Goal: Information Seeking & Learning: Learn about a topic

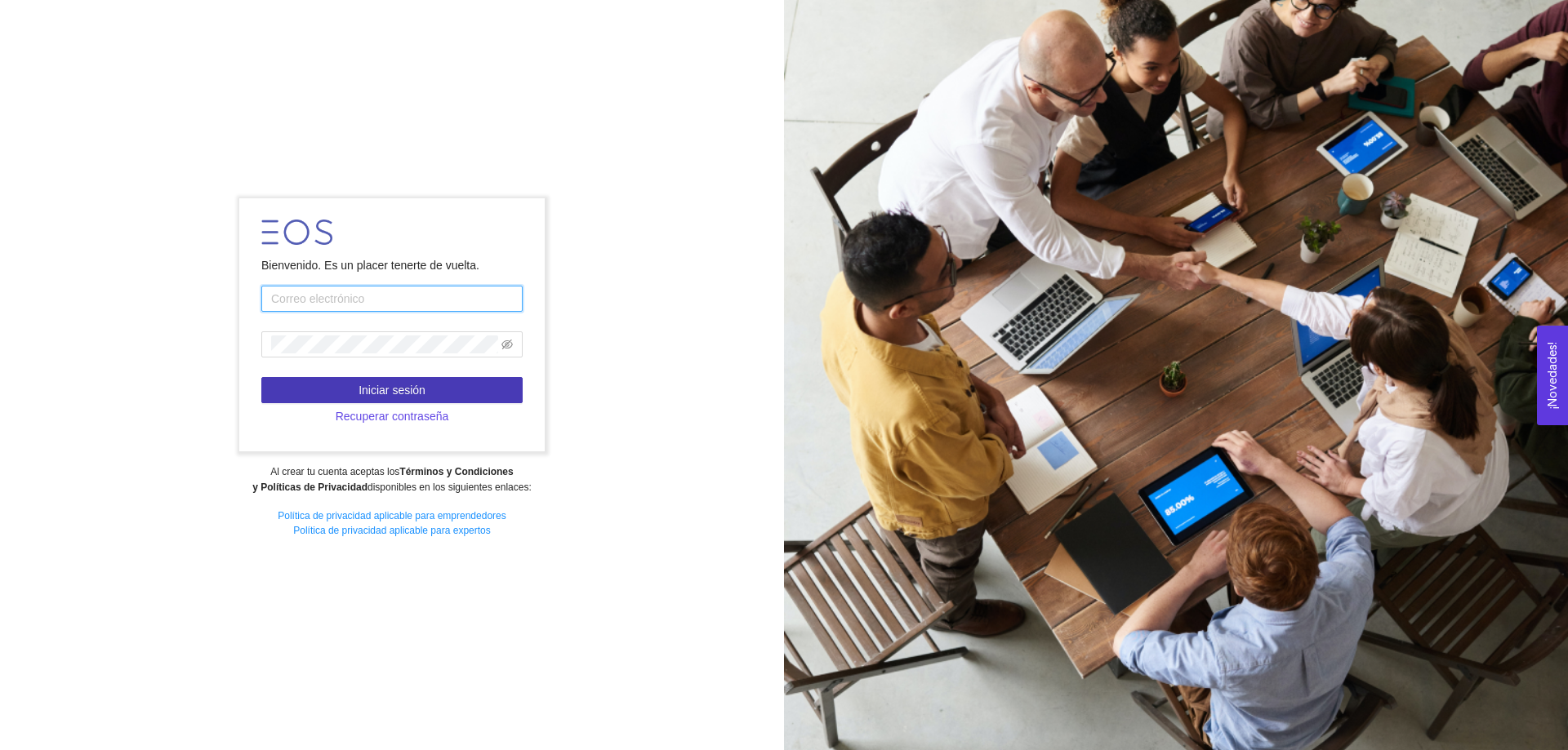
type input "jesus.hernandez.arce@tec.mx"
click at [397, 393] on span "Iniciar sesión" at bounding box center [392, 391] width 67 height 18
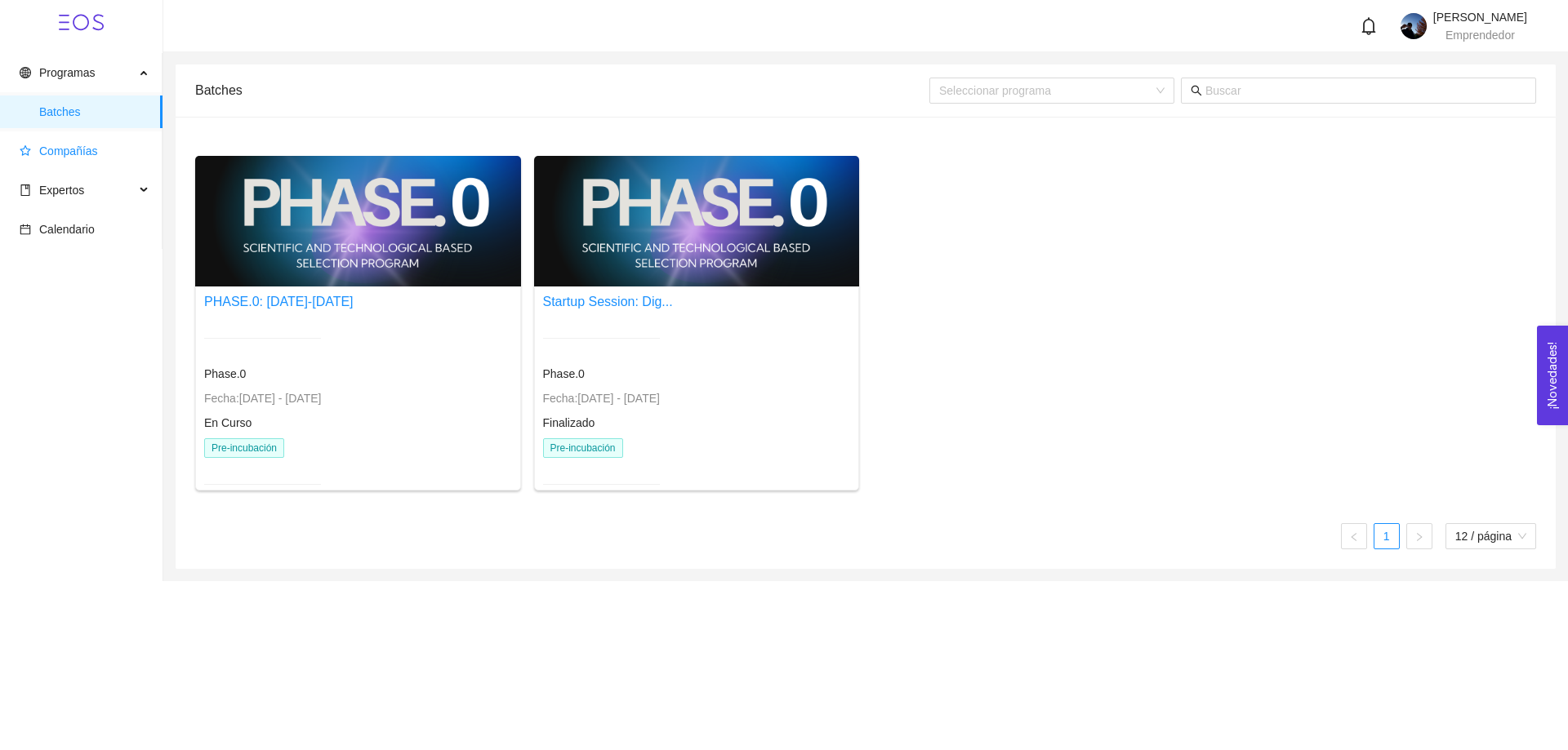
click at [56, 147] on span "Compañías" at bounding box center [68, 151] width 59 height 13
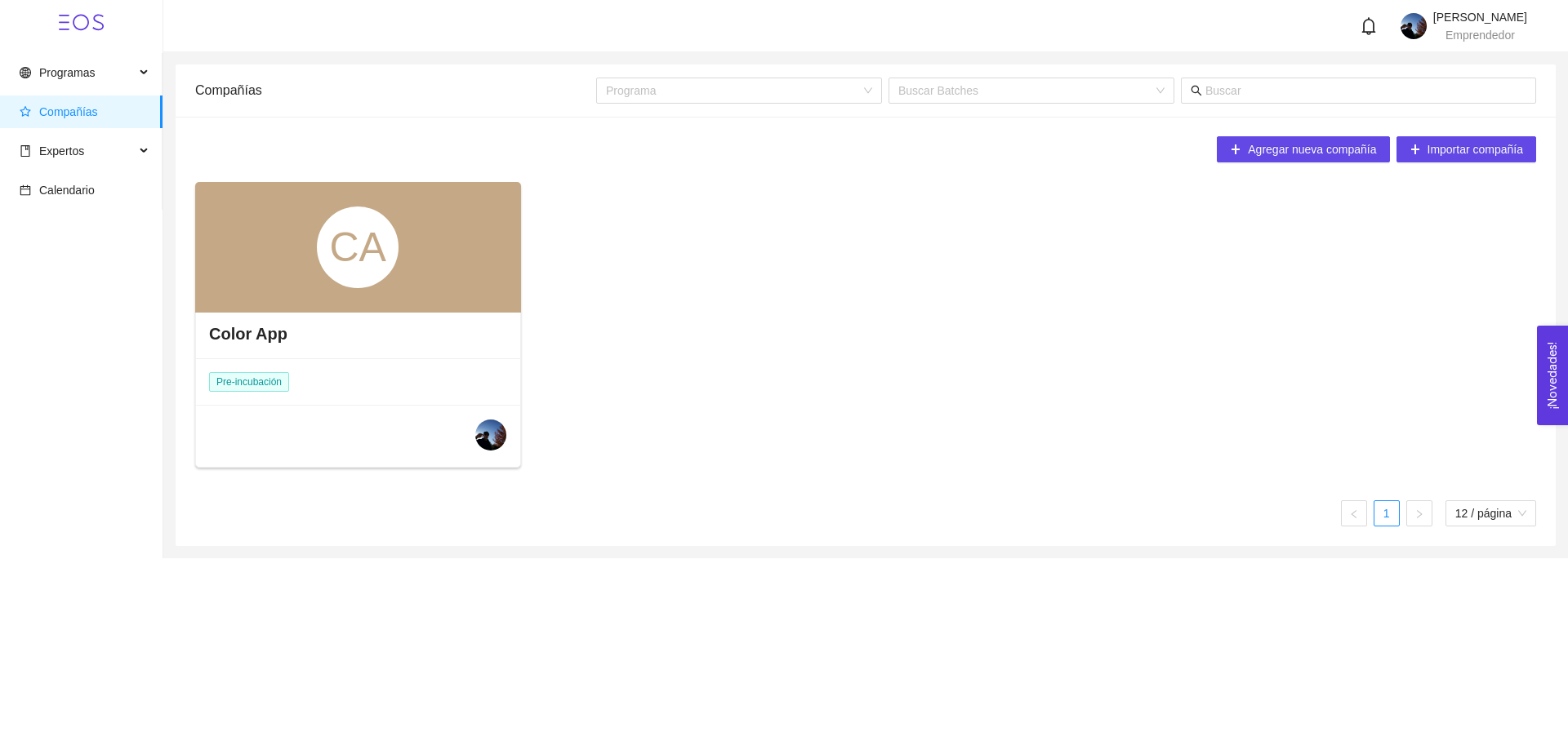
click at [359, 275] on div "CA" at bounding box center [358, 247] width 81 height 81
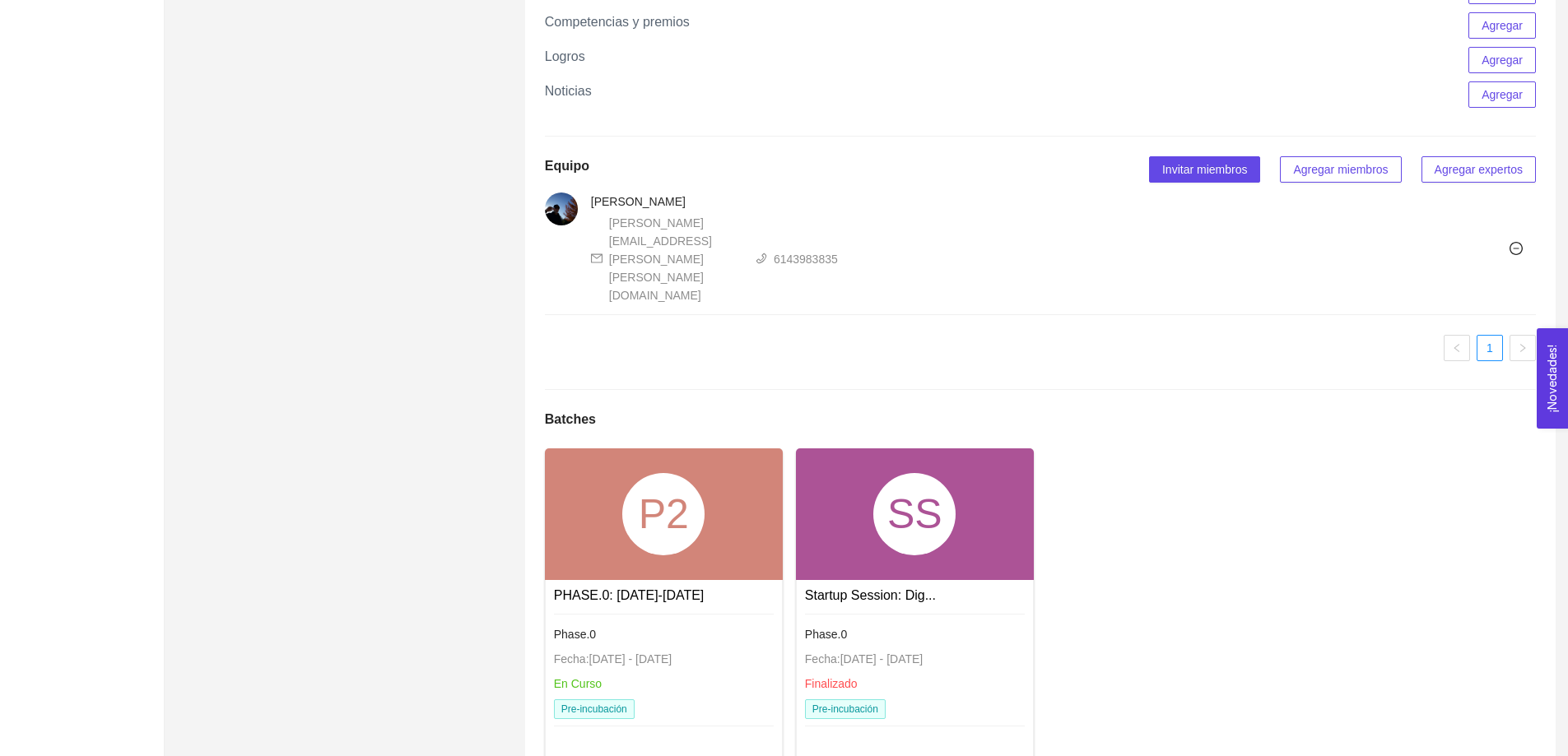
scroll to position [912, 0]
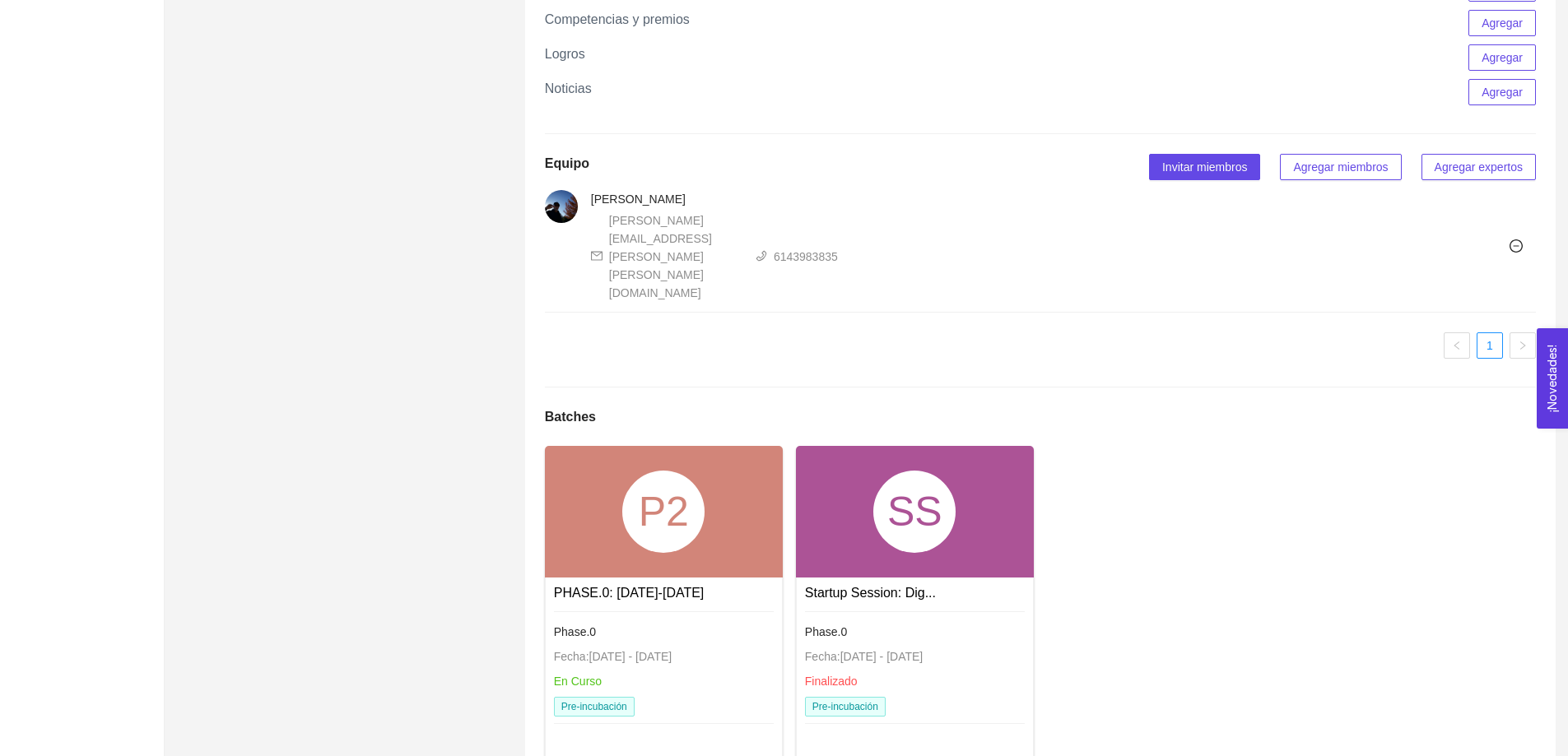
click at [652, 471] on div "P2" at bounding box center [663, 512] width 82 height 82
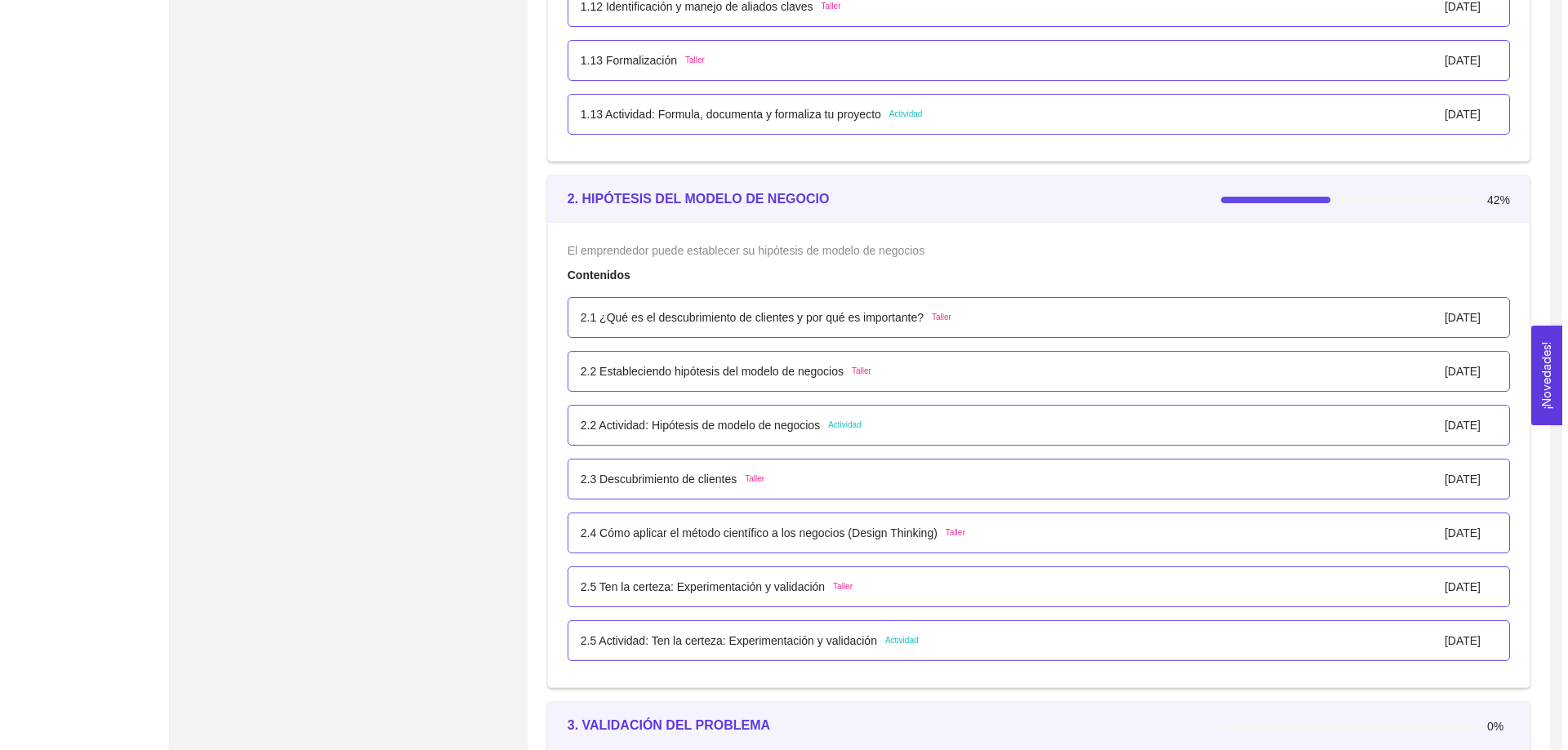
scroll to position [1551, 0]
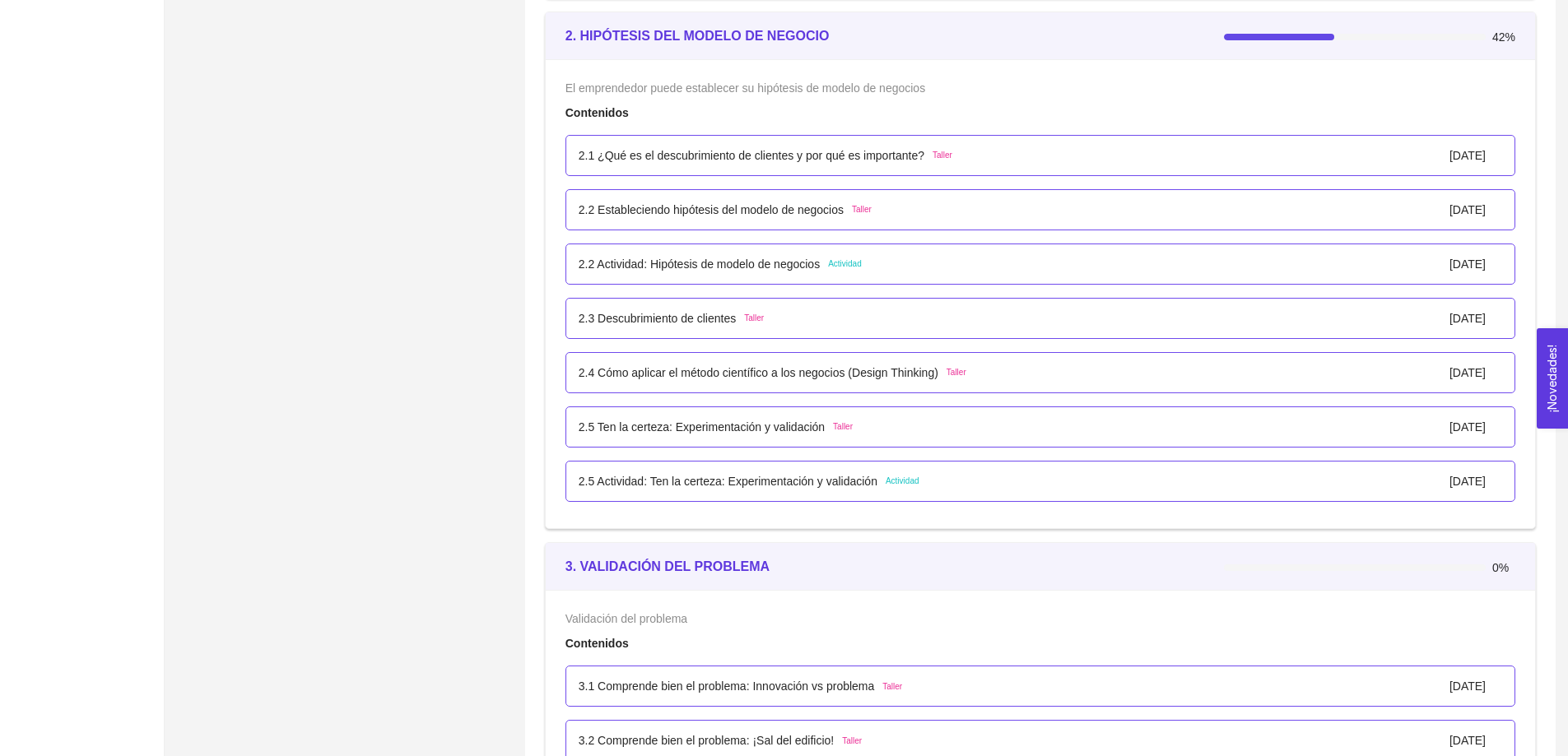
click at [855, 326] on div "2.3 Descubrimiento de clientes Taller 01/enero/2024" at bounding box center [1040, 319] width 923 height 18
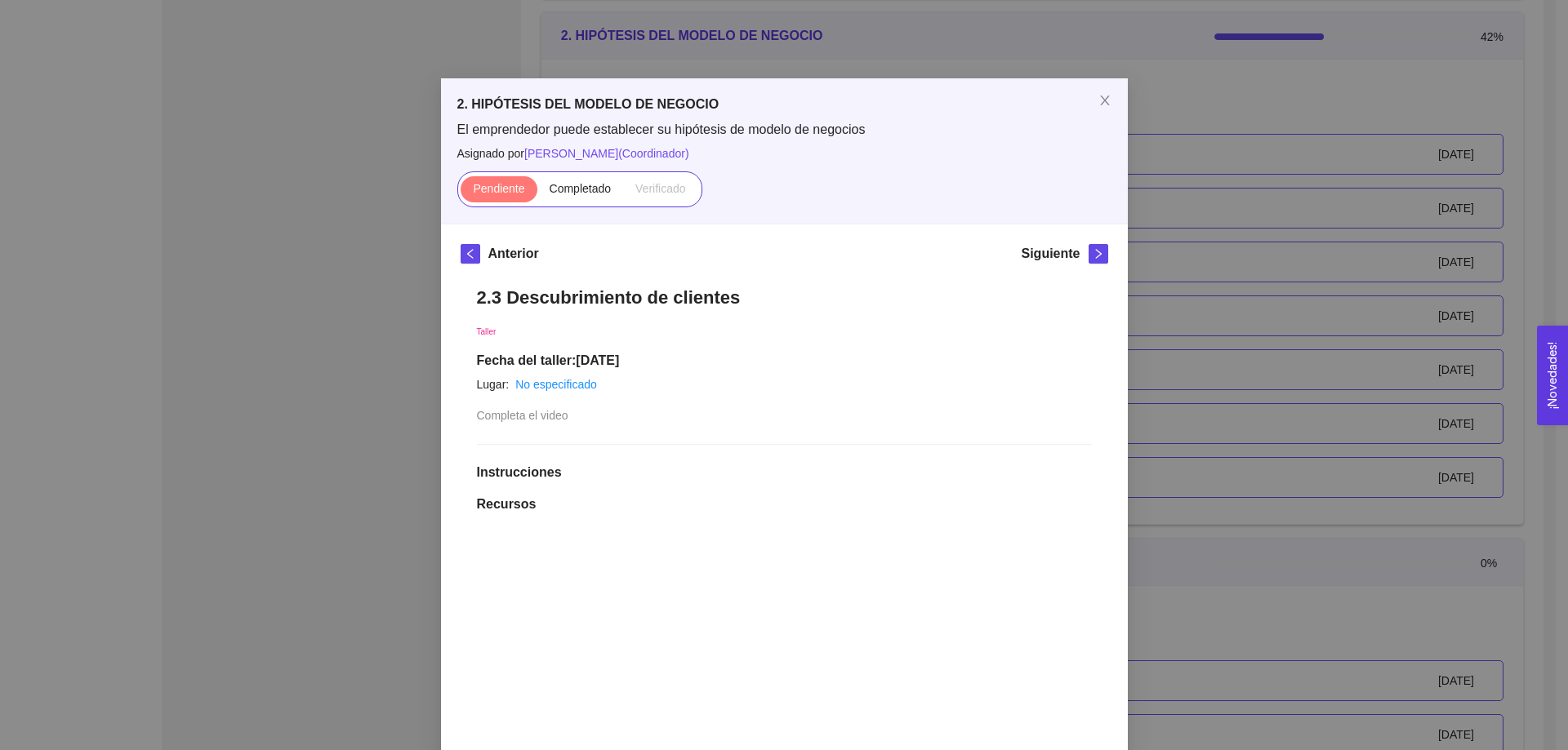
scroll to position [0, 0]
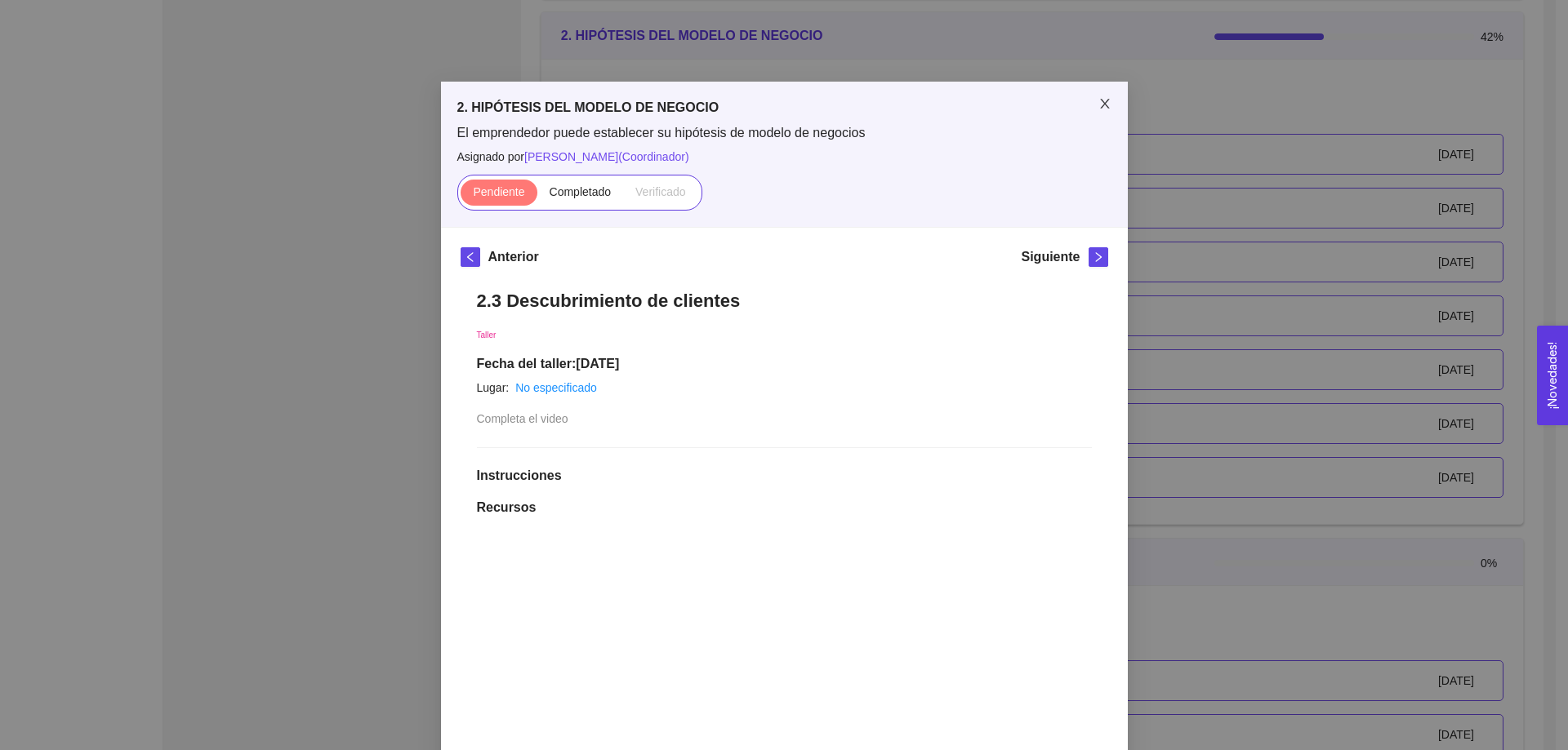
click at [1099, 105] on icon "close" at bounding box center [1106, 104] width 13 height 13
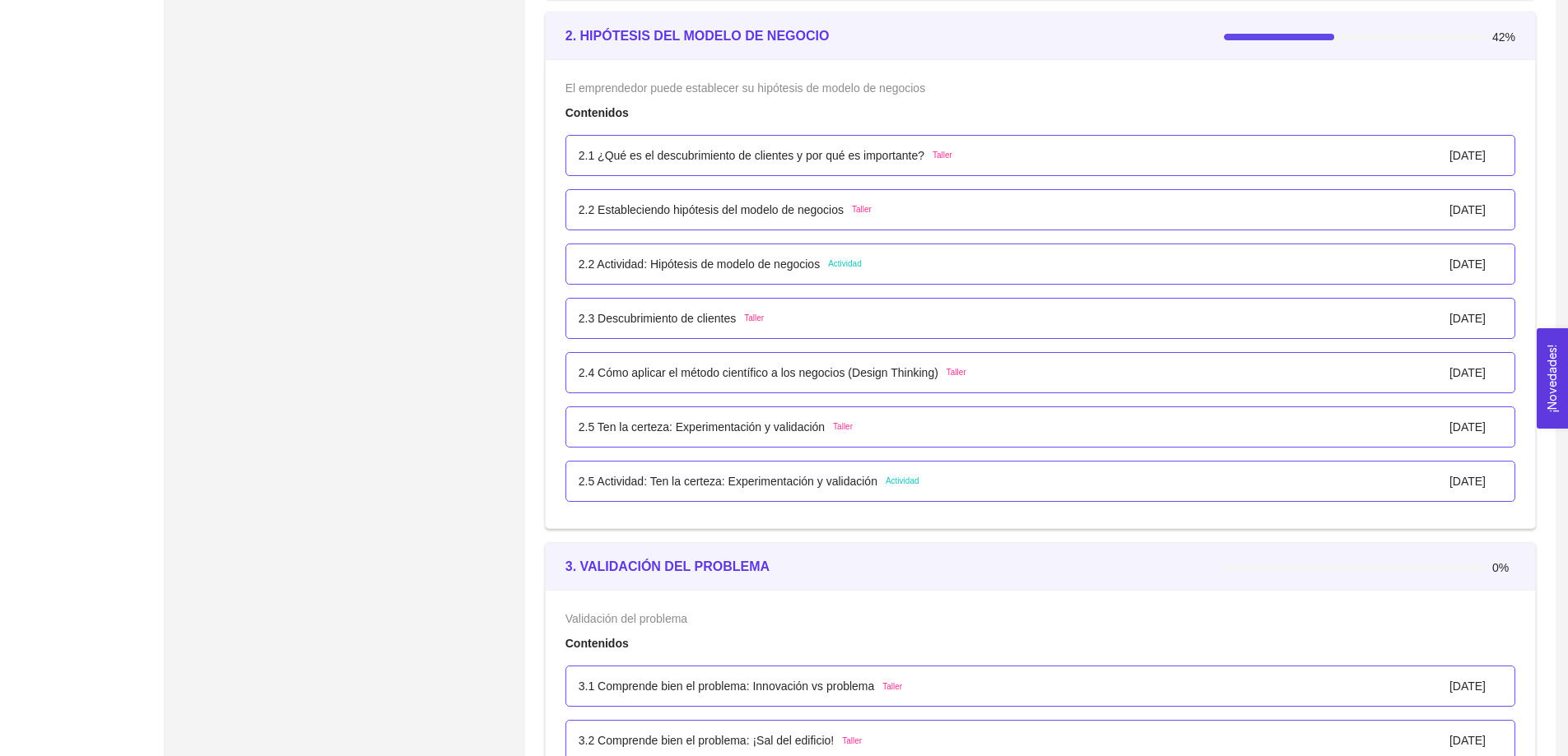
click at [726, 266] on p "2.2 Actividad: Hipótesis de modelo de negocios" at bounding box center [699, 264] width 241 height 18
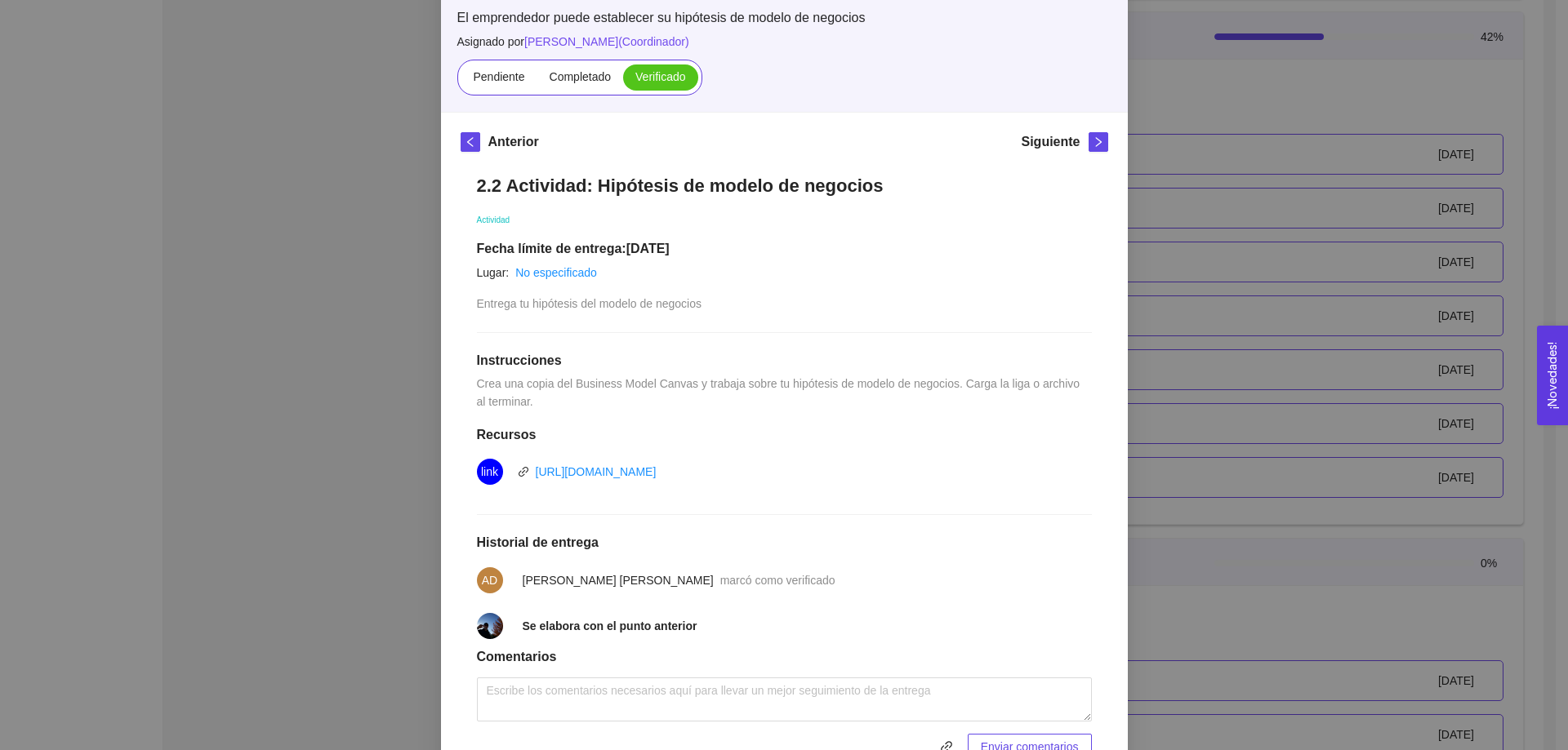
scroll to position [163, 0]
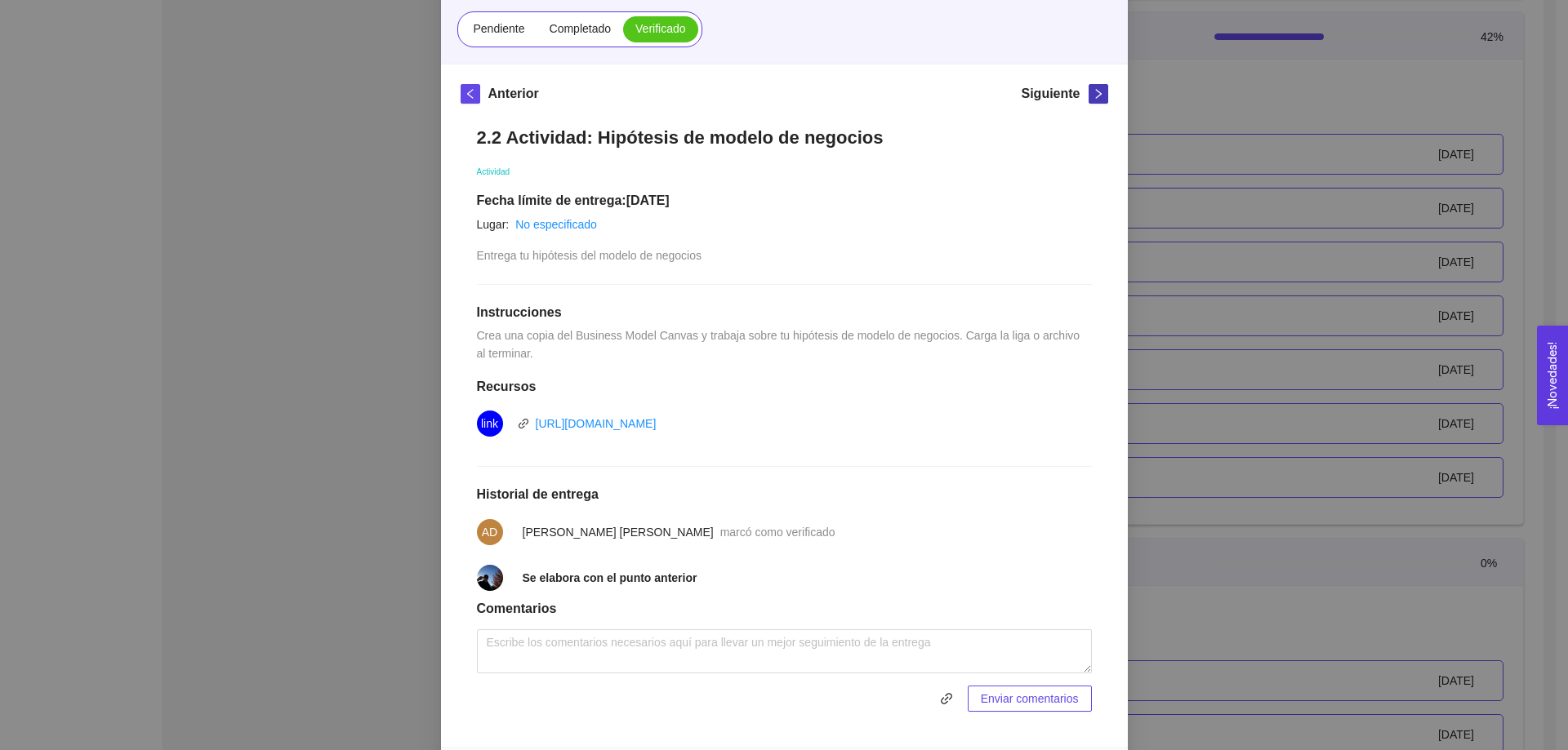
click at [1096, 95] on icon "right" at bounding box center [1098, 94] width 6 height 10
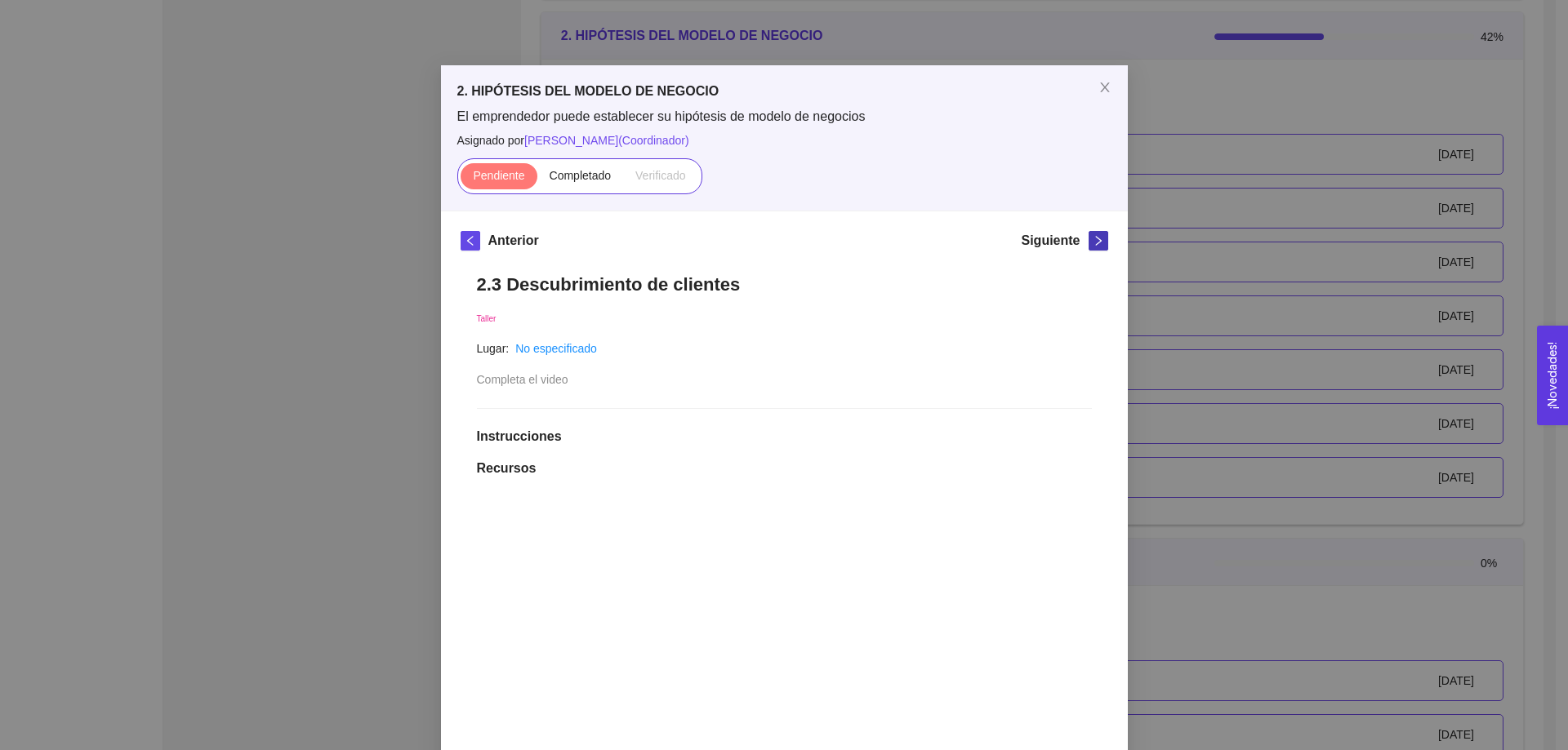
scroll to position [0, 0]
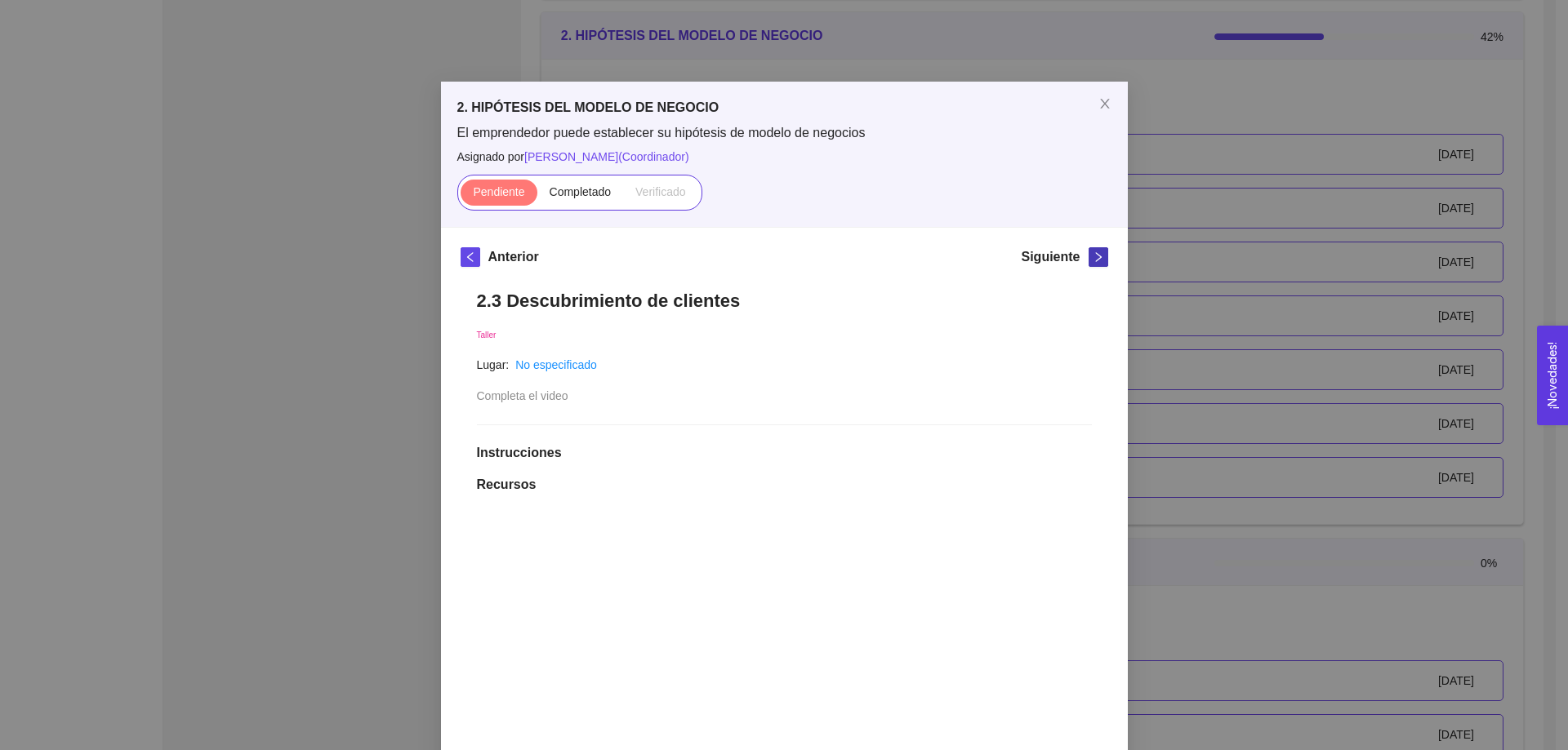
click at [1094, 257] on icon "right" at bounding box center [1099, 257] width 12 height 12
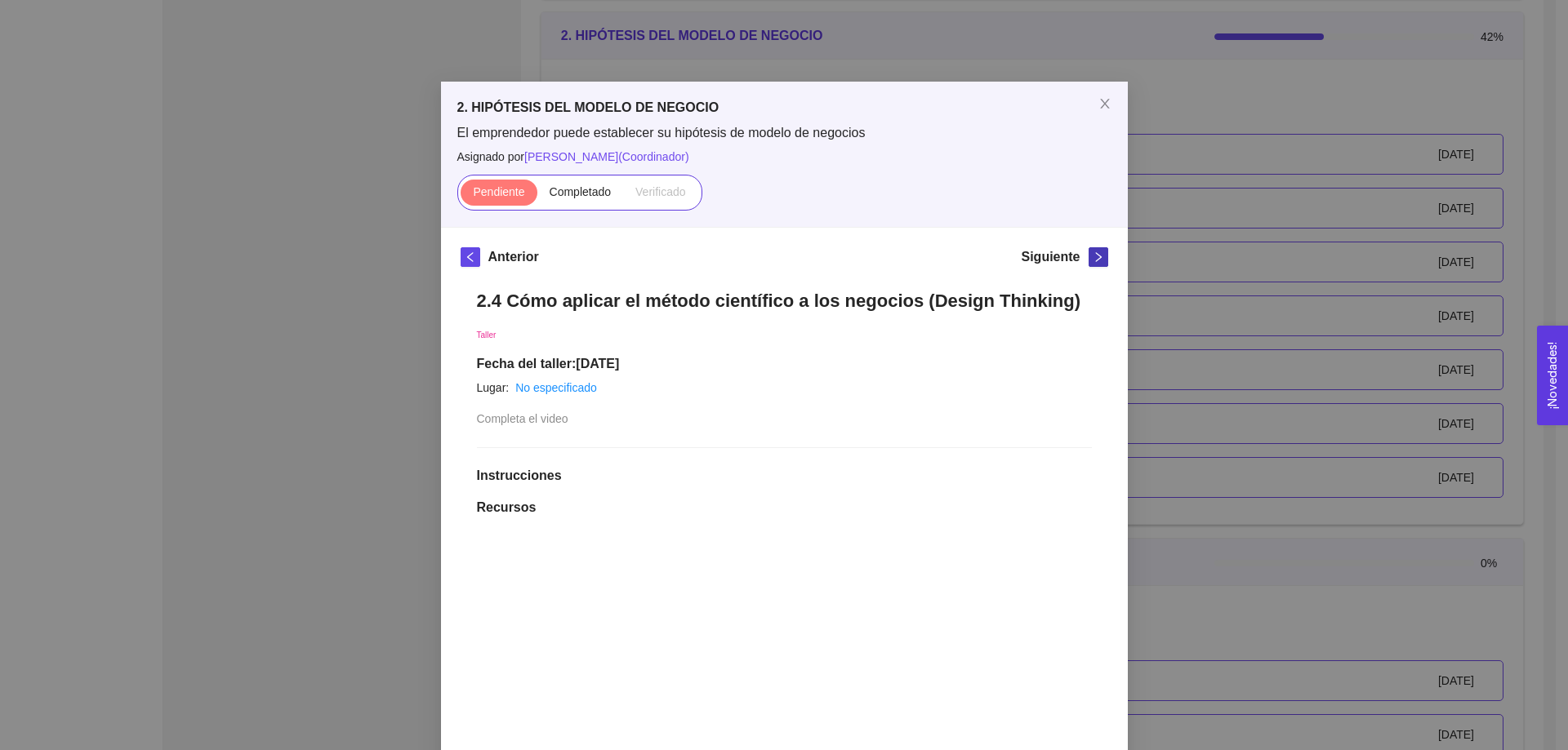
click at [1096, 256] on icon "right" at bounding box center [1098, 257] width 6 height 10
click at [1096, 254] on icon "right" at bounding box center [1098, 257] width 6 height 10
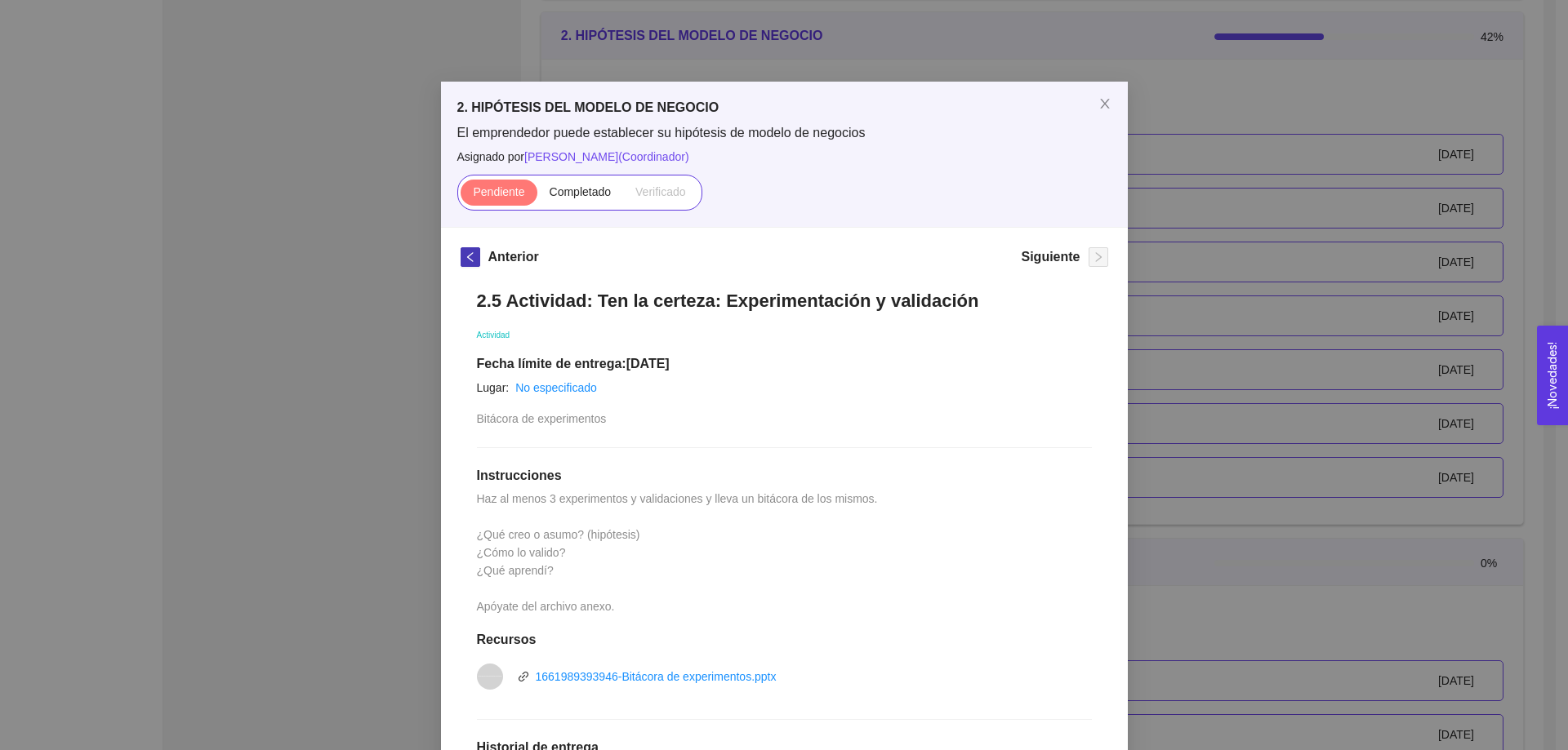
click at [465, 254] on icon "left" at bounding box center [471, 257] width 12 height 12
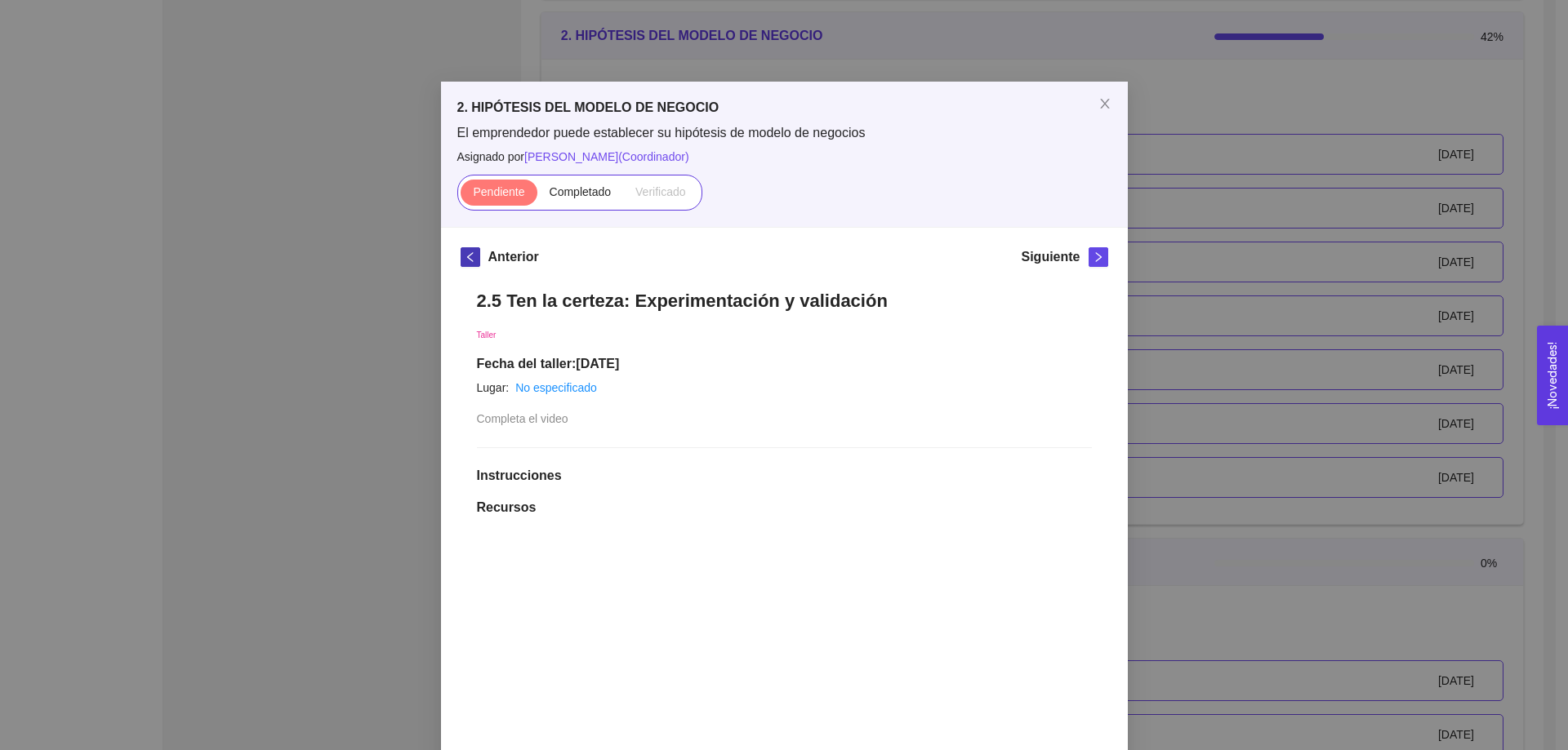
click at [465, 254] on icon "left" at bounding box center [471, 257] width 12 height 12
click at [466, 261] on icon "left" at bounding box center [469, 257] width 6 height 10
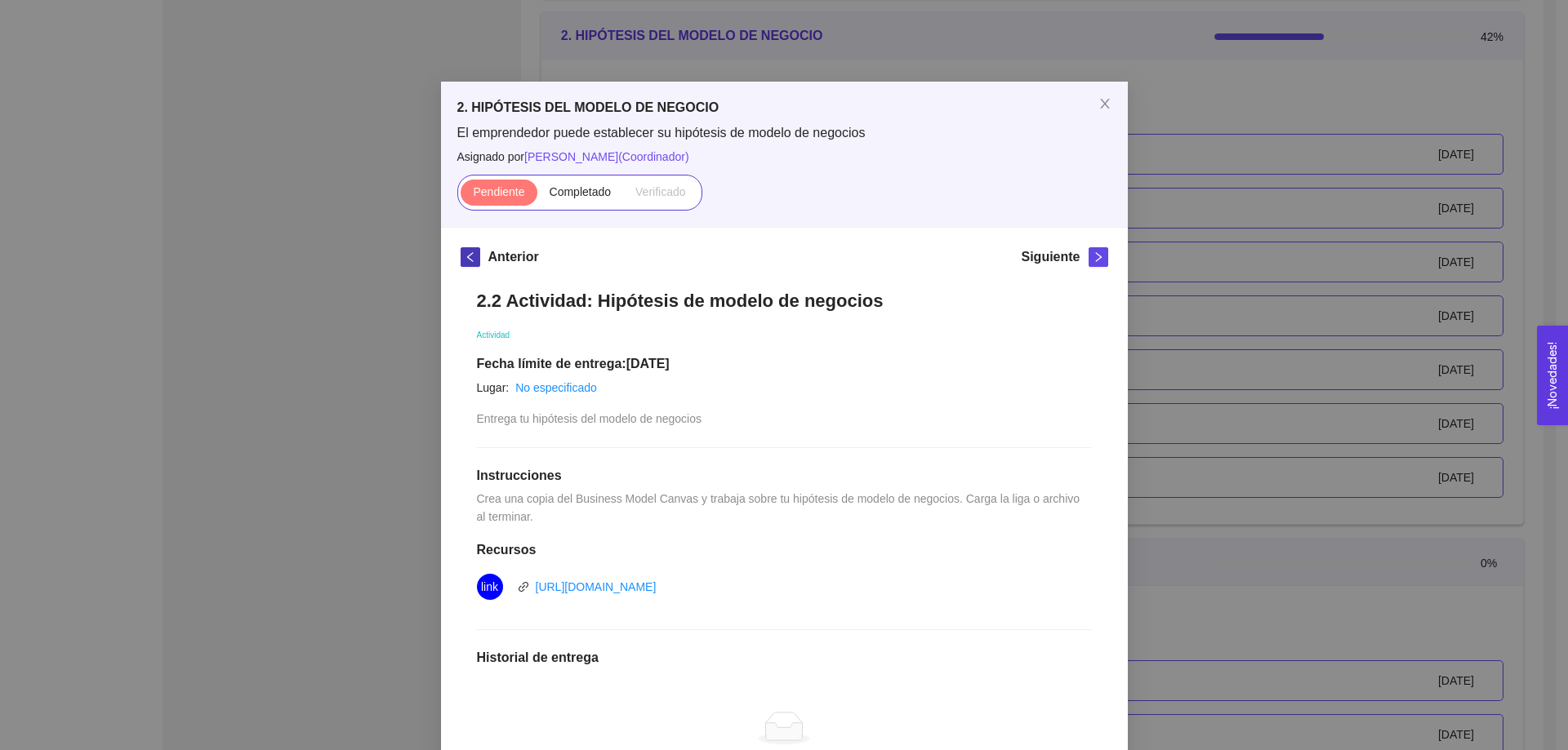
click at [465, 259] on icon "left" at bounding box center [471, 257] width 12 height 12
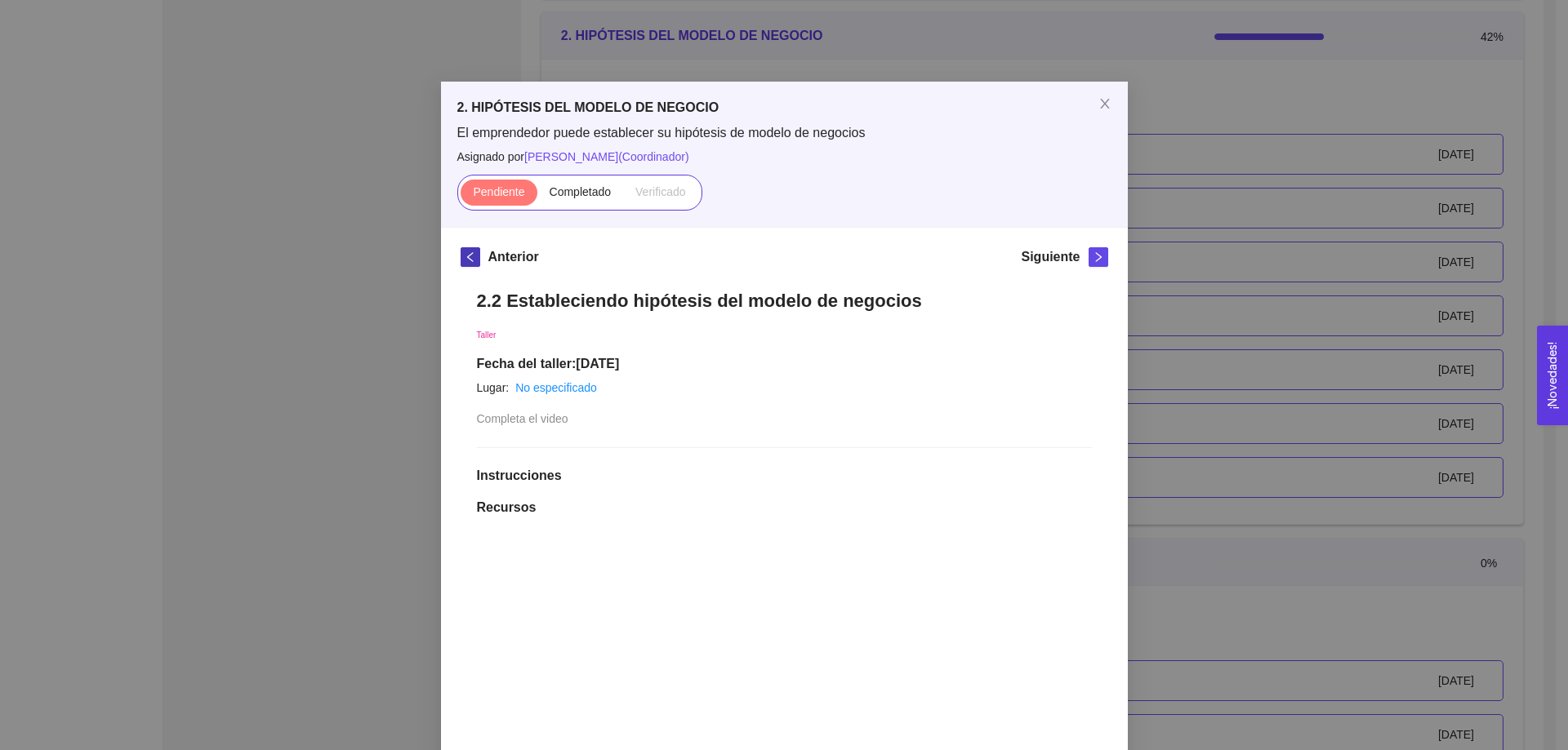
click at [466, 254] on icon "left" at bounding box center [469, 257] width 6 height 10
click at [1322, 78] on div "2. HIPÓTESIS DEL MODELO DE NEGOCIO El emprendedor puede establecer su hipótesis…" at bounding box center [784, 375] width 1568 height 750
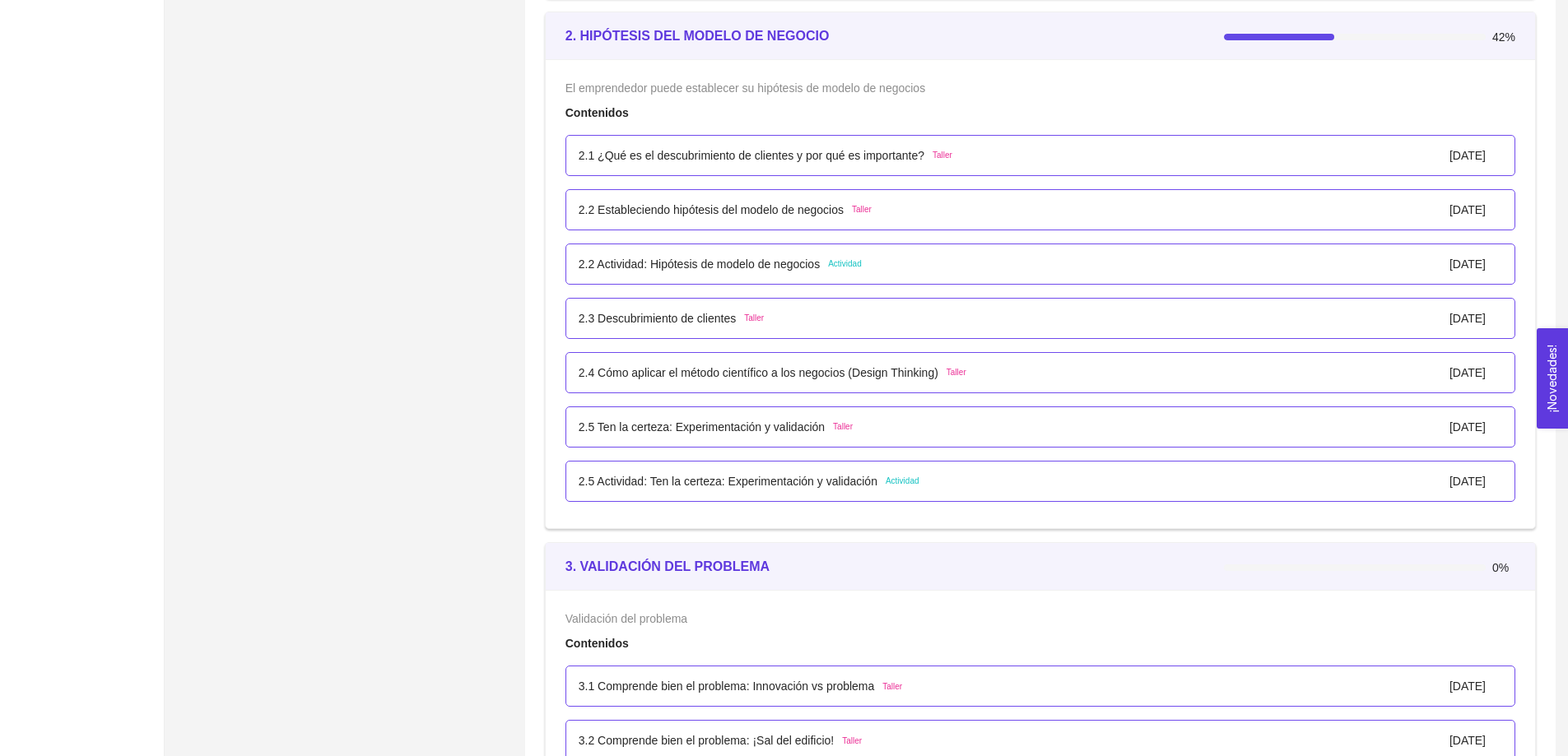
click at [700, 156] on p "2.1 ¿Qué es el descubrimiento de clientes y por qué es importante?" at bounding box center [751, 156] width 345 height 18
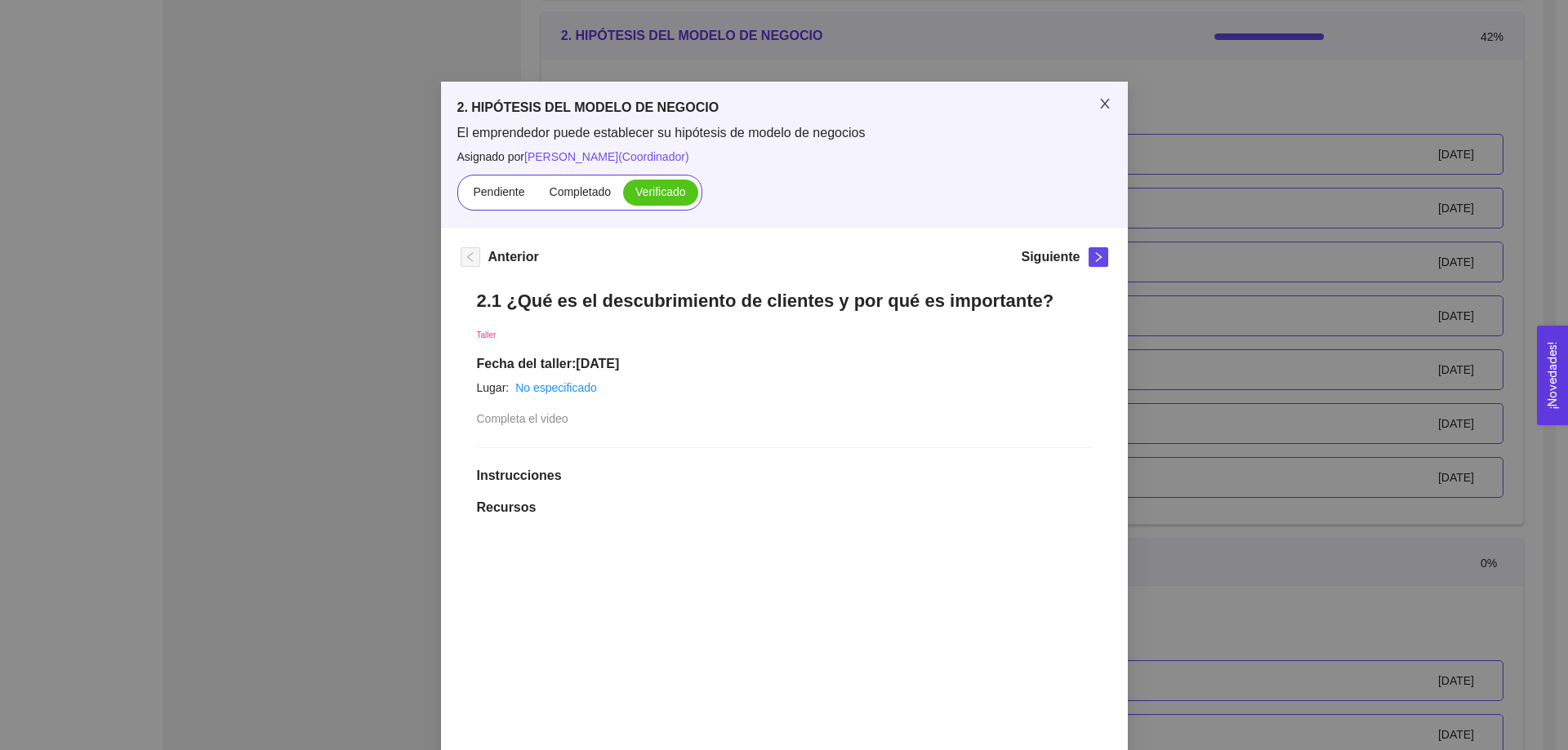
click at [1099, 106] on icon "close" at bounding box center [1106, 104] width 13 height 13
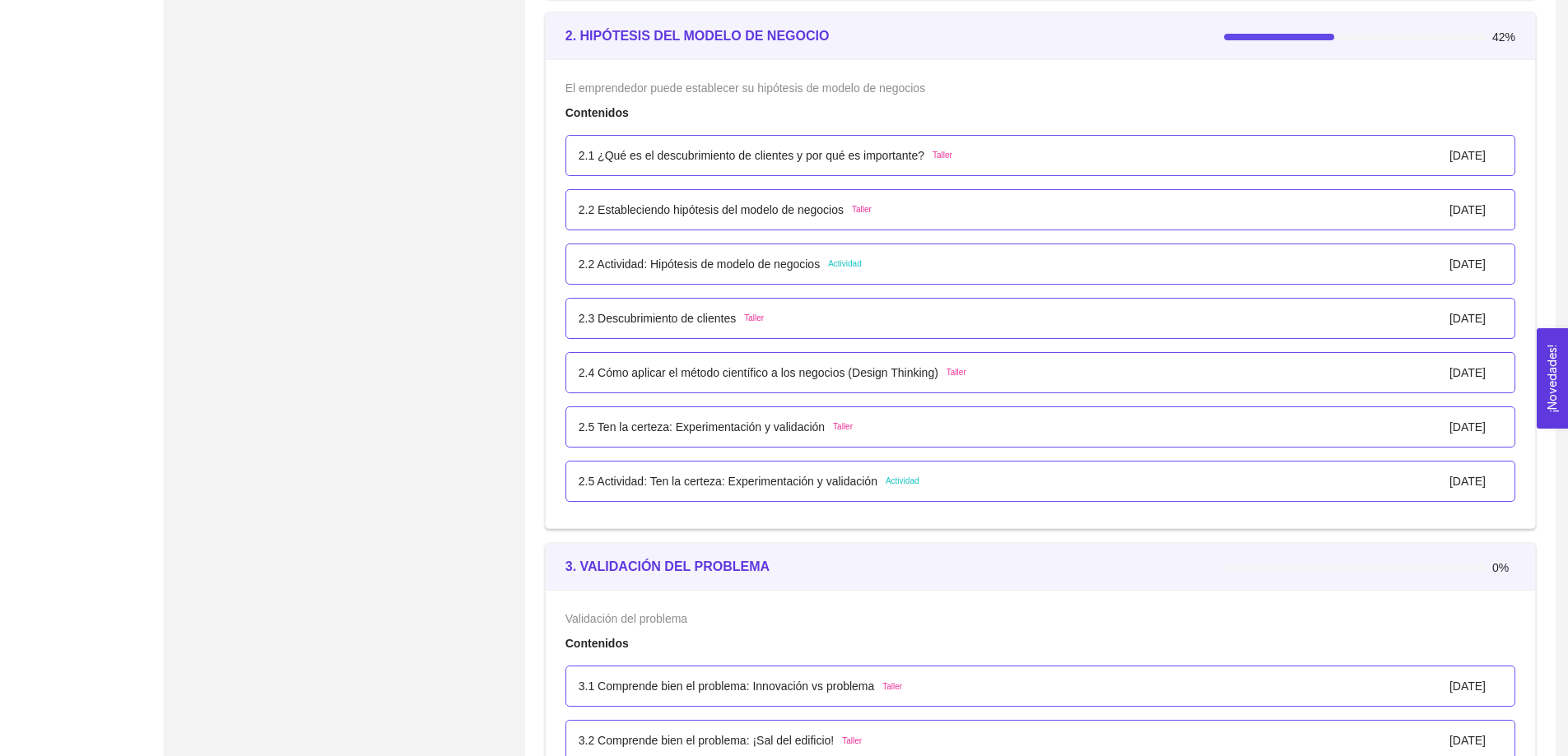
click at [1104, 212] on div "2.2 Estableciendo hipótesis del modelo de negocios Taller 01/enero/2024" at bounding box center [1040, 210] width 923 height 18
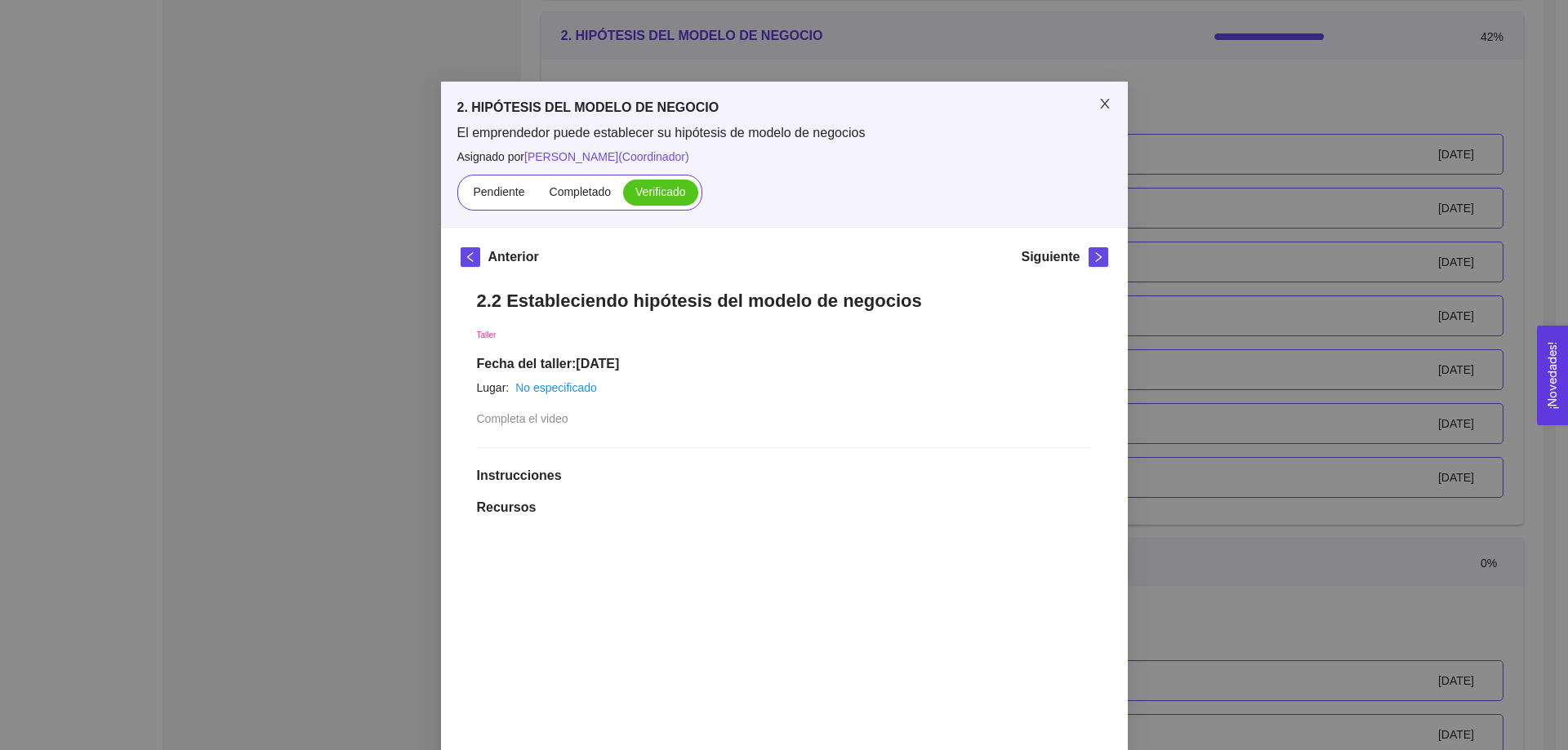
click at [1099, 102] on icon "close" at bounding box center [1106, 104] width 13 height 13
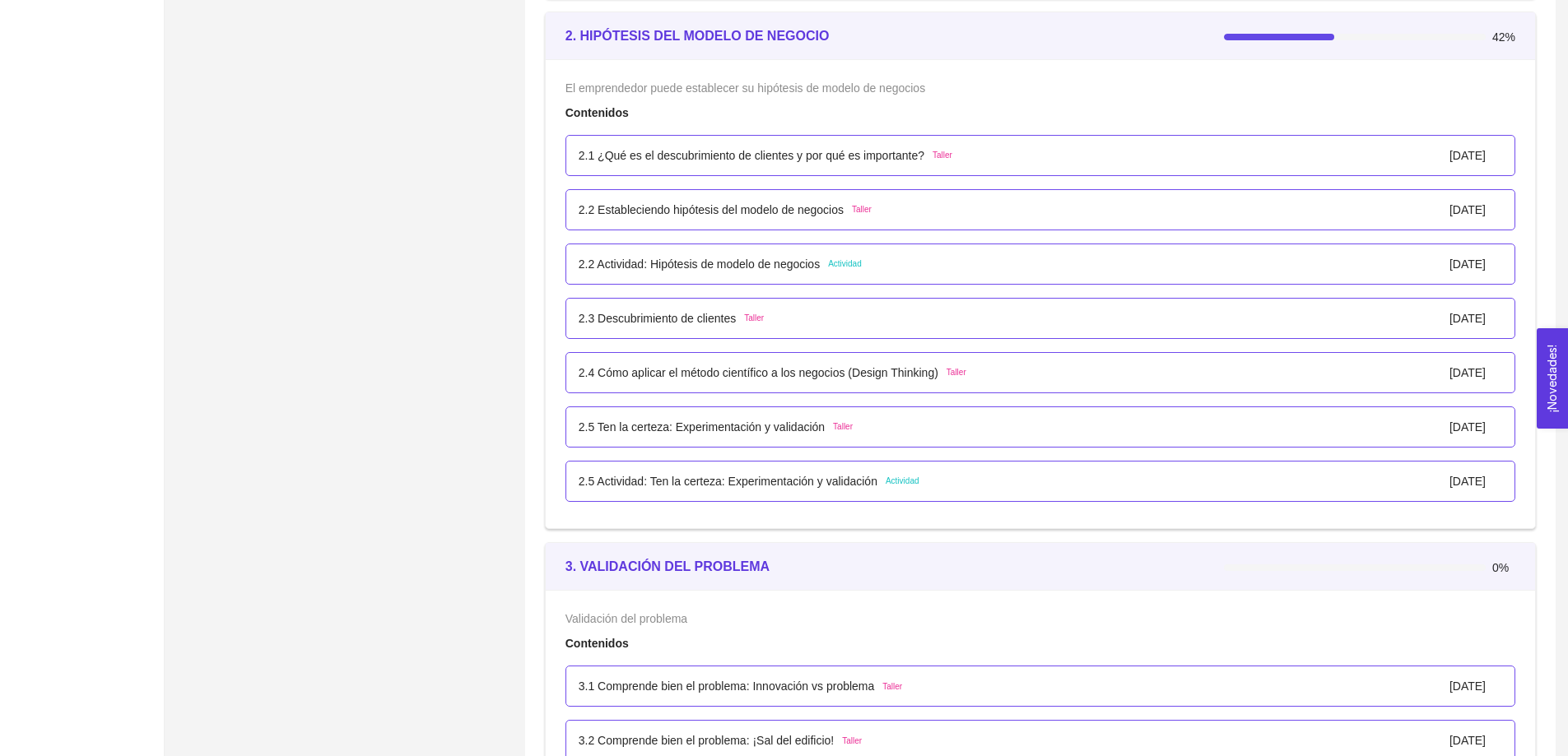
click at [1142, 273] on div "2.2 Actividad: Hipótesis de modelo de negocios Actividad 01/enero/2025" at bounding box center [1040, 264] width 923 height 18
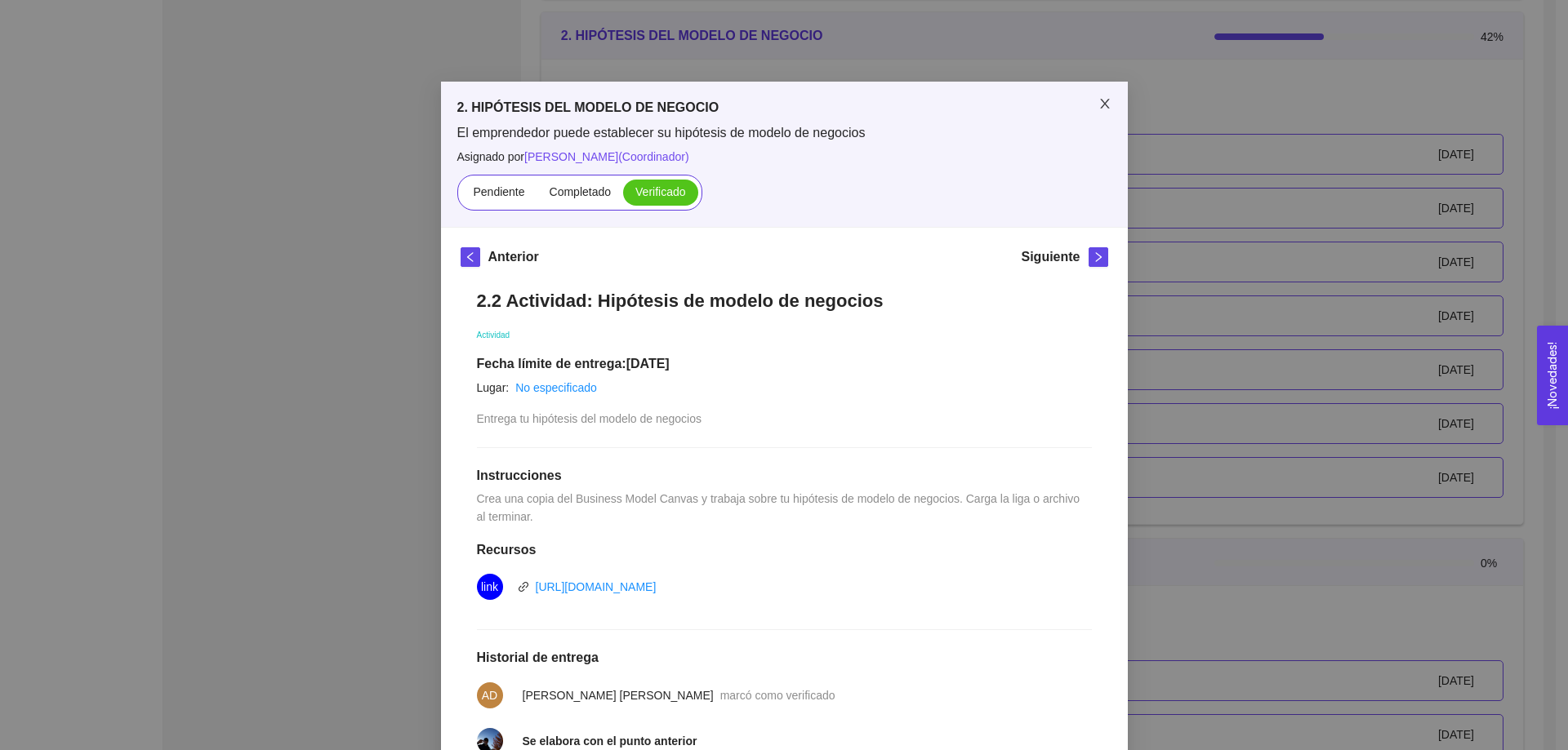
click at [1099, 104] on icon "close" at bounding box center [1106, 104] width 13 height 13
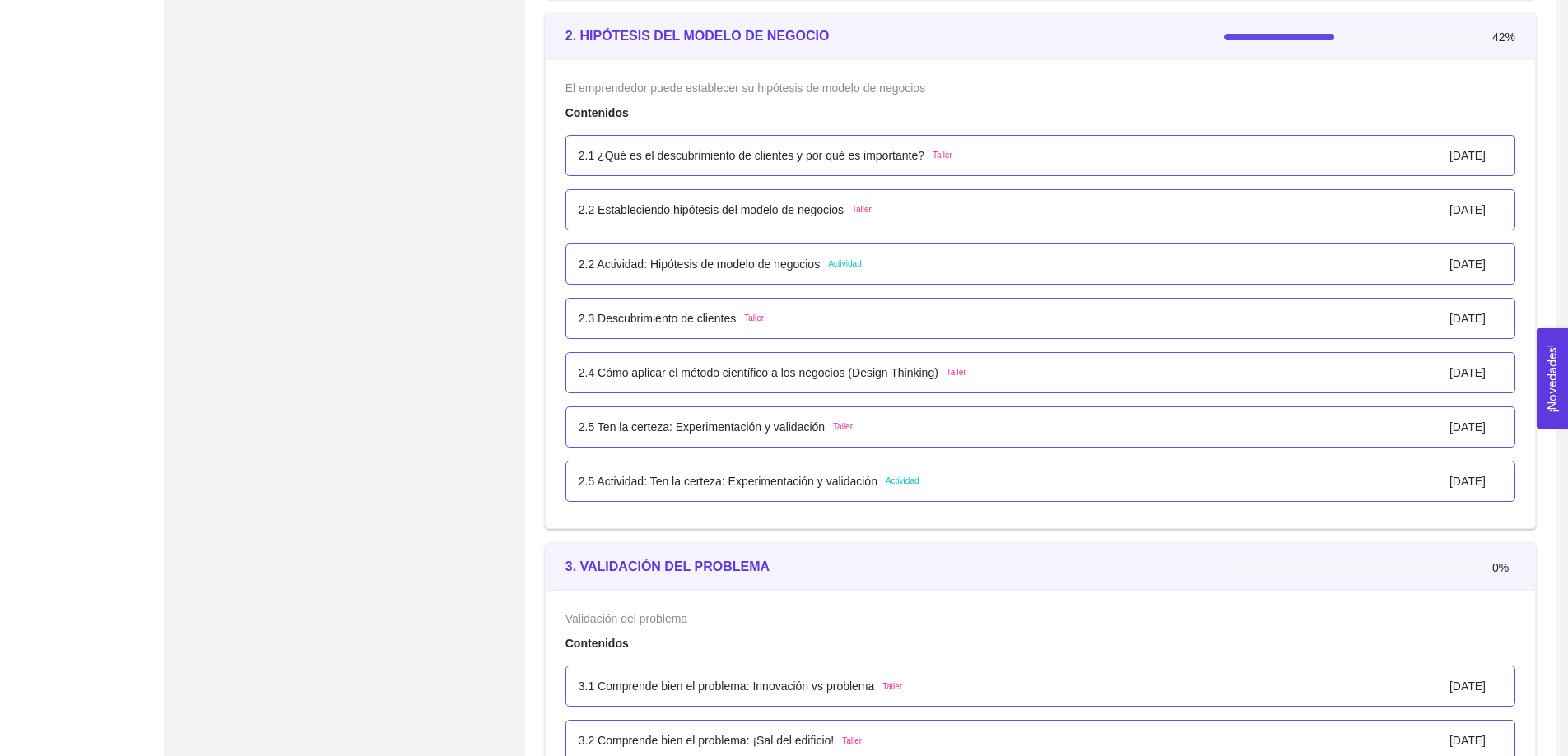
click at [1144, 319] on div "2.3 Descubrimiento de clientes Taller 01/enero/2024" at bounding box center [1040, 319] width 923 height 18
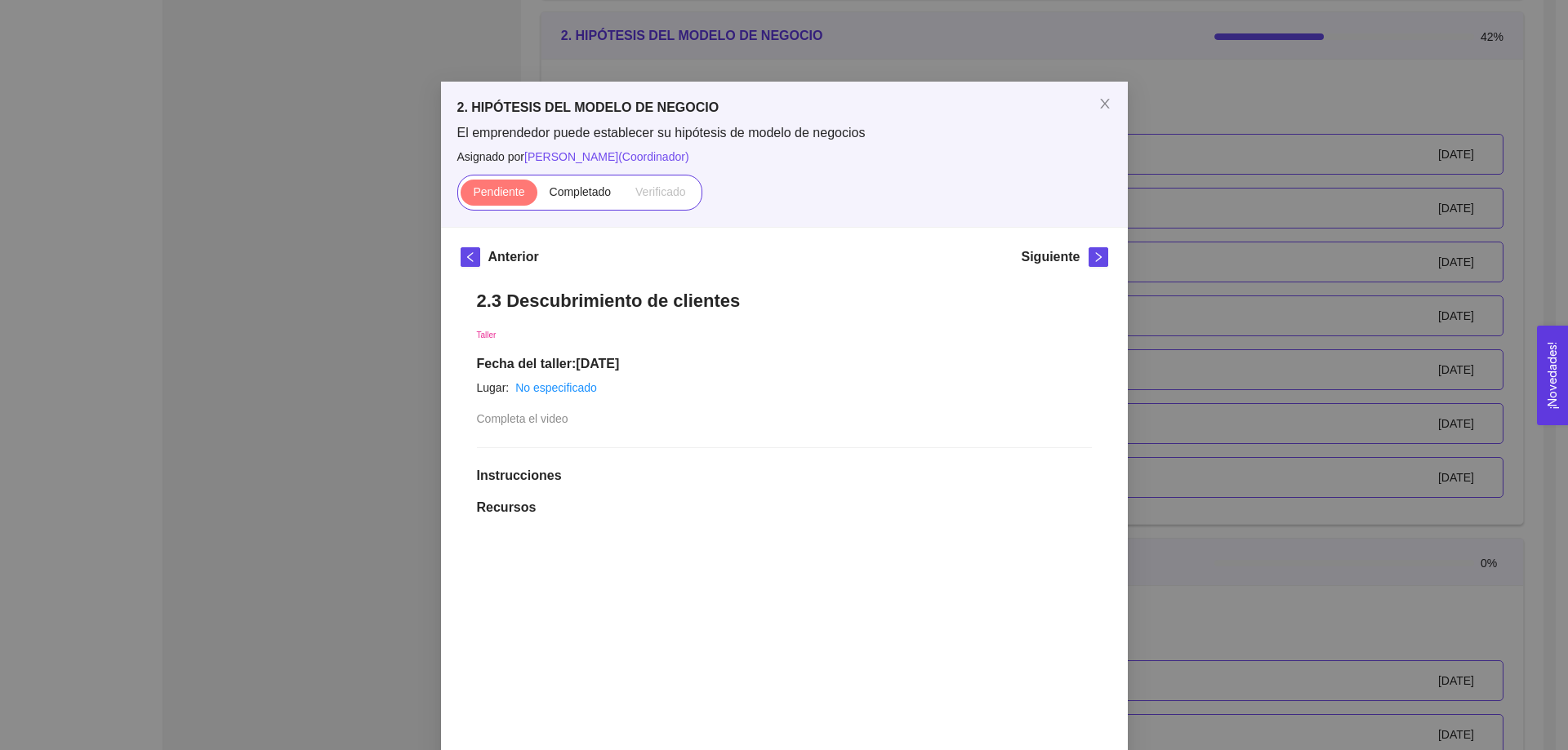
click at [1211, 98] on div "2. HIPÓTESIS DEL MODELO DE NEGOCIO El emprendedor puede establecer su hipótesis…" at bounding box center [784, 375] width 1568 height 750
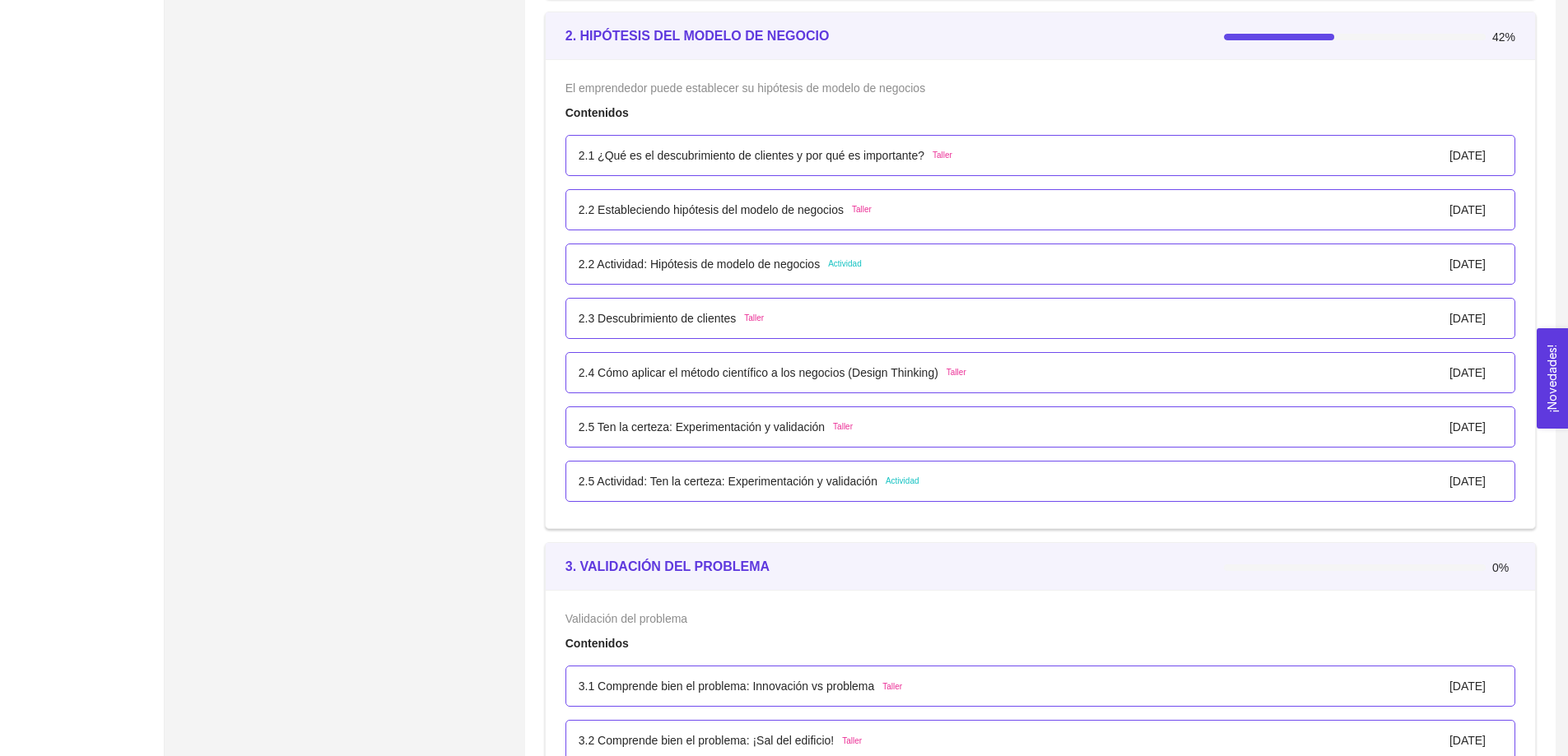
click at [906, 266] on div "2.2 Actividad: Hipótesis de modelo de negocios Actividad 01/enero/2025" at bounding box center [1040, 264] width 923 height 18
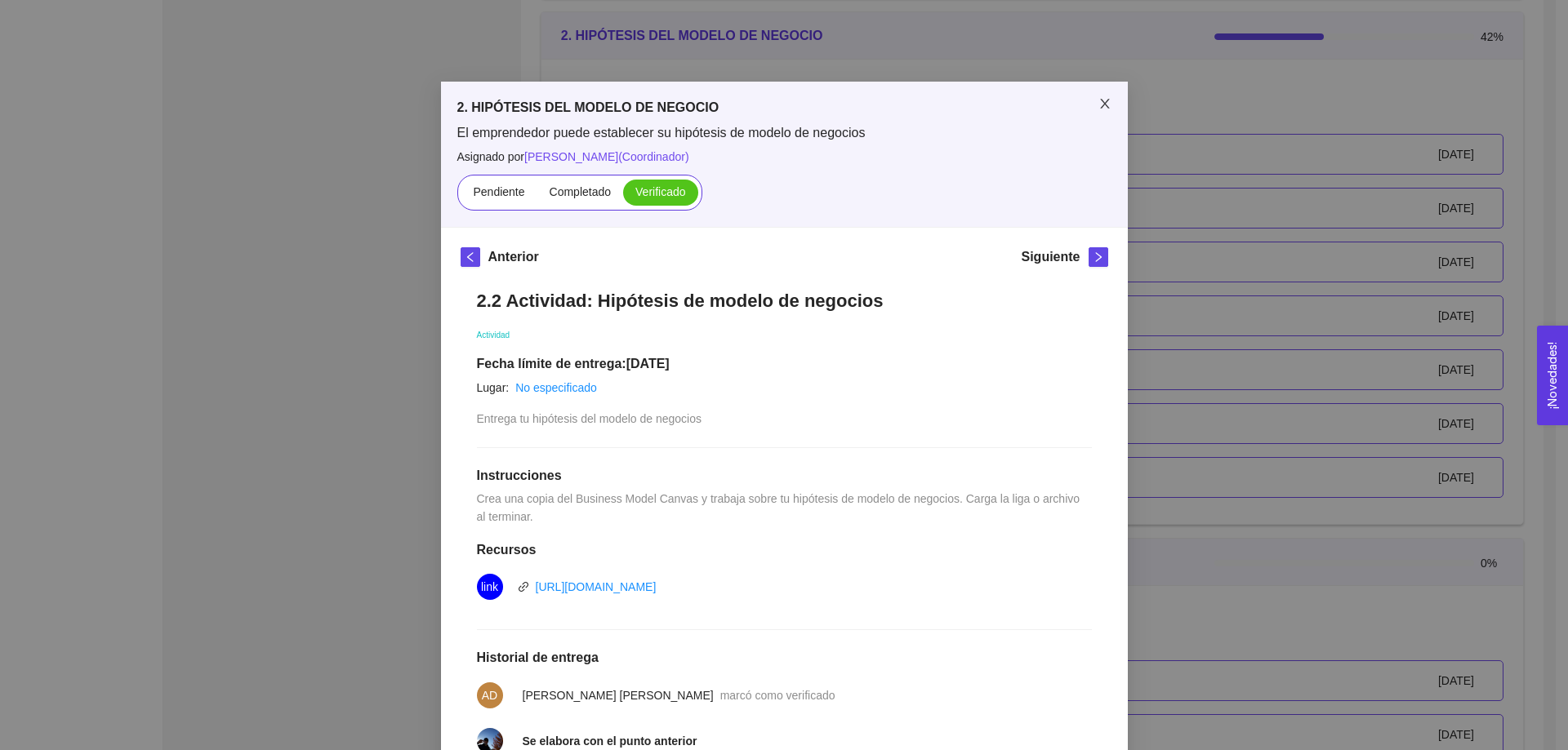
click at [1099, 107] on icon "close" at bounding box center [1106, 104] width 13 height 13
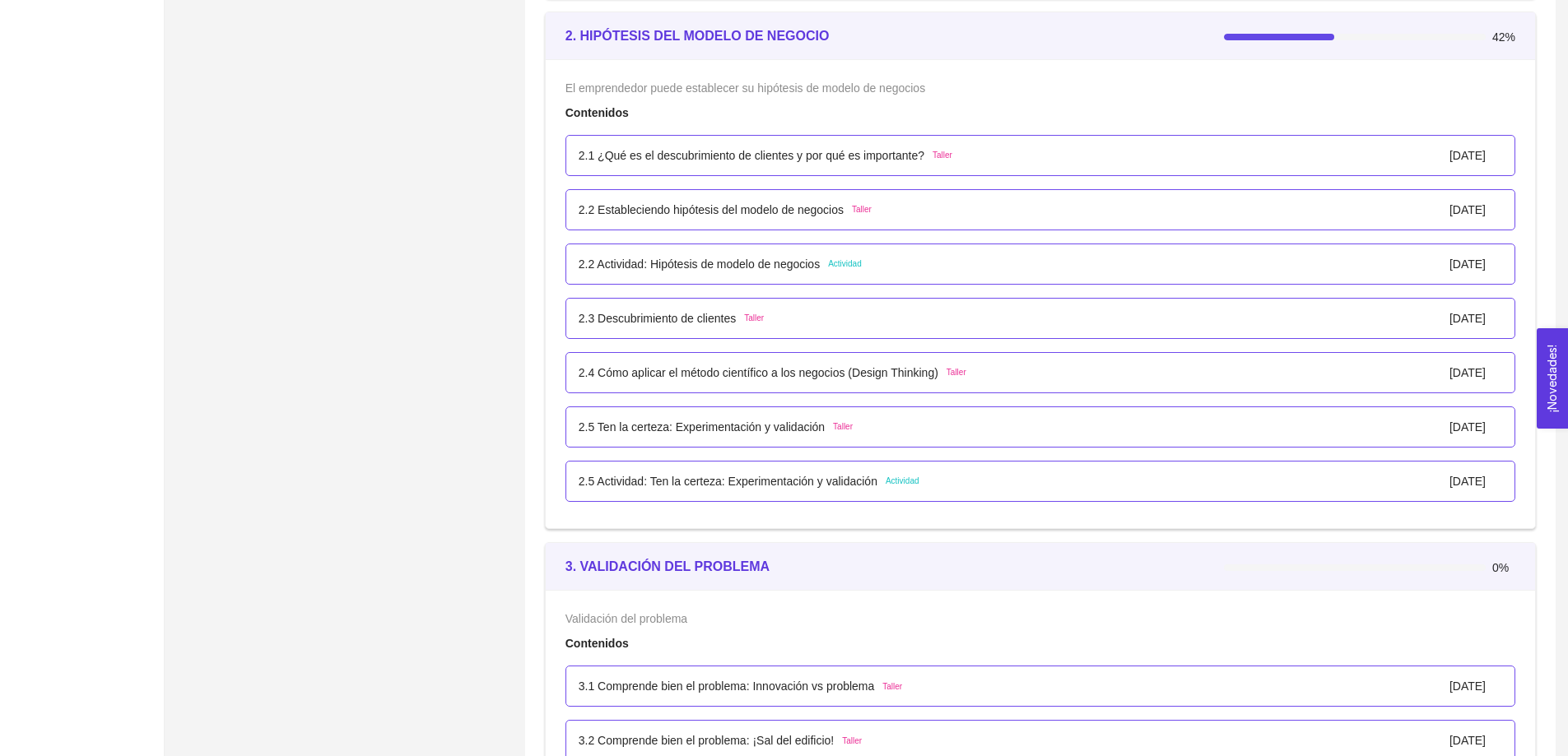
click at [955, 320] on div "2.3 Descubrimiento de clientes Taller 01/enero/2024" at bounding box center [1040, 319] width 923 height 18
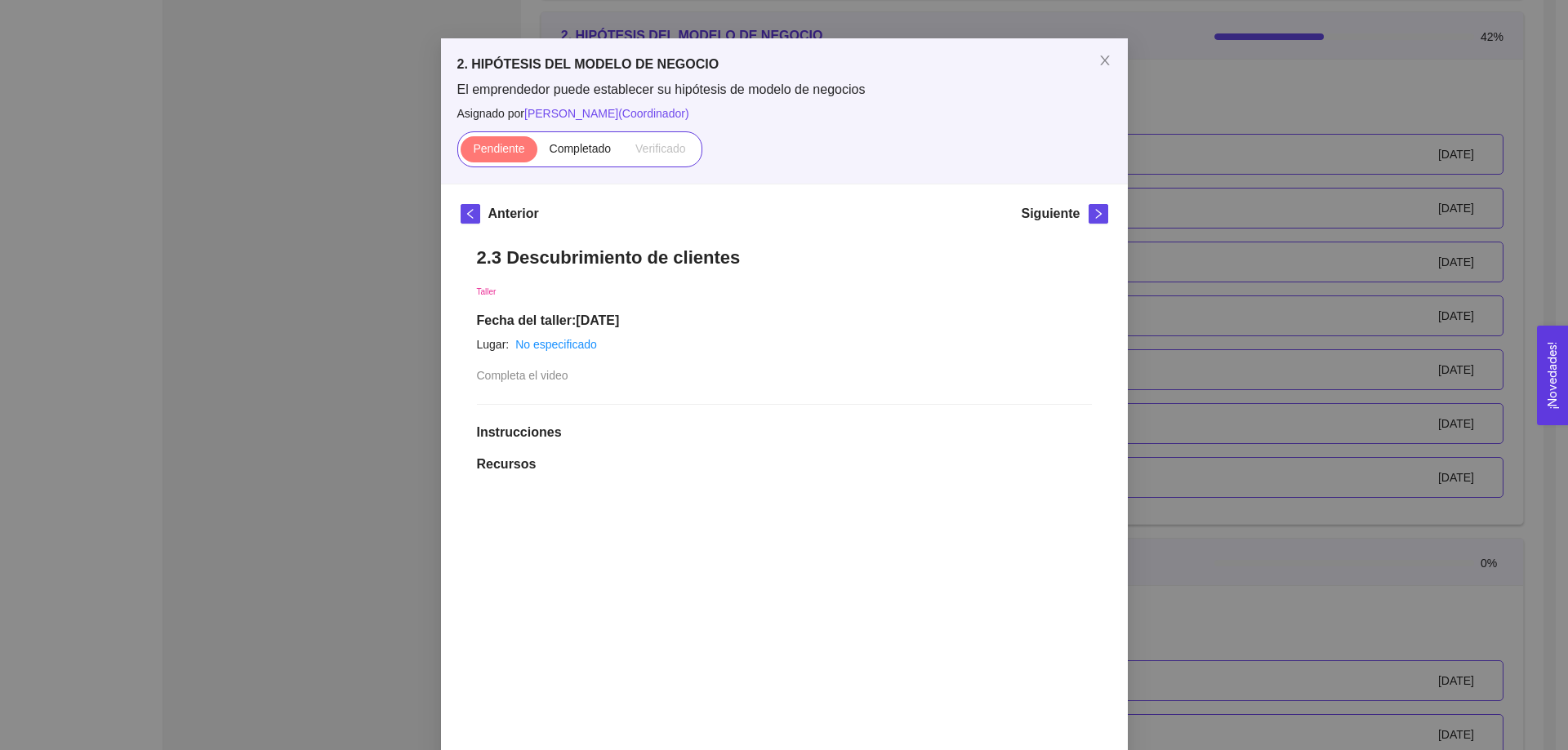
scroll to position [23, 0]
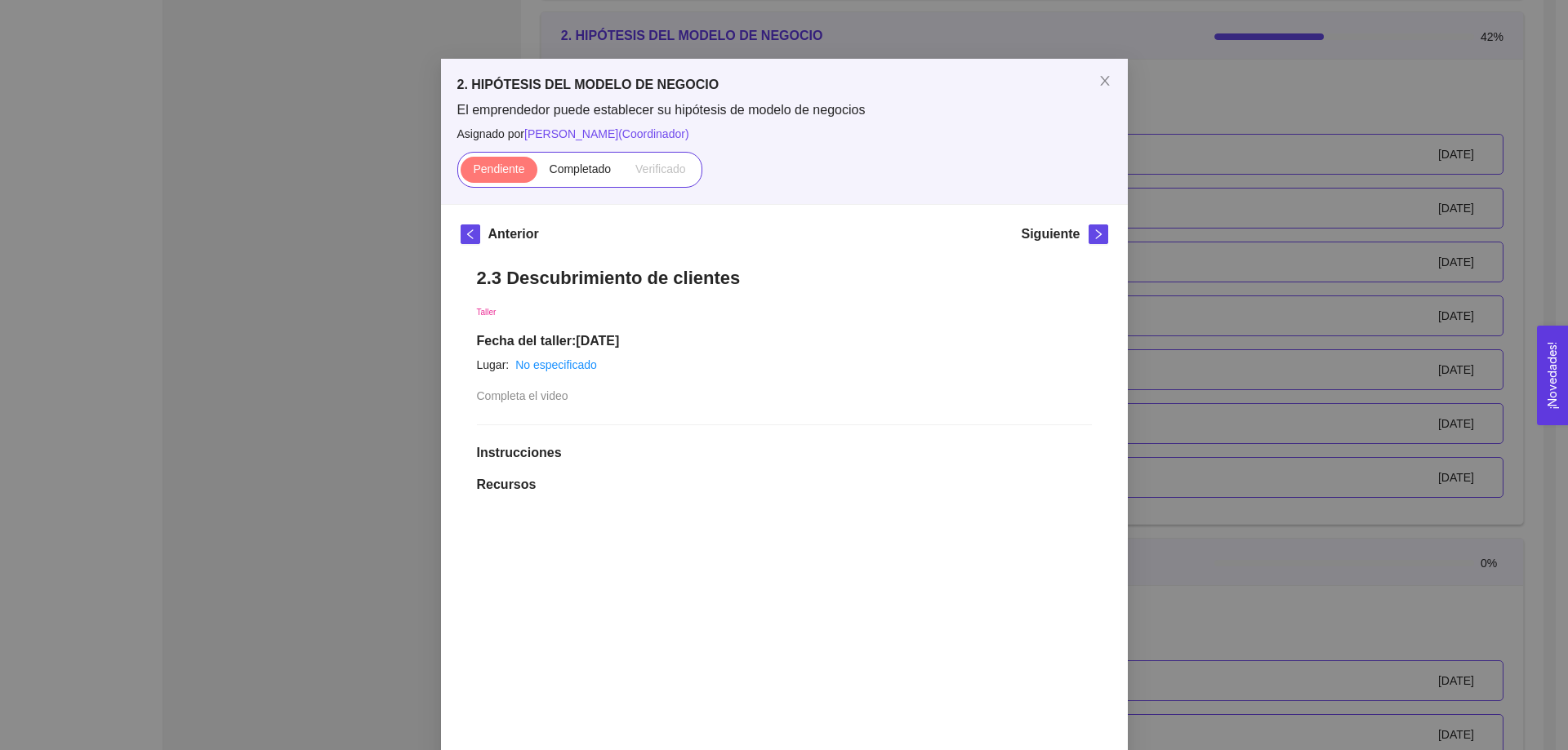
click at [575, 280] on h1 "2.3 Descubrimiento de clientes" at bounding box center [784, 278] width 615 height 22
click at [461, 227] on button "button" at bounding box center [471, 235] width 20 height 20
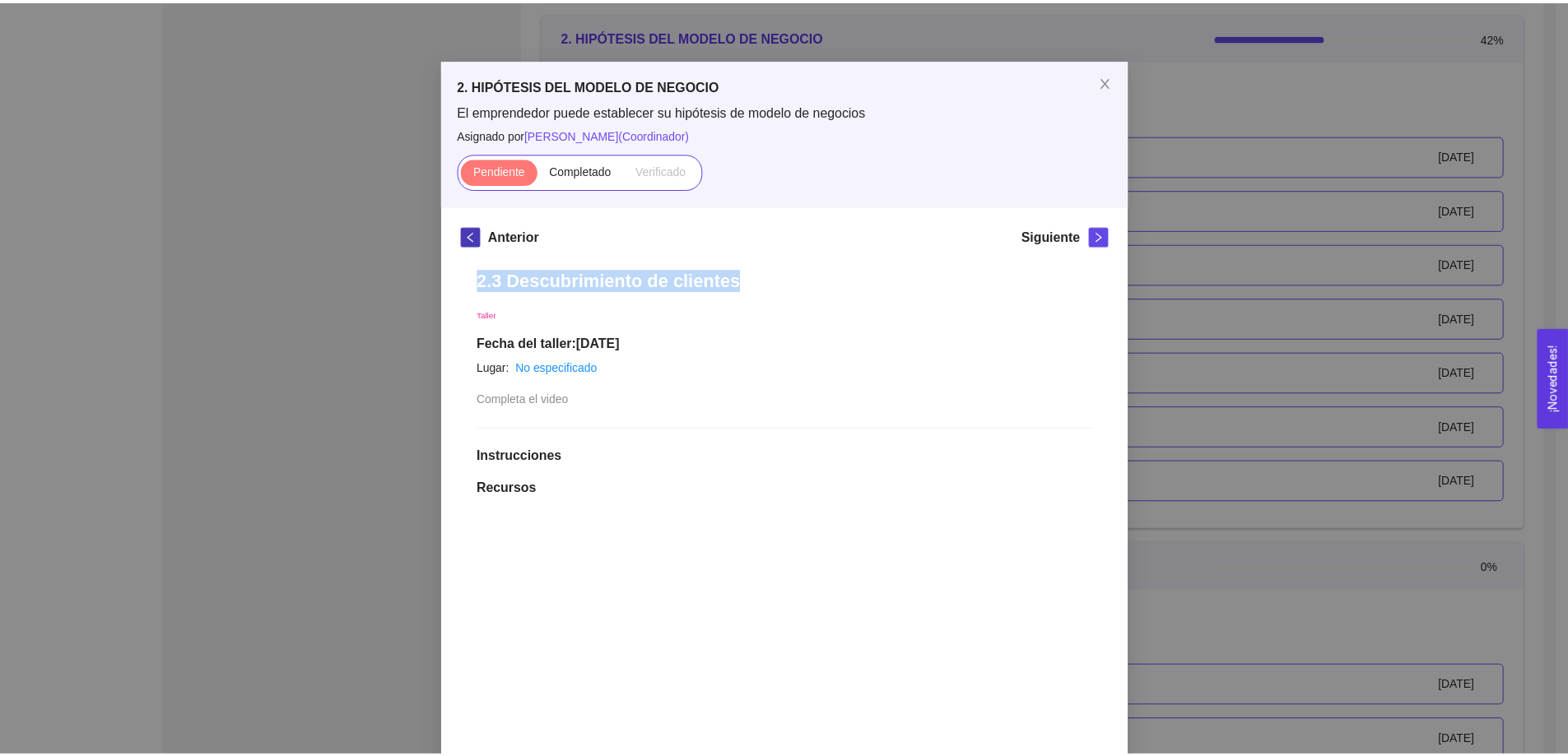
scroll to position [0, 0]
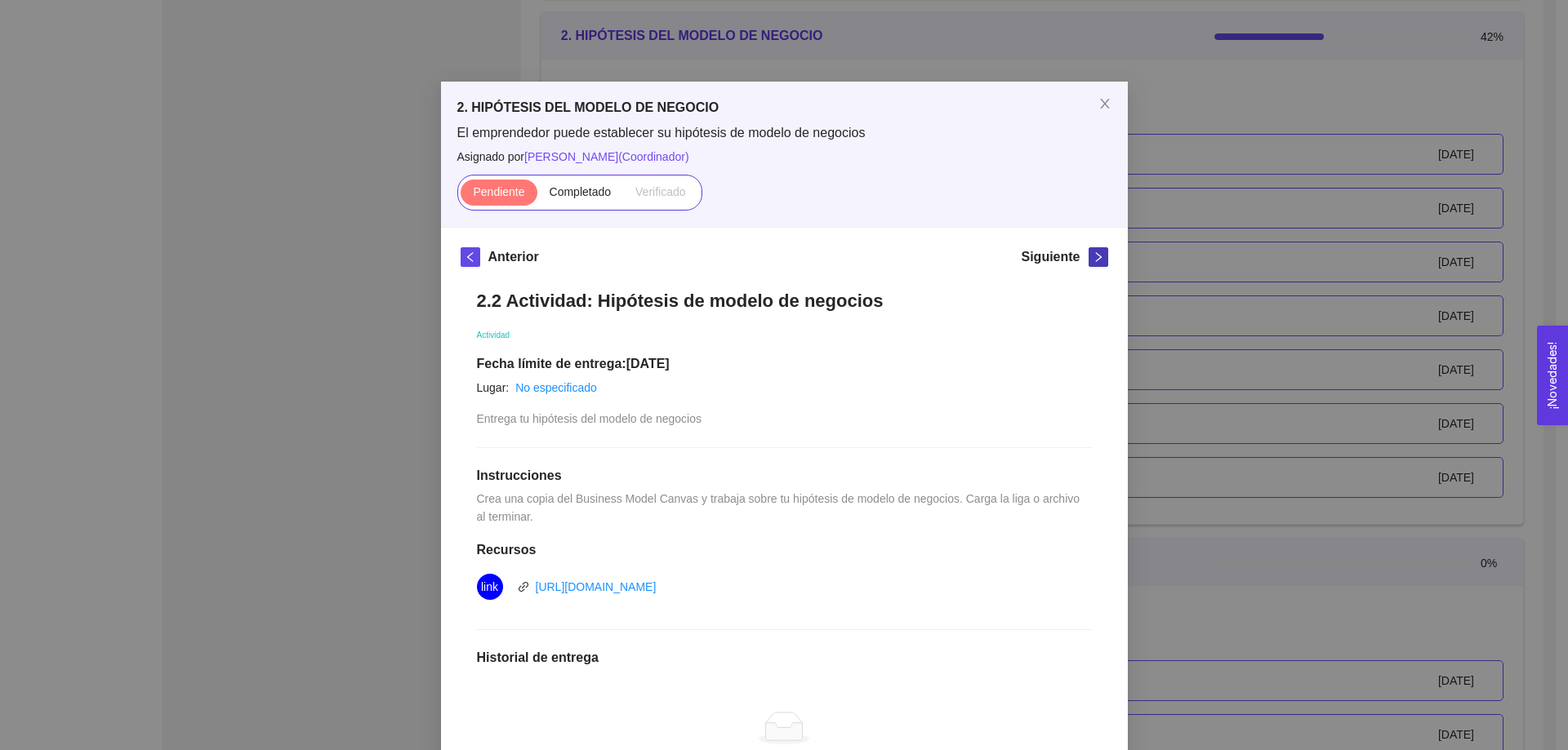
click at [1093, 257] on icon "right" at bounding box center [1099, 257] width 12 height 12
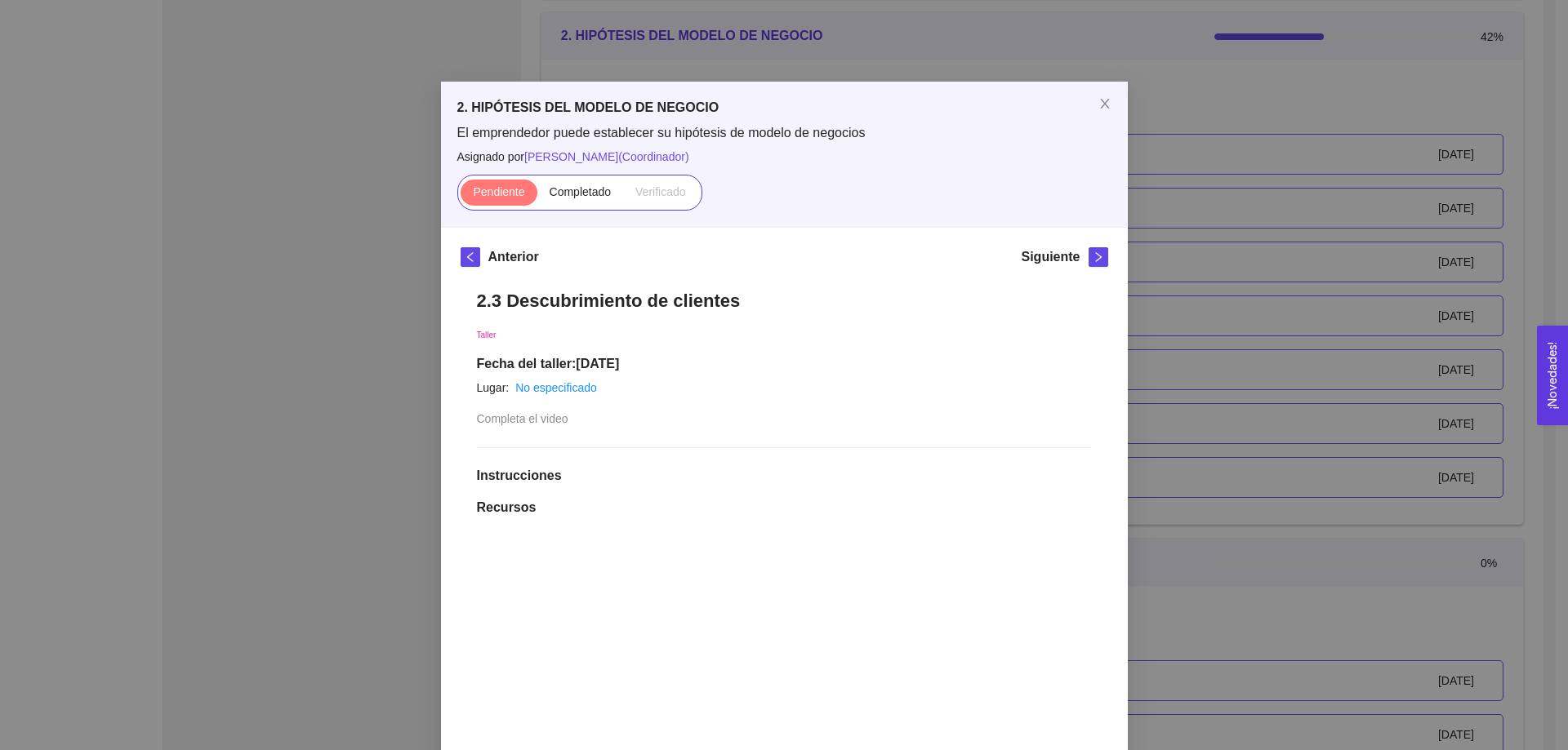
click at [622, 300] on h1 "2.3 Descubrimiento de clientes" at bounding box center [784, 300] width 615 height 22
copy h1 "2.3 Descubrimiento de clientes"
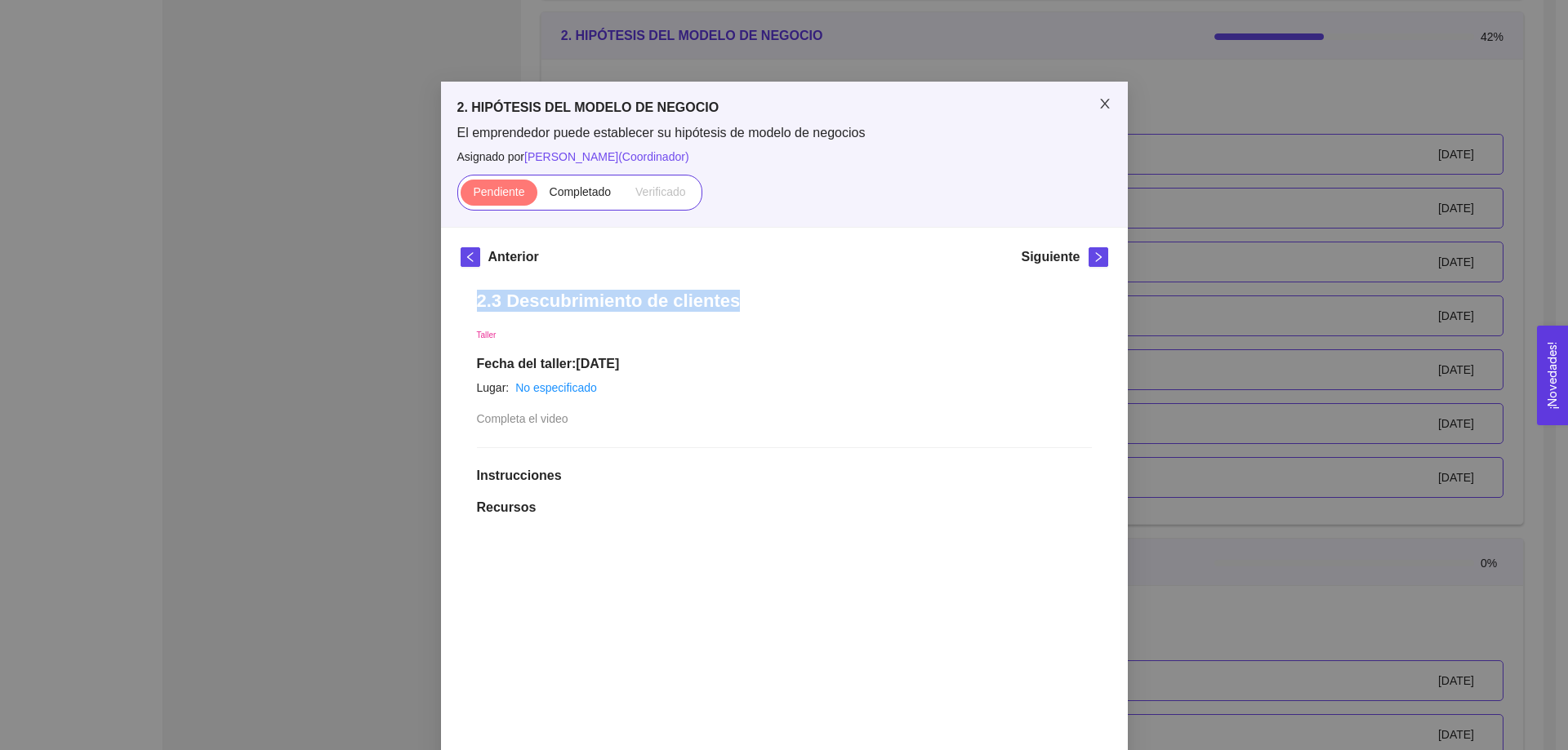
click at [1102, 102] on icon "close" at bounding box center [1106, 104] width 13 height 13
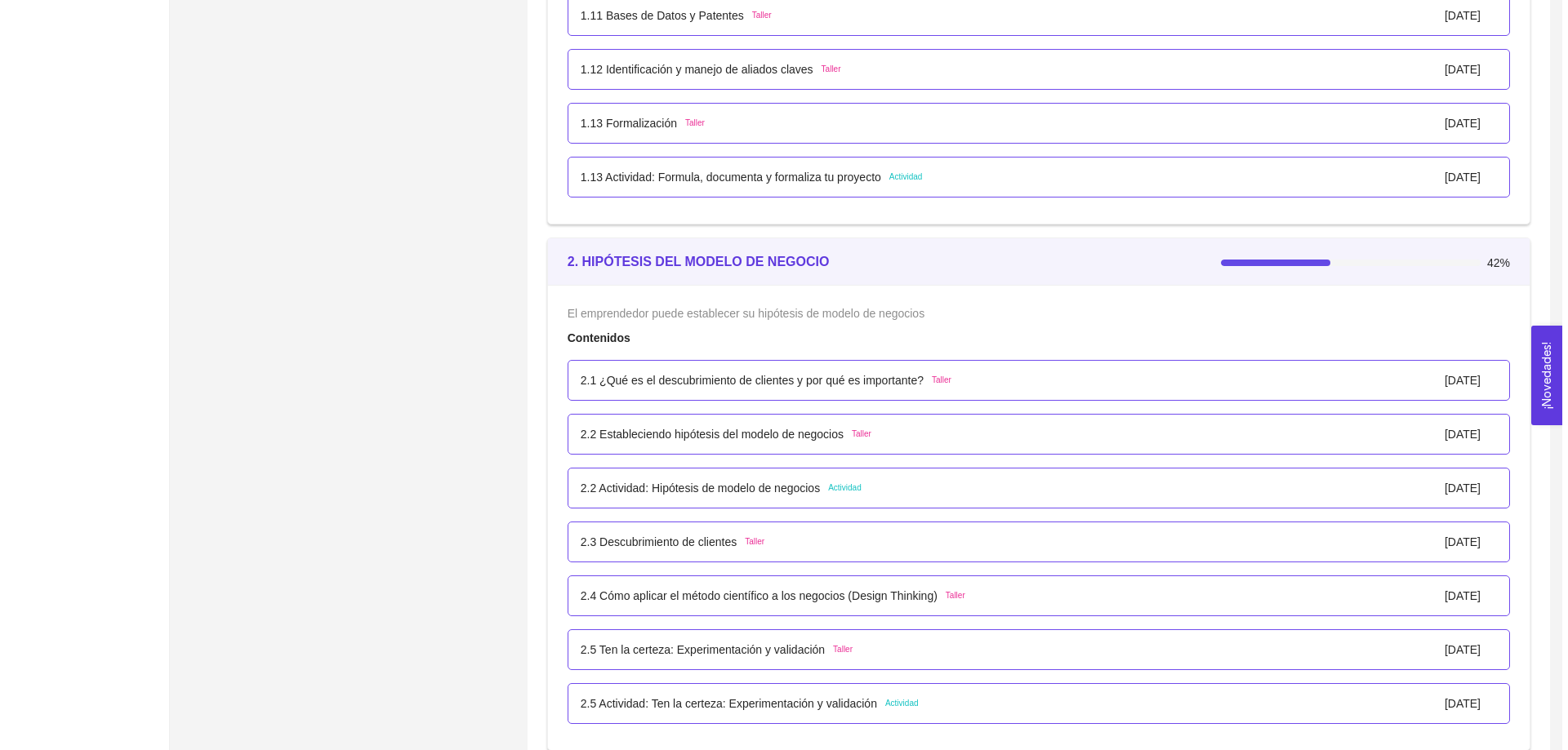
scroll to position [1306, 0]
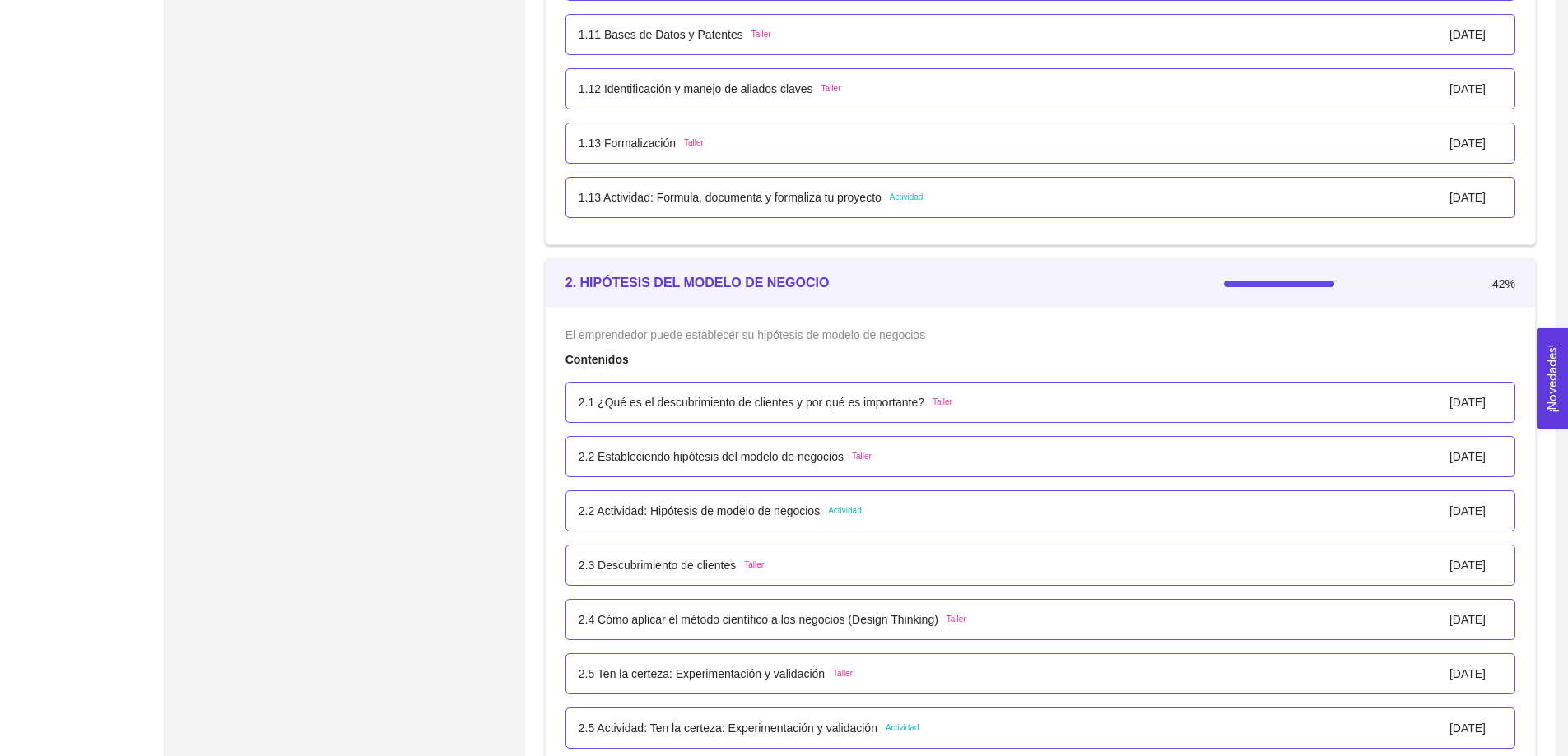
click at [840, 204] on p "1.13 Actividad: Formula, documenta y formaliza tu proyecto" at bounding box center [730, 197] width 303 height 18
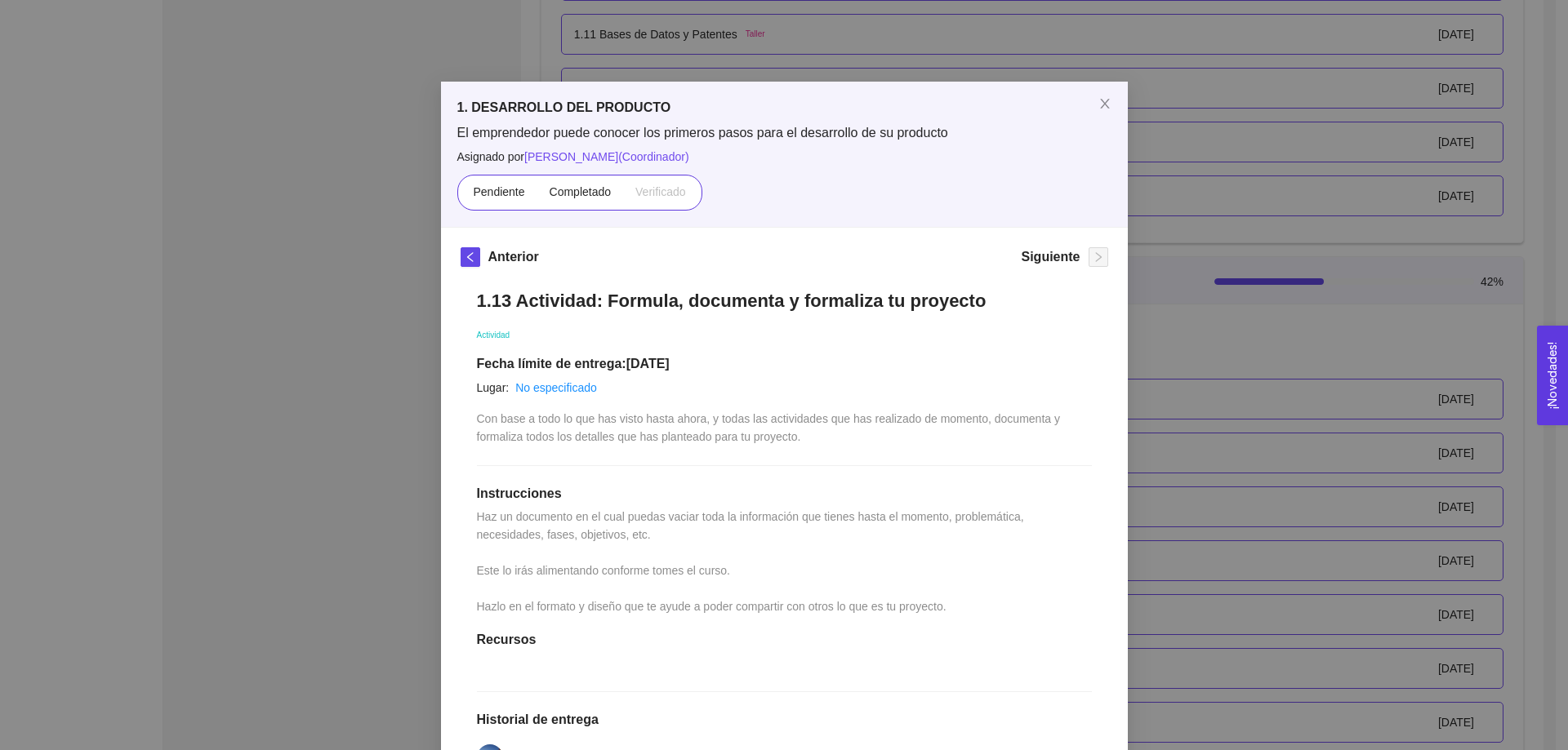
scroll to position [241, 0]
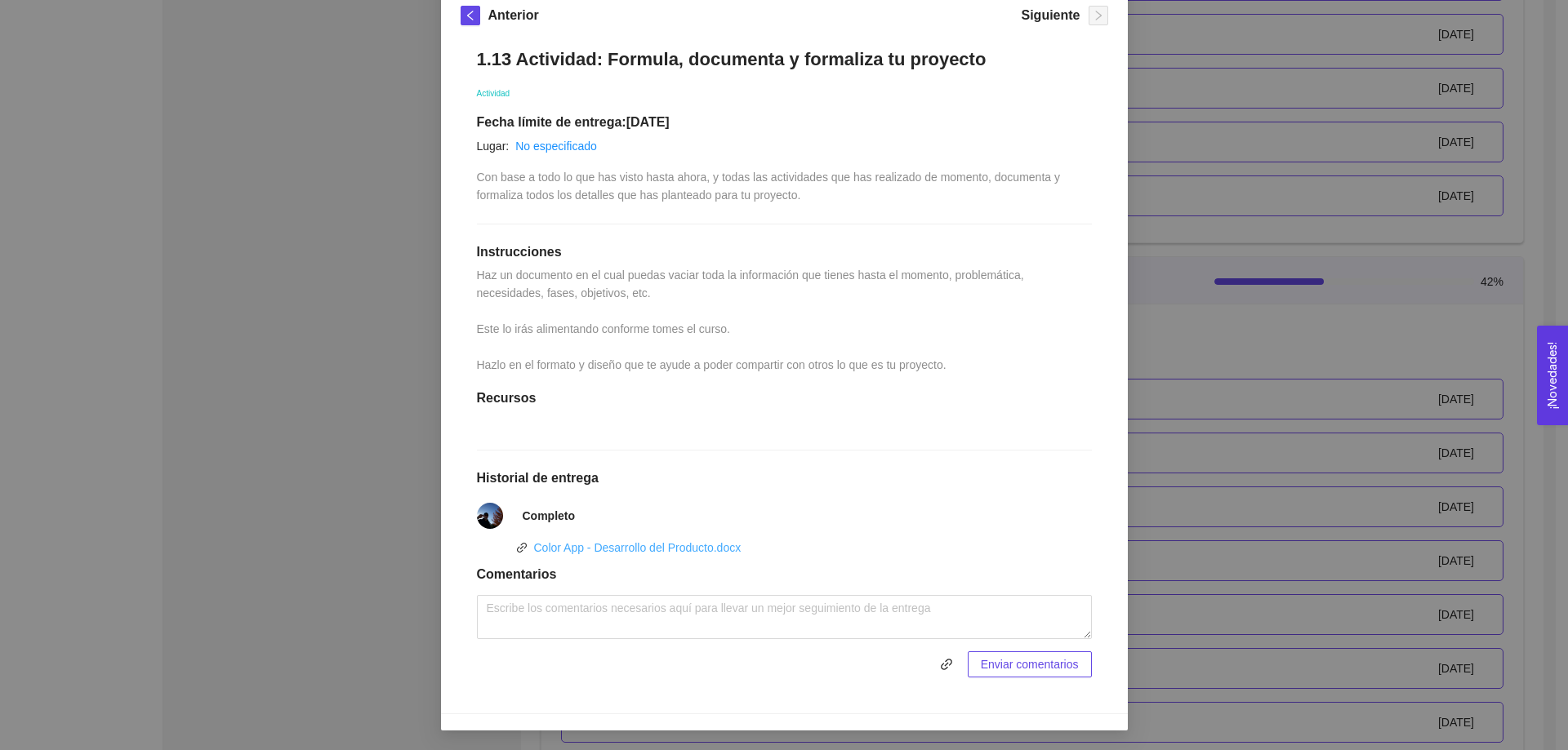
click at [619, 551] on link "Color App - Desarrollo del Producto.docx" at bounding box center [638, 548] width 208 height 13
click at [360, 134] on div "1. DESARROLLO DEL PRODUCTO El emprendedor puede conocer los primeros pasos para…" at bounding box center [784, 375] width 1568 height 750
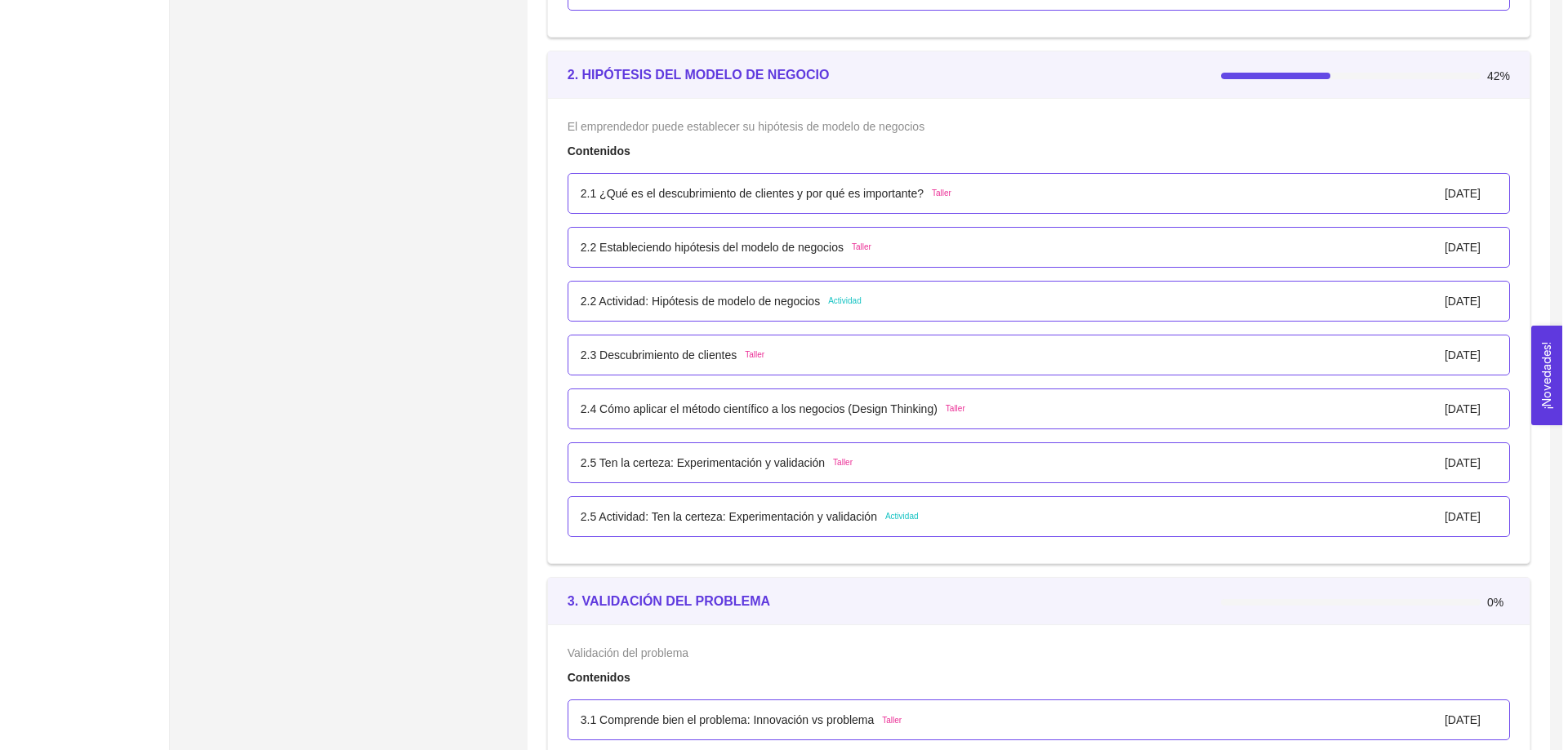
scroll to position [1551, 0]
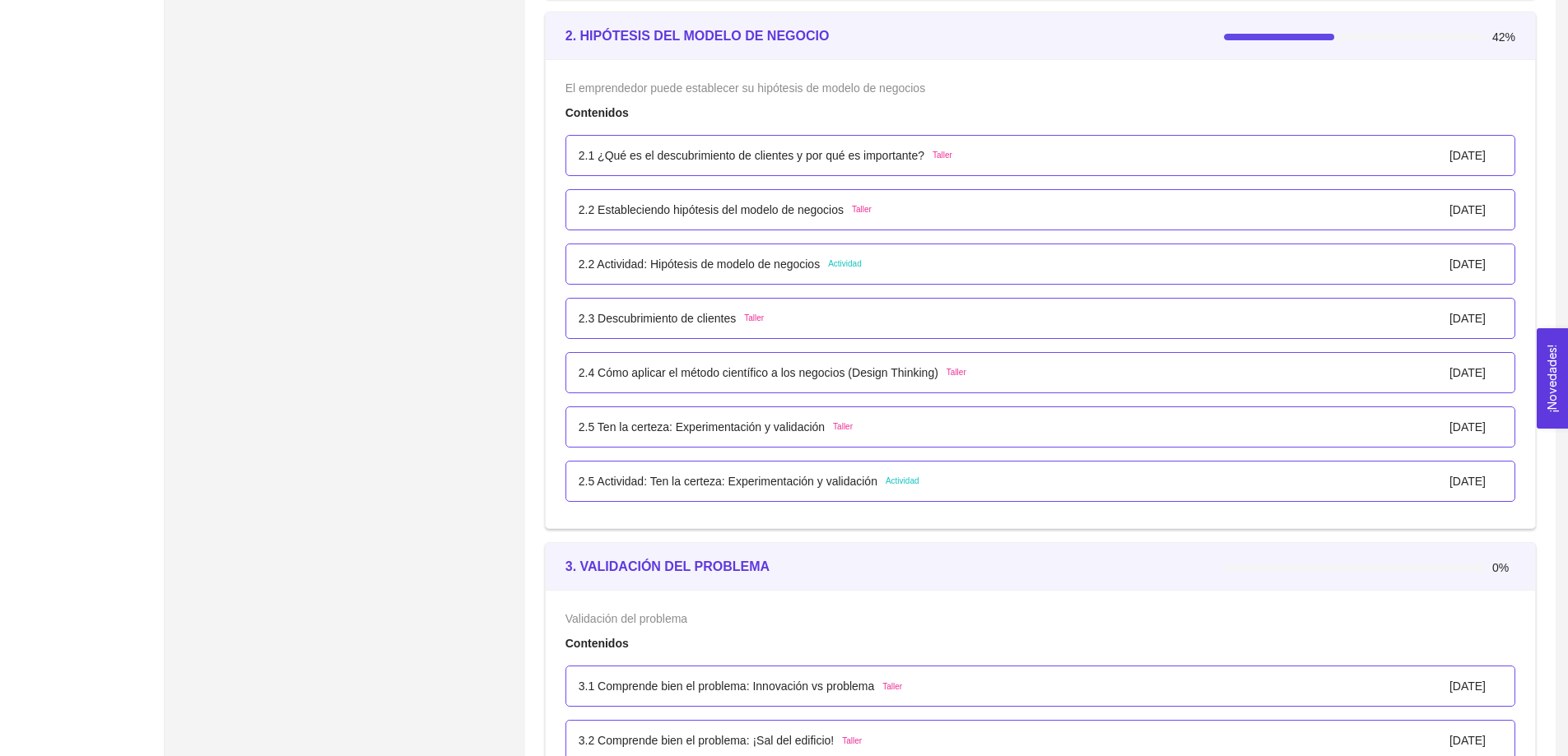
click at [725, 158] on p "2.1 ¿Qué es el descubrimiento de clientes y por qué es importante?" at bounding box center [751, 156] width 345 height 18
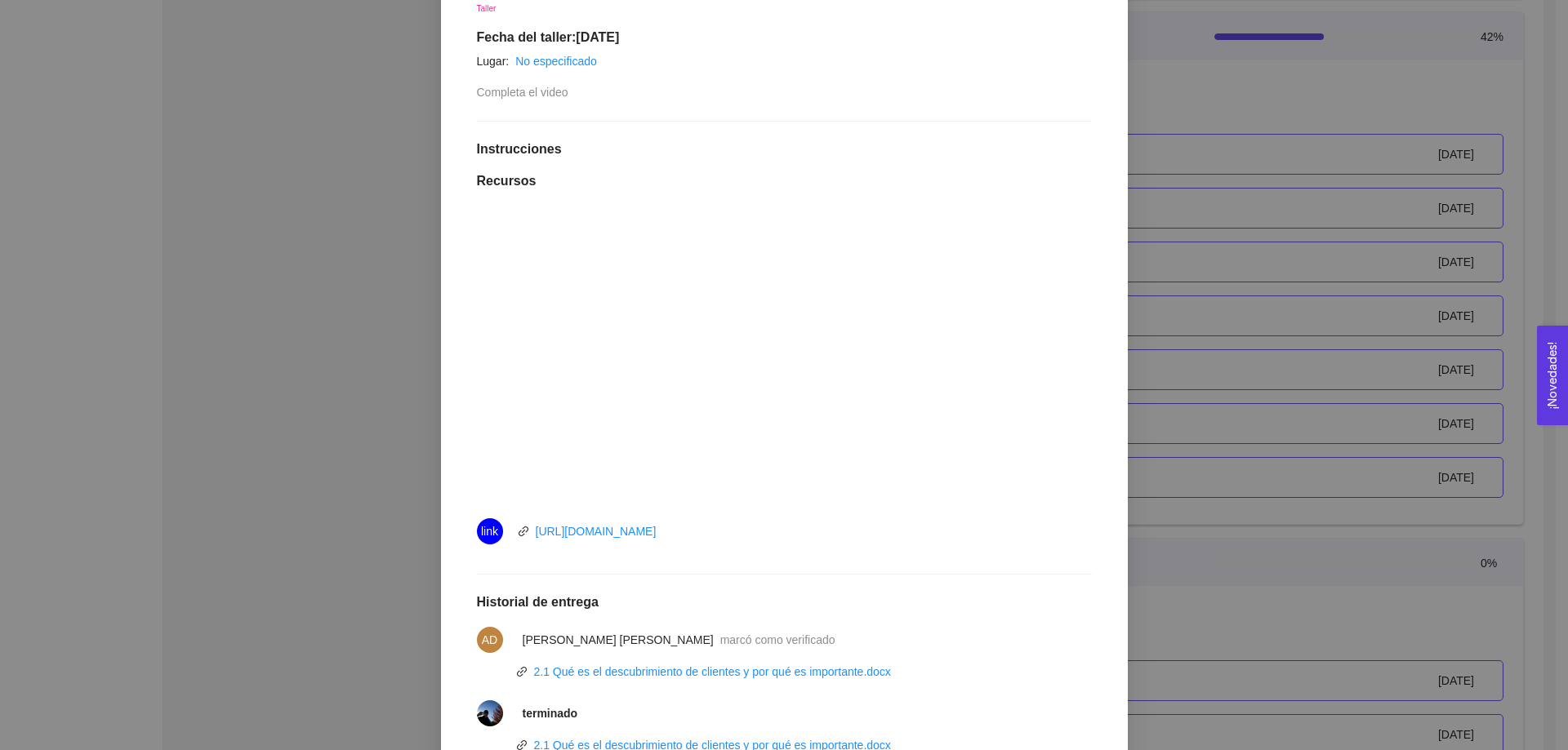
scroll to position [489, 0]
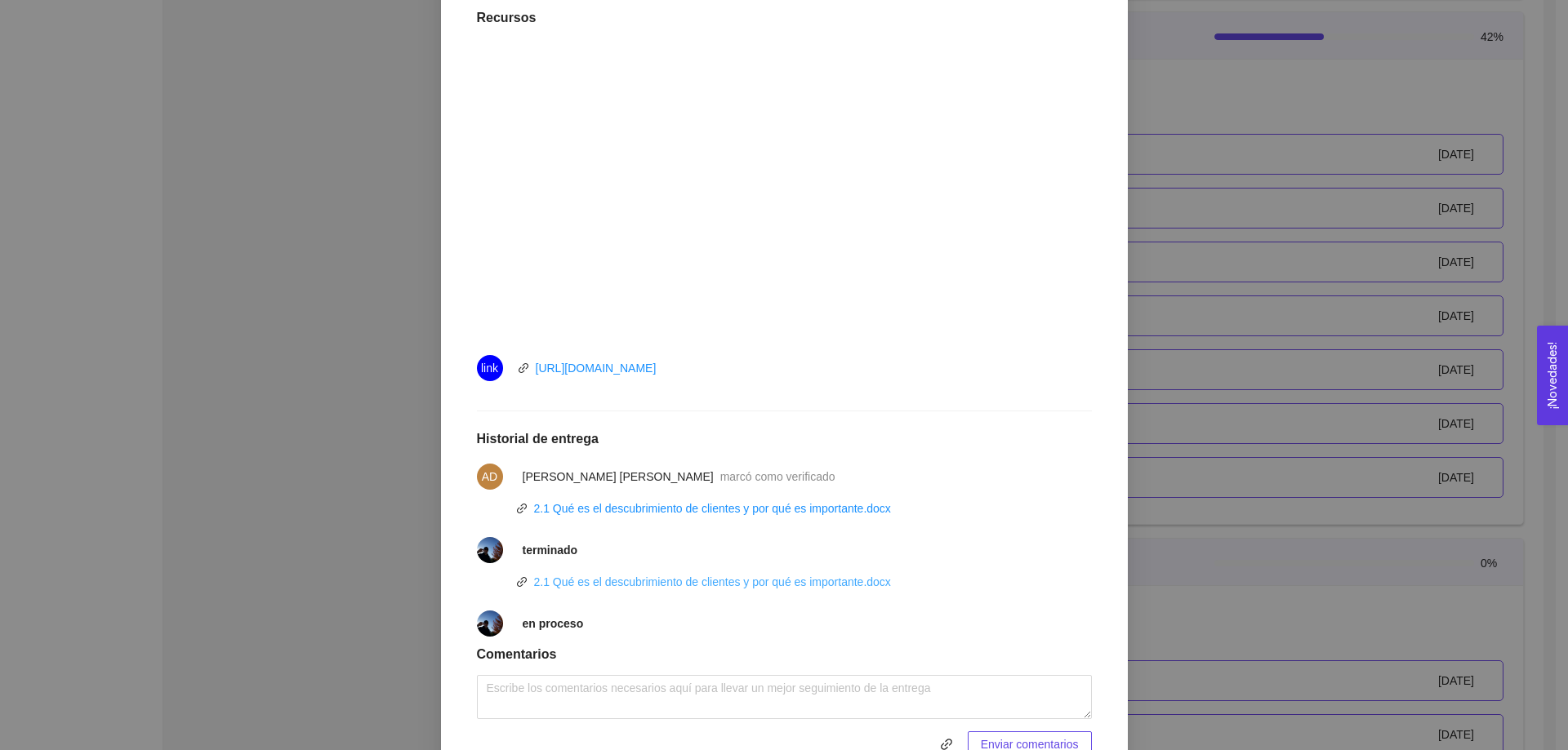
click at [642, 582] on link "2.1 Qué es el descubrimiento de clientes y por qué es importante.docx" at bounding box center [713, 582] width 357 height 13
click at [463, 226] on div "2.1 ¿Qué es el descubrimiento de clientes y por qué es importante? Taller Fecha…" at bounding box center [784, 279] width 647 height 991
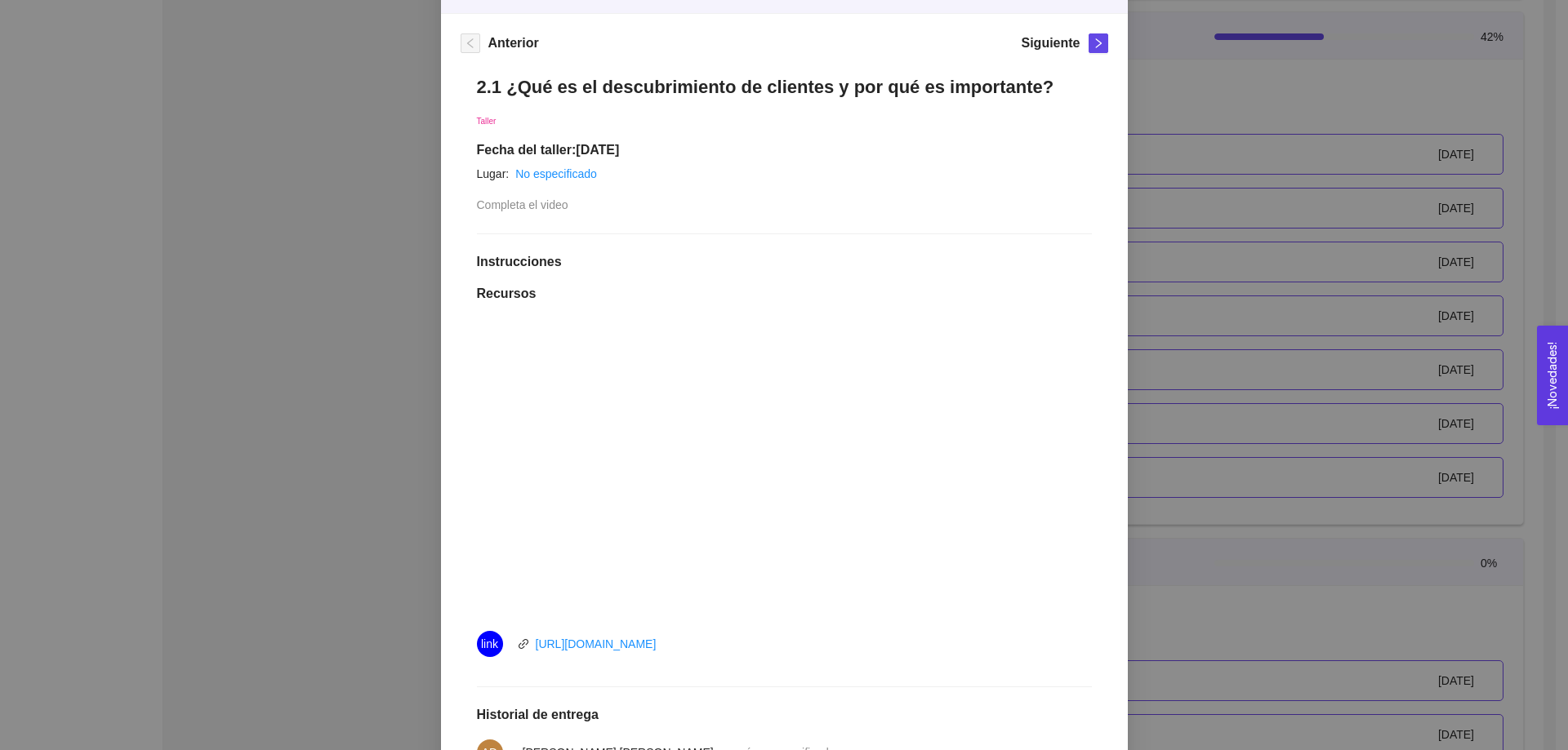
scroll to position [81, 0]
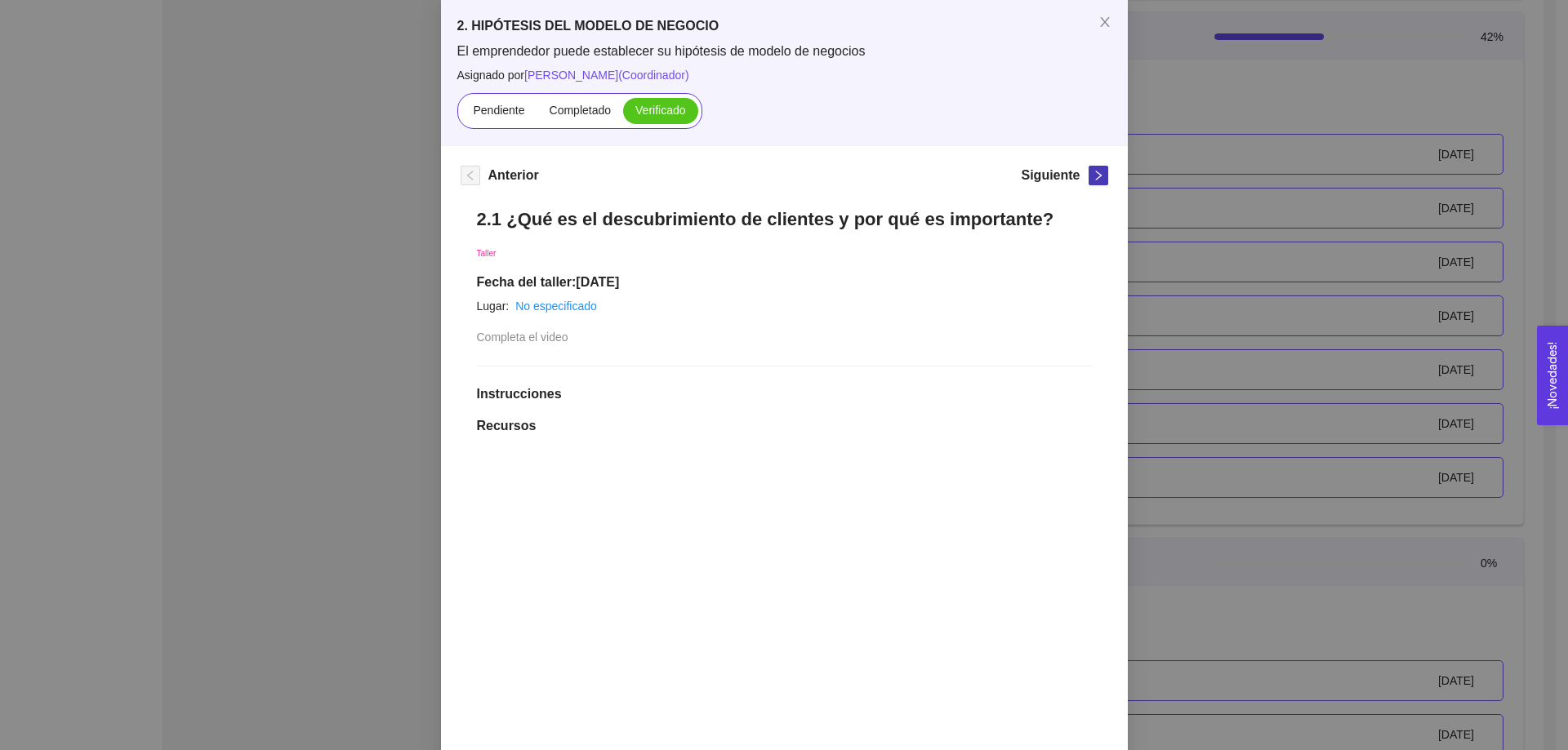
click at [1093, 173] on icon "right" at bounding box center [1099, 176] width 12 height 12
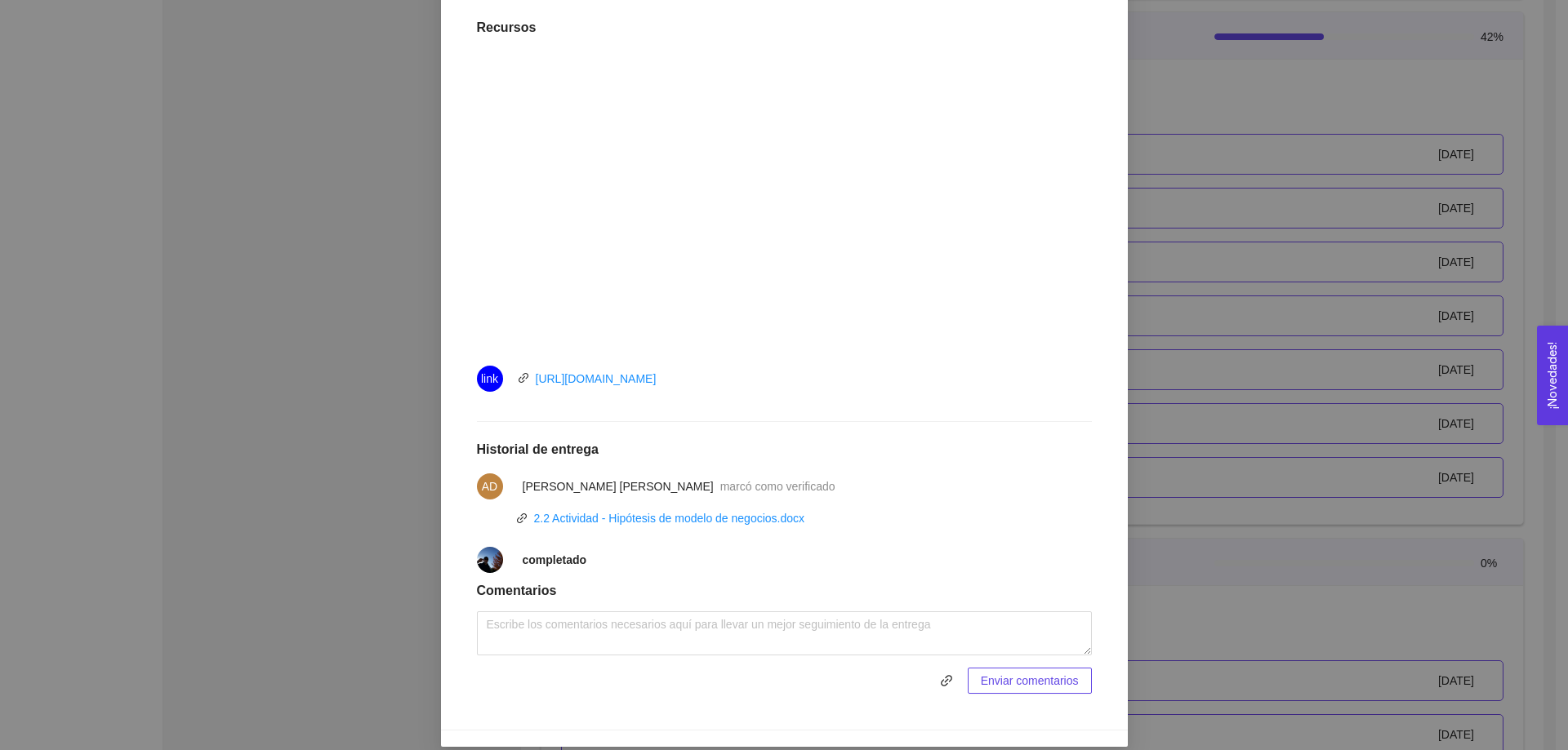
scroll to position [474, 0]
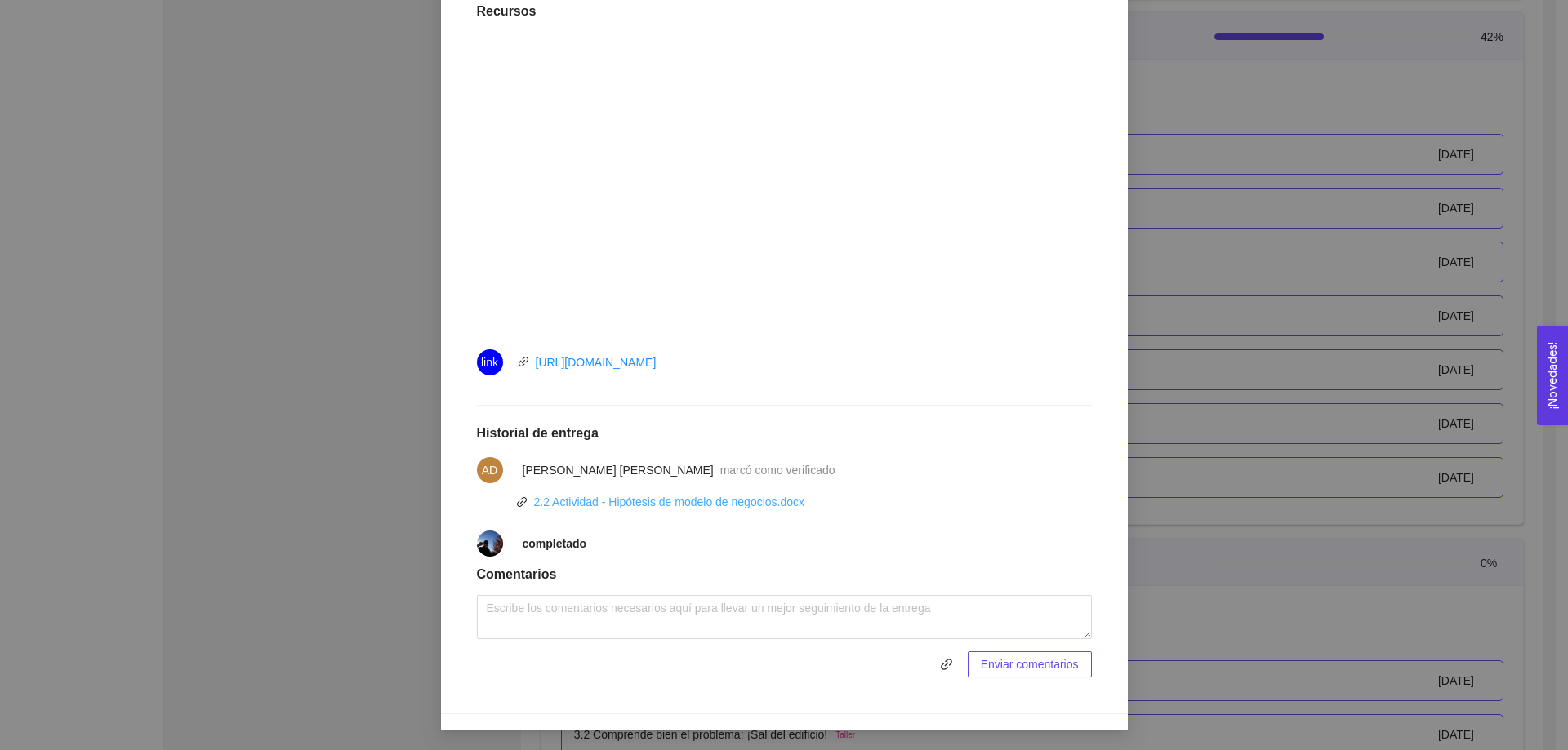
click at [653, 503] on link "2.2 Actividad - Hipótesis de modelo de negocios.docx" at bounding box center [670, 502] width 271 height 13
click at [478, 164] on div at bounding box center [784, 186] width 615 height 294
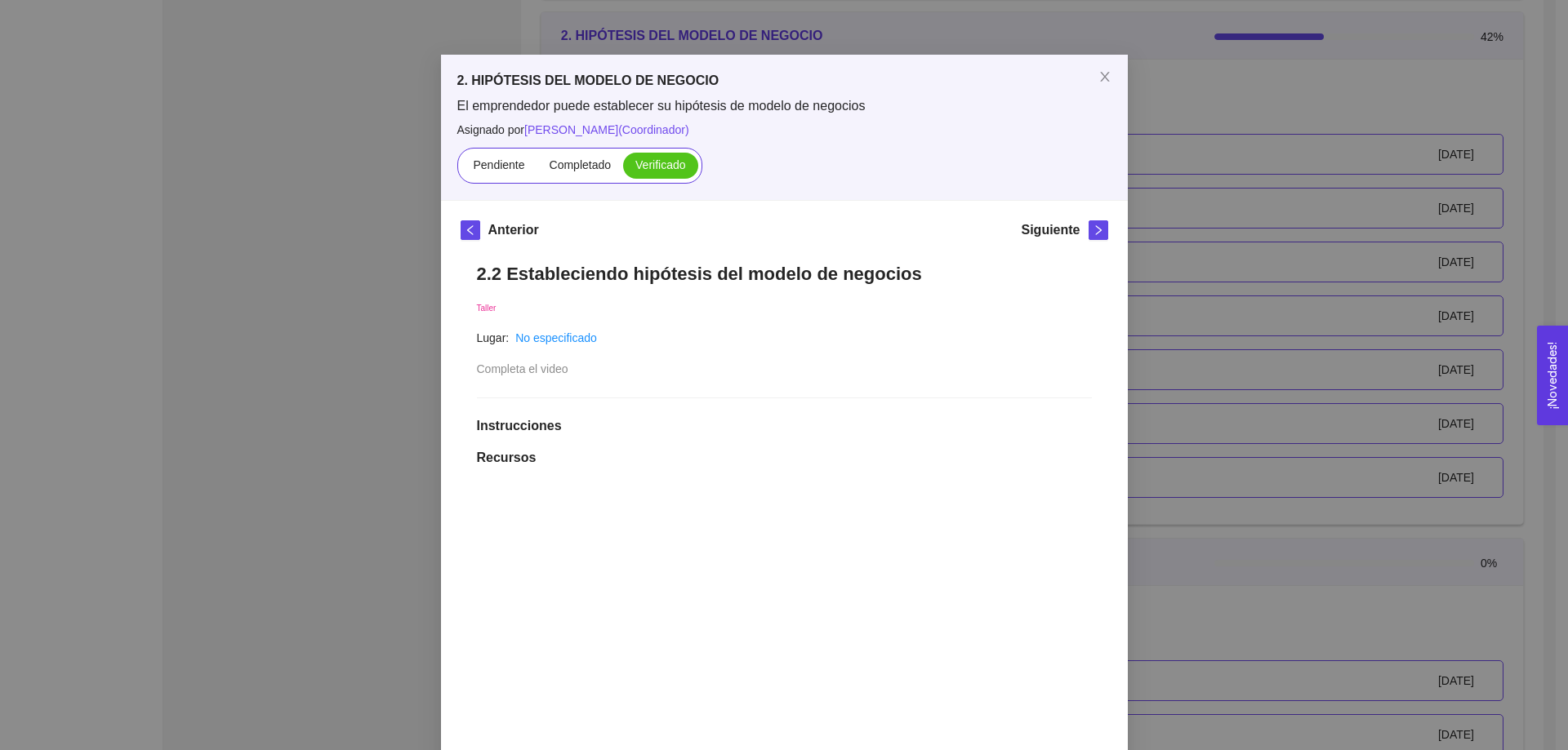
scroll to position [0, 0]
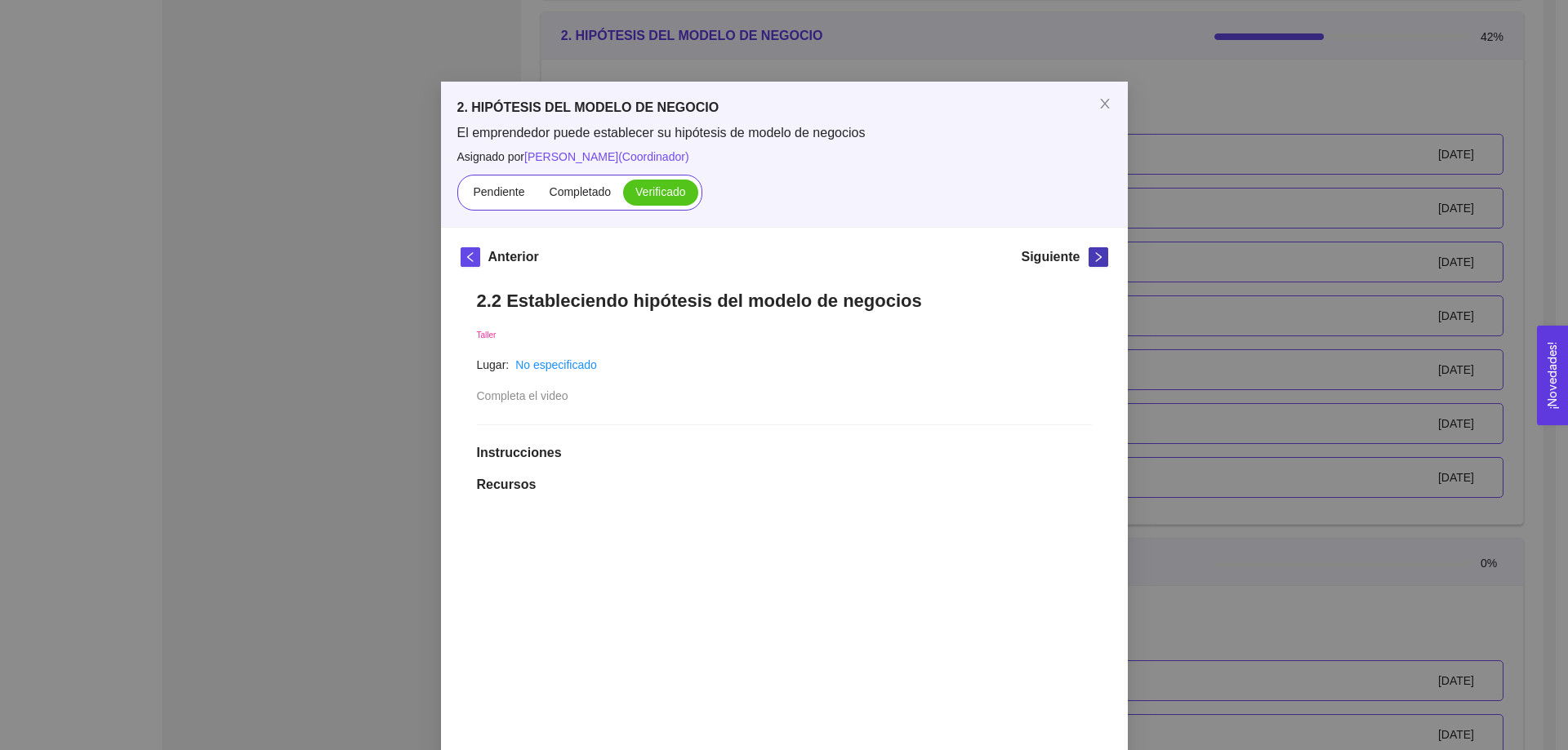
click at [1093, 260] on icon "right" at bounding box center [1099, 257] width 12 height 12
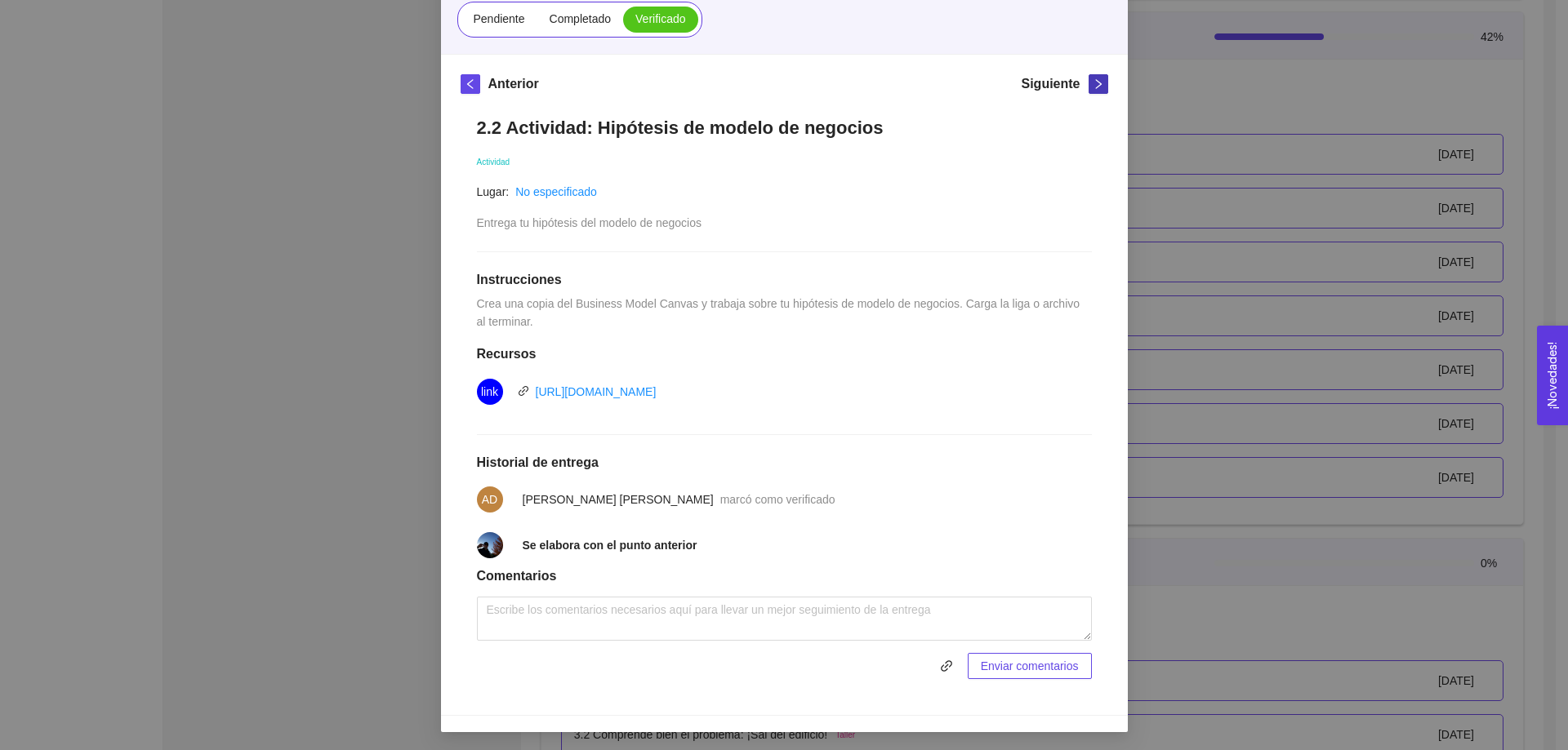
scroll to position [175, 0]
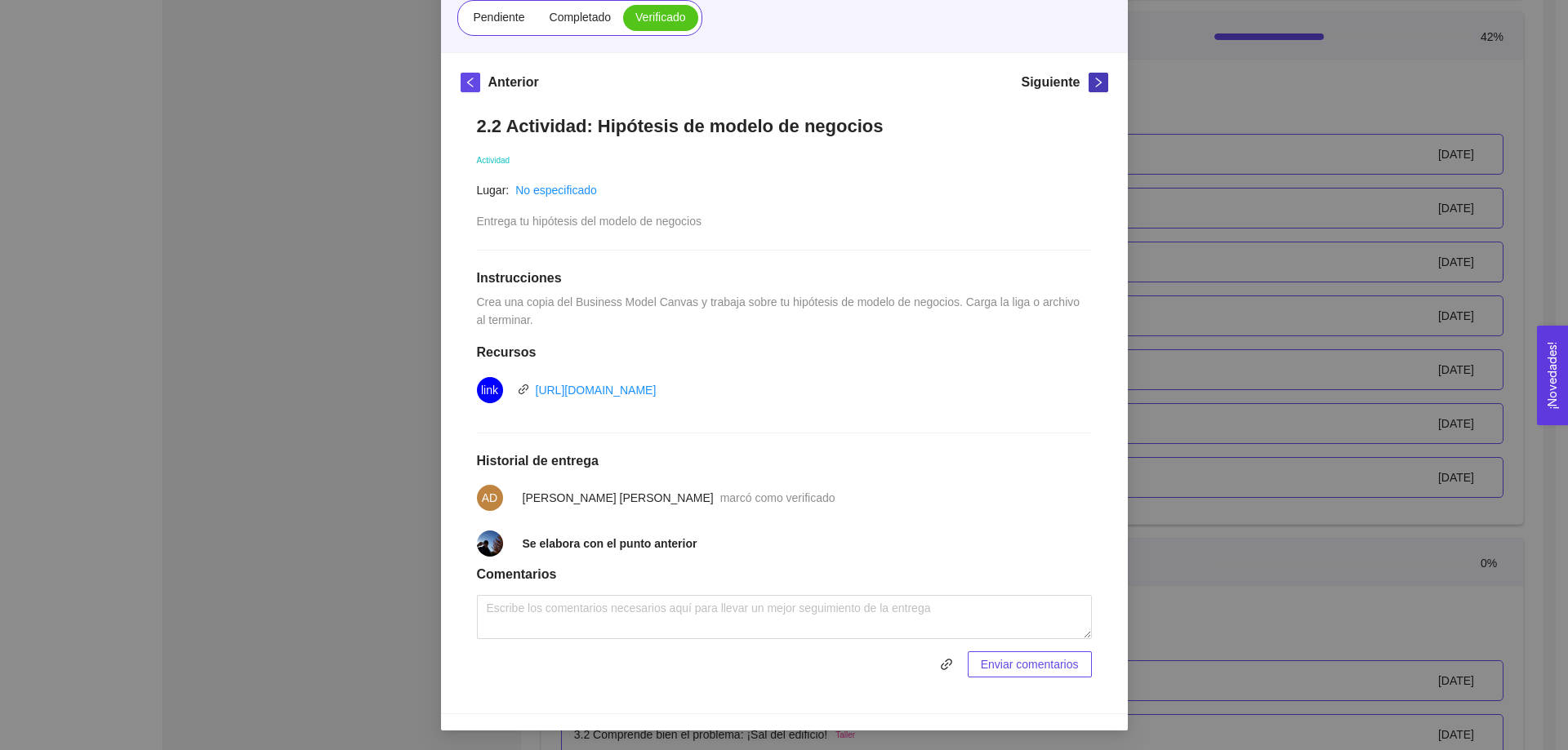
click at [1095, 80] on icon "right" at bounding box center [1099, 83] width 12 height 12
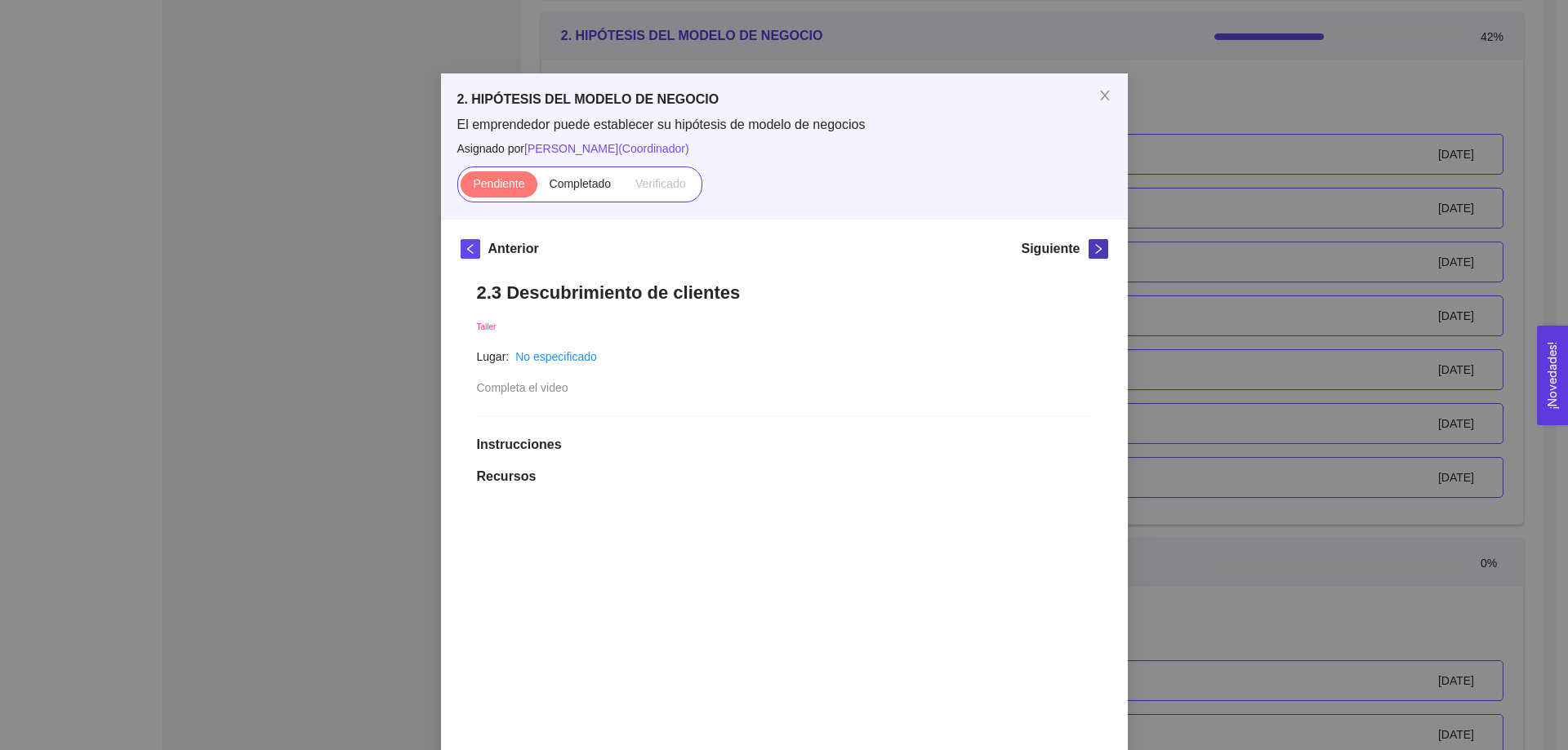
scroll to position [0, 0]
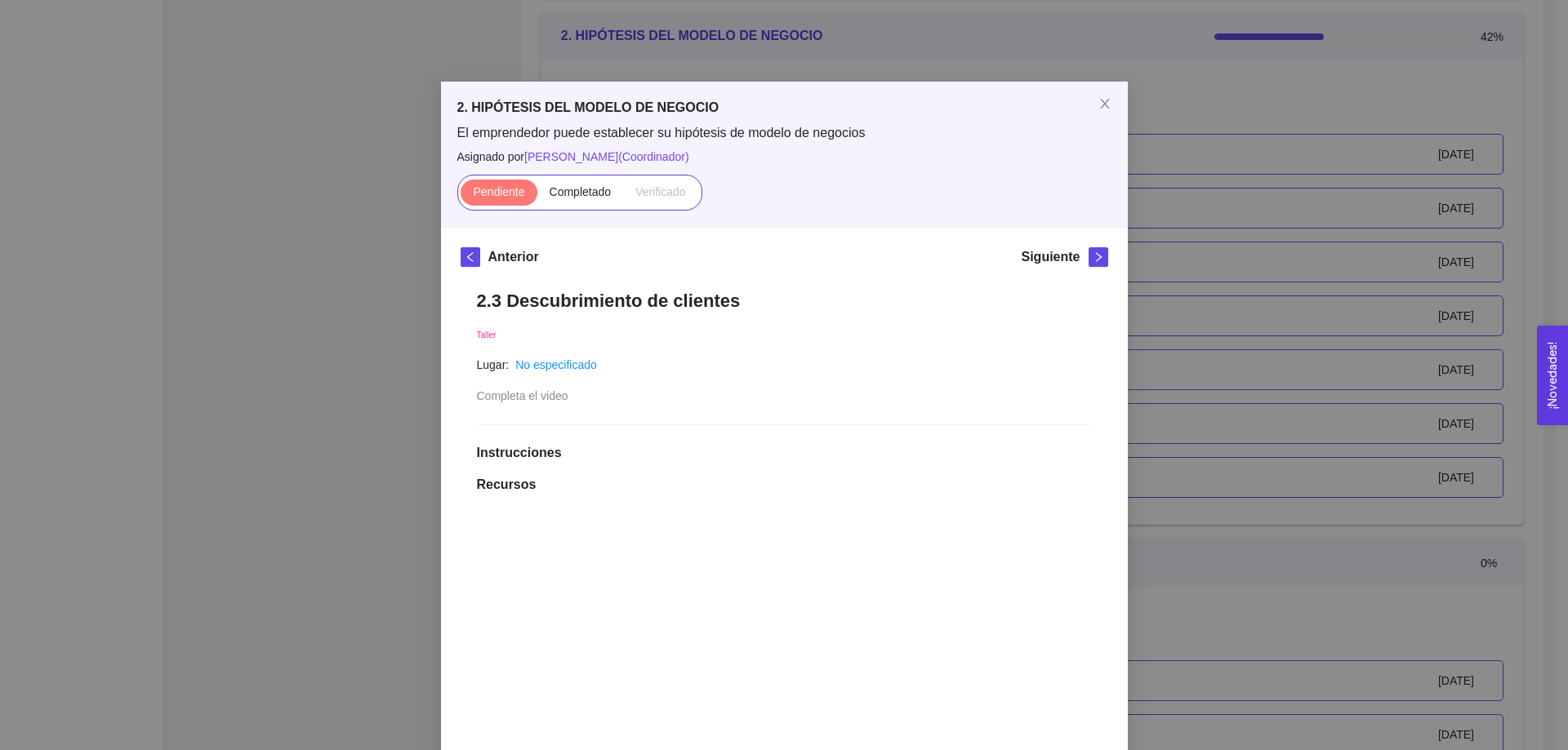
click at [1226, 86] on div "2. HIPÓTESIS DEL MODELO DE NEGOCIO El emprendedor puede establecer su hipótesis…" at bounding box center [784, 375] width 1568 height 750
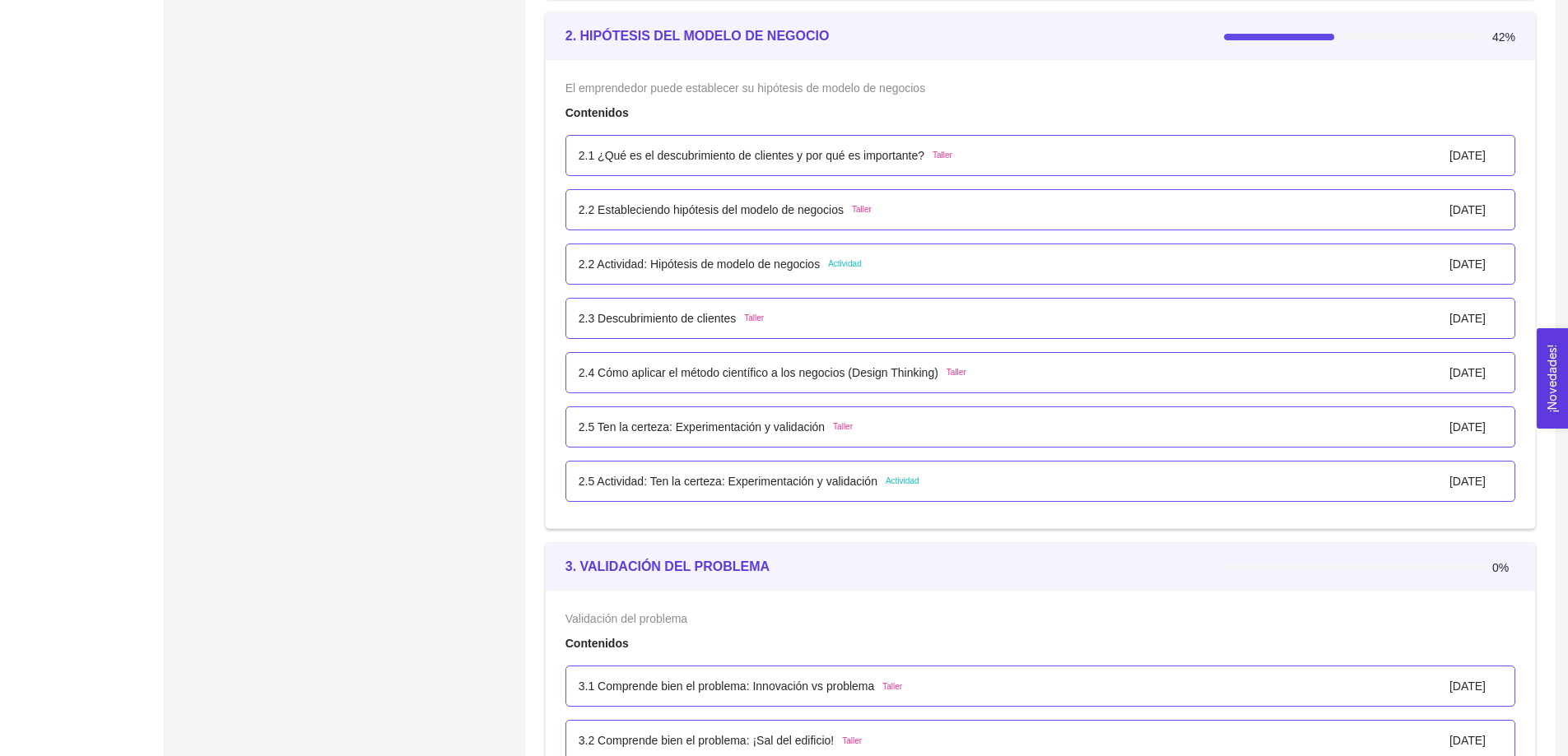
click at [761, 268] on p "2.2 Actividad: Hipótesis de modelo de negocios" at bounding box center [699, 264] width 241 height 18
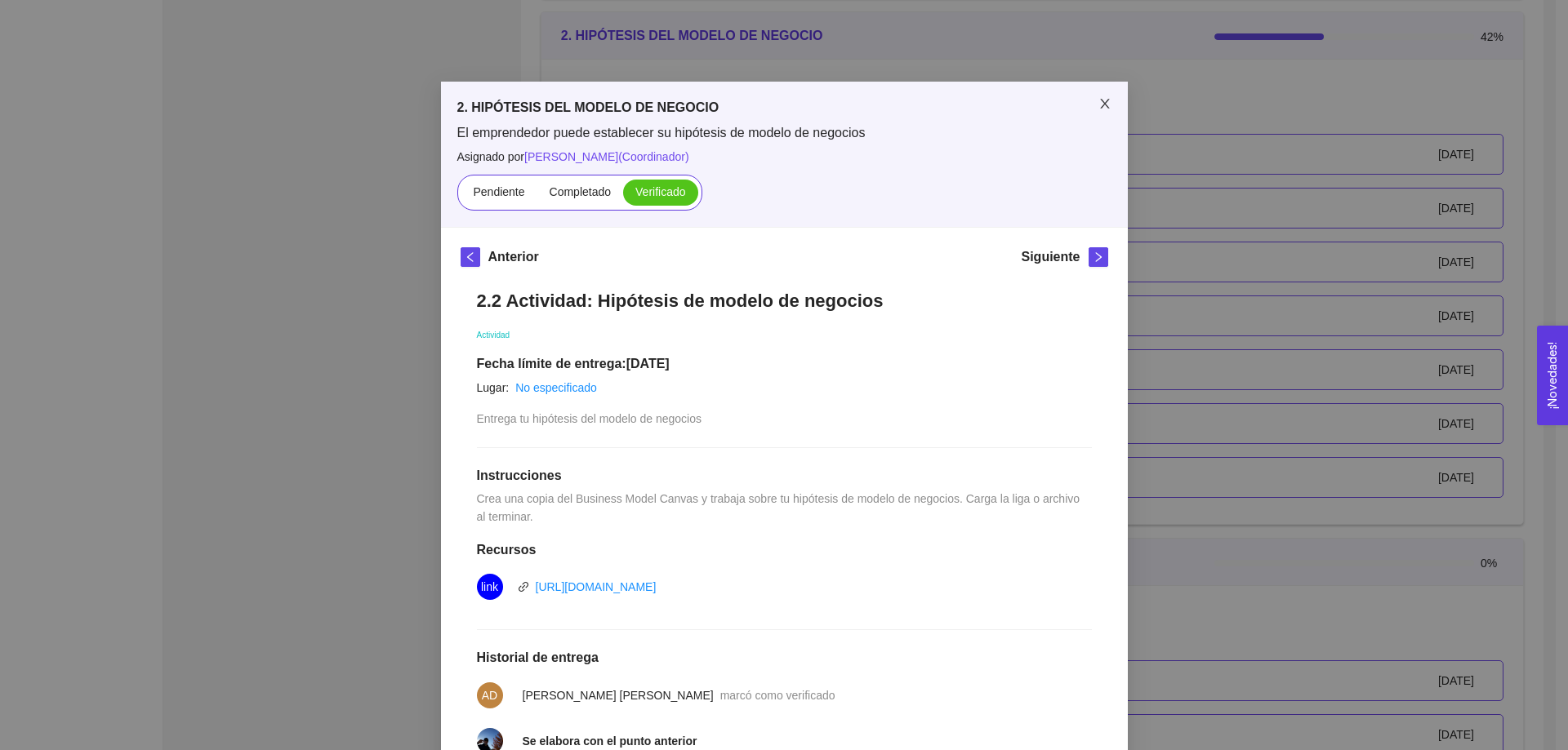
click at [1099, 105] on icon "close" at bounding box center [1106, 104] width 13 height 13
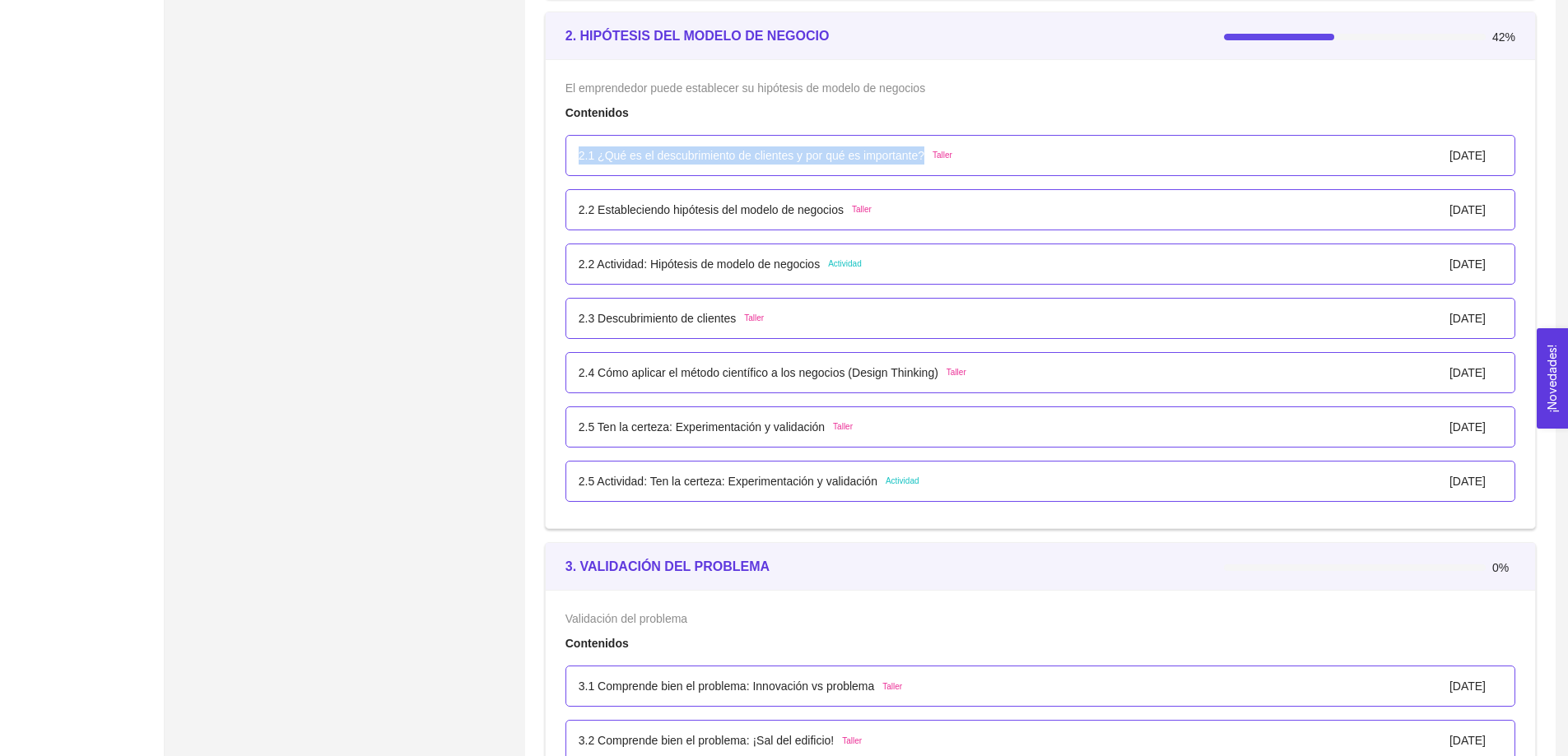
drag, startPoint x: 918, startPoint y: 156, endPoint x: 575, endPoint y: 156, distance: 343.0
click at [575, 156] on div "2.1 ¿Qué es el descubrimiento de clientes y por qué es importante? Taller 01/en…" at bounding box center [1040, 155] width 950 height 41
copy p "2.1 ¿Qué es el descubrimiento de clientes y por qué es importante?"
click at [701, 159] on p "2.1 ¿Qué es el descubrimiento de clientes y por qué es importante?" at bounding box center [751, 156] width 345 height 18
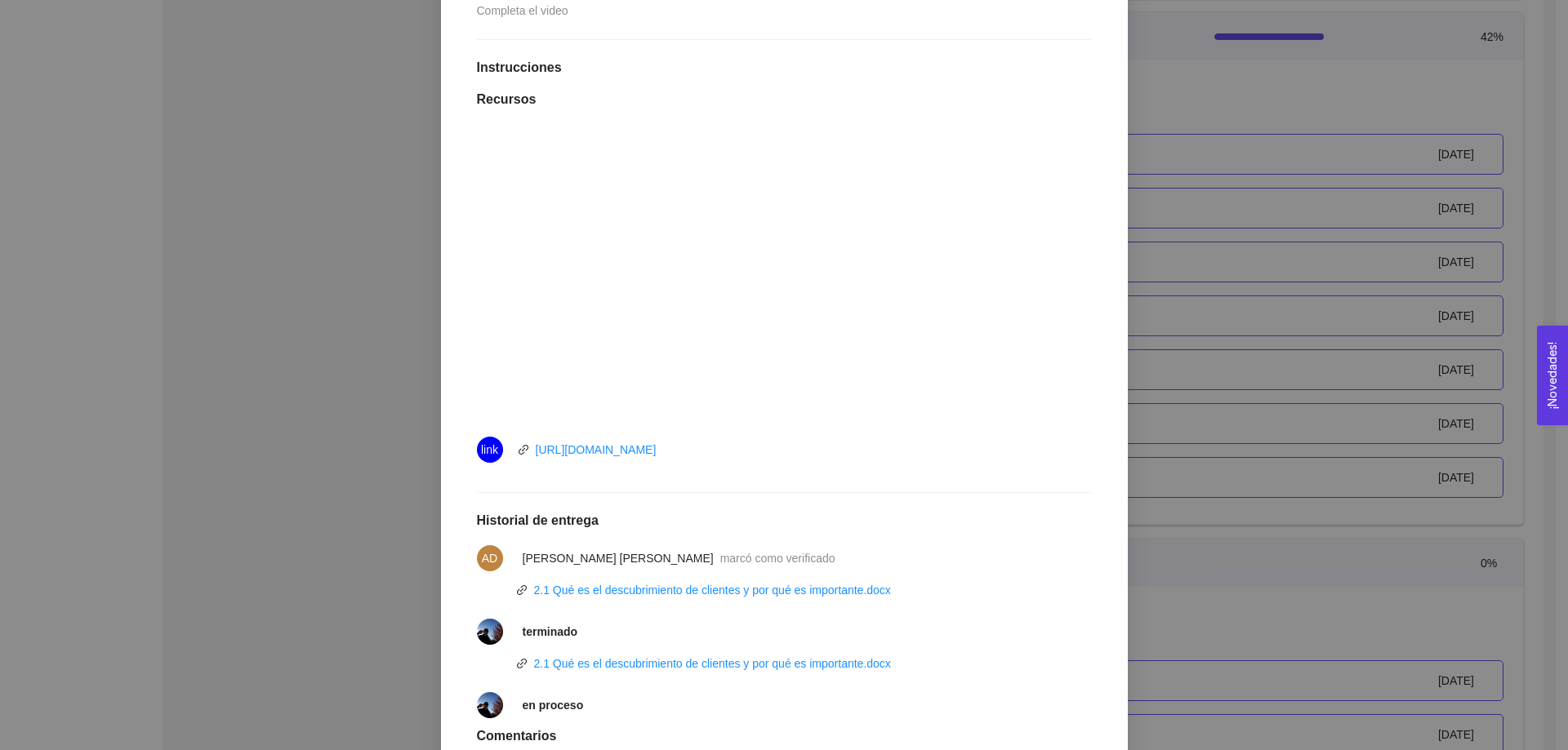
scroll to position [81, 0]
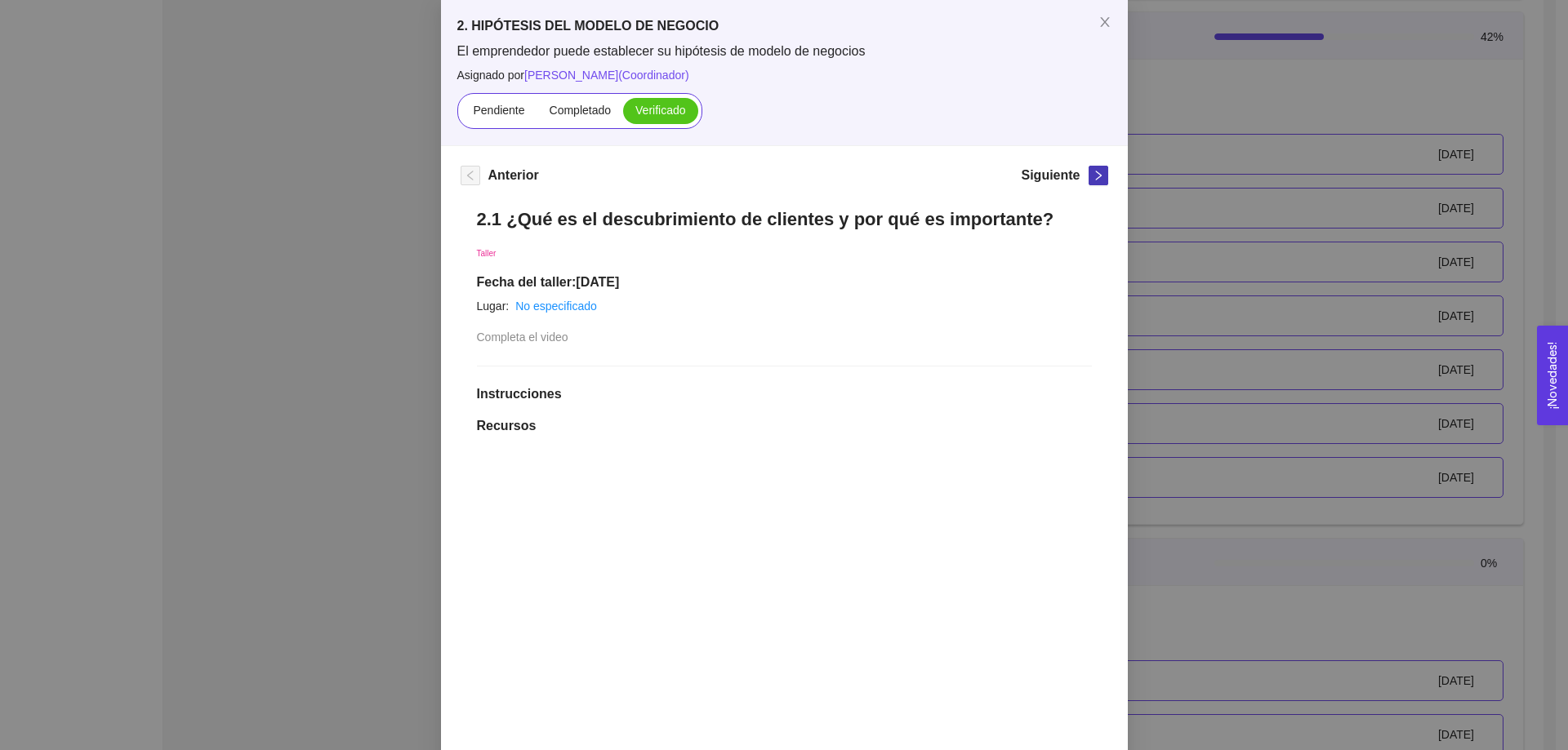
click at [1093, 177] on icon "right" at bounding box center [1099, 176] width 12 height 12
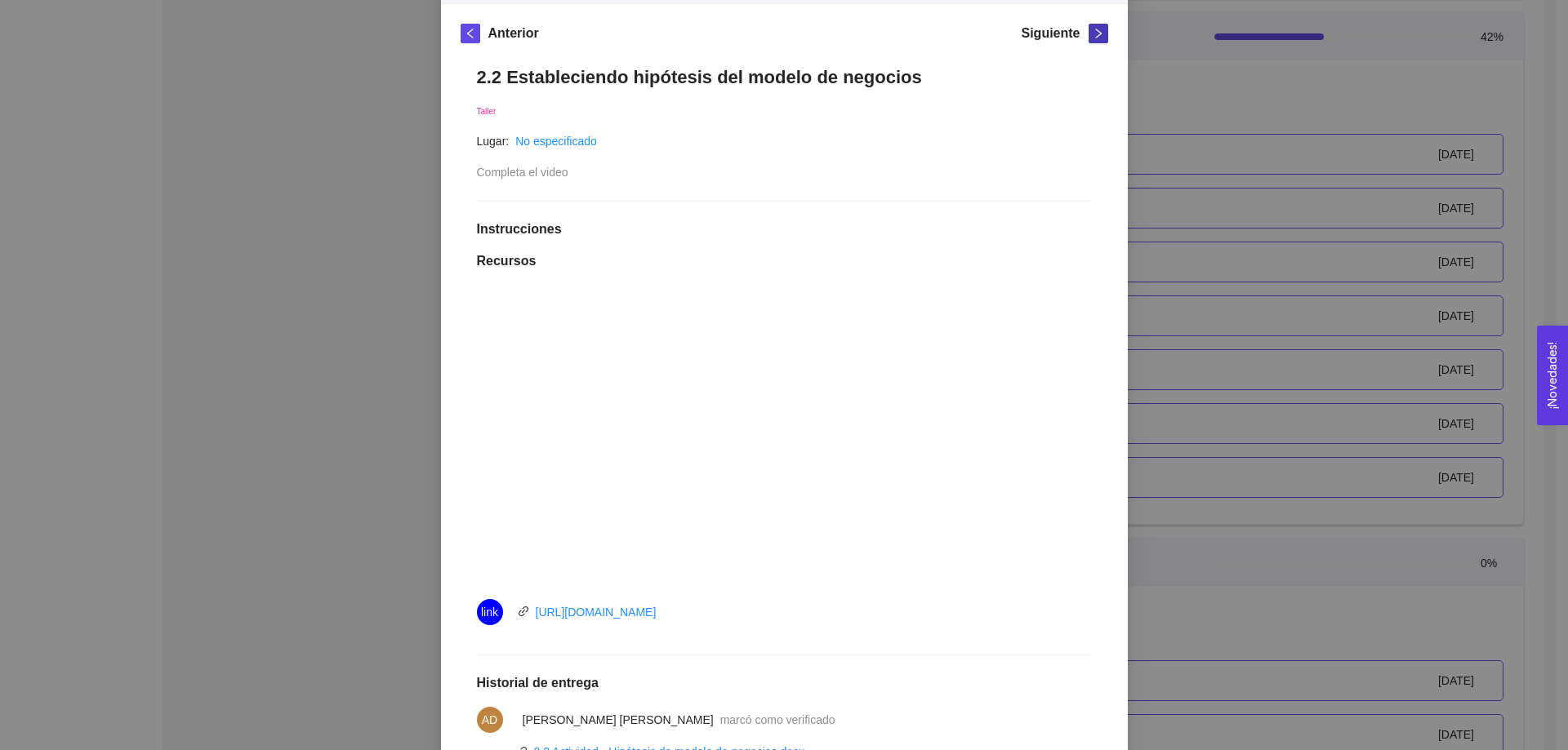
scroll to position [0, 0]
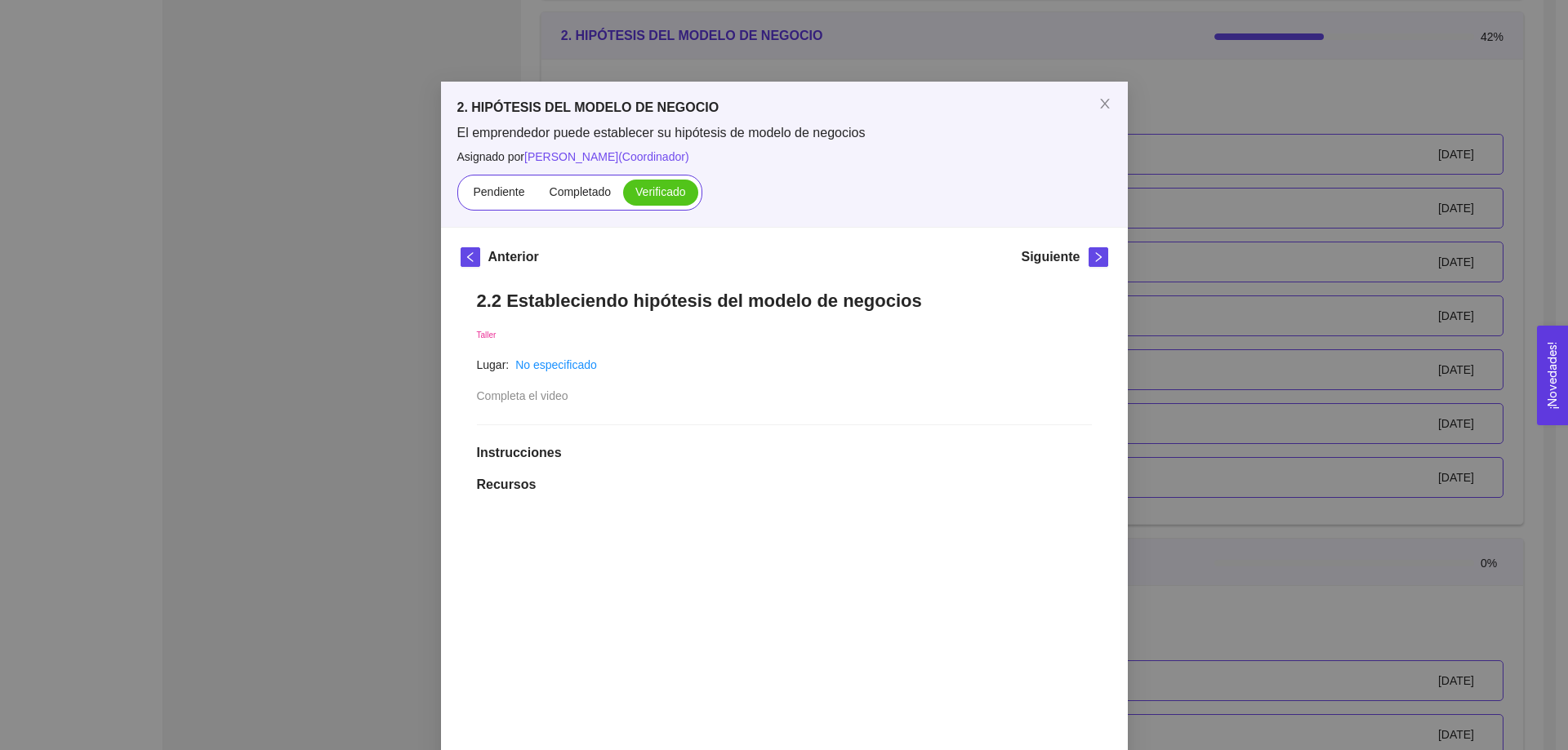
click at [618, 303] on h1 "2.2 Estableciendo hipótesis del modelo de negocios" at bounding box center [784, 300] width 615 height 22
copy h1 "2.2 Estableciendo hipótesis del modelo de negocios"
click at [1101, 104] on icon "close" at bounding box center [1106, 104] width 13 height 13
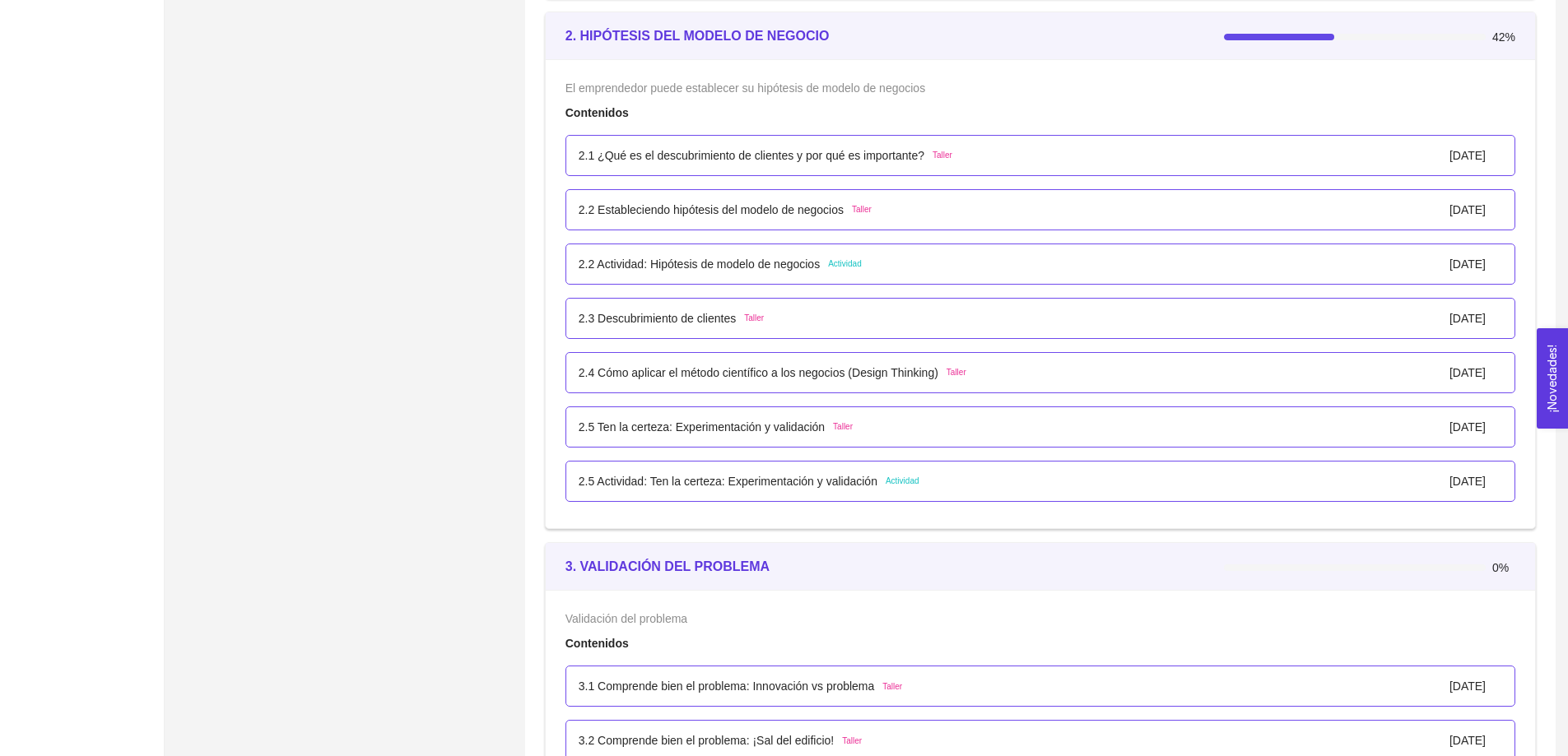
click at [896, 215] on div "2.2 Estableciendo hipótesis del modelo de negocios Taller 01/enero/2024" at bounding box center [1040, 210] width 923 height 18
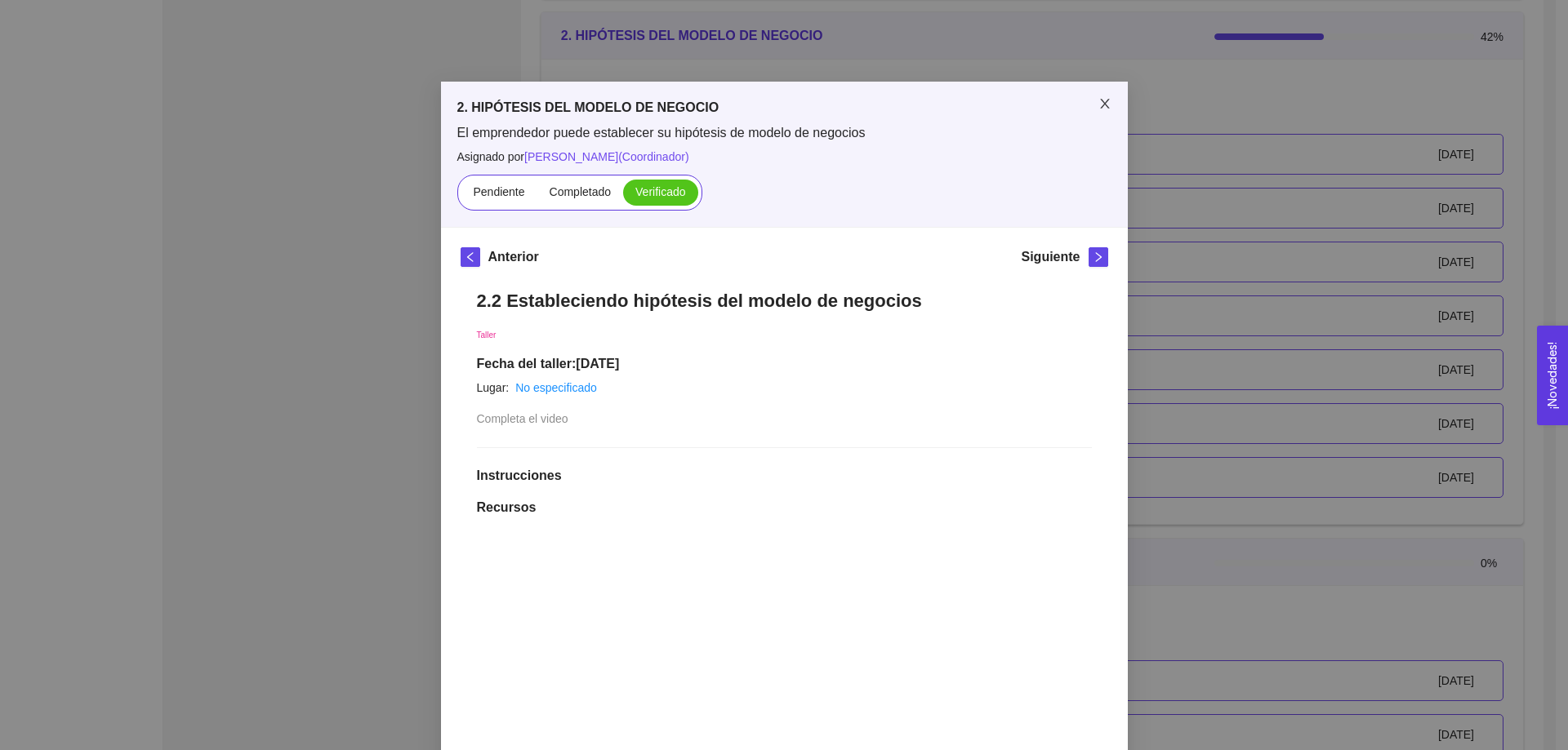
click at [1101, 105] on icon "close" at bounding box center [1106, 104] width 13 height 13
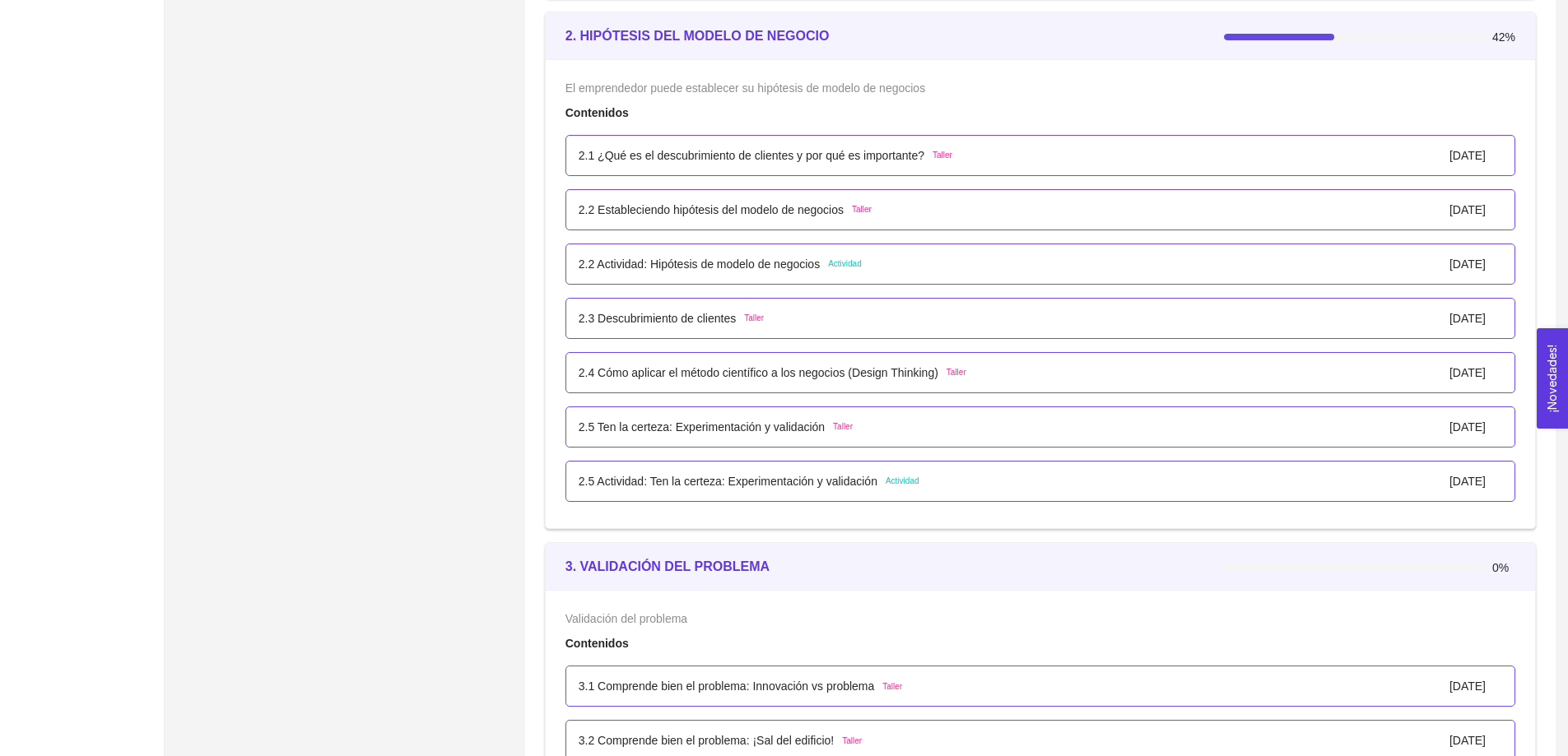
click at [667, 267] on p "2.2 Actividad: Hipótesis de modelo de negocios" at bounding box center [699, 264] width 241 height 18
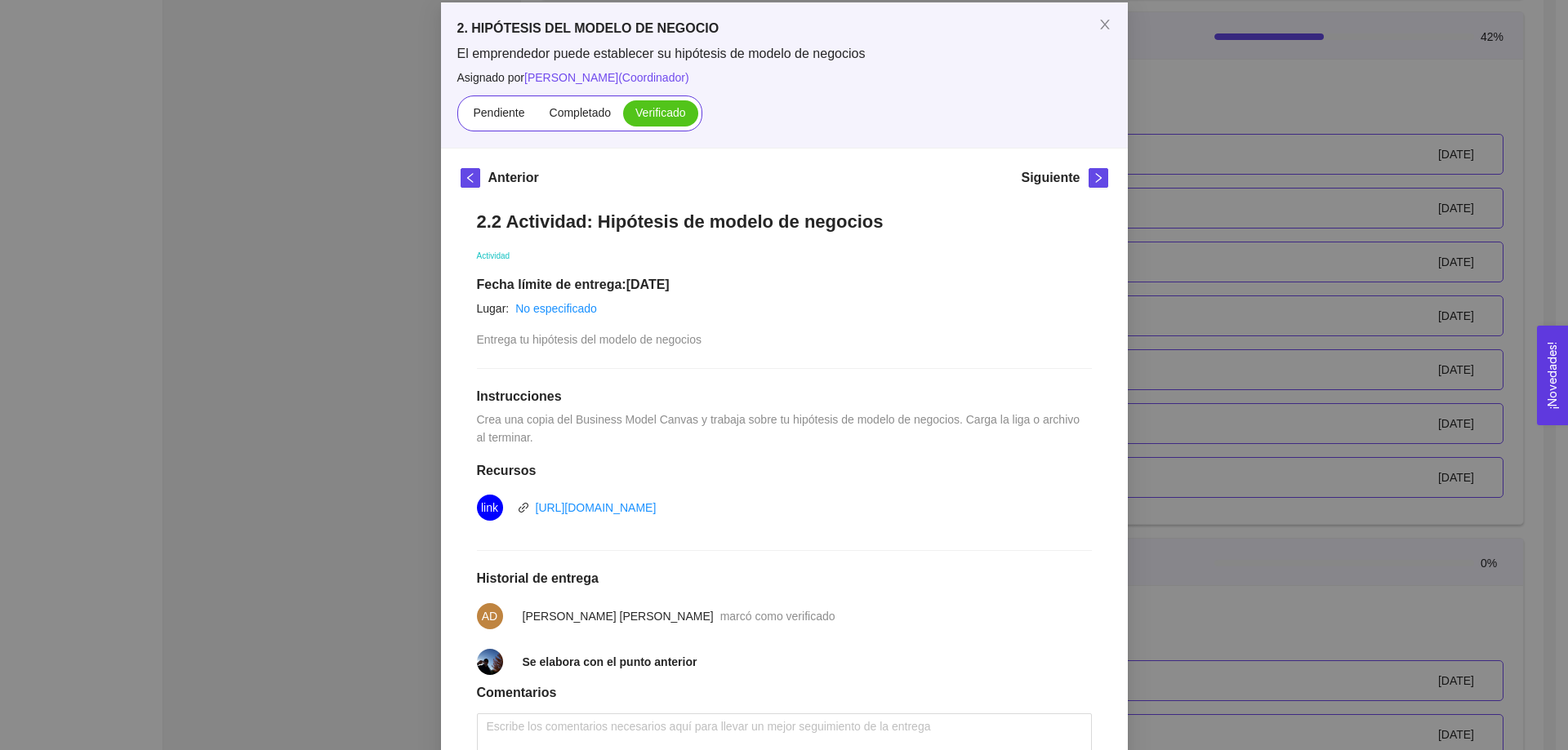
scroll to position [34, 0]
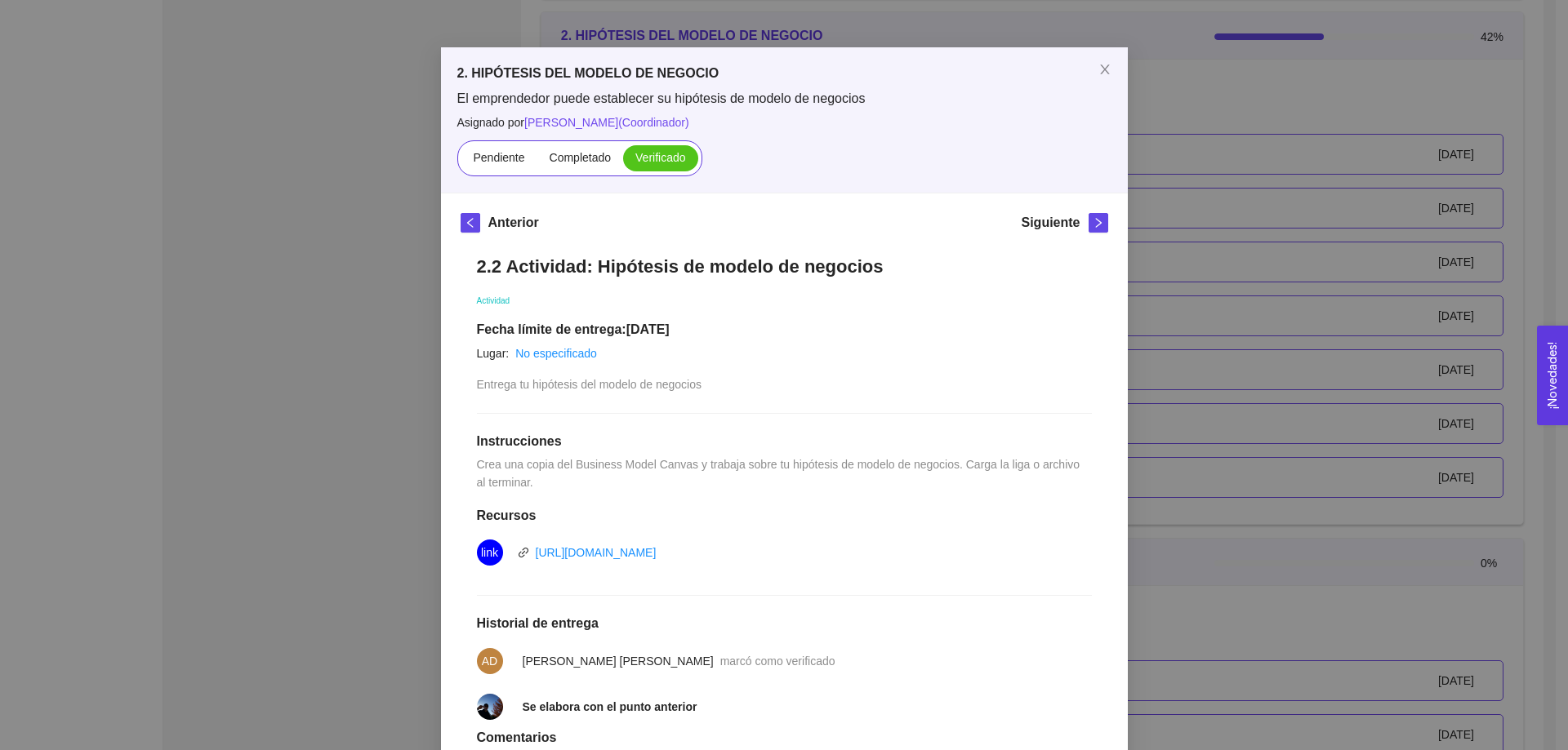
click at [668, 270] on h1 "2.2 Actividad: Hipótesis de modelo de negocios" at bounding box center [784, 266] width 615 height 22
copy h1 "2.2 Actividad: Hipótesis de modelo de negocios"
click at [1099, 69] on icon "close" at bounding box center [1106, 70] width 13 height 13
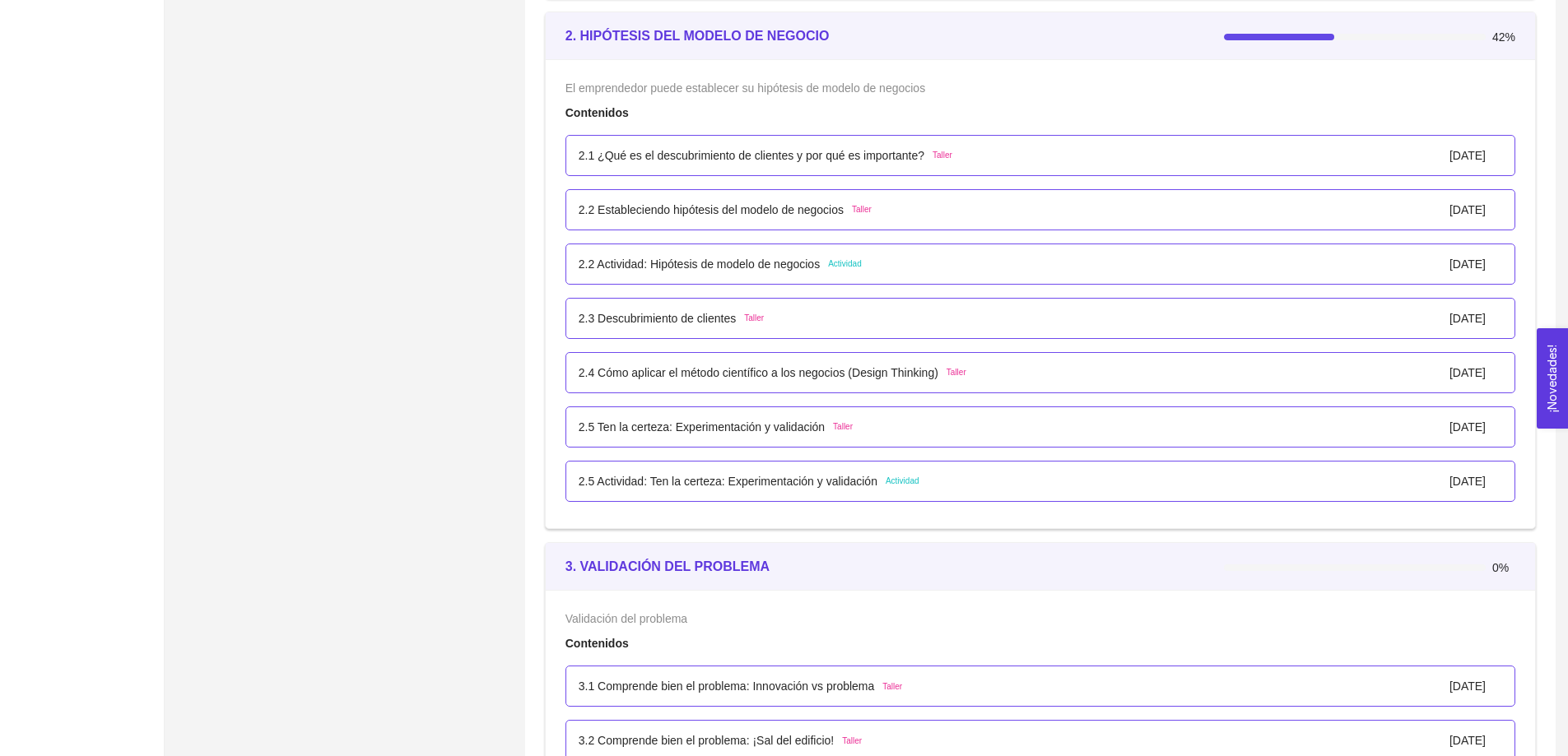
click at [923, 270] on div "2.2 Actividad: Hipótesis de modelo de negocios Actividad 01/enero/2025" at bounding box center [1040, 264] width 923 height 18
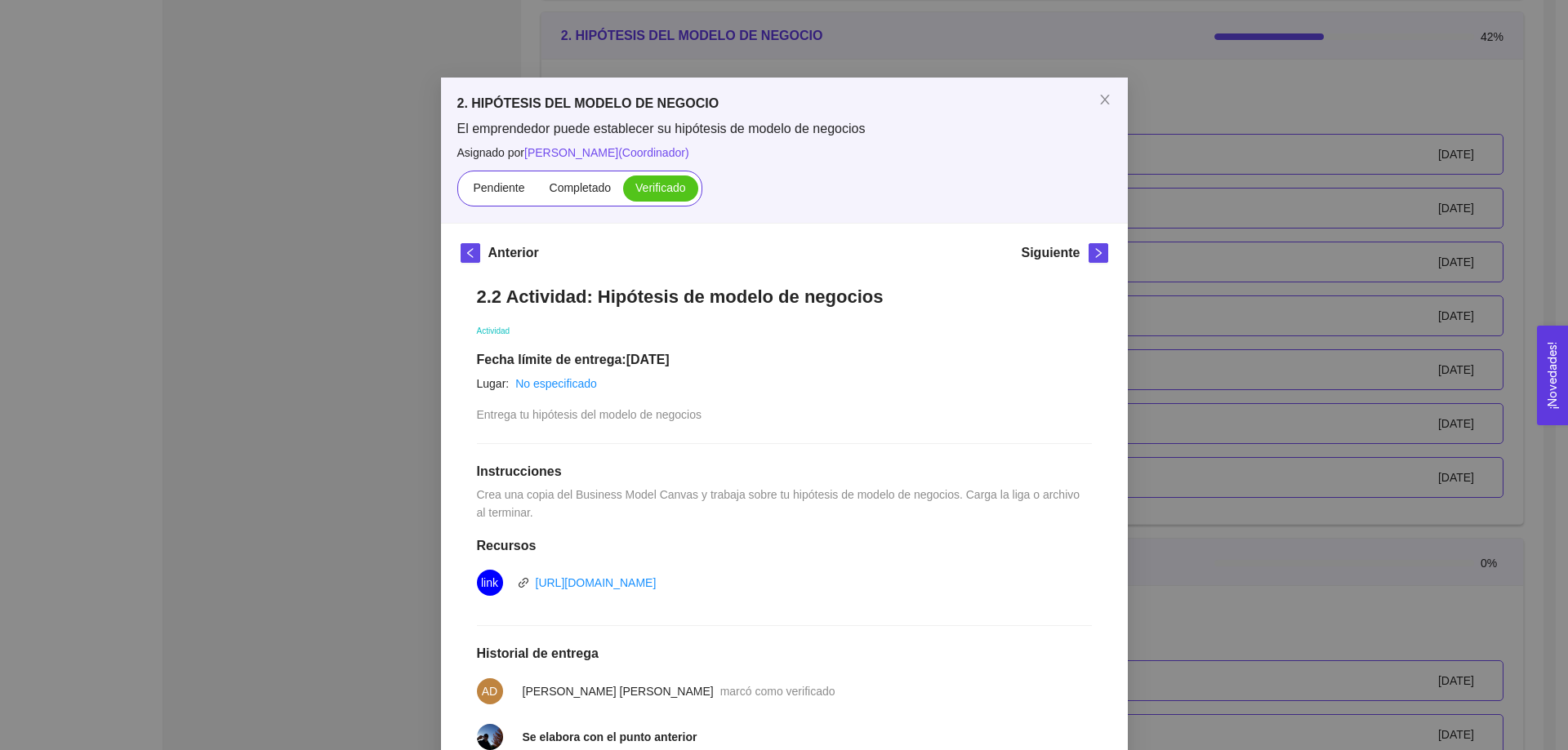
scroll to position [0, 0]
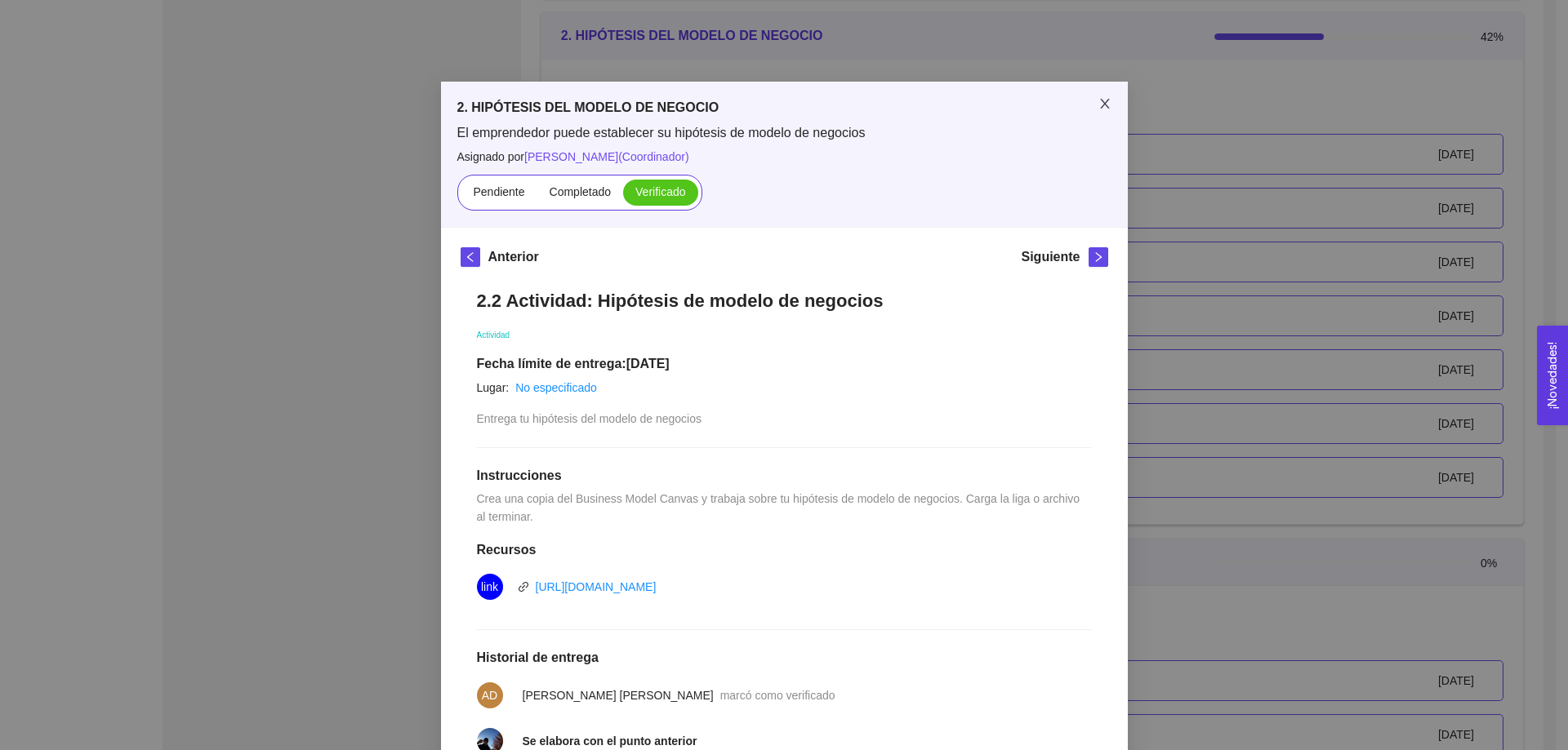
click at [1101, 104] on icon "close" at bounding box center [1105, 104] width 9 height 10
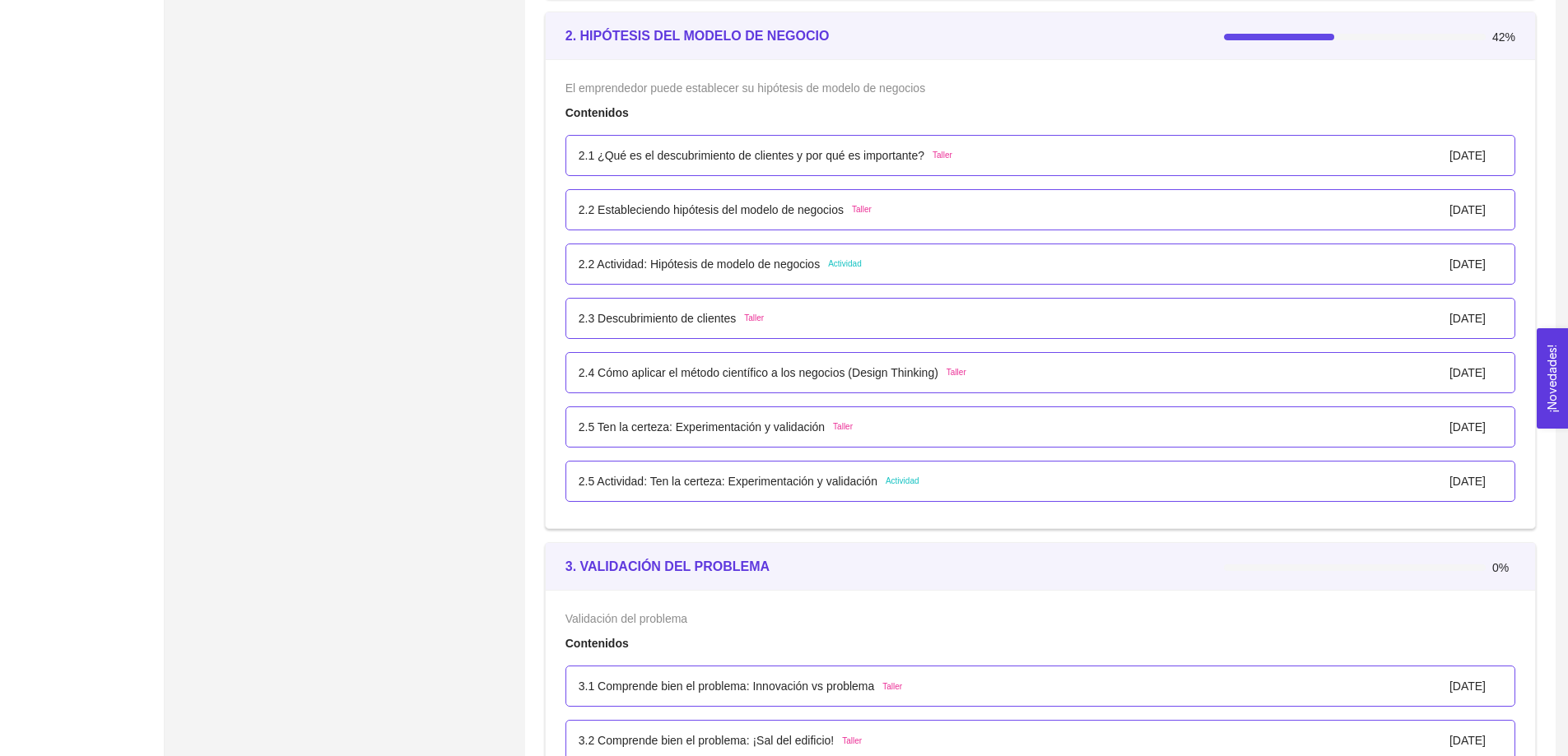
click at [670, 263] on p "2.2 Actividad: Hipótesis de modelo de negocios" at bounding box center [699, 264] width 241 height 18
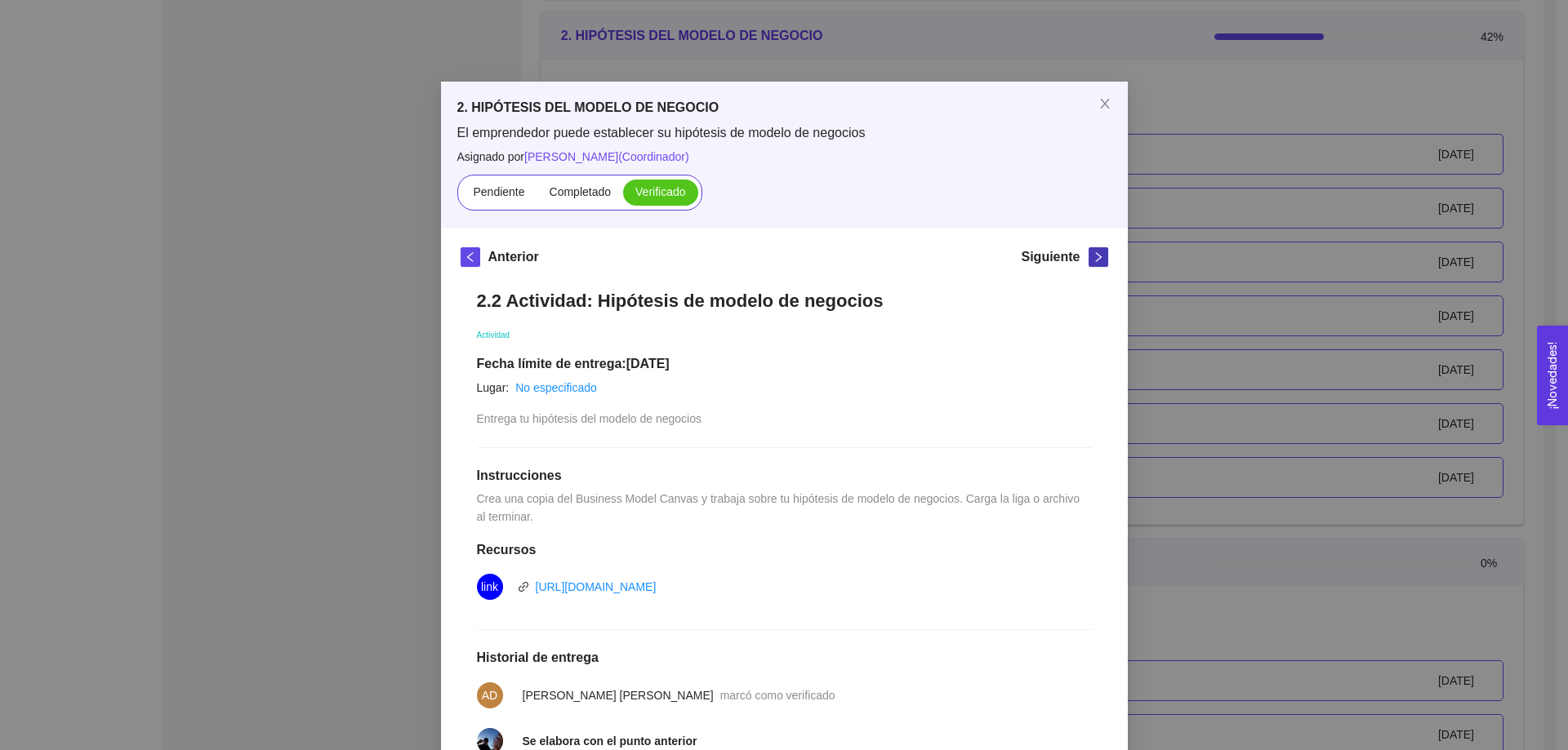
click at [1096, 256] on icon "right" at bounding box center [1098, 257] width 6 height 10
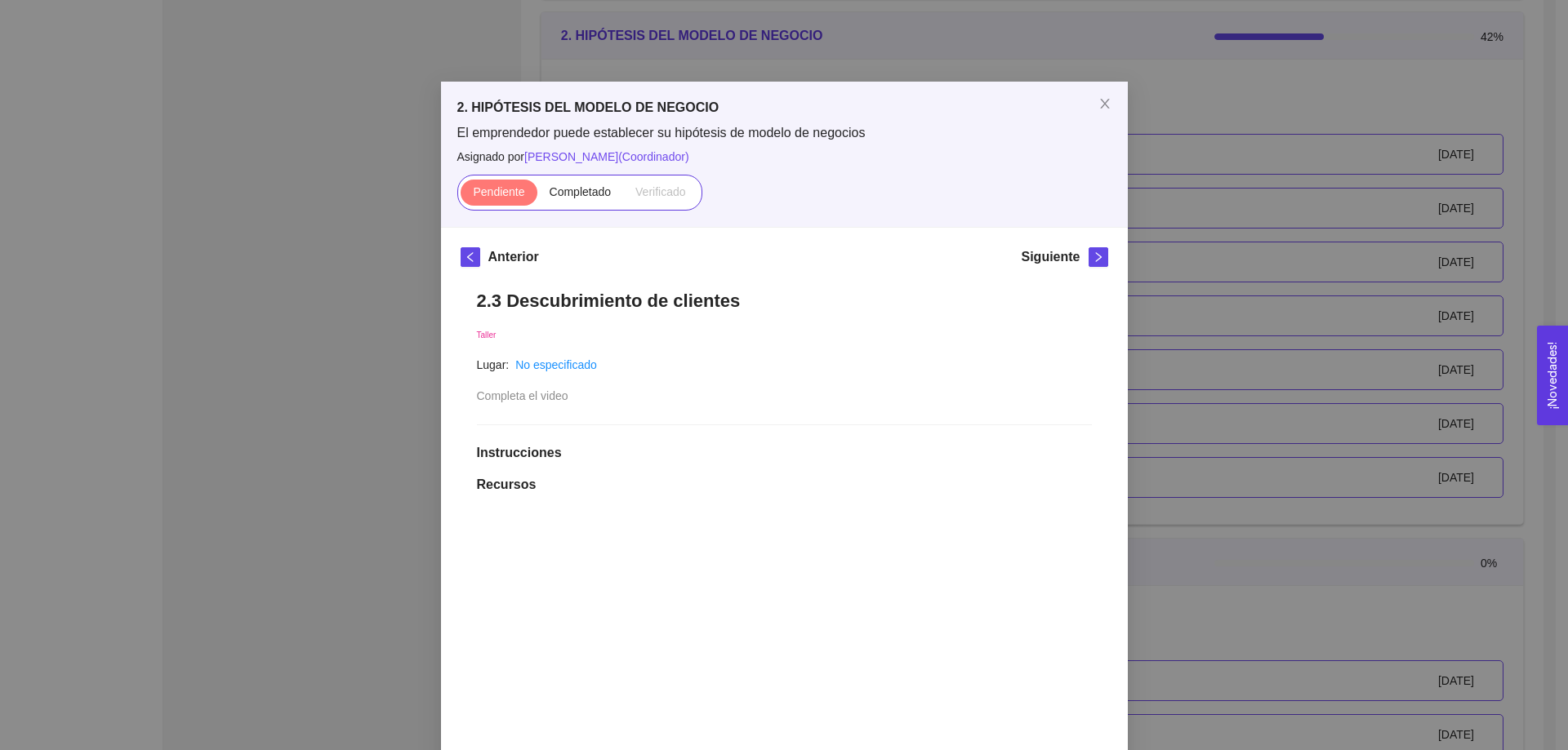
click at [637, 304] on h1 "2.3 Descubrimiento de clientes" at bounding box center [784, 300] width 615 height 22
copy h1 "2.3 Descubrimiento de clientes"
click at [1101, 102] on icon "close" at bounding box center [1105, 104] width 9 height 10
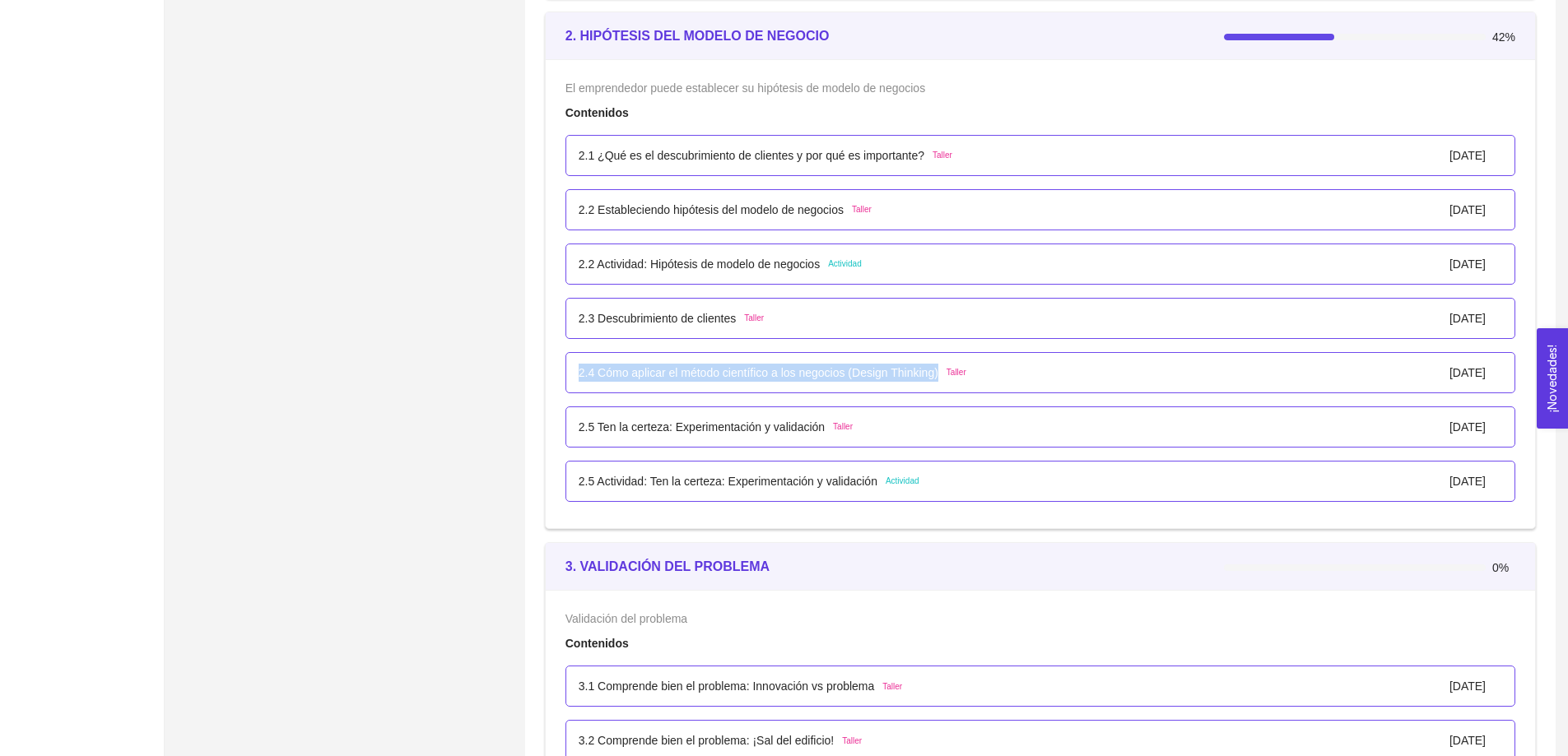
drag, startPoint x: 934, startPoint y: 372, endPoint x: 576, endPoint y: 372, distance: 358.0
click at [576, 372] on div "2.4 Cómo aplicar el método científico a los negocios (Design Thinking) Taller 0…" at bounding box center [1040, 372] width 950 height 41
copy p "2.4 Cómo aplicar el método científico a los negocios (Design Thinking)"
click at [685, 426] on p "2.5 Ten la certeza: Experimentación y validación" at bounding box center [702, 427] width 246 height 18
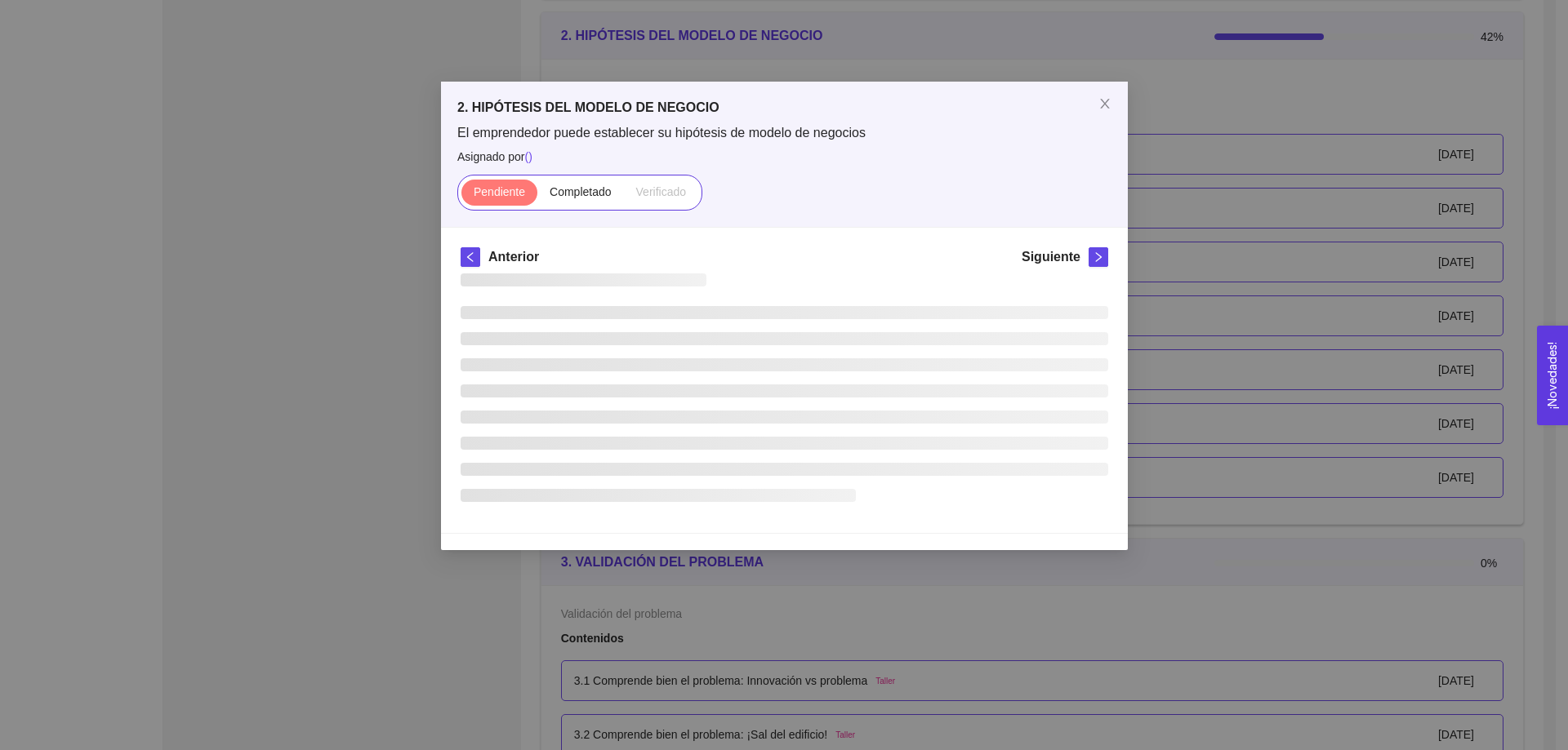
click at [680, 422] on li at bounding box center [784, 417] width 647 height 13
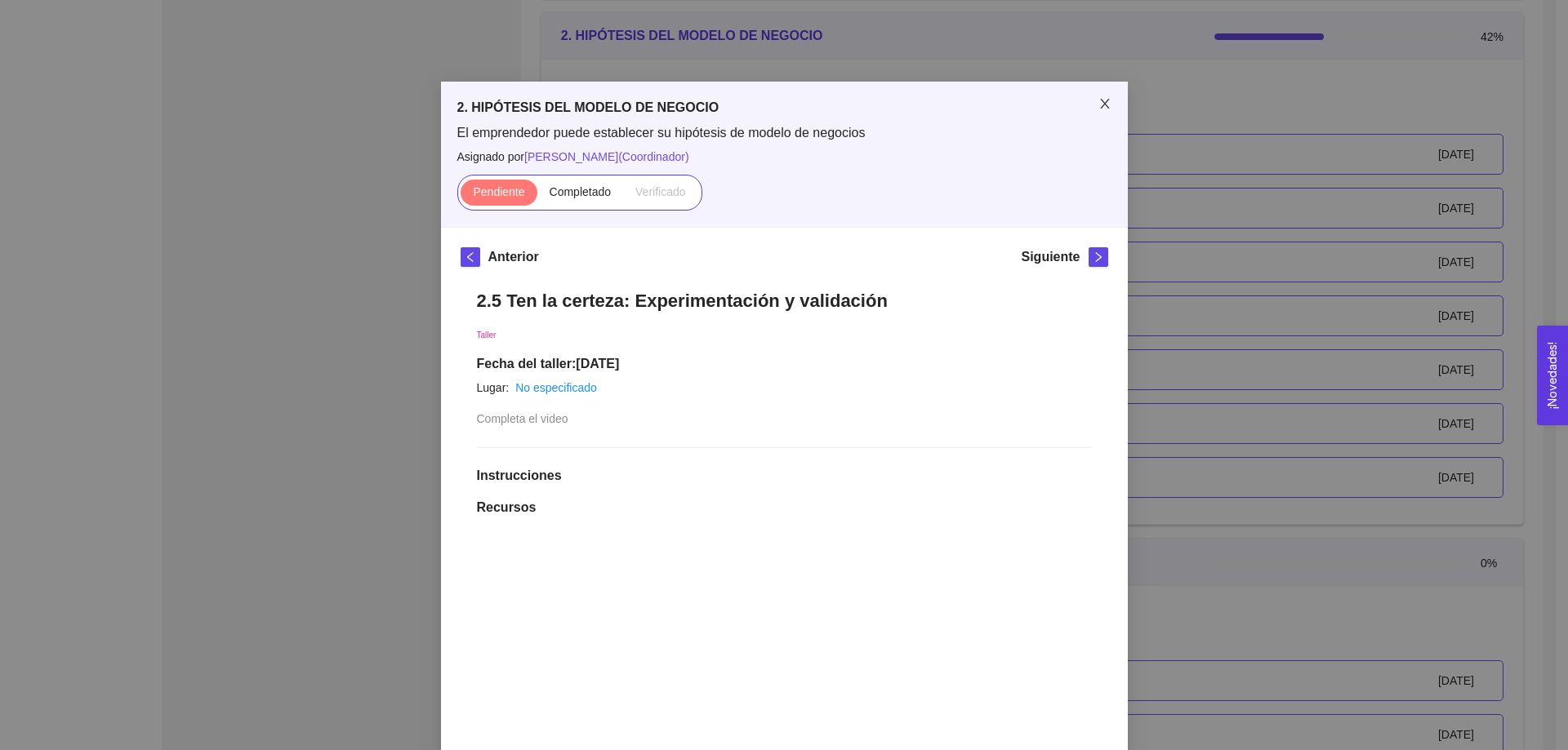
click at [1099, 103] on icon "close" at bounding box center [1106, 104] width 13 height 13
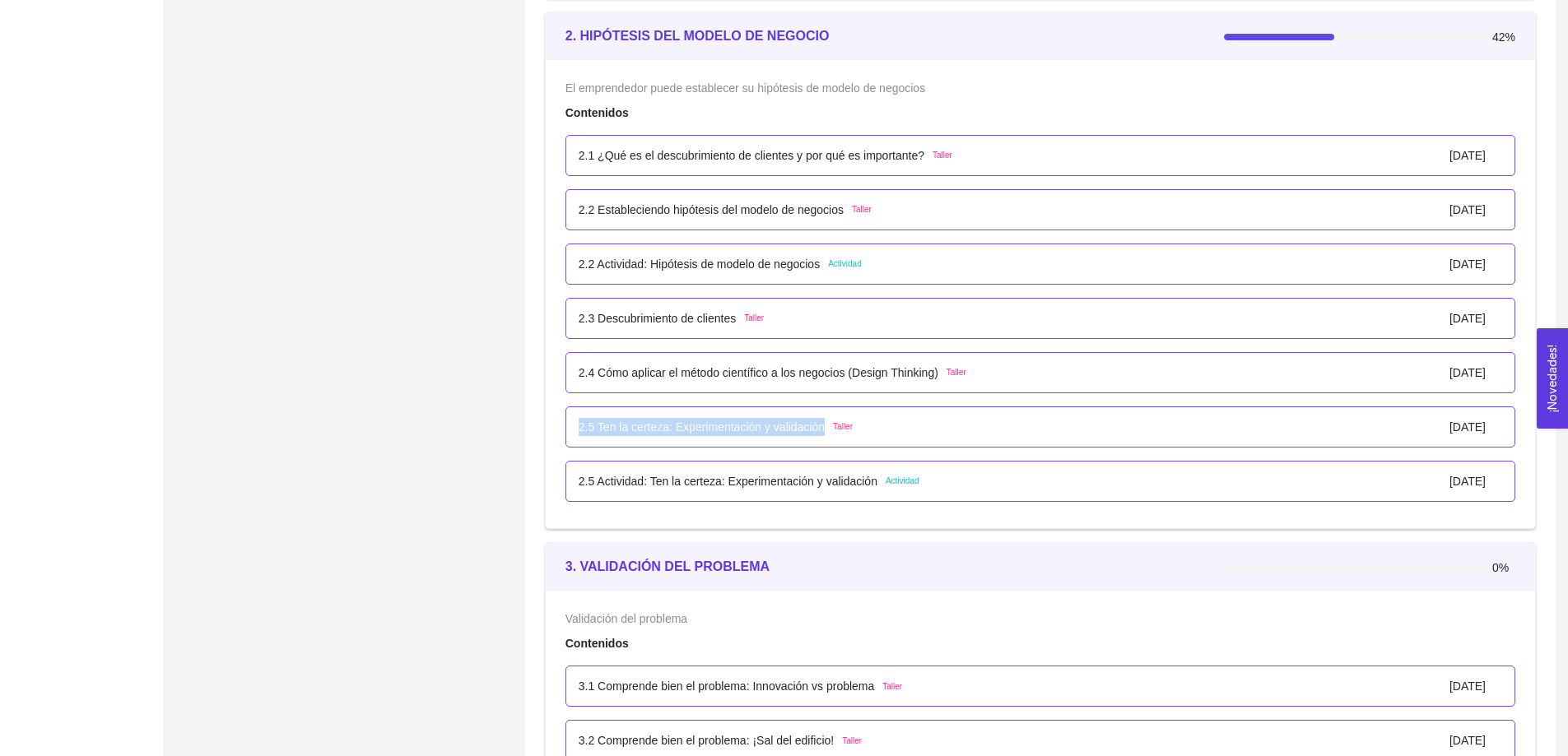
drag, startPoint x: 819, startPoint y: 428, endPoint x: 581, endPoint y: 431, distance: 238.0
click at [581, 431] on div "2.5 Ten la certeza: Experimentación y validación Taller" at bounding box center [716, 427] width 274 height 18
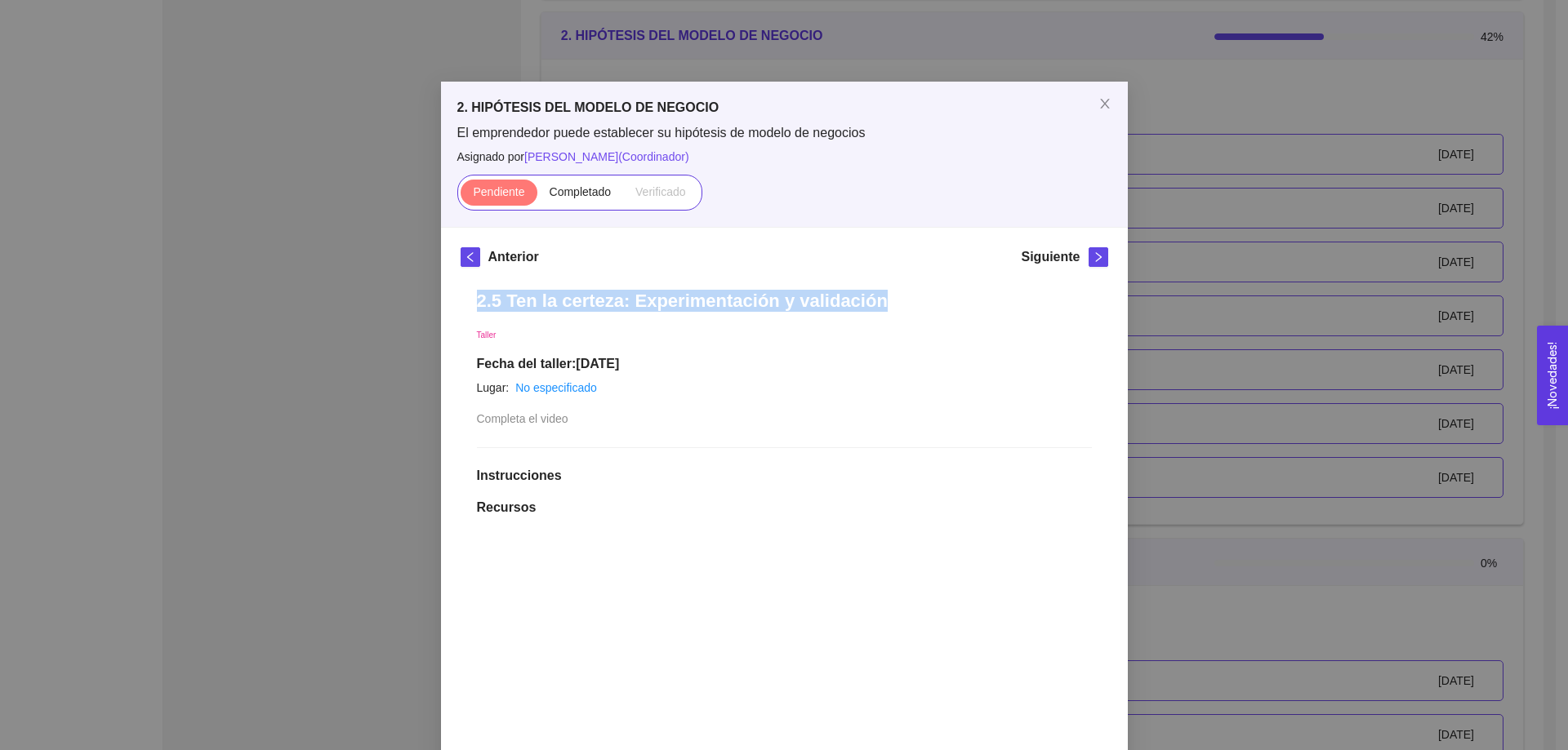
drag, startPoint x: 857, startPoint y: 307, endPoint x: 471, endPoint y: 307, distance: 386.0
click at [477, 307] on h1 "2.5 Ten la certeza: Experimentación y validación" at bounding box center [784, 300] width 615 height 22
copy h1 "2.5 Ten la certeza: Experimentación y validación"
click at [1099, 99] on icon "close" at bounding box center [1106, 104] width 13 height 13
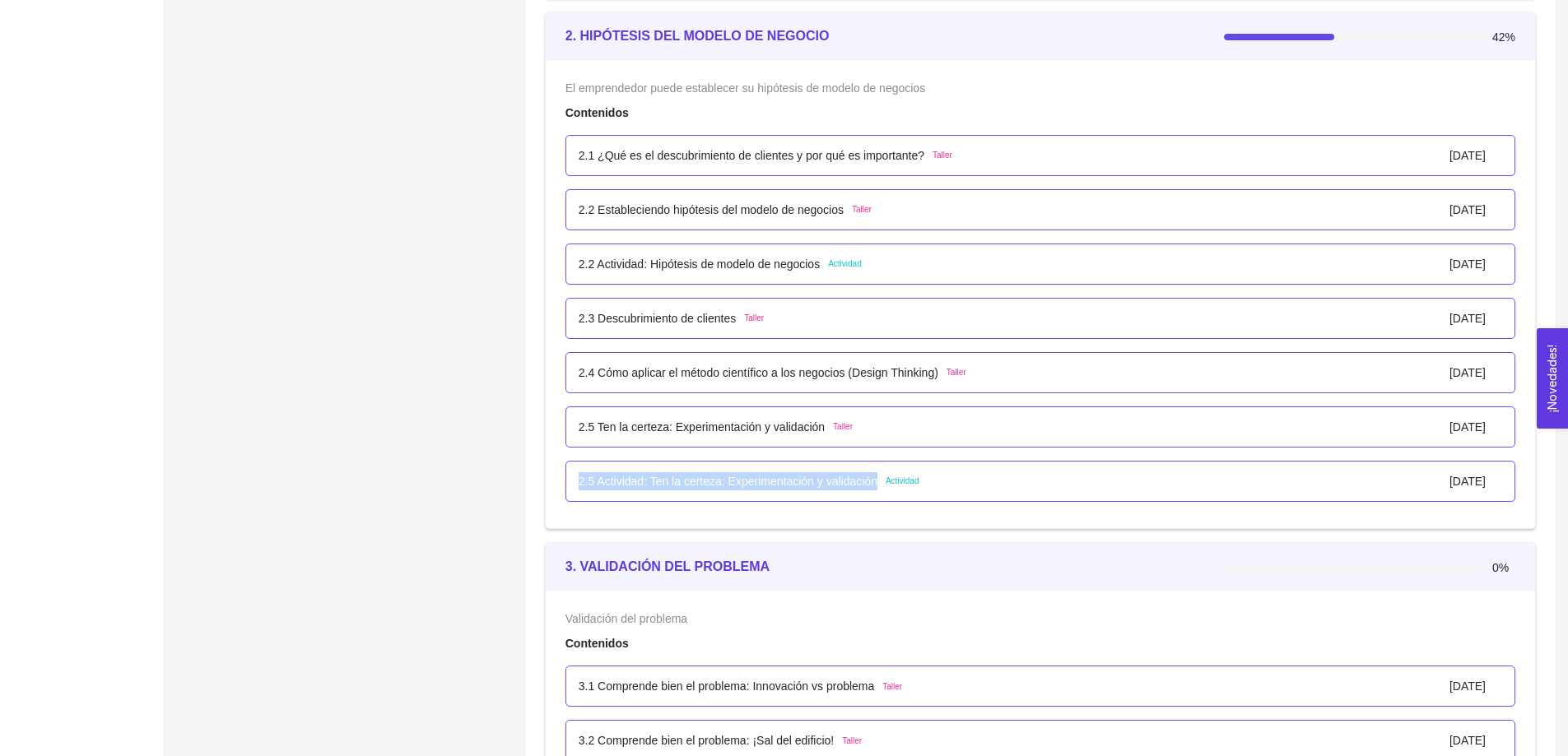
drag, startPoint x: 870, startPoint y: 483, endPoint x: 576, endPoint y: 486, distance: 294.0
click at [576, 486] on div "2.5 Actividad: Ten la certeza: Experimentación y validación Actividad 01/enero/…" at bounding box center [1040, 481] width 950 height 41
copy p "2.5 Actividad: Ten la certeza: Experimentación y validación"
click at [728, 263] on p "2.2 Actividad: Hipótesis de modelo de negocios" at bounding box center [699, 264] width 241 height 18
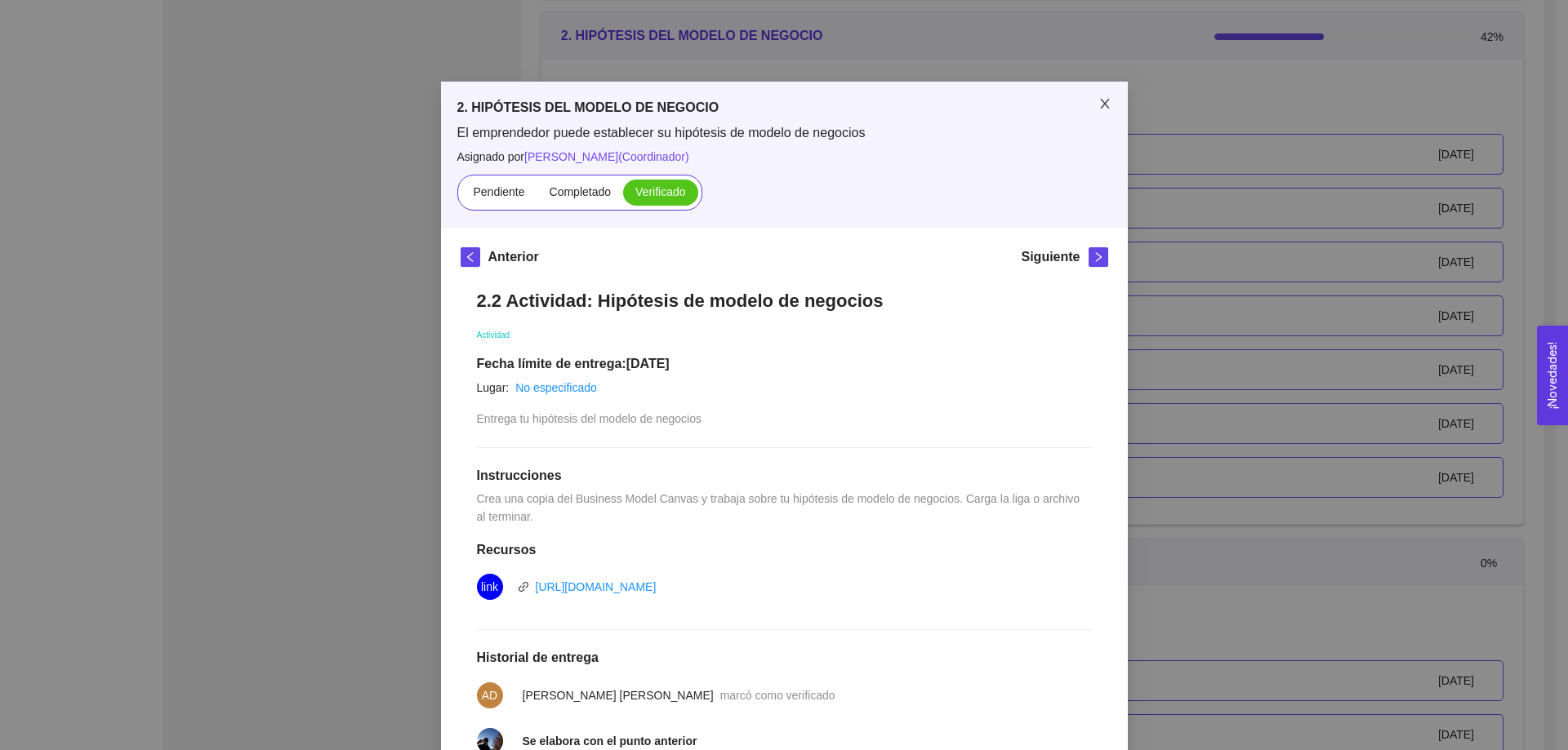
click at [1101, 104] on icon "close" at bounding box center [1106, 104] width 13 height 13
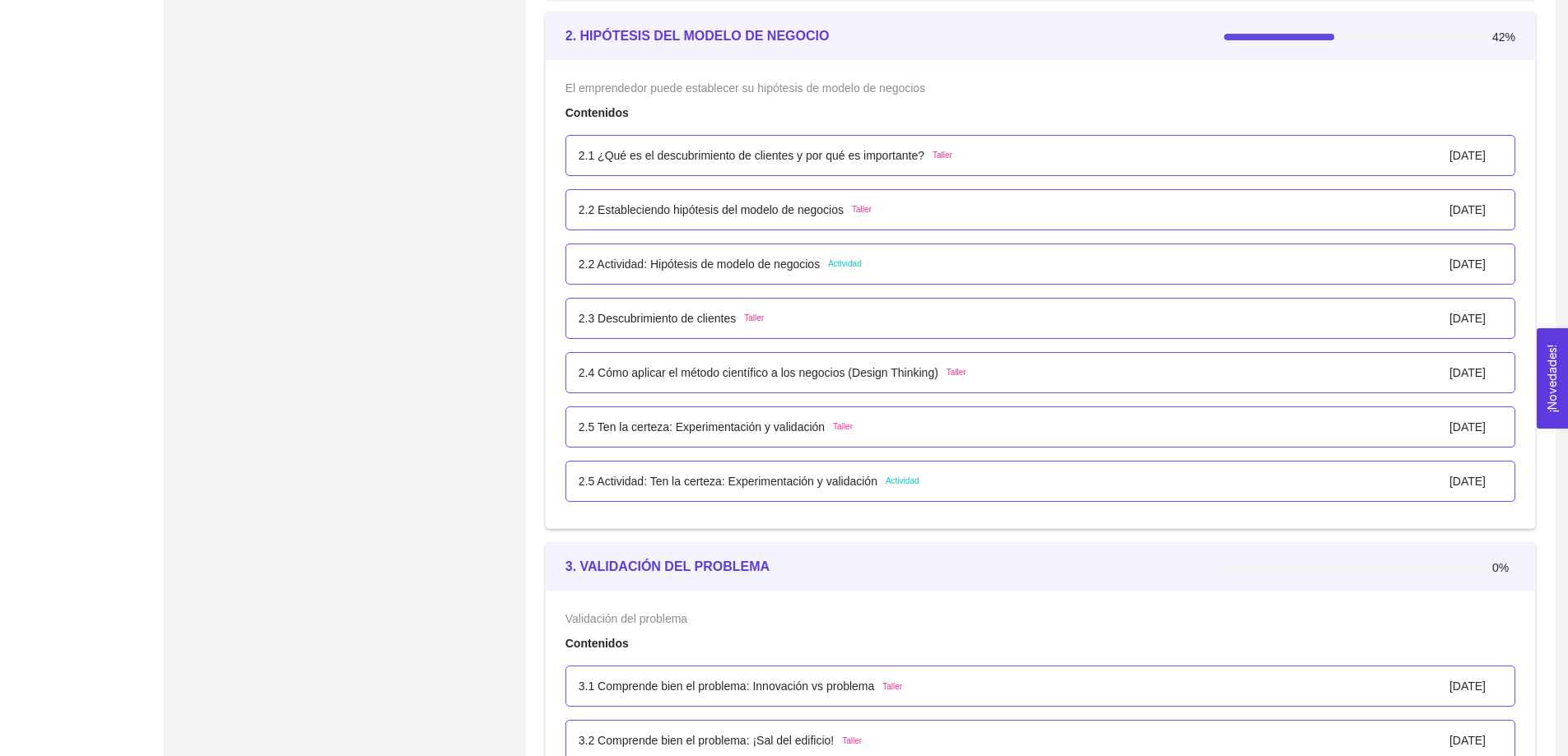
click at [686, 314] on p "2.3 Descubrimiento de clientes" at bounding box center [657, 319] width 157 height 18
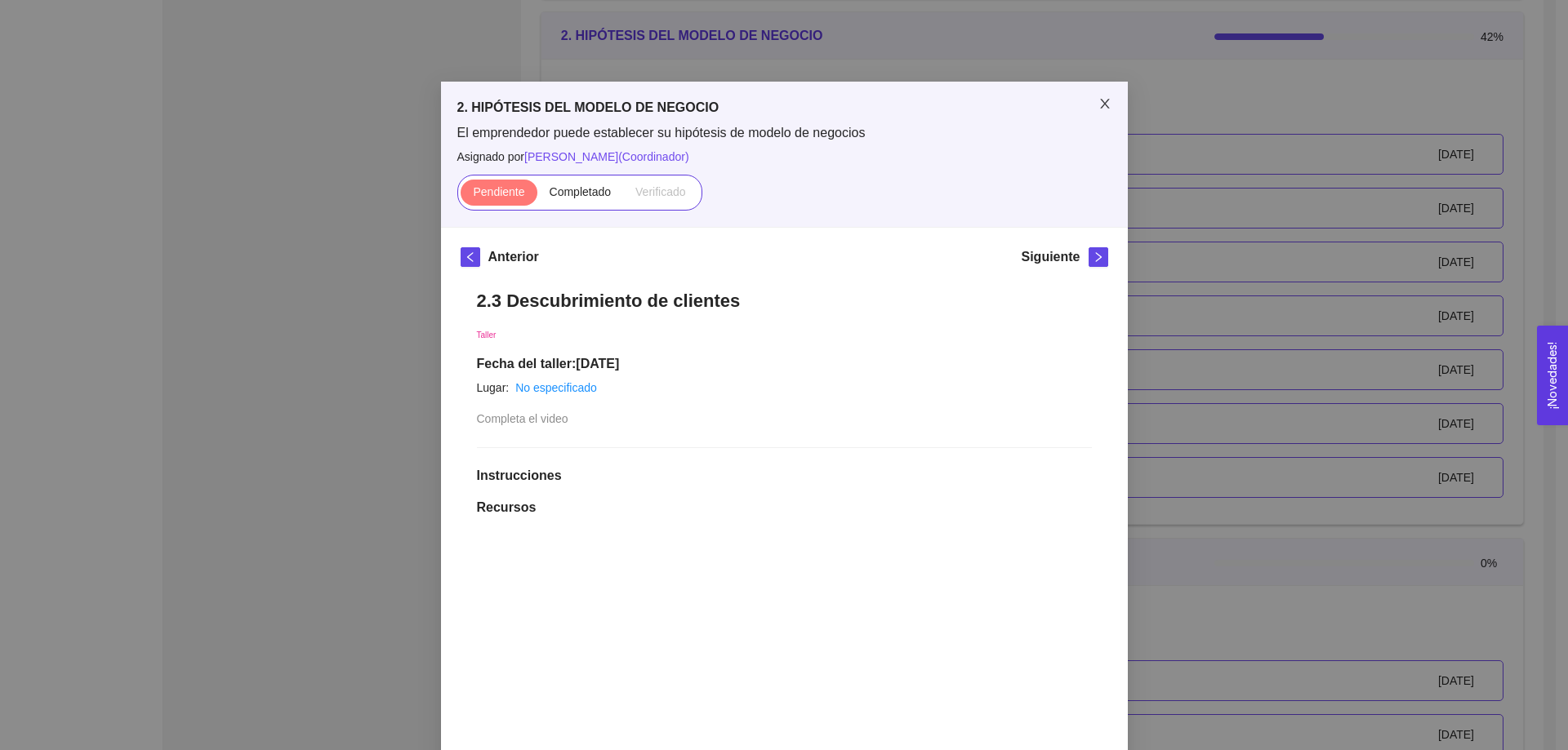
click at [1104, 100] on icon "close" at bounding box center [1106, 104] width 13 height 13
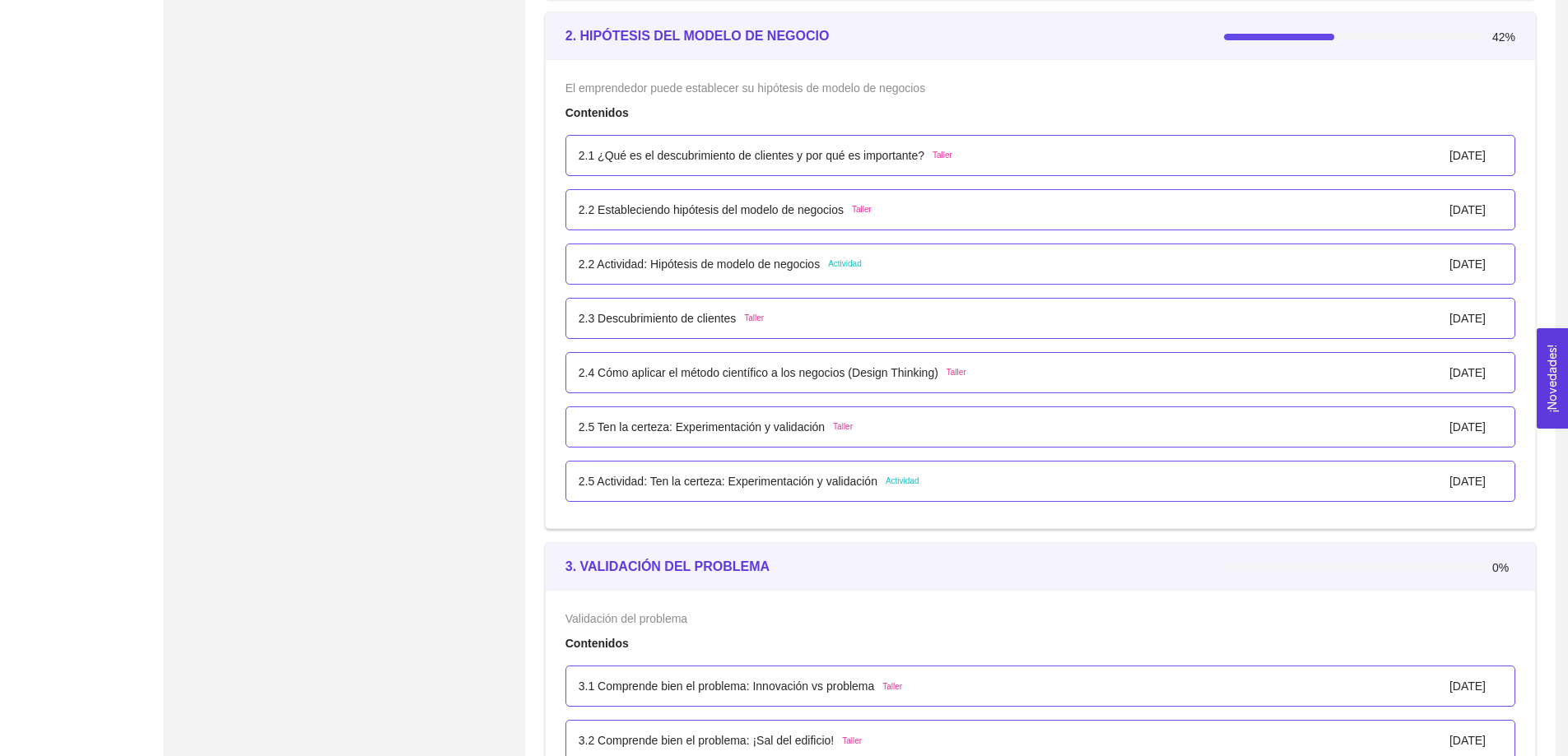
click at [649, 323] on p "2.3 Descubrimiento de clientes" at bounding box center [657, 319] width 157 height 18
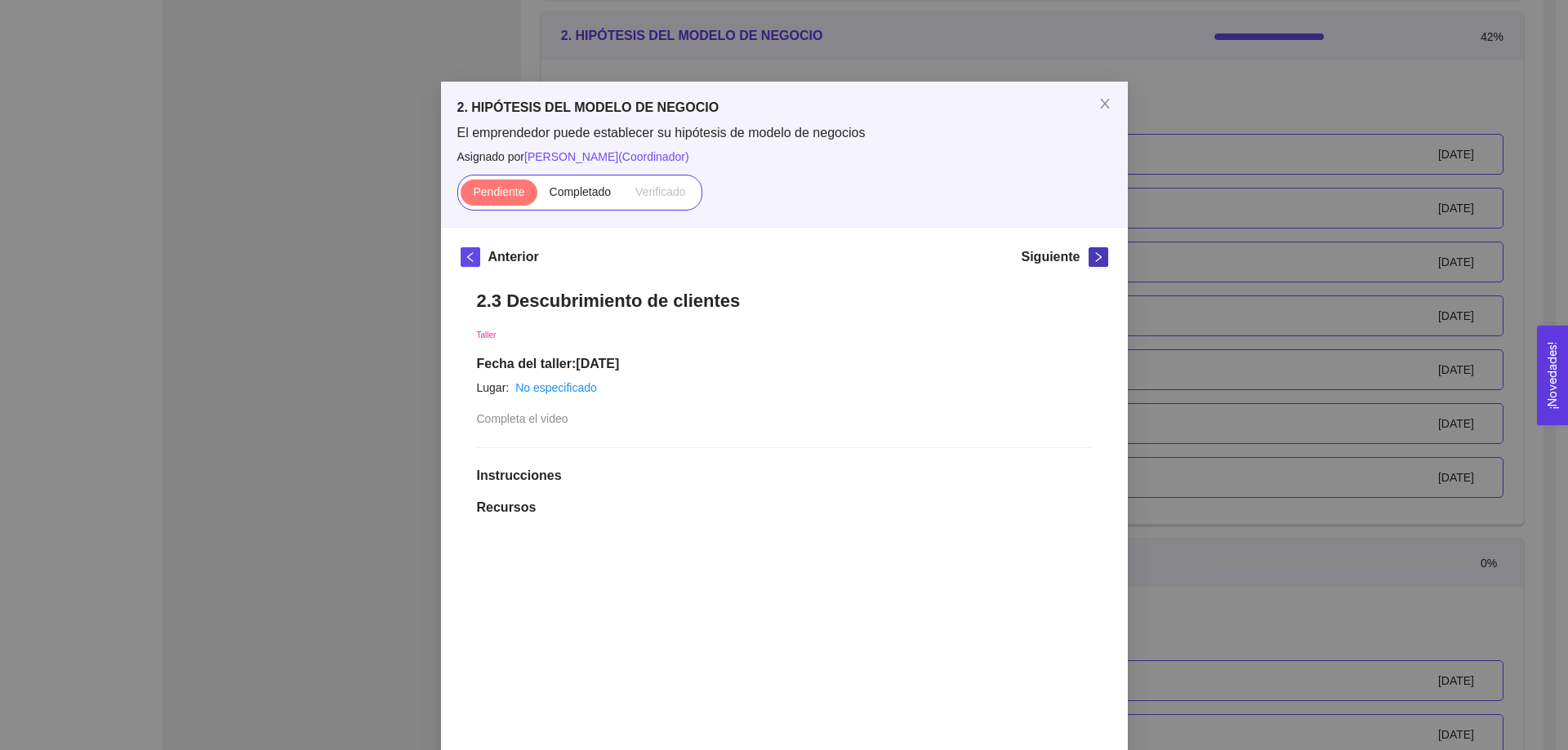
click at [1093, 260] on icon "right" at bounding box center [1099, 257] width 12 height 12
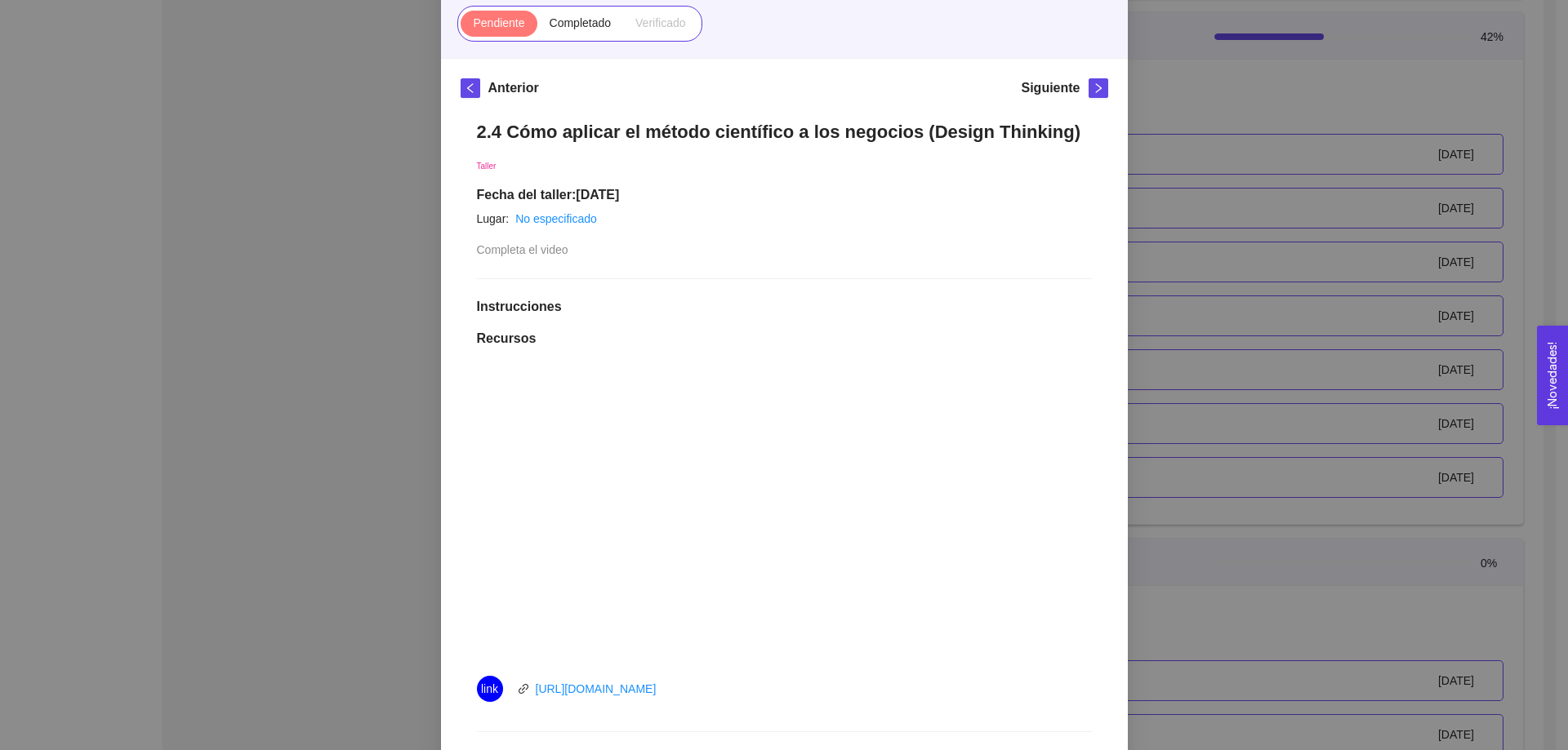
scroll to position [163, 0]
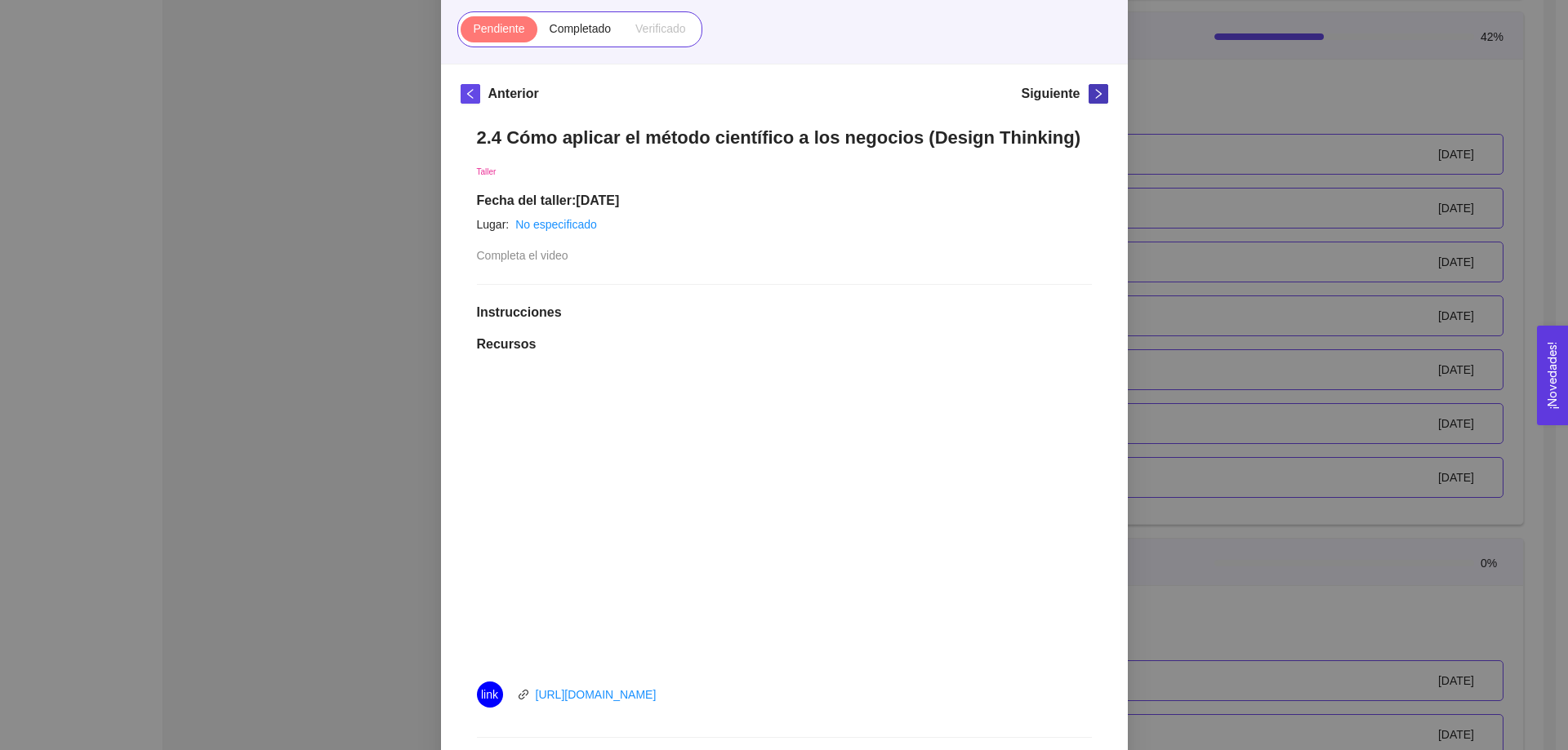
click at [1096, 95] on icon "right" at bounding box center [1099, 94] width 12 height 12
click at [1093, 95] on icon "right" at bounding box center [1099, 94] width 12 height 12
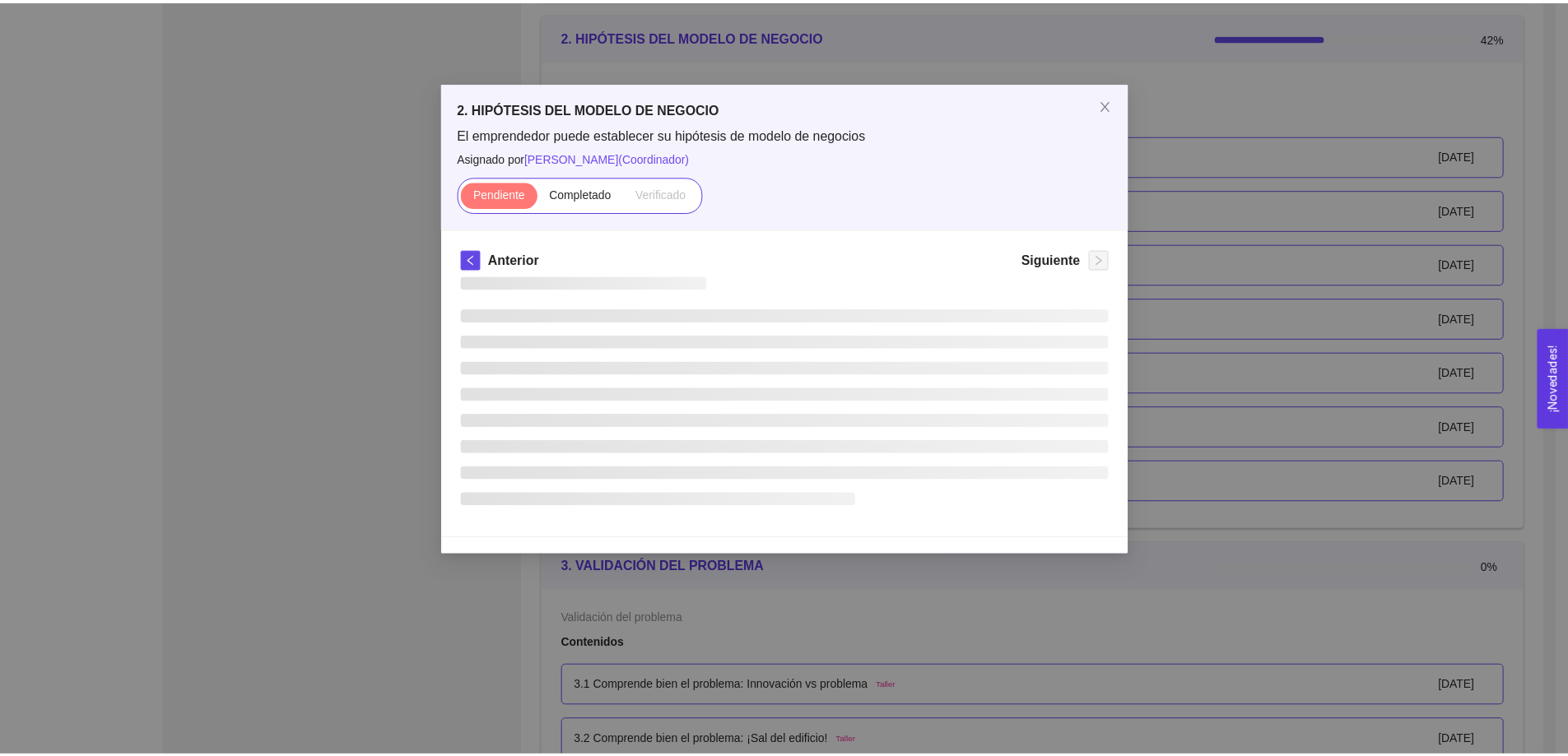
scroll to position [0, 0]
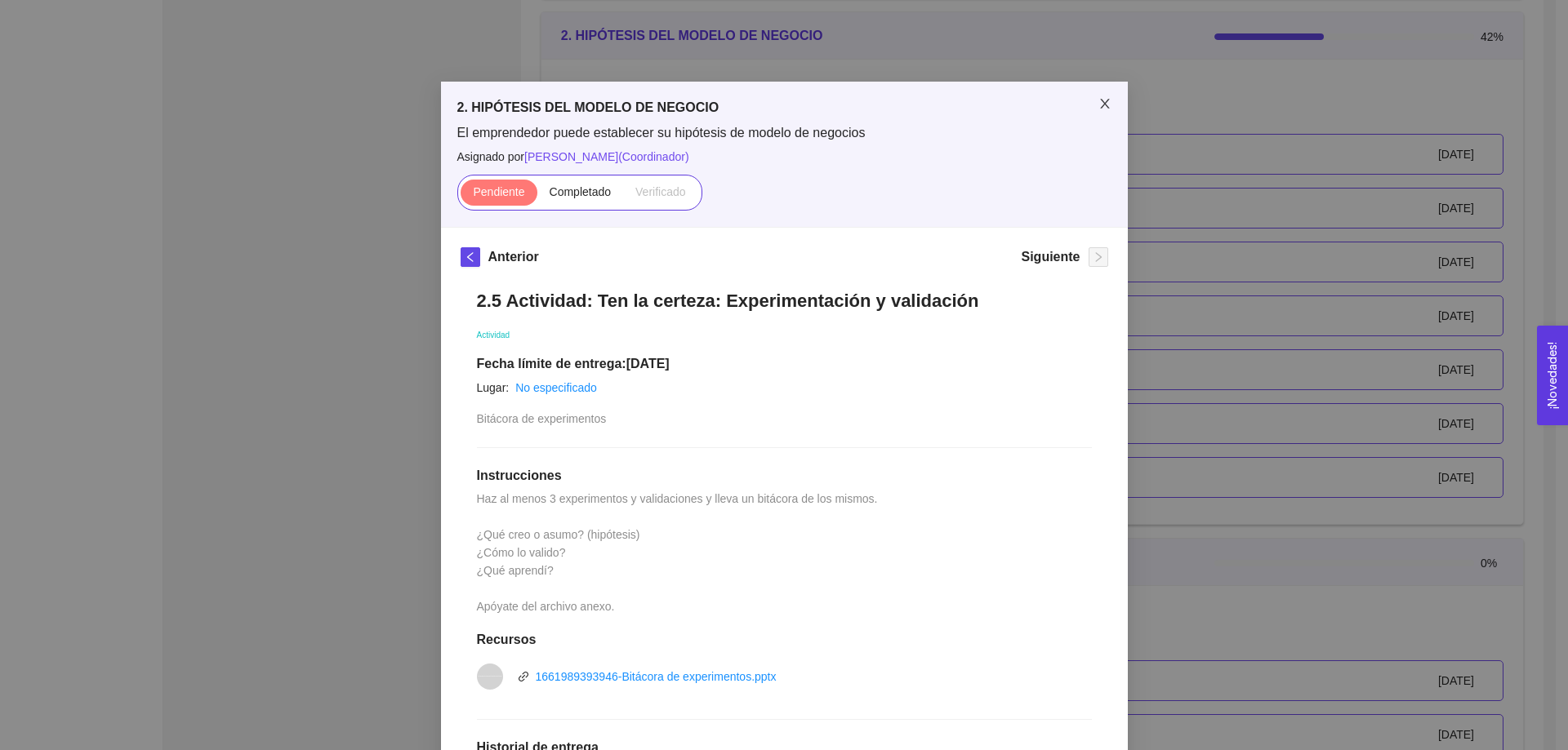
click at [1101, 105] on icon "close" at bounding box center [1105, 104] width 9 height 10
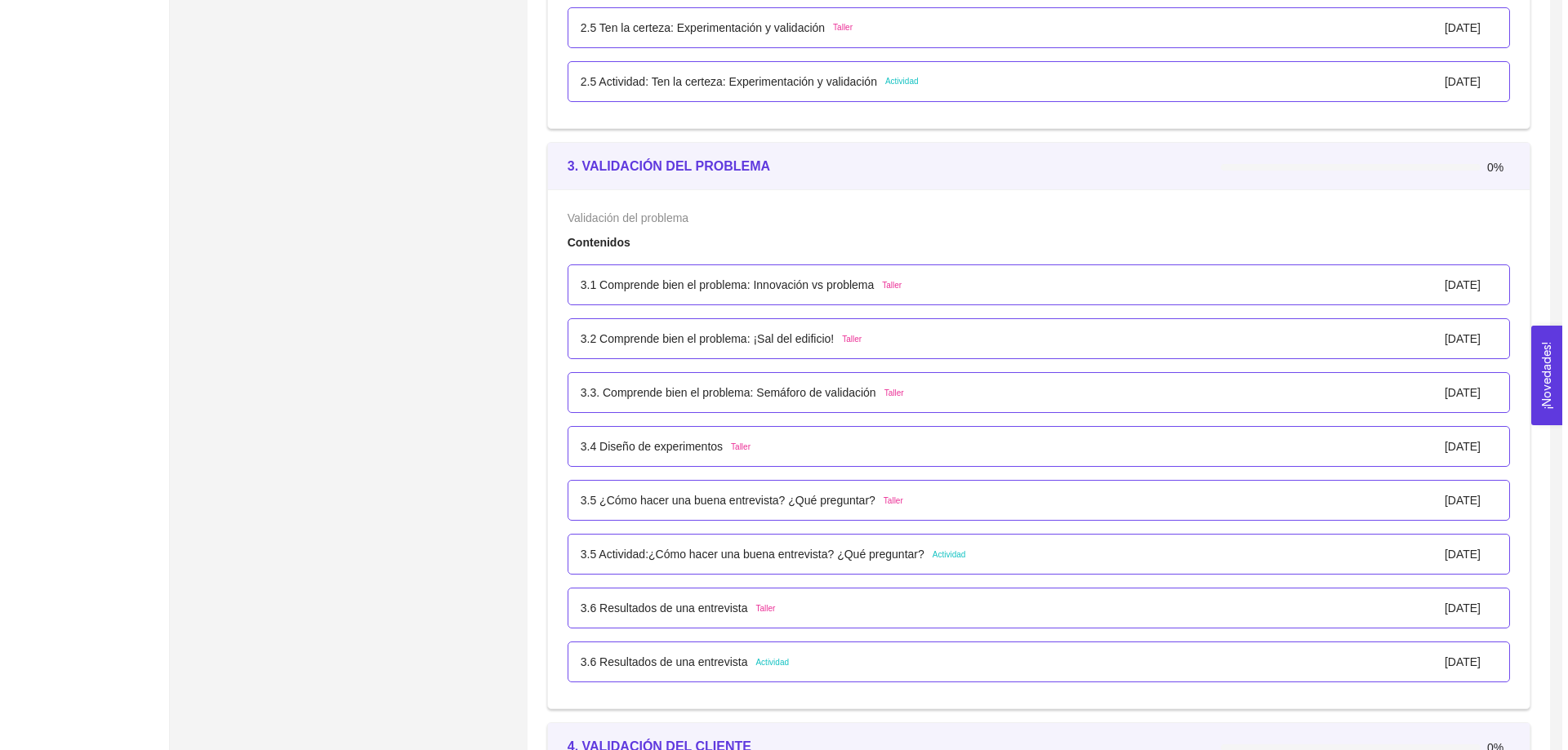
scroll to position [1960, 0]
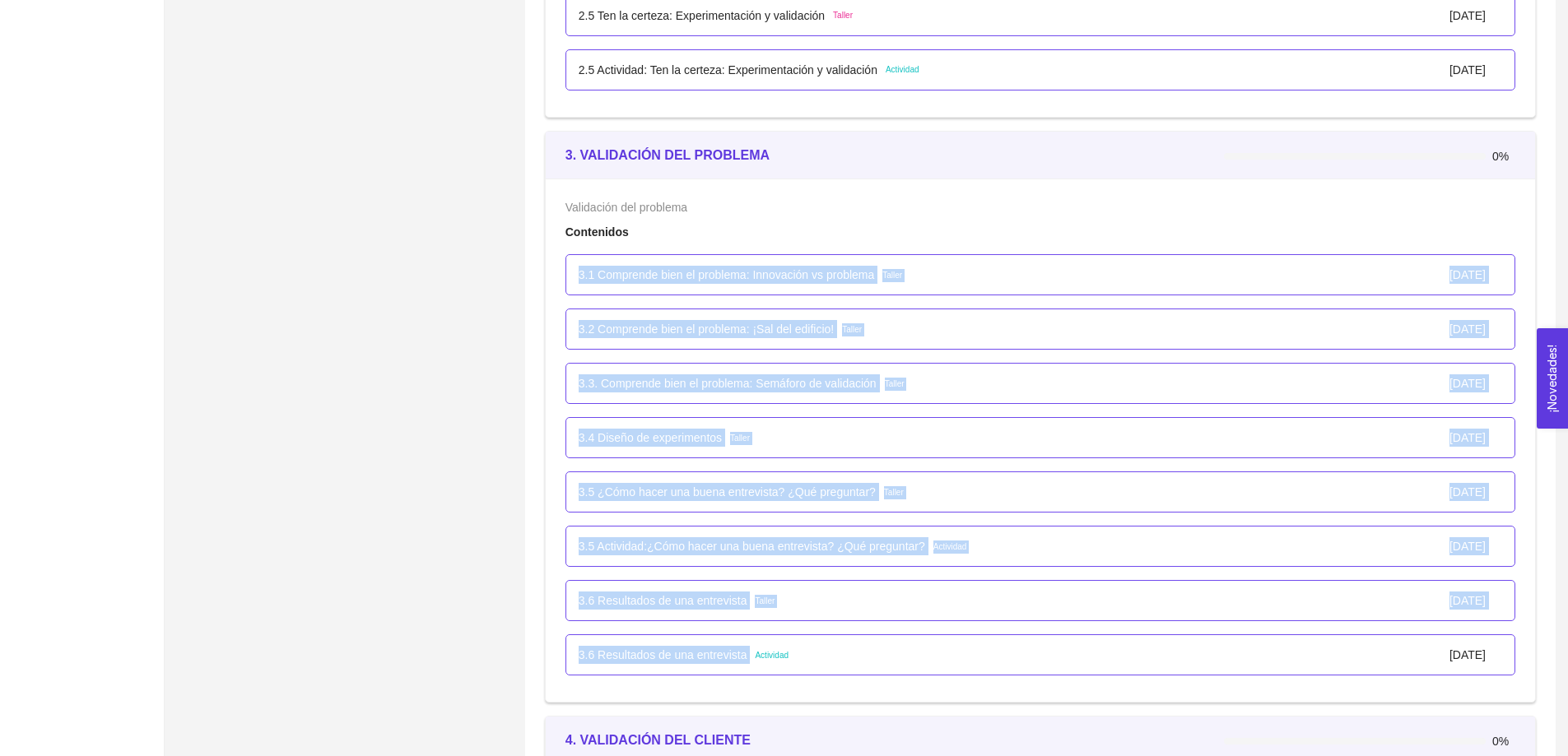
drag, startPoint x: 579, startPoint y: 274, endPoint x: 751, endPoint y: 648, distance: 411.7
click at [751, 648] on ul "3.1 Comprende bien el problema: Innovación vs problema Taller 01/enero/2024 3.2…" at bounding box center [1040, 465] width 950 height 435
copy ul "3.1 Comprende bien el problema: Innovación vs problema Taller 01/enero/2024 3.2…"
click at [714, 280] on p "3.1 Comprende bien el problema: Innovación vs problema" at bounding box center [727, 275] width 296 height 18
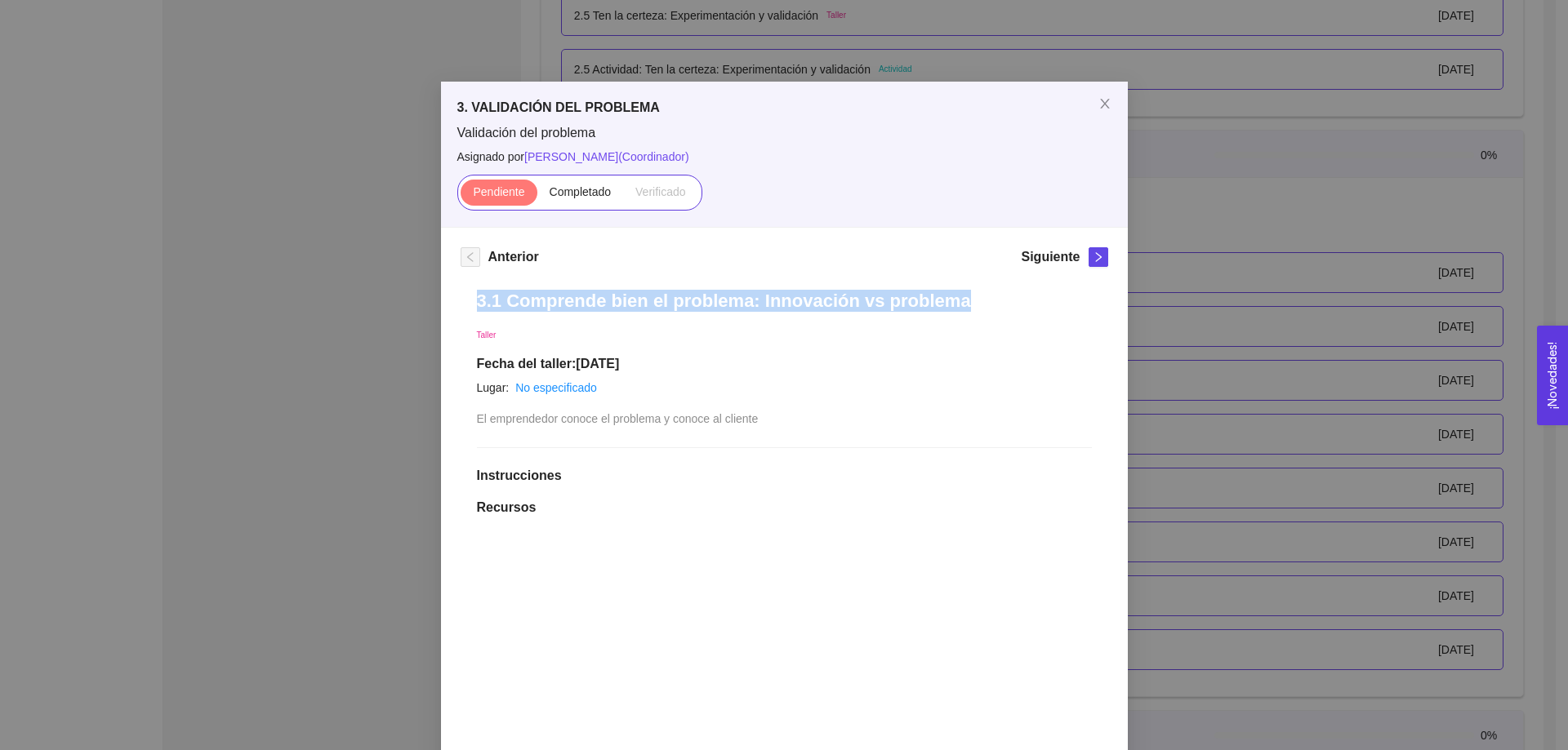
drag, startPoint x: 944, startPoint y: 304, endPoint x: 471, endPoint y: 298, distance: 473.0
click at [477, 298] on h1 "3.1 Comprende bien el problema: Innovación vs problema" at bounding box center [784, 300] width 615 height 22
copy h1 "3.1 Comprende bien el problema: Innovación vs problema"
click at [1100, 102] on icon "close" at bounding box center [1106, 104] width 13 height 13
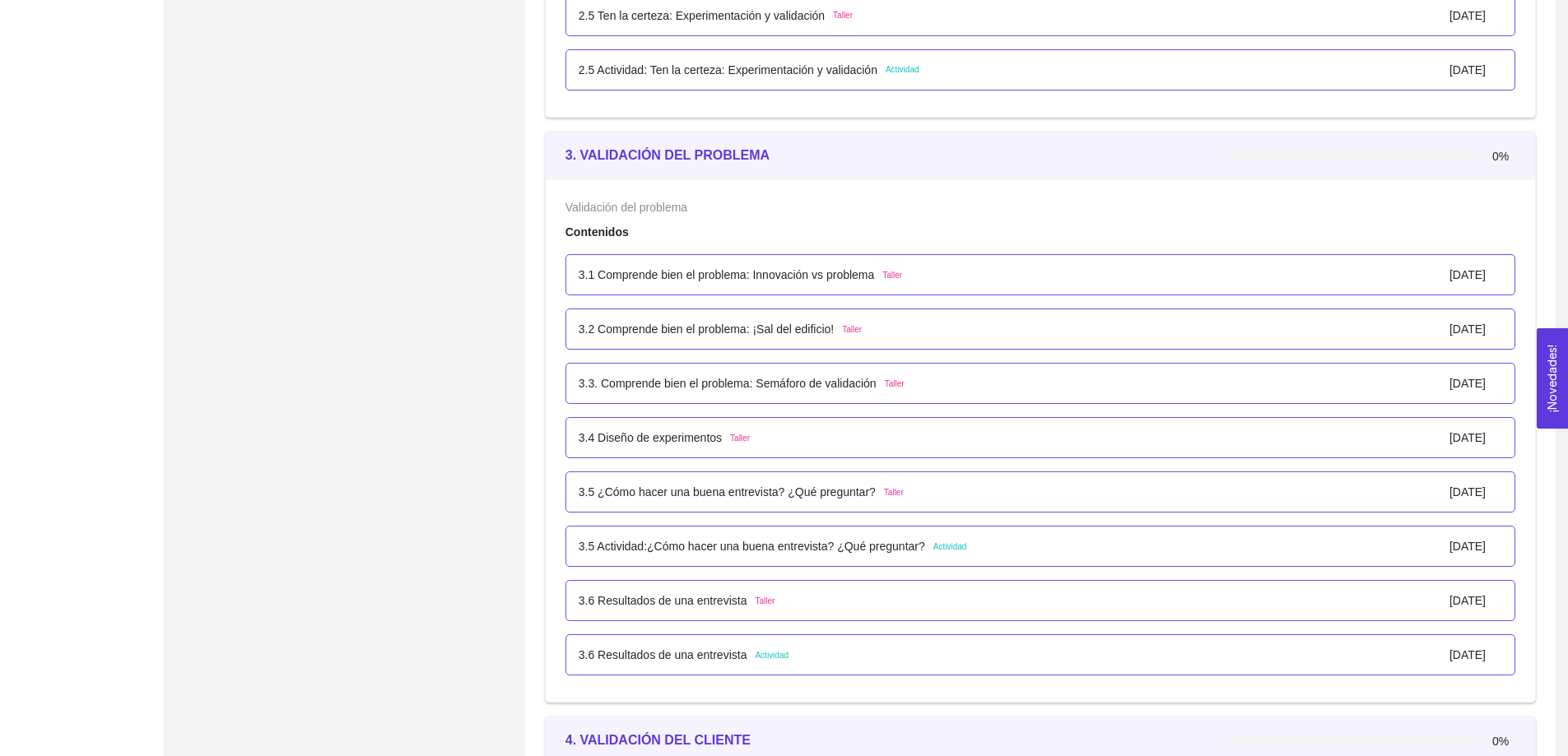
click at [864, 277] on p "3.1 Comprende bien el problema: Innovación vs problema" at bounding box center [727, 275] width 296 height 18
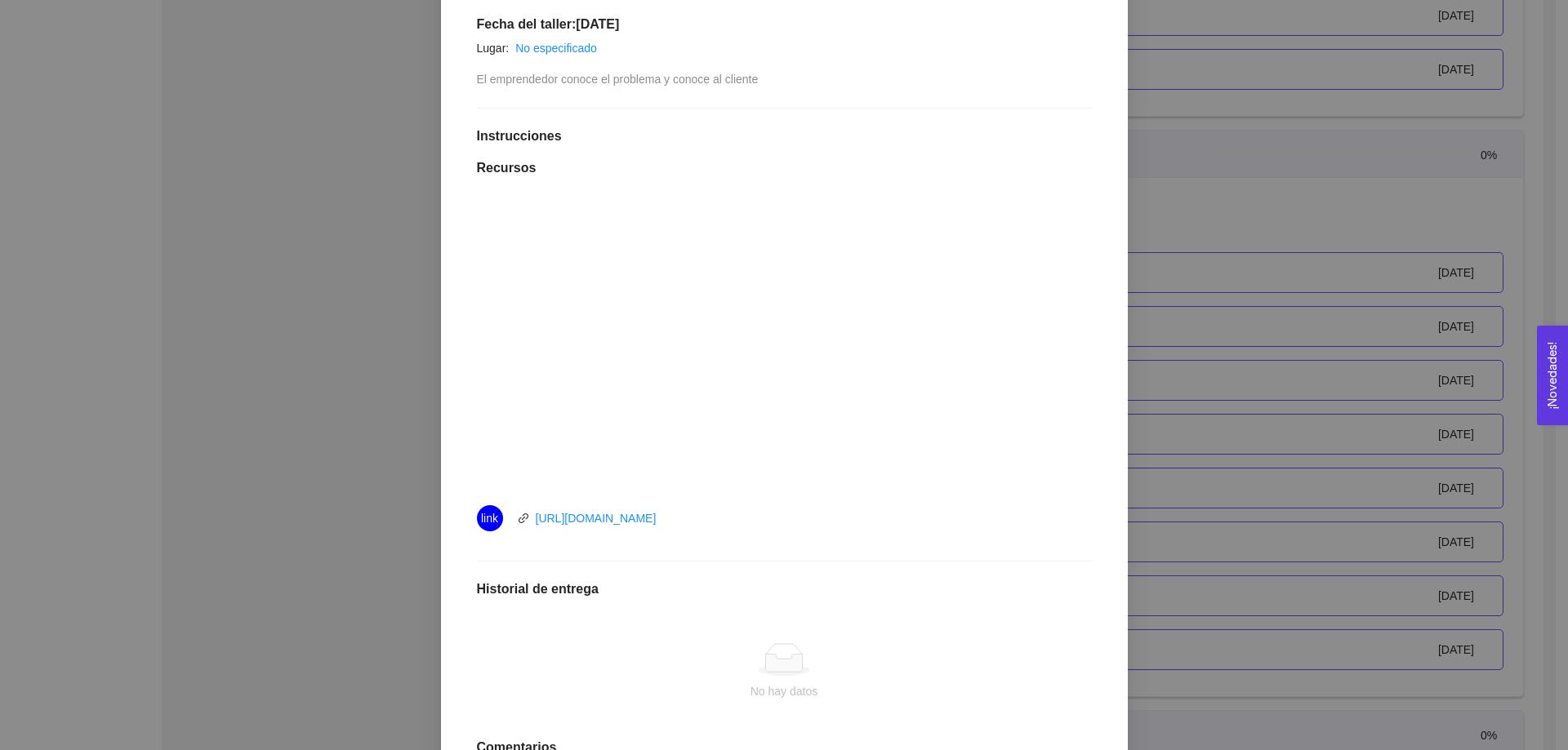
scroll to position [408, 0]
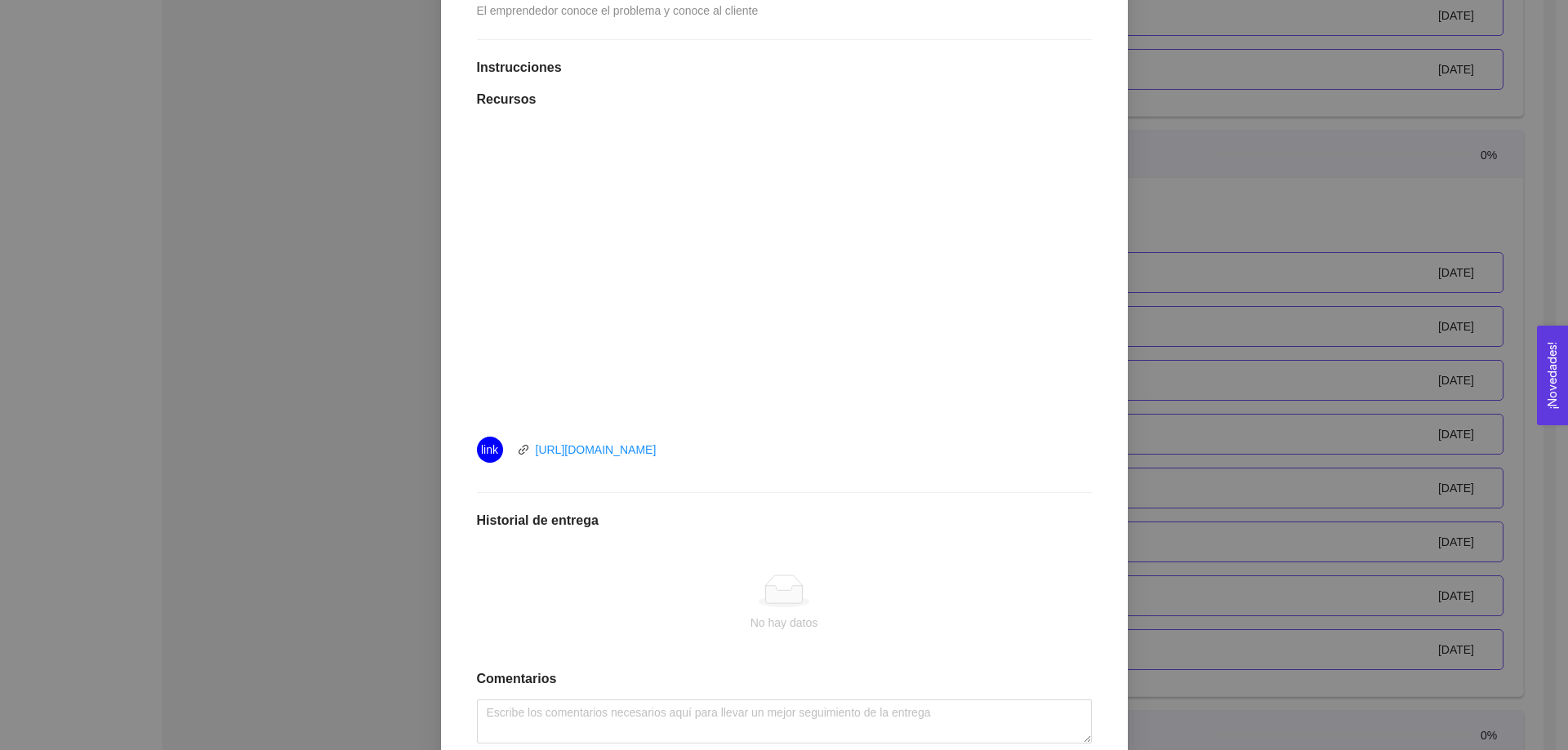
drag, startPoint x: 705, startPoint y: 450, endPoint x: 528, endPoint y: 459, distance: 177.2
click at [528, 459] on div "link https://youtu.be/mRqLvTp-0K0" at bounding box center [661, 449] width 368 height 26
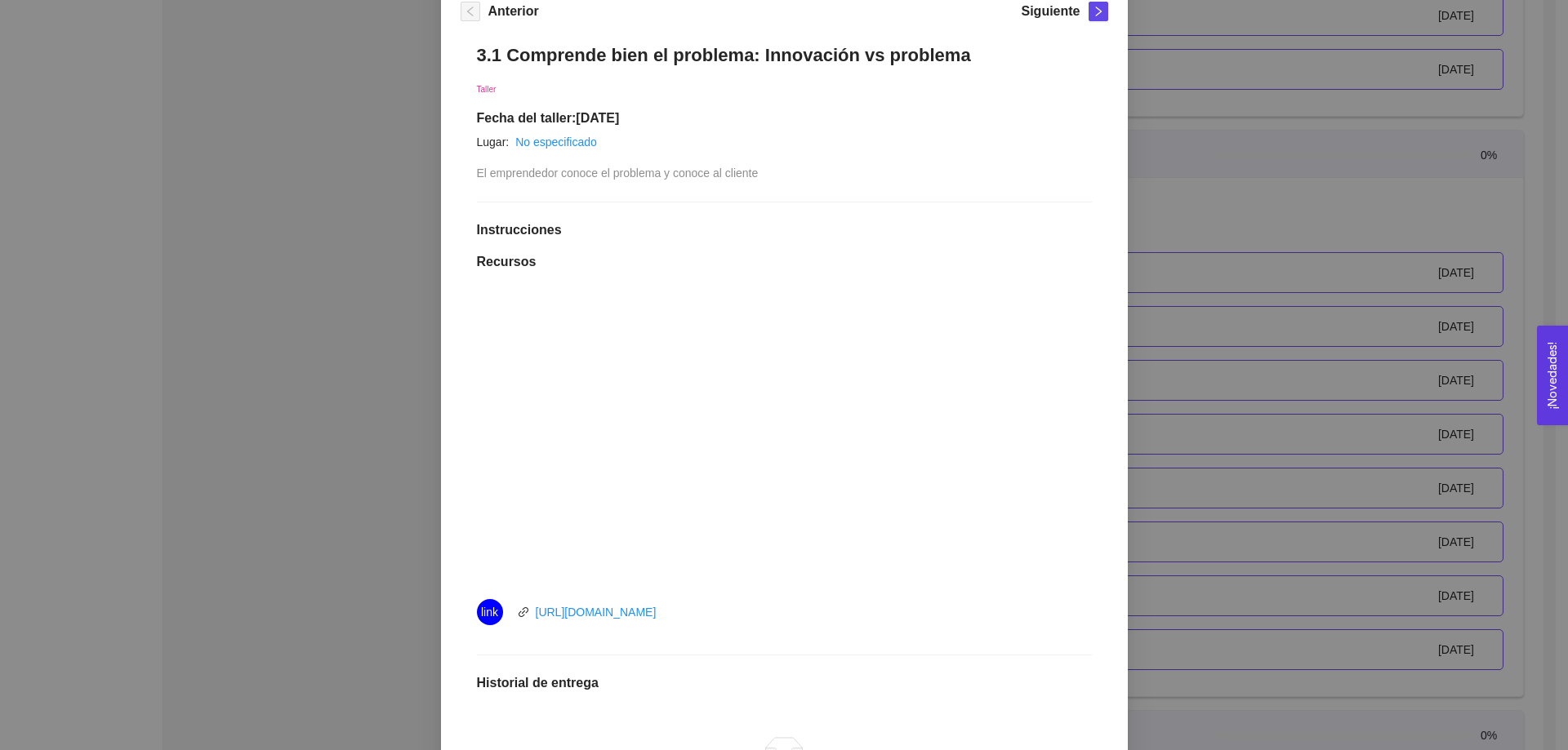
scroll to position [245, 0]
drag, startPoint x: 940, startPoint y: 61, endPoint x: 463, endPoint y: 62, distance: 477.0
click at [463, 62] on div "3.1 Comprende bien el problema: Innovación vs problema Taller Fecha del taller:…" at bounding box center [784, 494] width 647 height 933
click at [1096, 13] on icon "right" at bounding box center [1098, 12] width 6 height 10
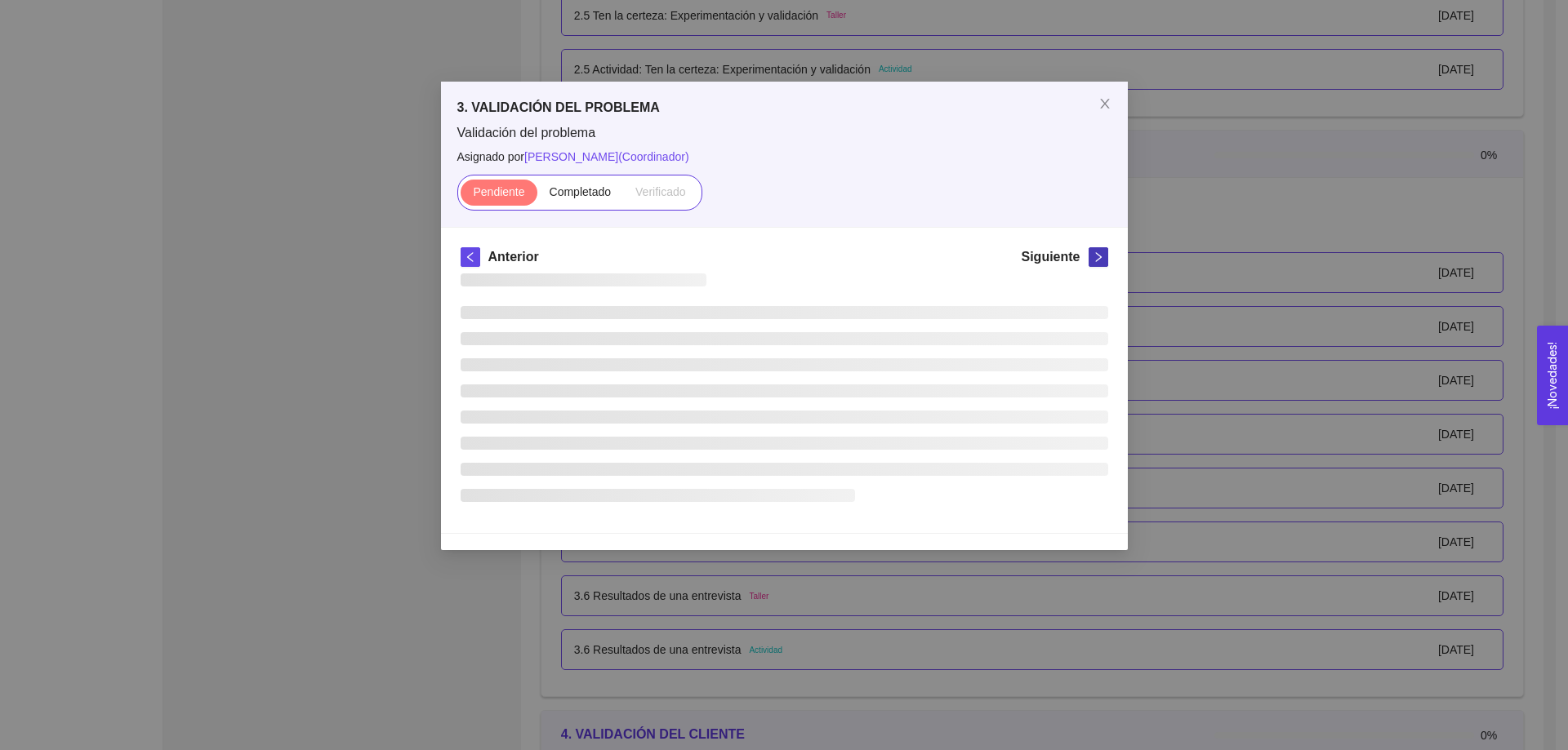
scroll to position [0, 0]
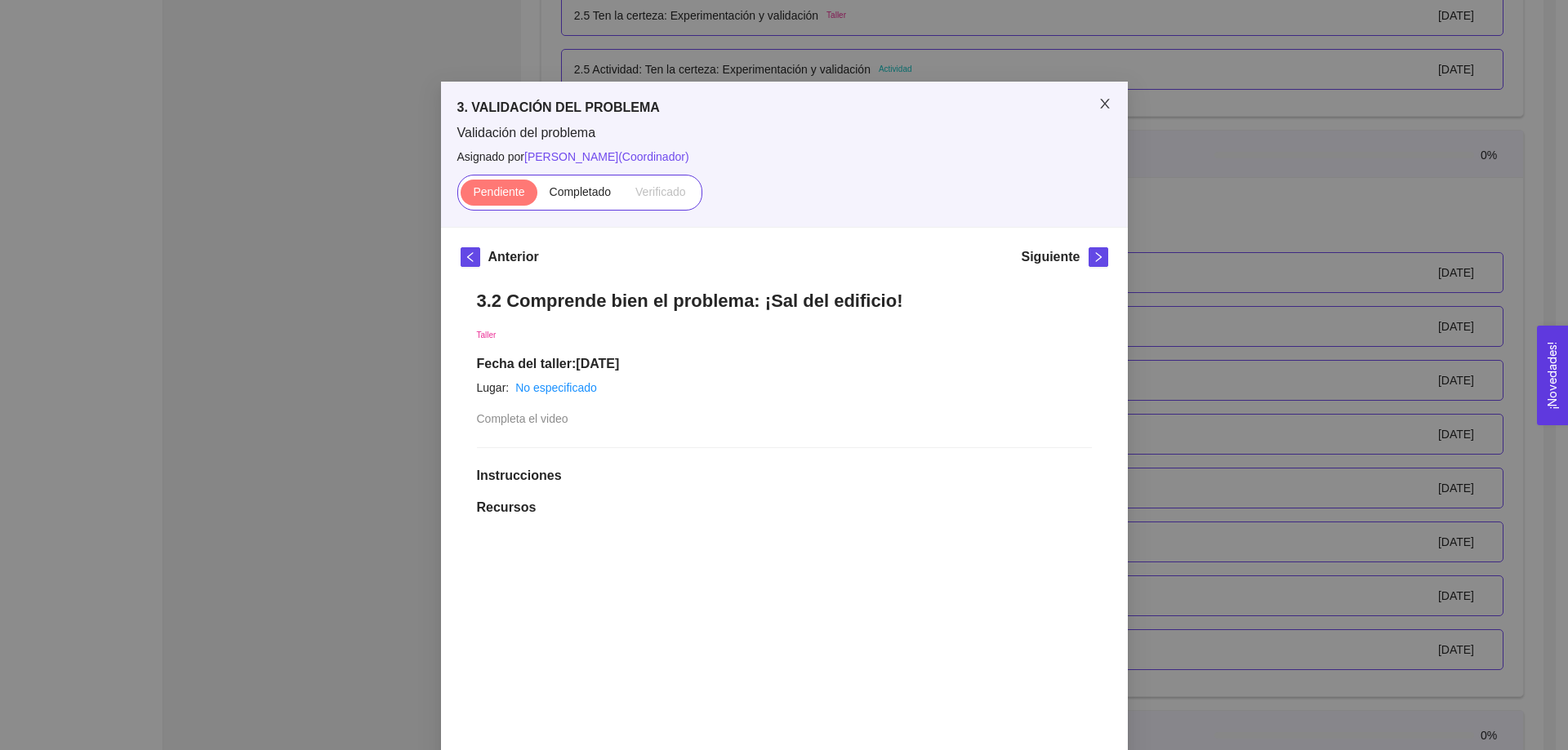
click at [1099, 105] on icon "close" at bounding box center [1106, 104] width 13 height 13
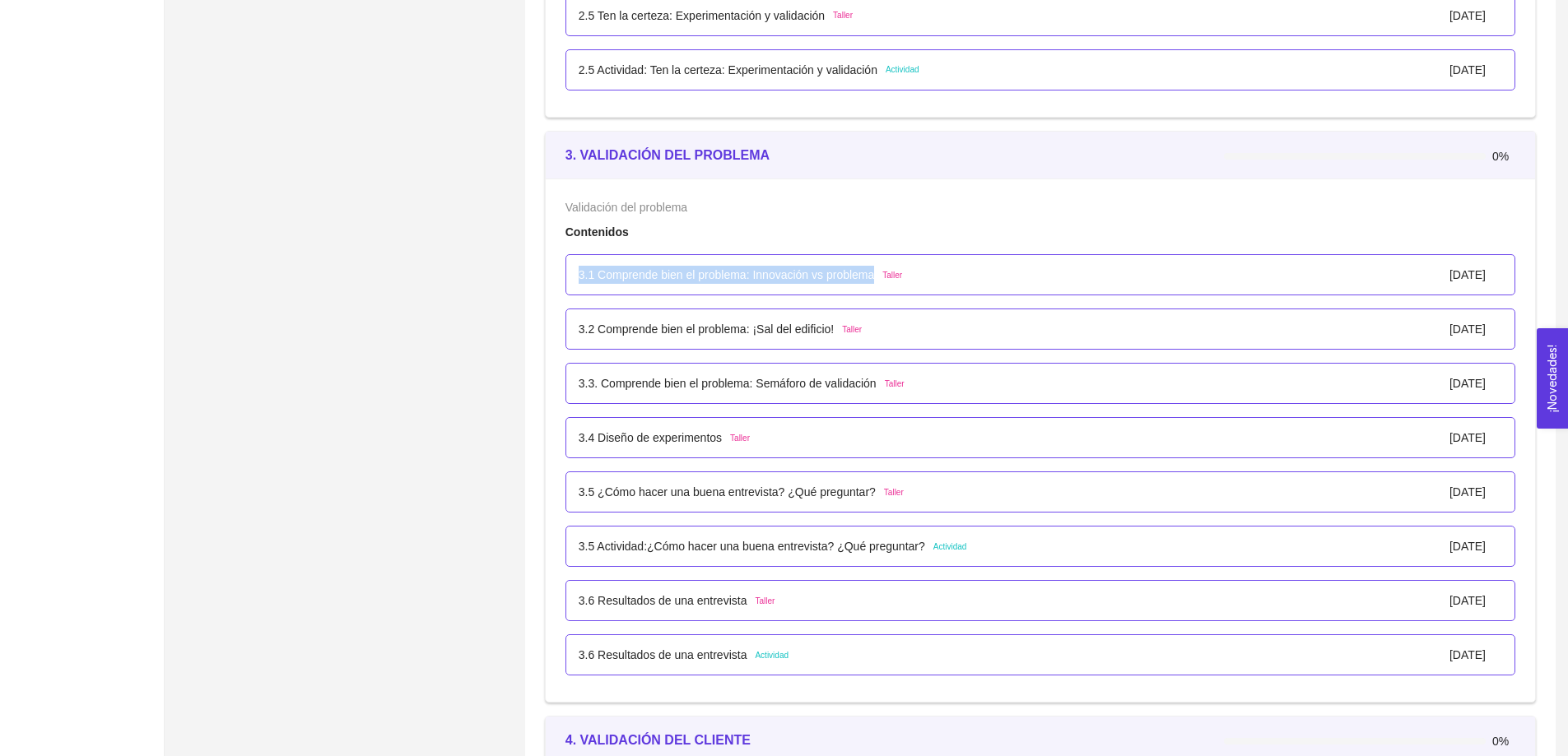
drag, startPoint x: 578, startPoint y: 278, endPoint x: 872, endPoint y: 284, distance: 294.1
click at [872, 284] on div "3.1 Comprende bien el problema: Innovación vs problema Taller 01/enero/2024" at bounding box center [1040, 274] width 950 height 41
drag, startPoint x: 830, startPoint y: 331, endPoint x: 578, endPoint y: 324, distance: 252.1
click at [579, 324] on p "3.2 Comprende bien el problema: ¡Sal del edificio!" at bounding box center [707, 329] width 256 height 18
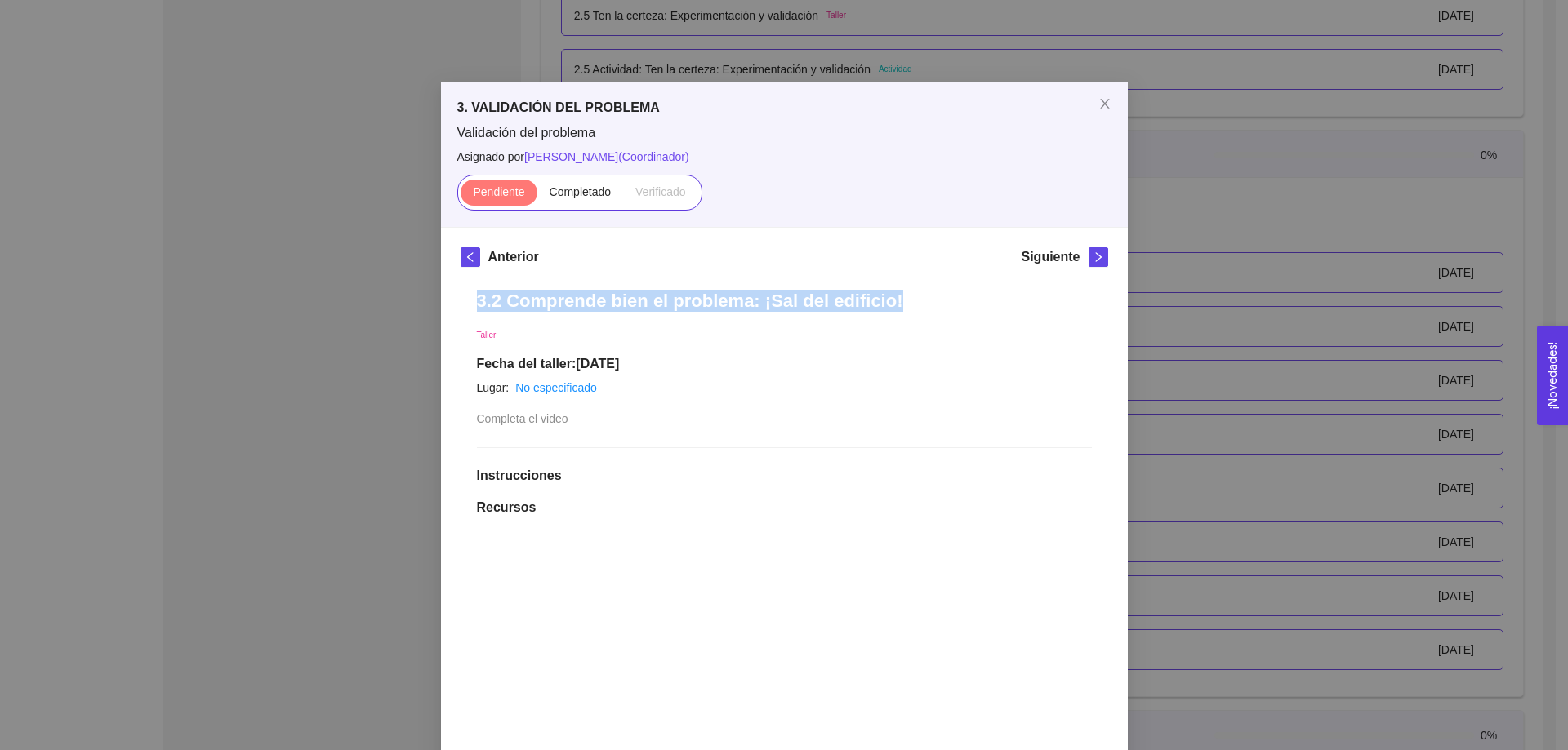
drag, startPoint x: 878, startPoint y: 303, endPoint x: 474, endPoint y: 296, distance: 404.1
click at [477, 296] on h1 "3.2 Comprende bien el problema: ¡Sal del edificio!" at bounding box center [784, 300] width 615 height 22
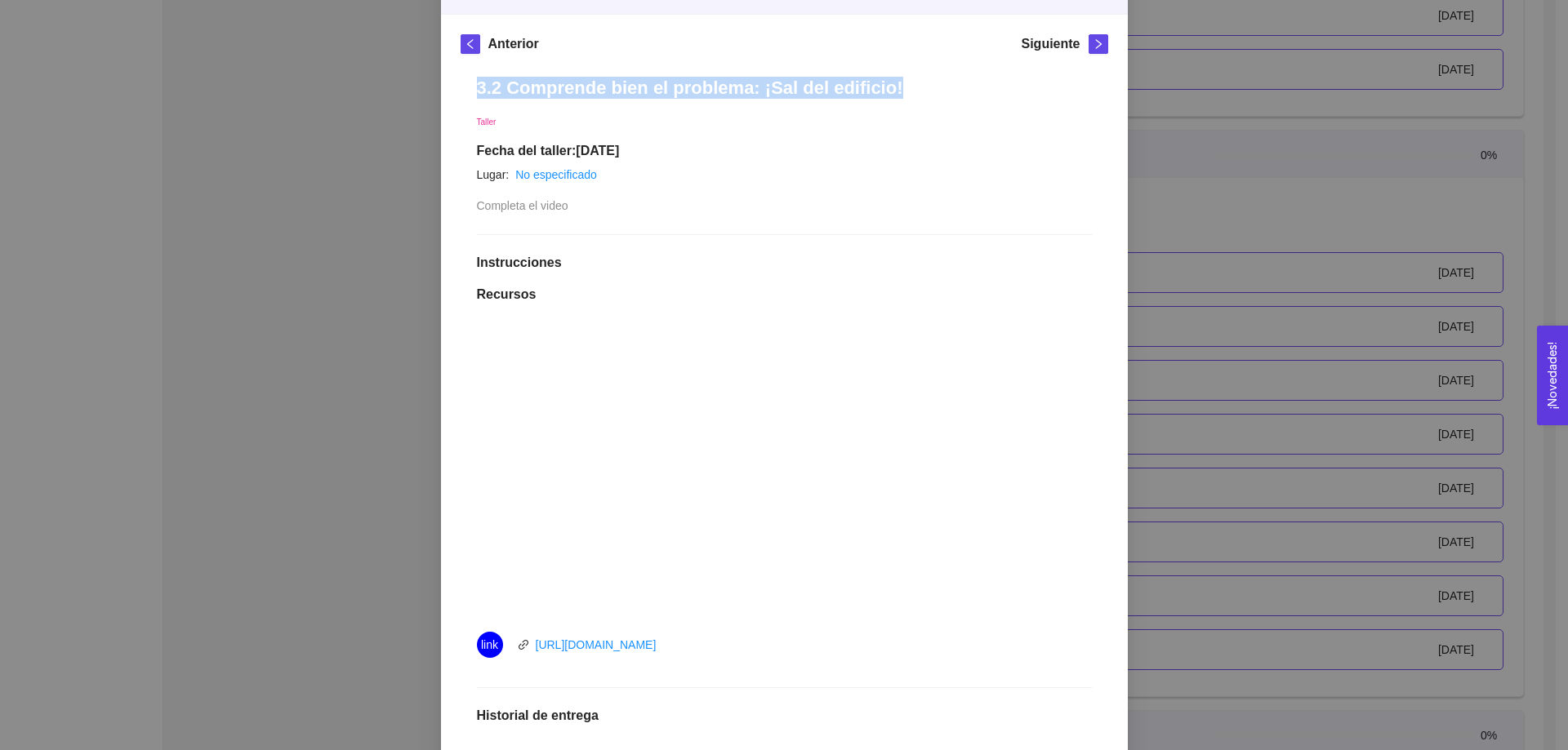
scroll to position [408, 0]
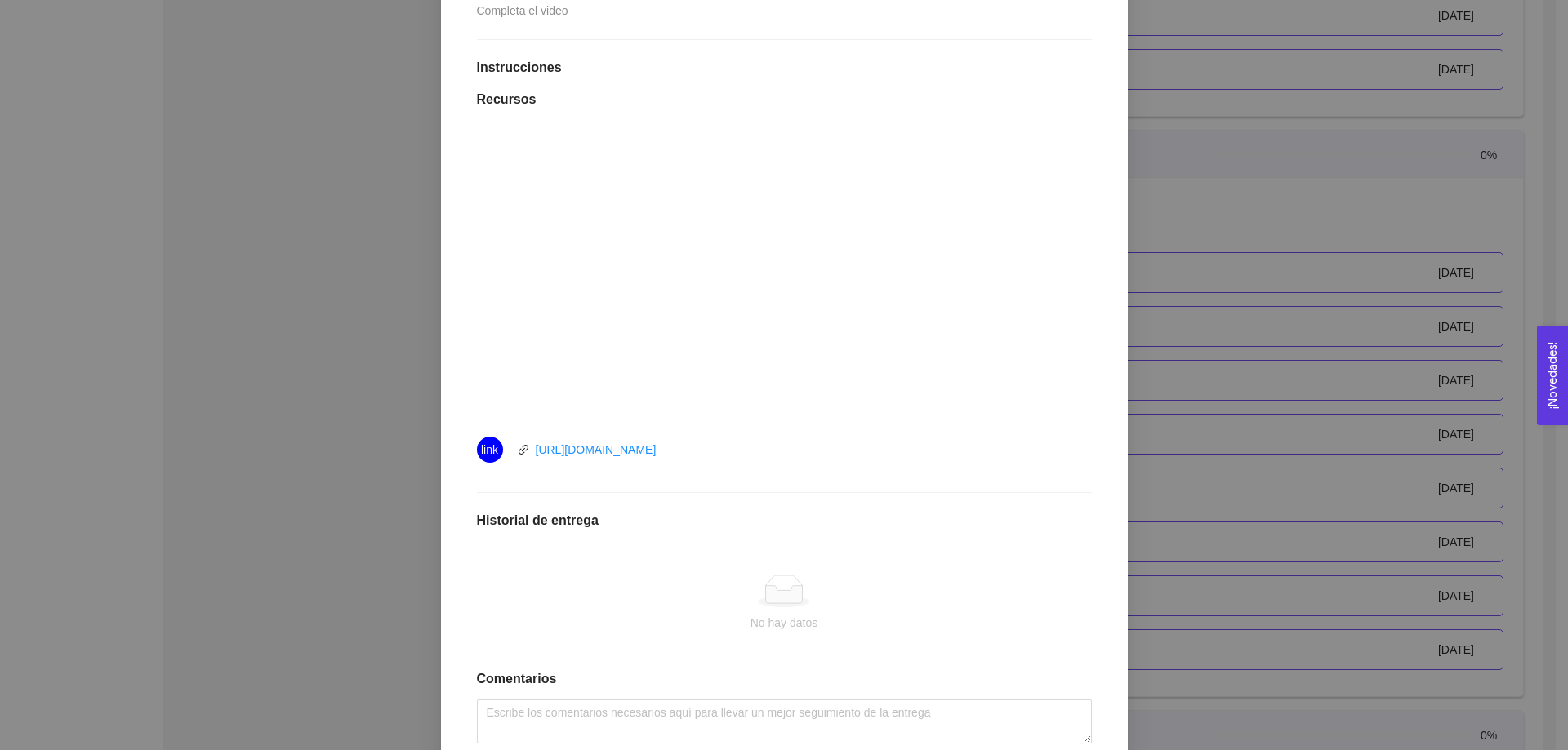
drag, startPoint x: 687, startPoint y: 455, endPoint x: 527, endPoint y: 463, distance: 160.2
click at [527, 463] on div "link https://youtu.be/0FL7b-5jbk0" at bounding box center [661, 449] width 368 height 26
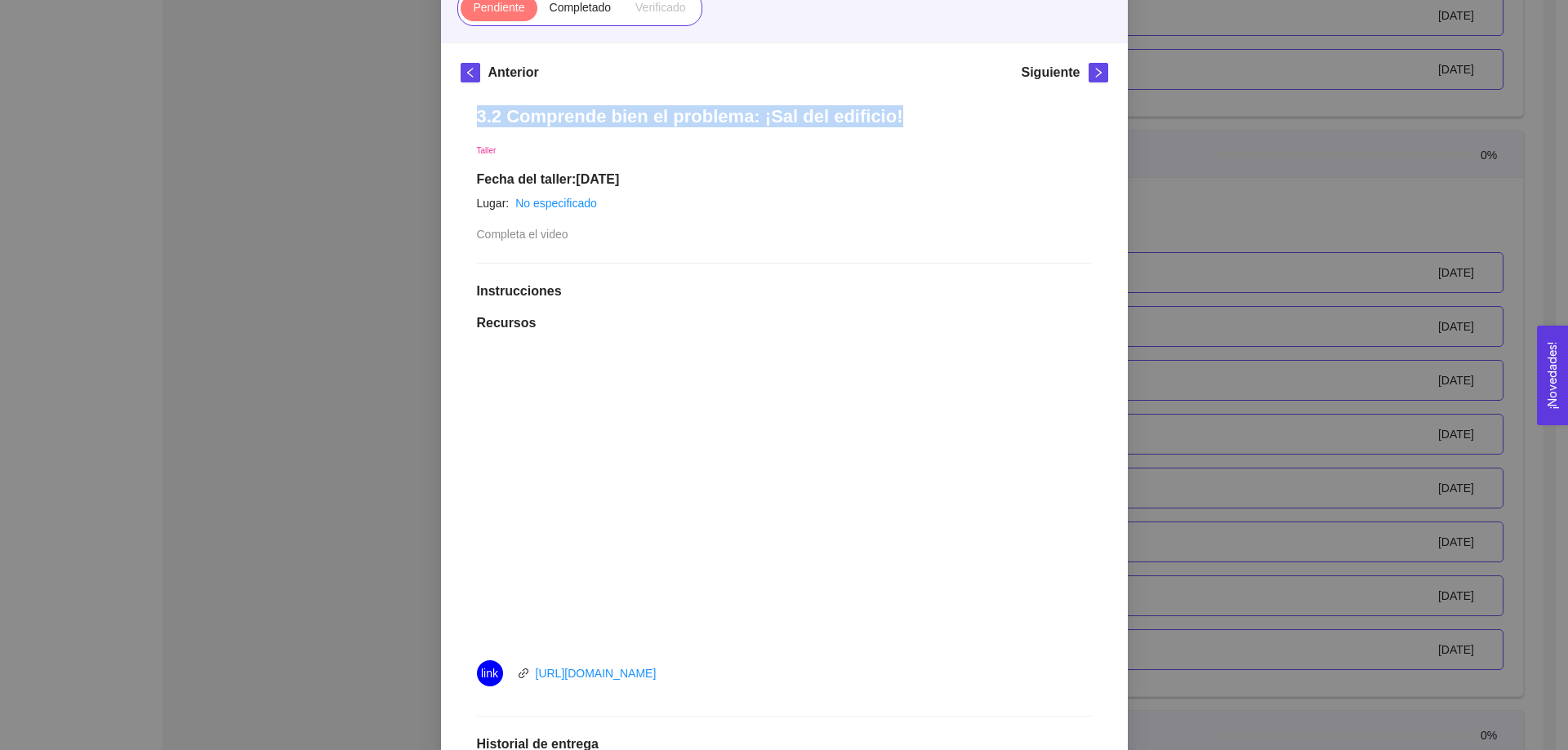
scroll to position [163, 0]
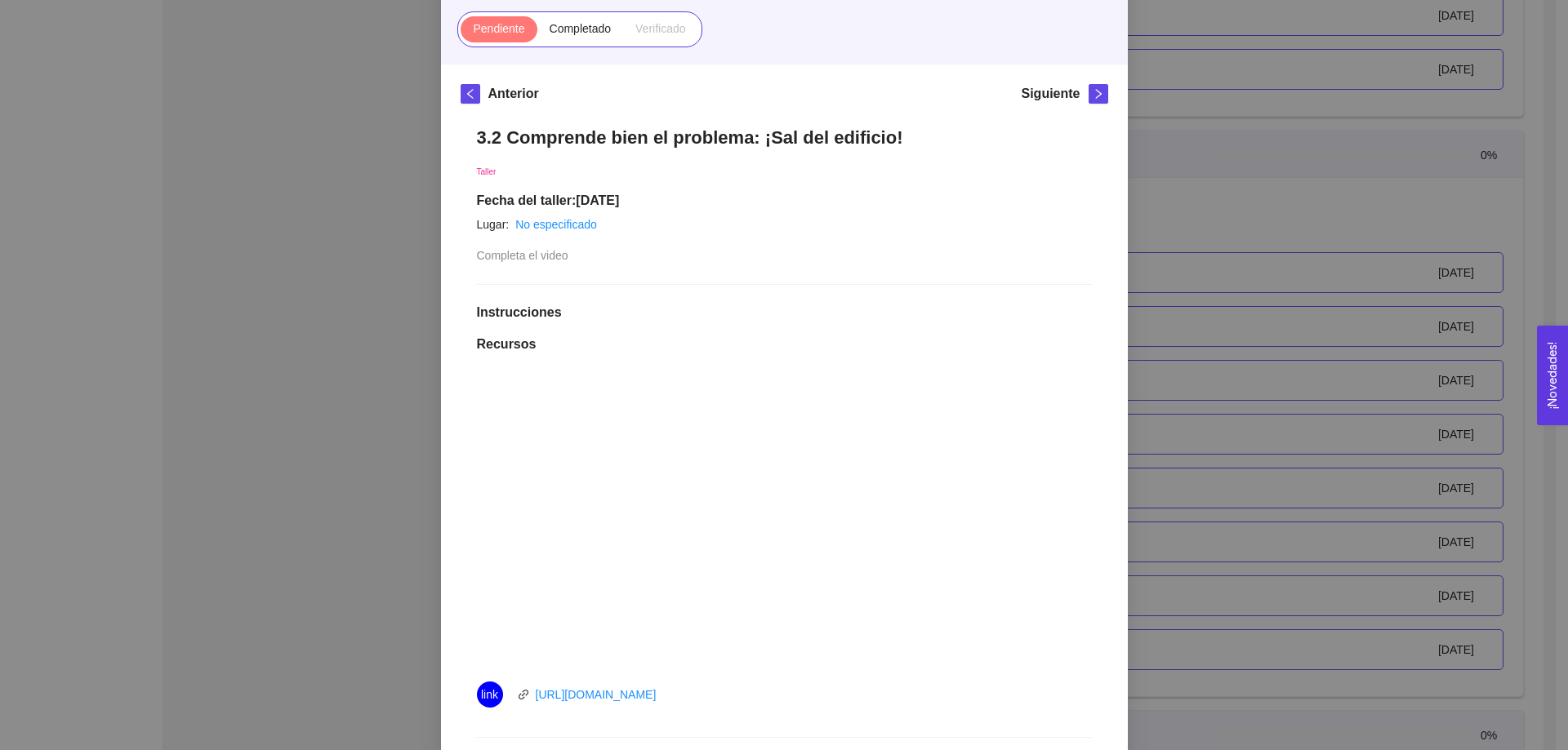
click at [1181, 163] on div "3. VALIDACIÓN DEL PROBLEMA Validación del problema Asignado por Ana Sofia Contr…" at bounding box center [784, 375] width 1568 height 750
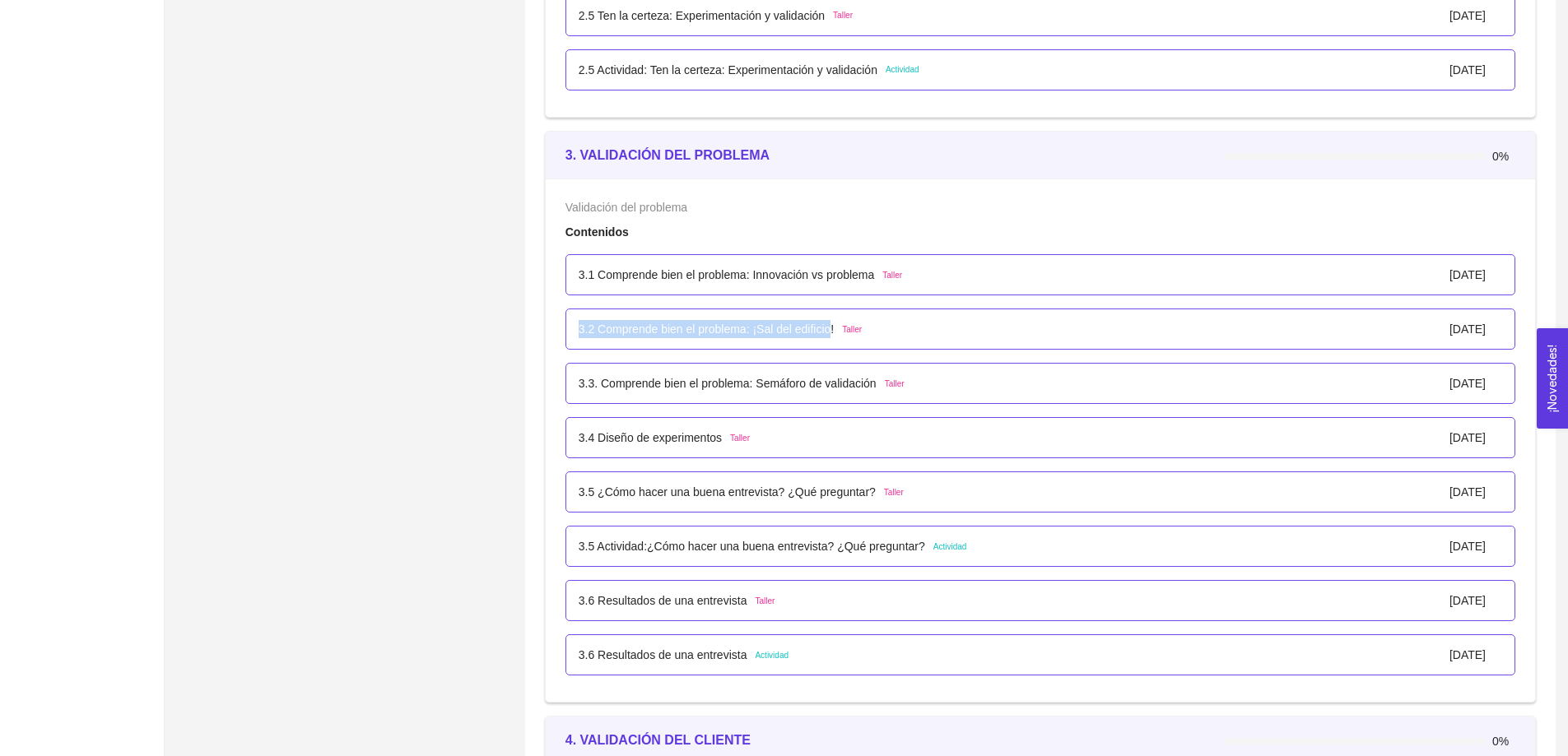
drag, startPoint x: 829, startPoint y: 329, endPoint x: 580, endPoint y: 329, distance: 249.0
click at [580, 329] on p "3.2 Comprende bien el problema: ¡Sal del edificio!" at bounding box center [707, 329] width 256 height 18
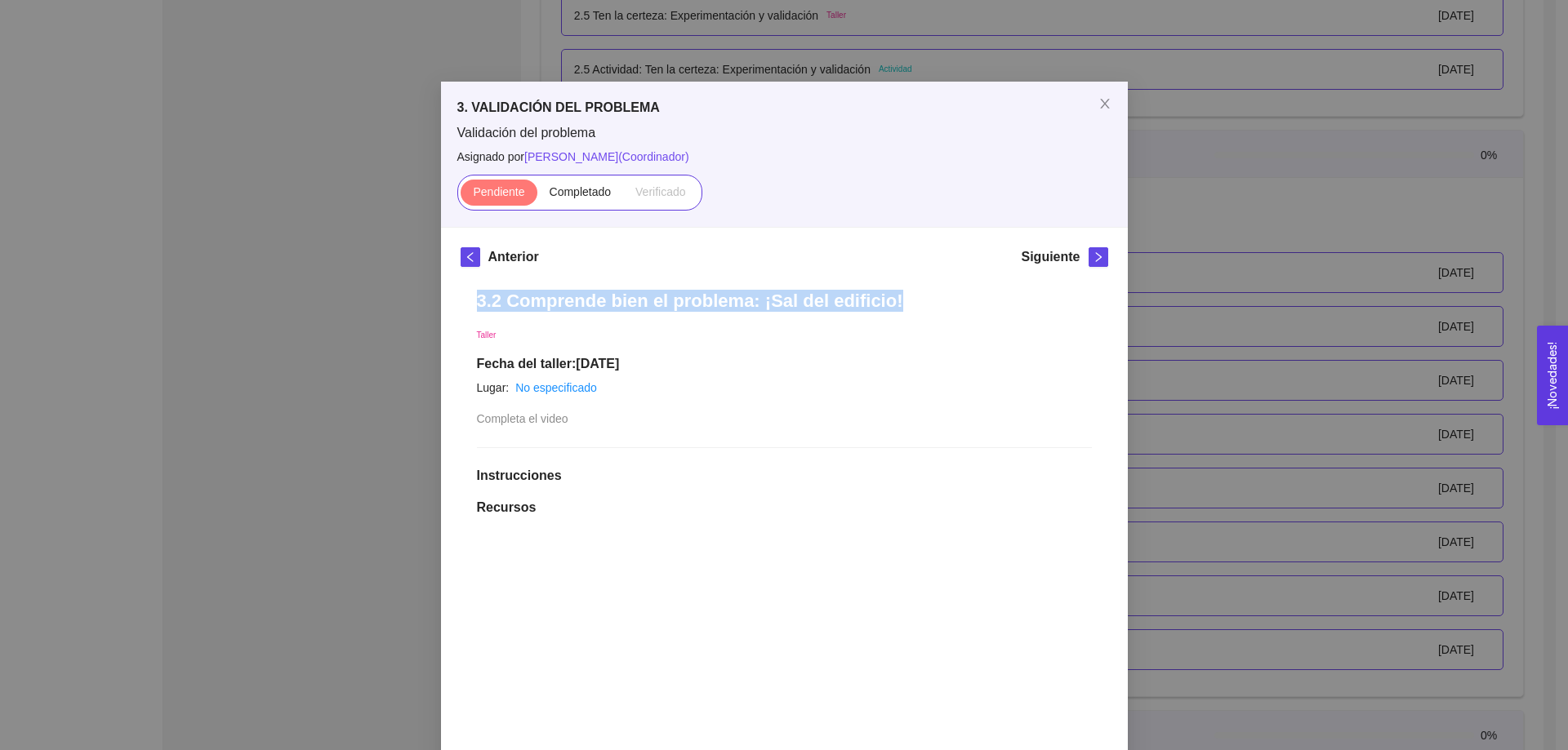
drag, startPoint x: 877, startPoint y: 303, endPoint x: 473, endPoint y: 307, distance: 404.0
click at [477, 307] on h1 "3.2 Comprende bien el problema: ¡Sal del edificio!" at bounding box center [784, 300] width 615 height 22
click at [1101, 105] on icon "close" at bounding box center [1106, 104] width 13 height 13
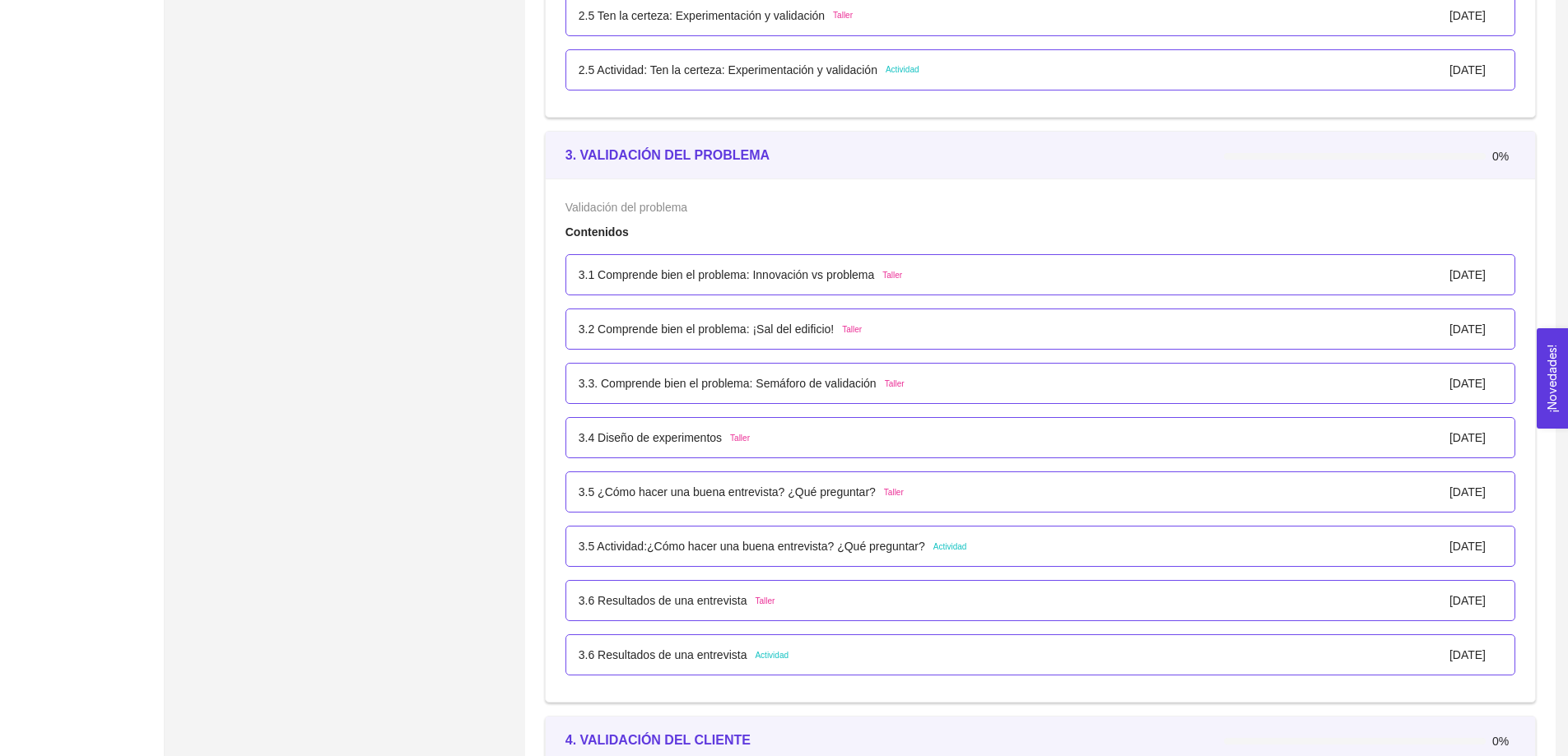
click at [615, 387] on p "3.3. Comprende bien el problema: Semáforo de validación" at bounding box center [728, 384] width 298 height 18
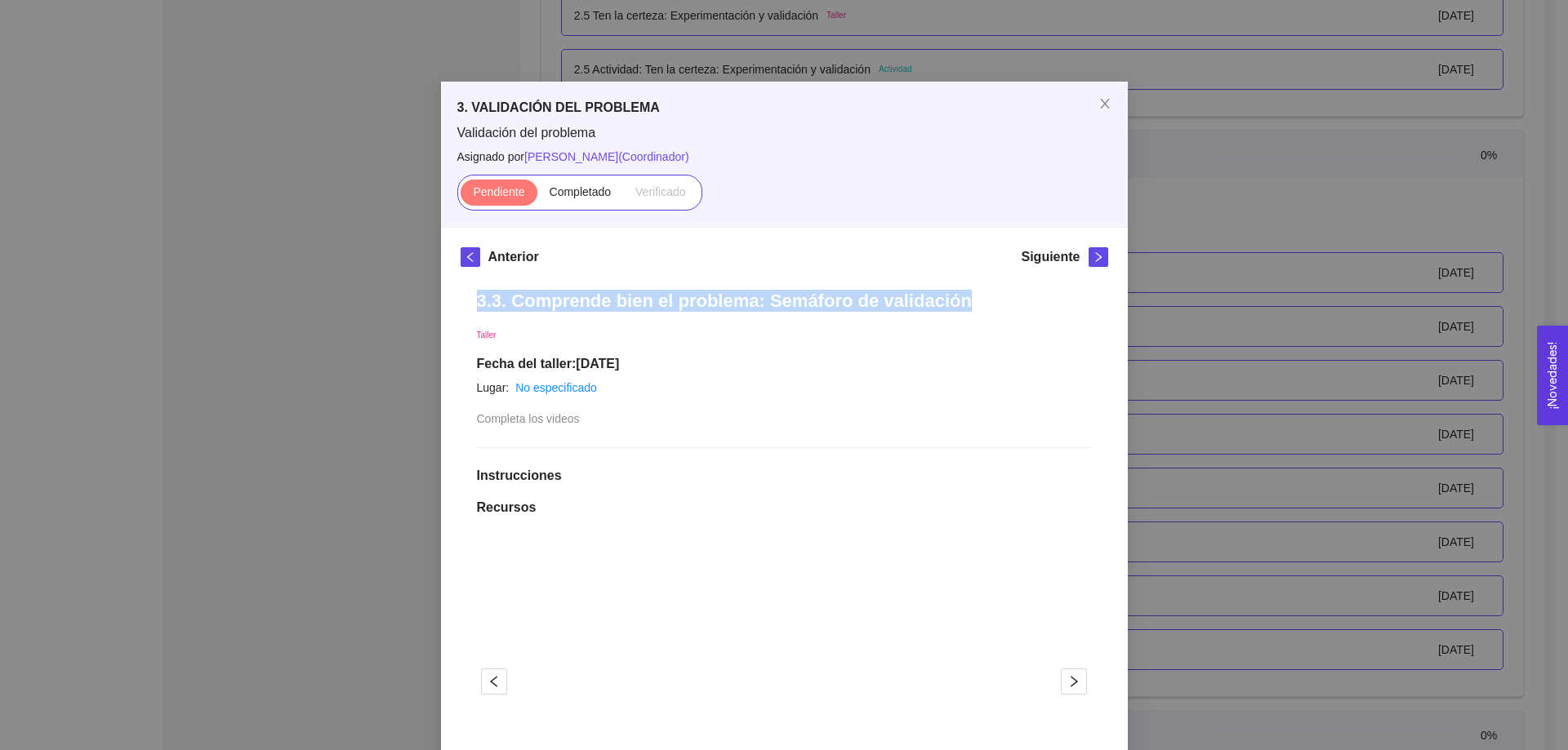
drag, startPoint x: 471, startPoint y: 300, endPoint x: 942, endPoint y: 311, distance: 471.1
click at [942, 311] on h1 "3.3. Comprende bien el problema: Semáforo de validación" at bounding box center [784, 300] width 615 height 22
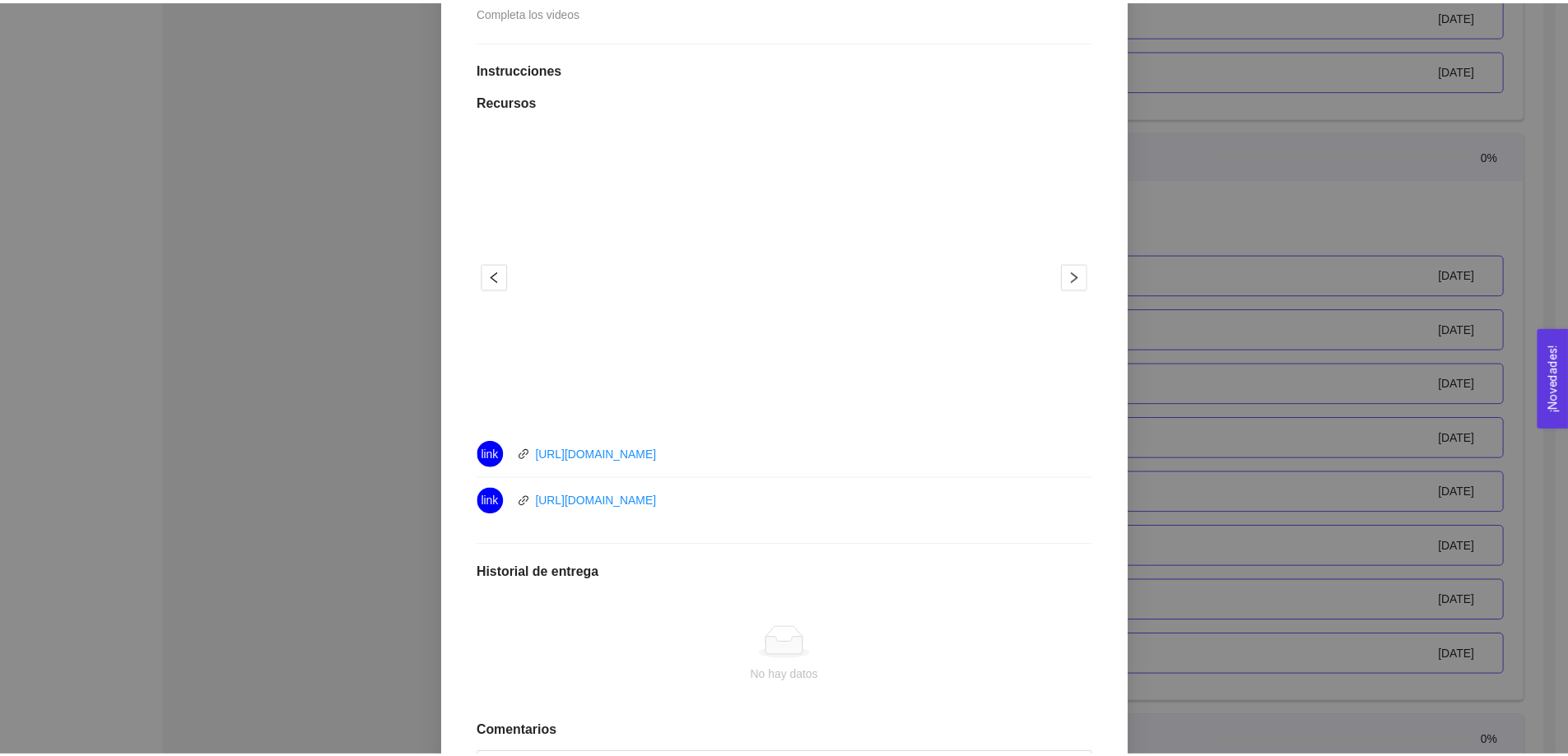
scroll to position [411, 0]
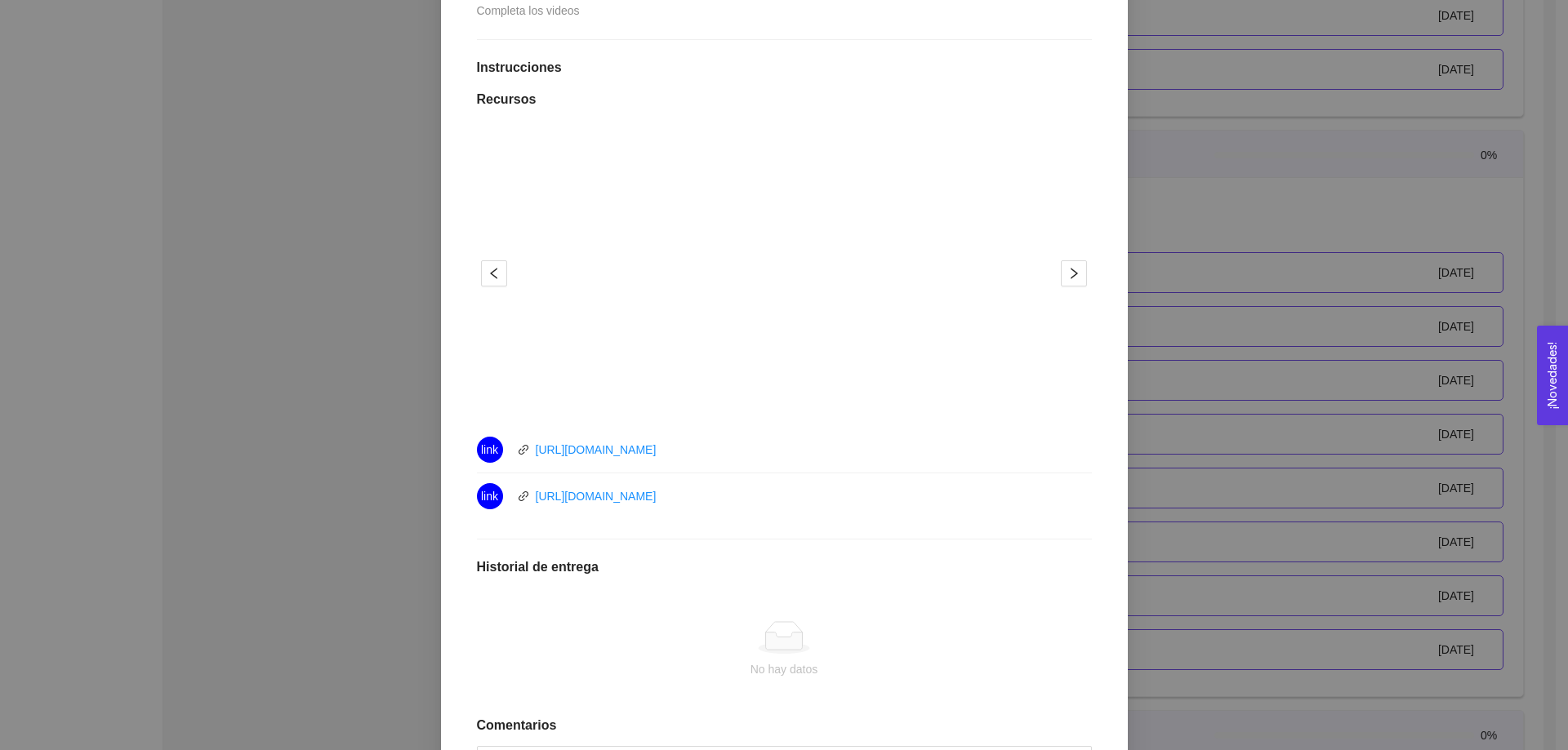
drag, startPoint x: 681, startPoint y: 450, endPoint x: 532, endPoint y: 460, distance: 149.3
click at [532, 460] on div "link https://youtu.be/BxrnK0wHII8" at bounding box center [661, 449] width 368 height 26
drag, startPoint x: 690, startPoint y: 500, endPoint x: 527, endPoint y: 504, distance: 163.0
click at [527, 504] on div "link https://youtu.be/Z0_D6efBkM4" at bounding box center [661, 496] width 368 height 26
click at [1161, 201] on div "3. VALIDACIÓN DEL PROBLEMA Validación del problema Asignado por Ana Sofia Contr…" at bounding box center [784, 375] width 1568 height 750
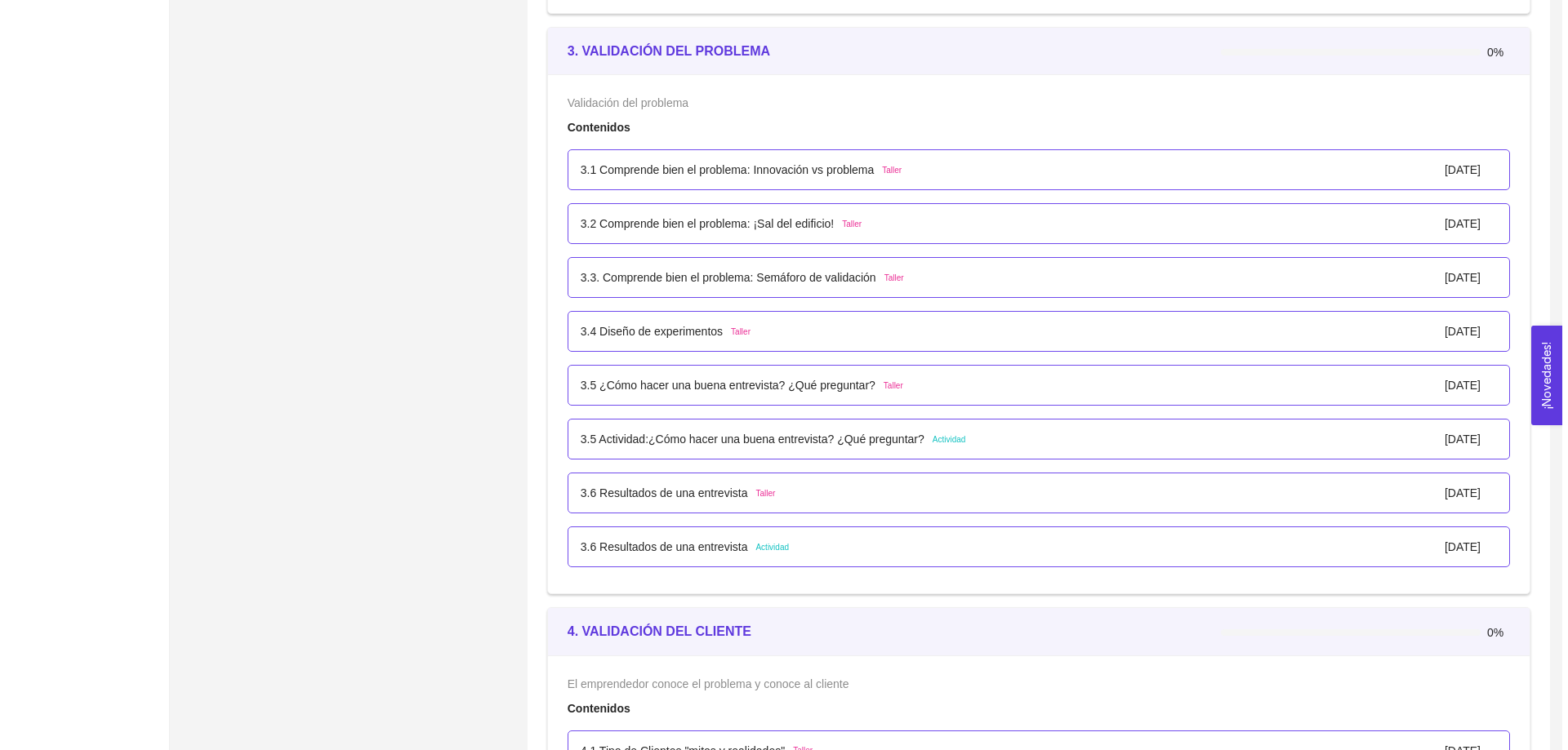
scroll to position [2080, 0]
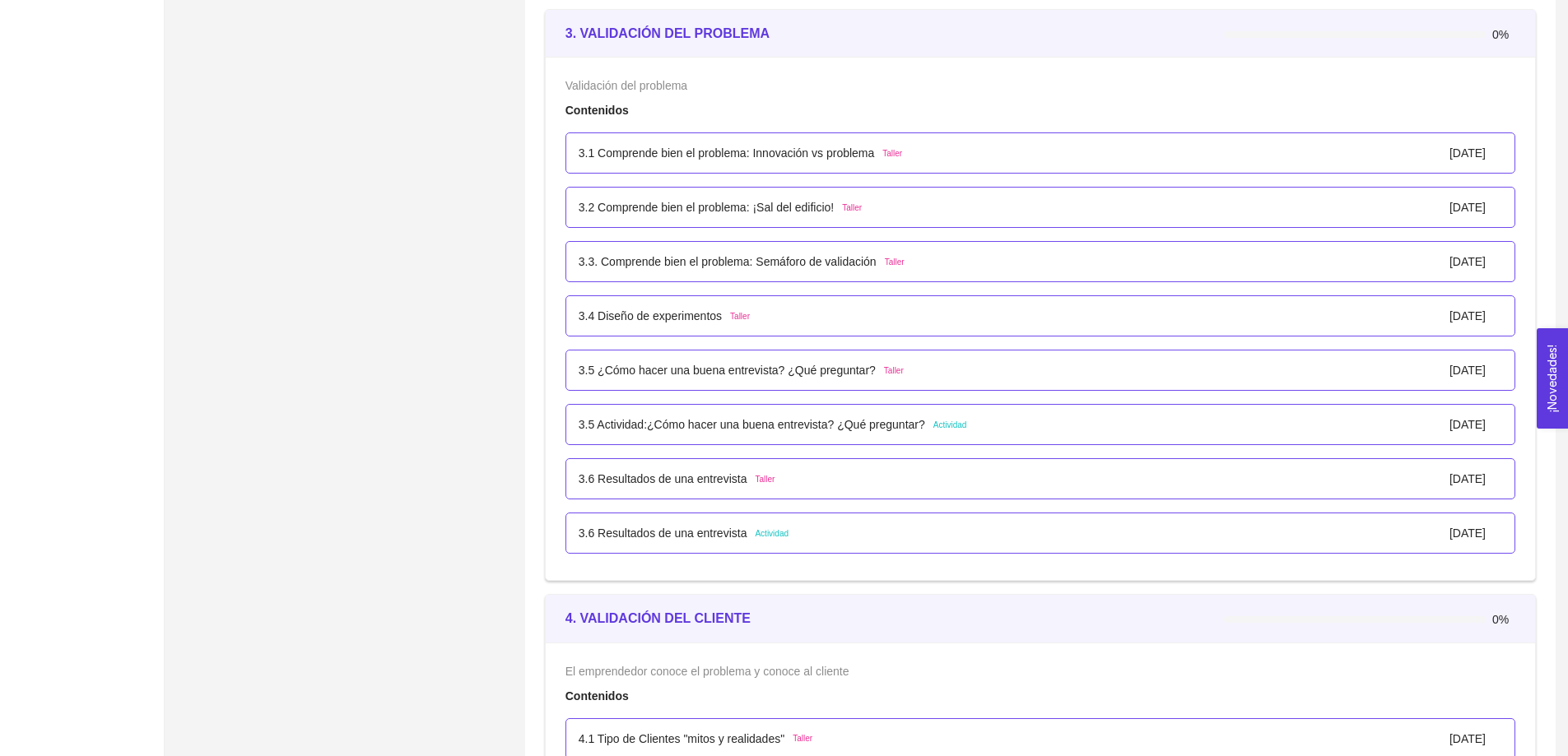
click at [681, 314] on p "3.4 Diseño de experimentos" at bounding box center [650, 316] width 143 height 18
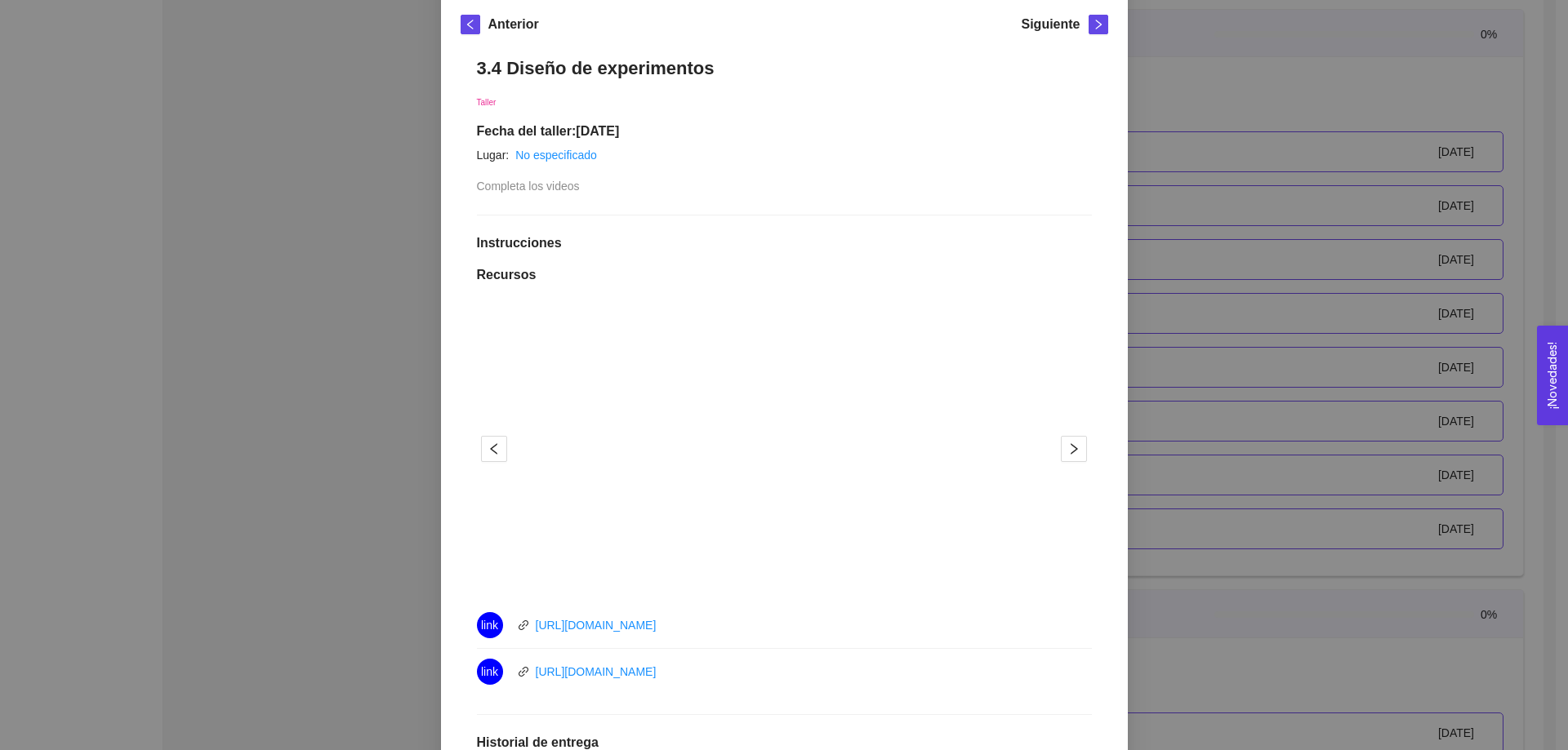
scroll to position [327, 0]
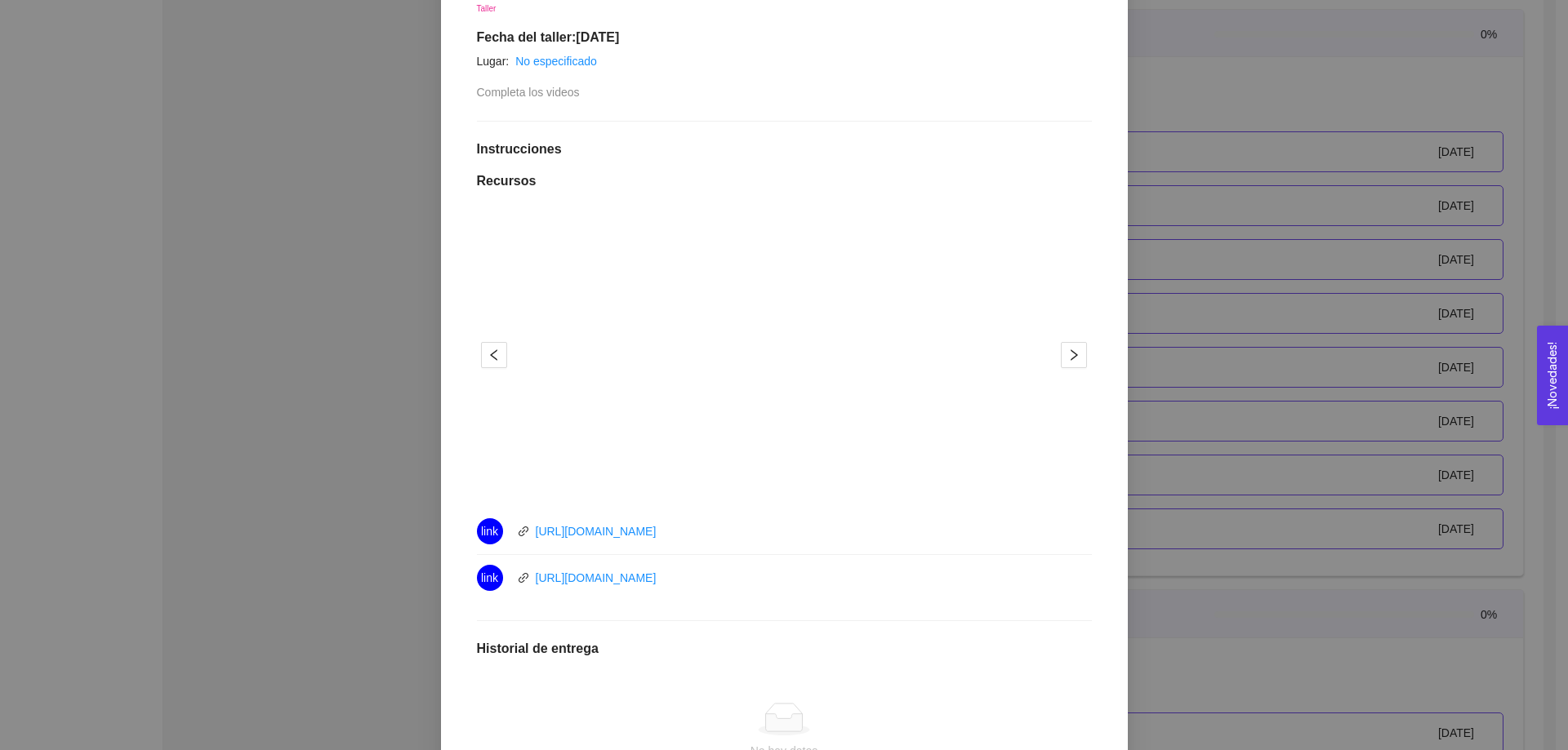
drag, startPoint x: 696, startPoint y: 533, endPoint x: 529, endPoint y: 538, distance: 167.1
click at [529, 538] on div "link https://youtu.be/DUAWuxQOgIA" at bounding box center [661, 531] width 368 height 26
drag, startPoint x: 688, startPoint y: 582, endPoint x: 529, endPoint y: 583, distance: 159.0
click at [529, 583] on div "link https://youtu.be/Q9VFiAC7nc0" at bounding box center [661, 577] width 368 height 26
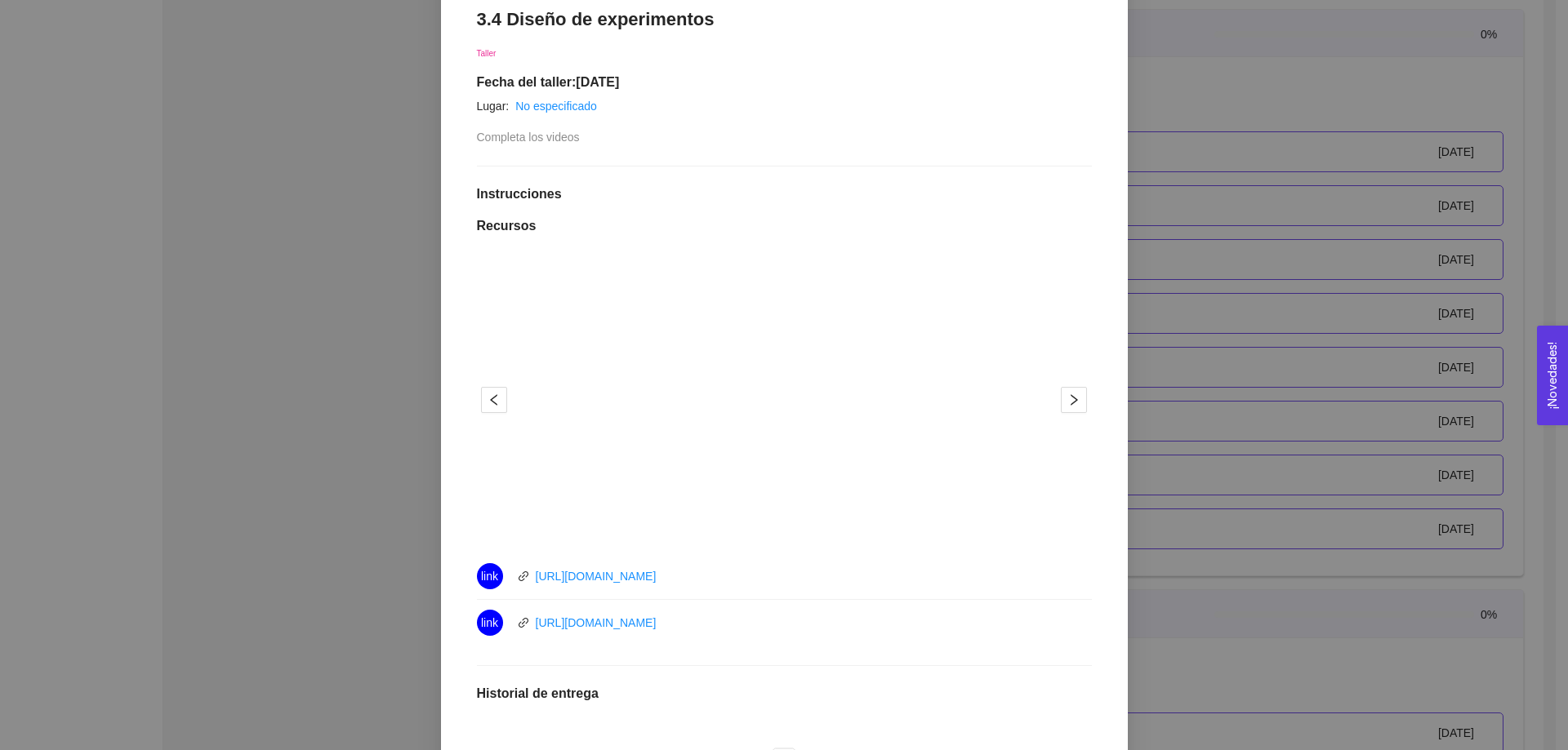
scroll to position [245, 0]
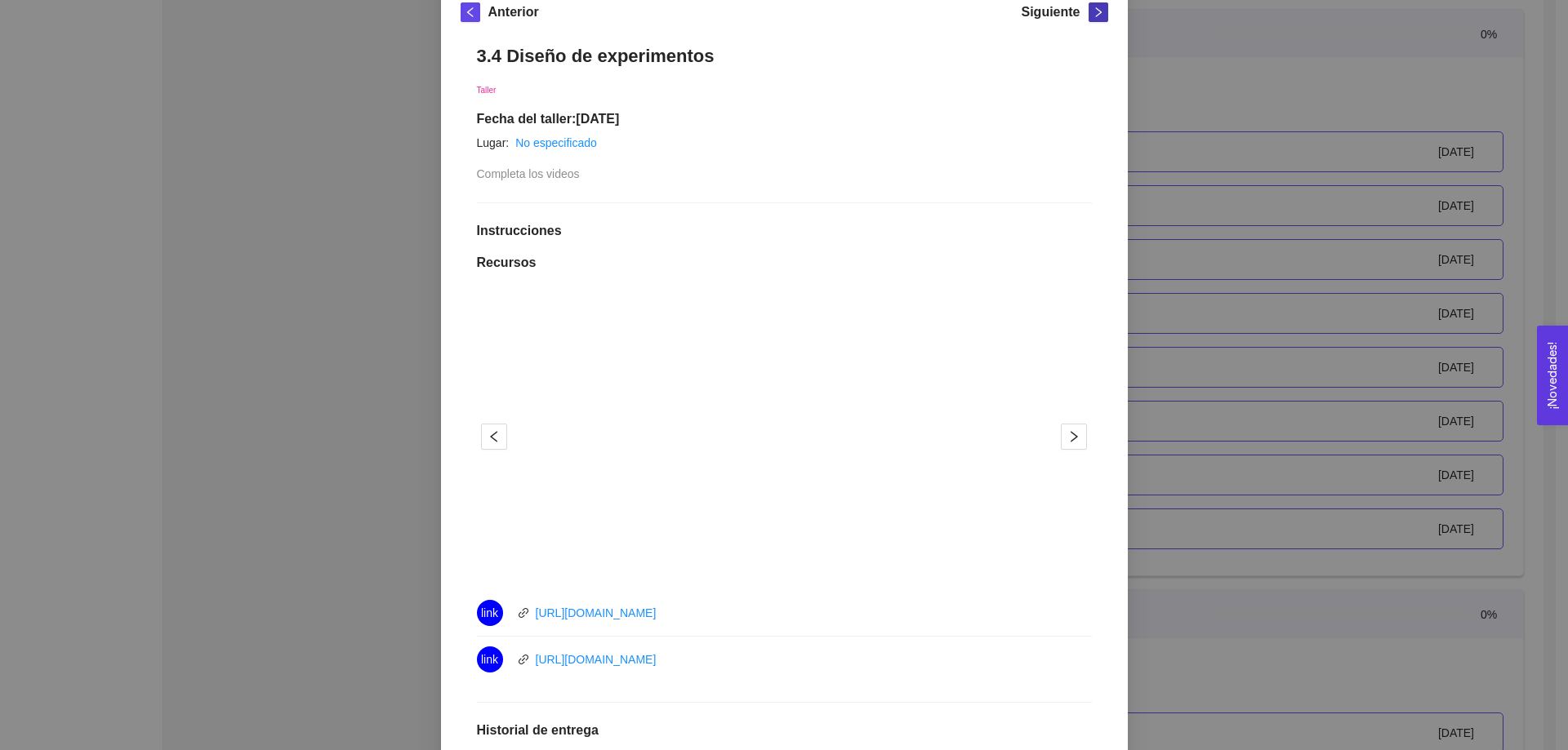
click at [1093, 16] on icon "right" at bounding box center [1099, 12] width 12 height 12
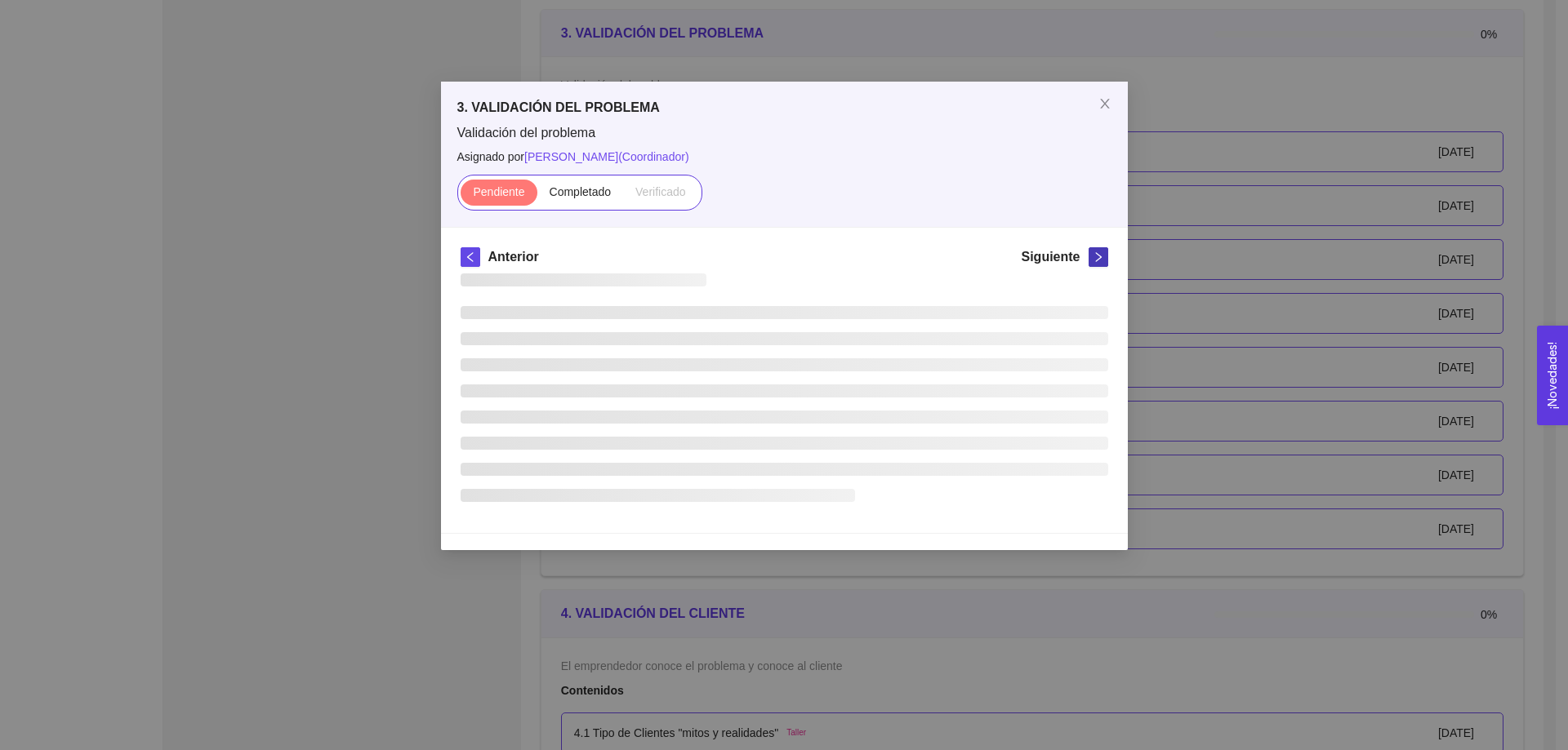
scroll to position [0, 0]
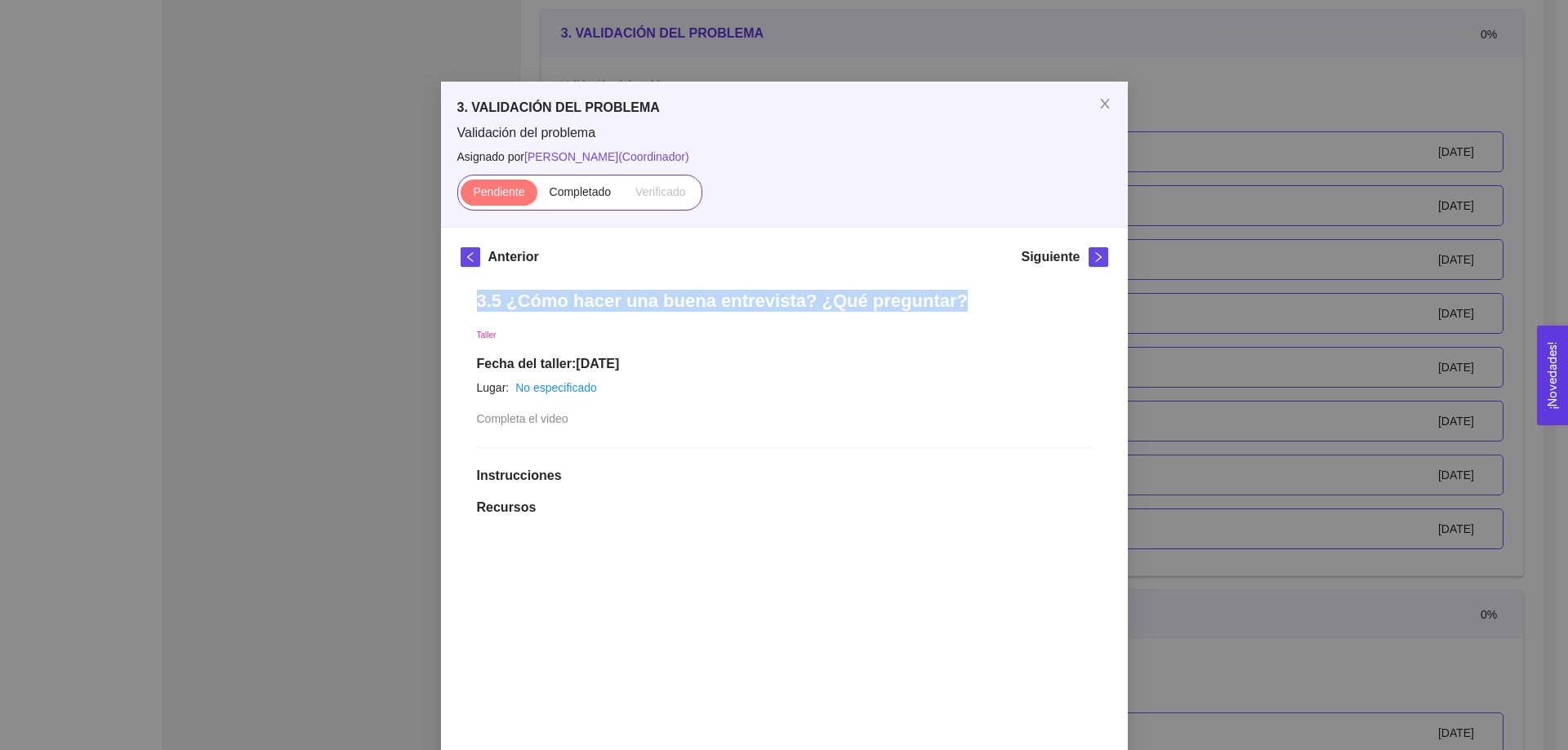
drag, startPoint x: 929, startPoint y: 303, endPoint x: 470, endPoint y: 304, distance: 459.0
click at [470, 304] on div "3.5 ¿Cómo hacer una buena entrevista? ¿Qué preguntar? Taller Fecha del taller: …" at bounding box center [784, 740] width 647 height 933
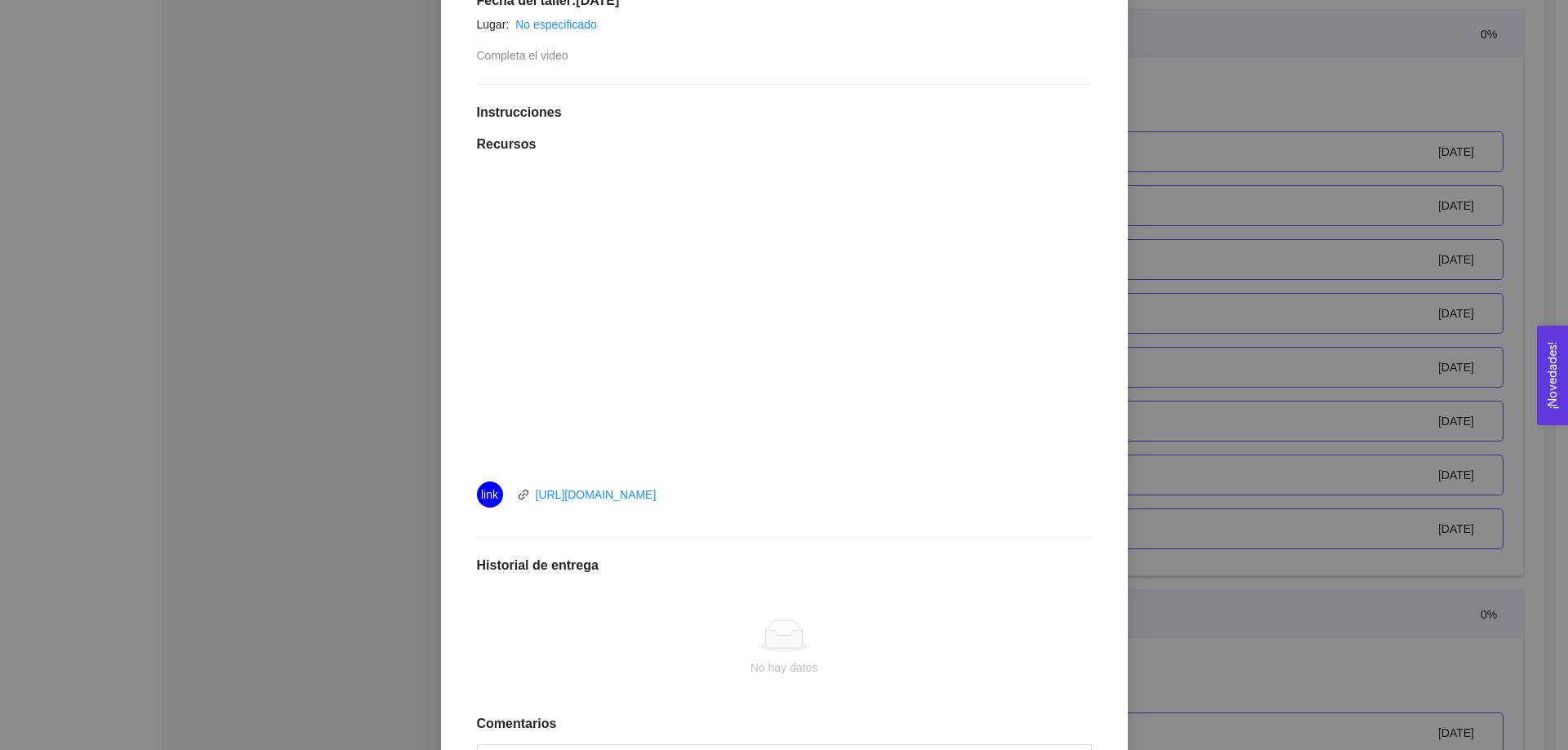
scroll to position [408, 0]
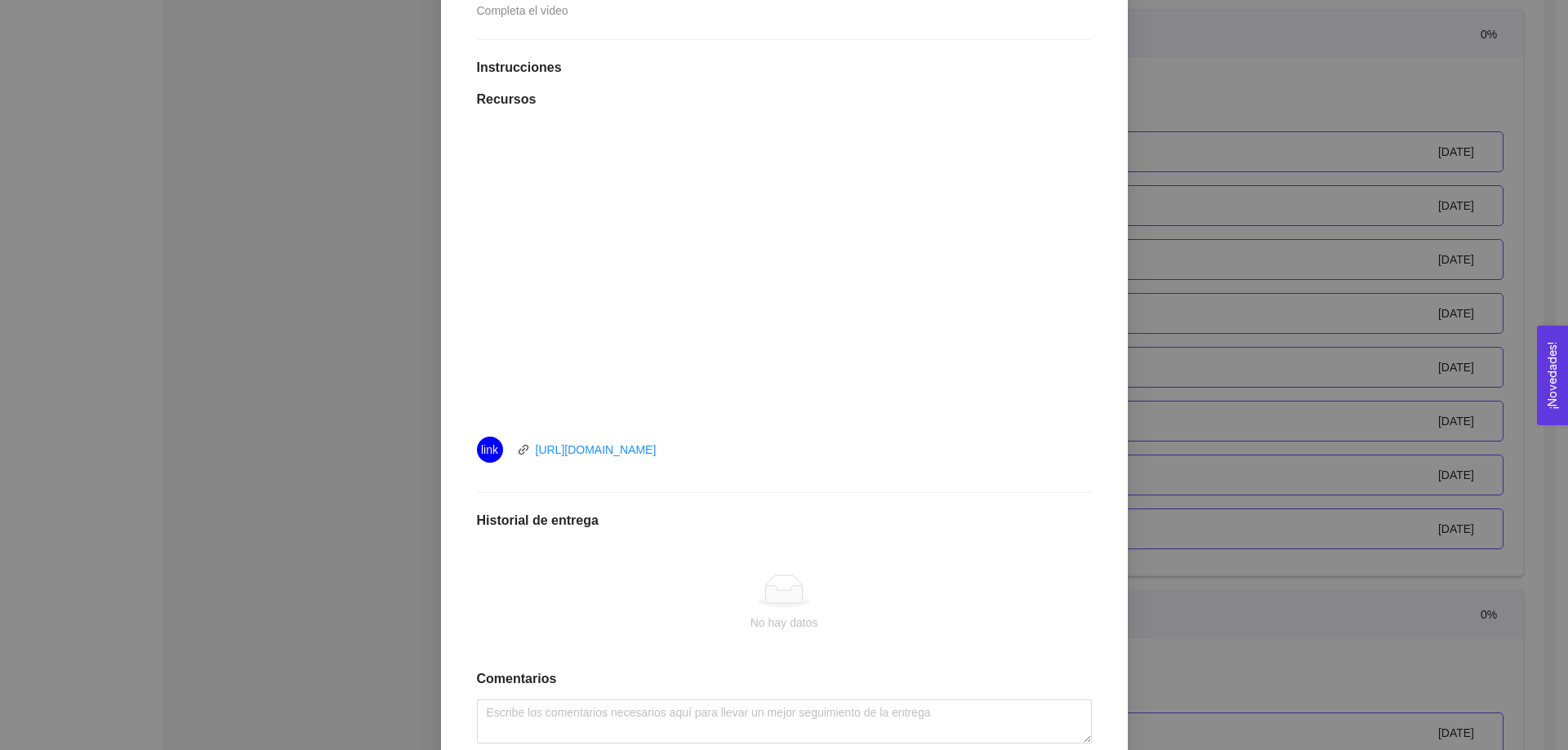
drag, startPoint x: 688, startPoint y: 452, endPoint x: 526, endPoint y: 454, distance: 162.0
click at [526, 454] on div "link https://youtu.be/6Mjq6YdsY5g" at bounding box center [661, 449] width 368 height 26
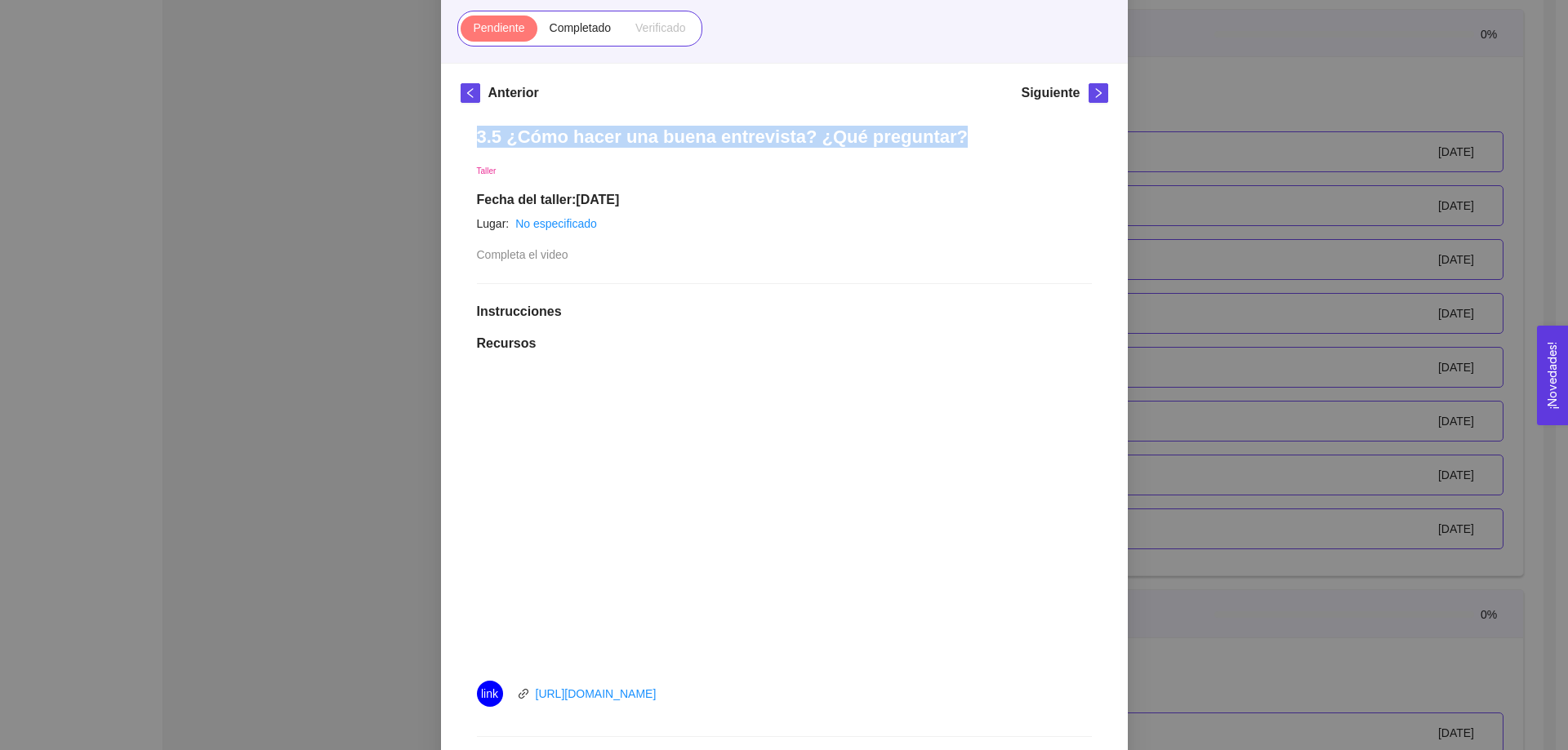
scroll to position [163, 0]
click at [1093, 95] on icon "right" at bounding box center [1099, 94] width 12 height 12
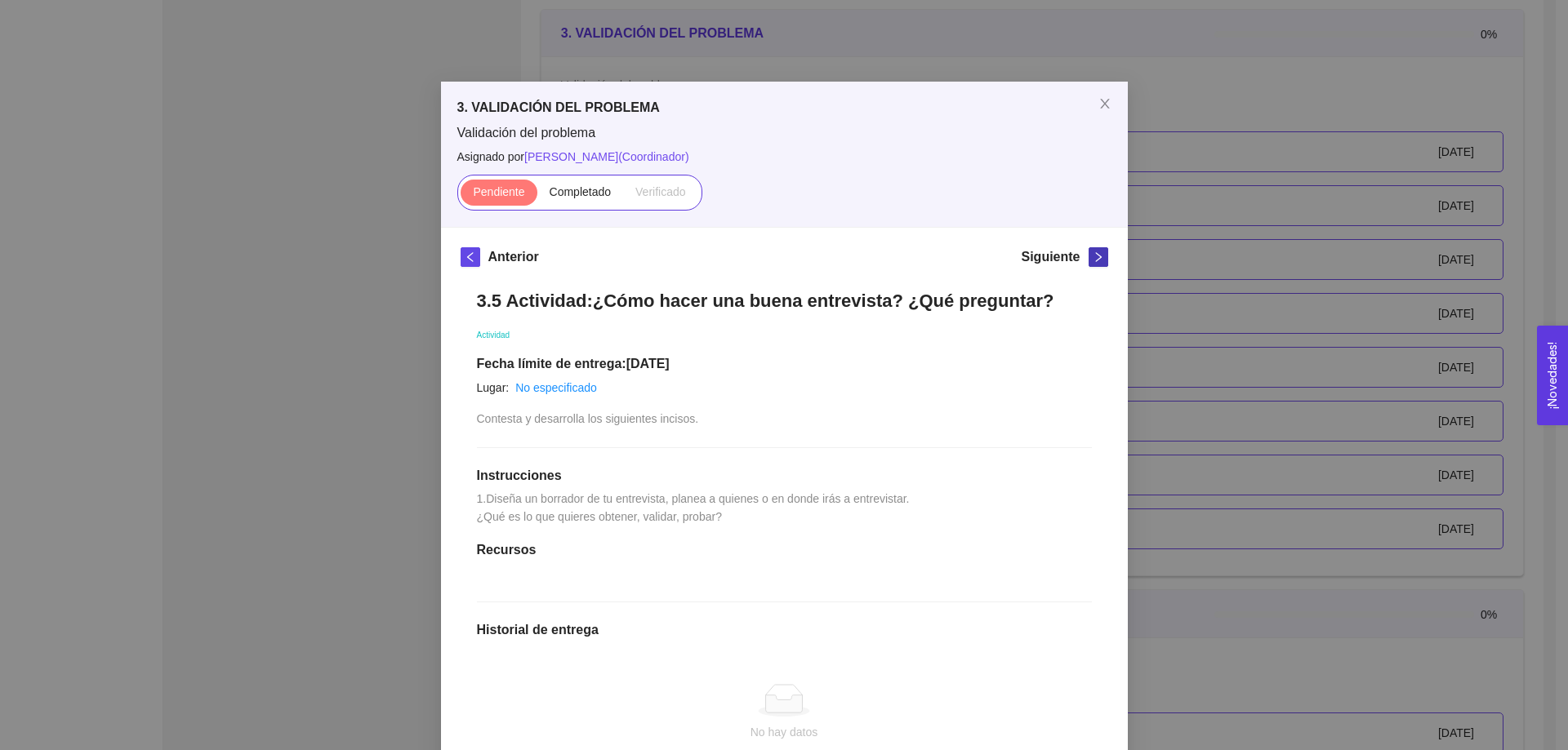
click at [1093, 258] on icon "right" at bounding box center [1099, 257] width 12 height 12
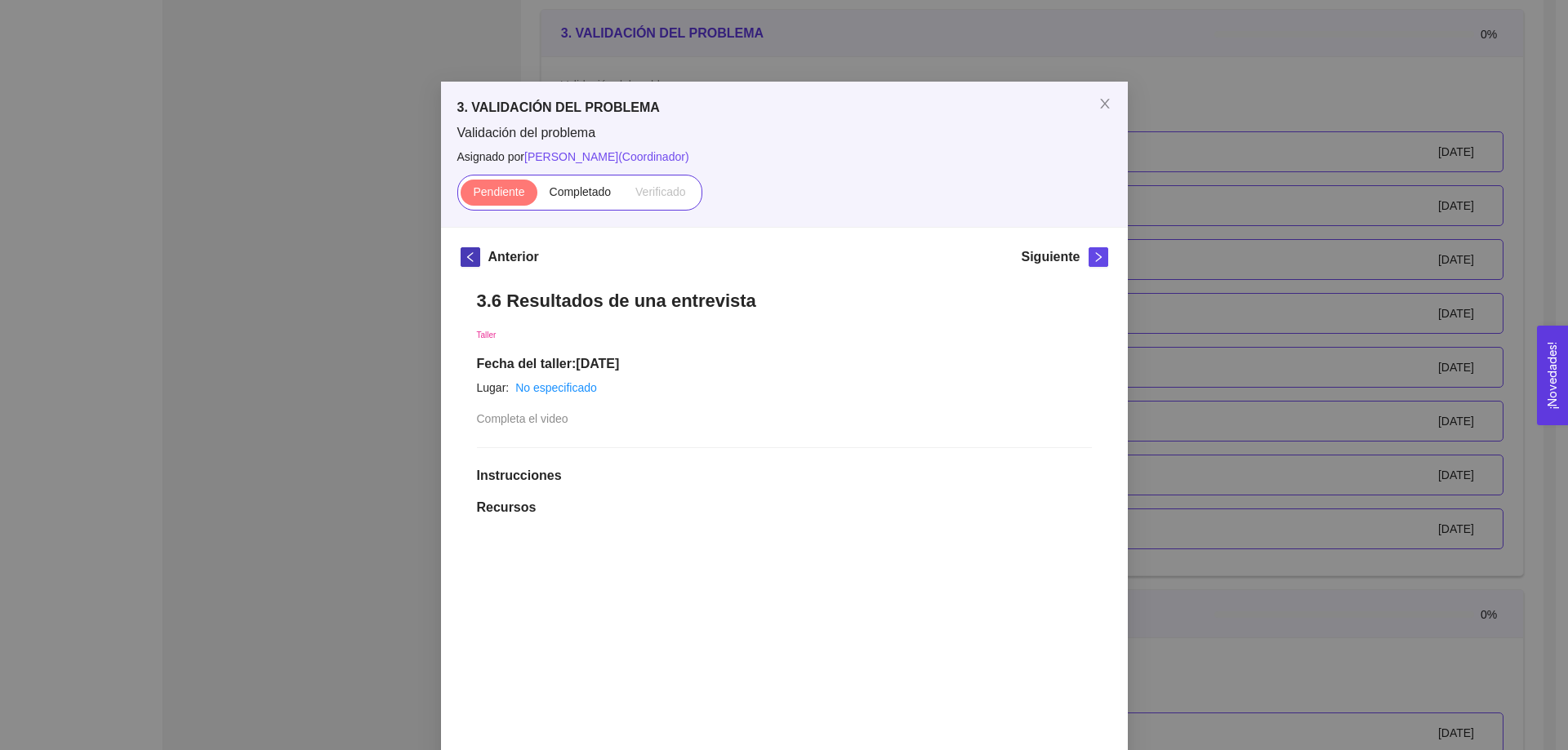
click at [465, 256] on icon "left" at bounding box center [471, 257] width 12 height 12
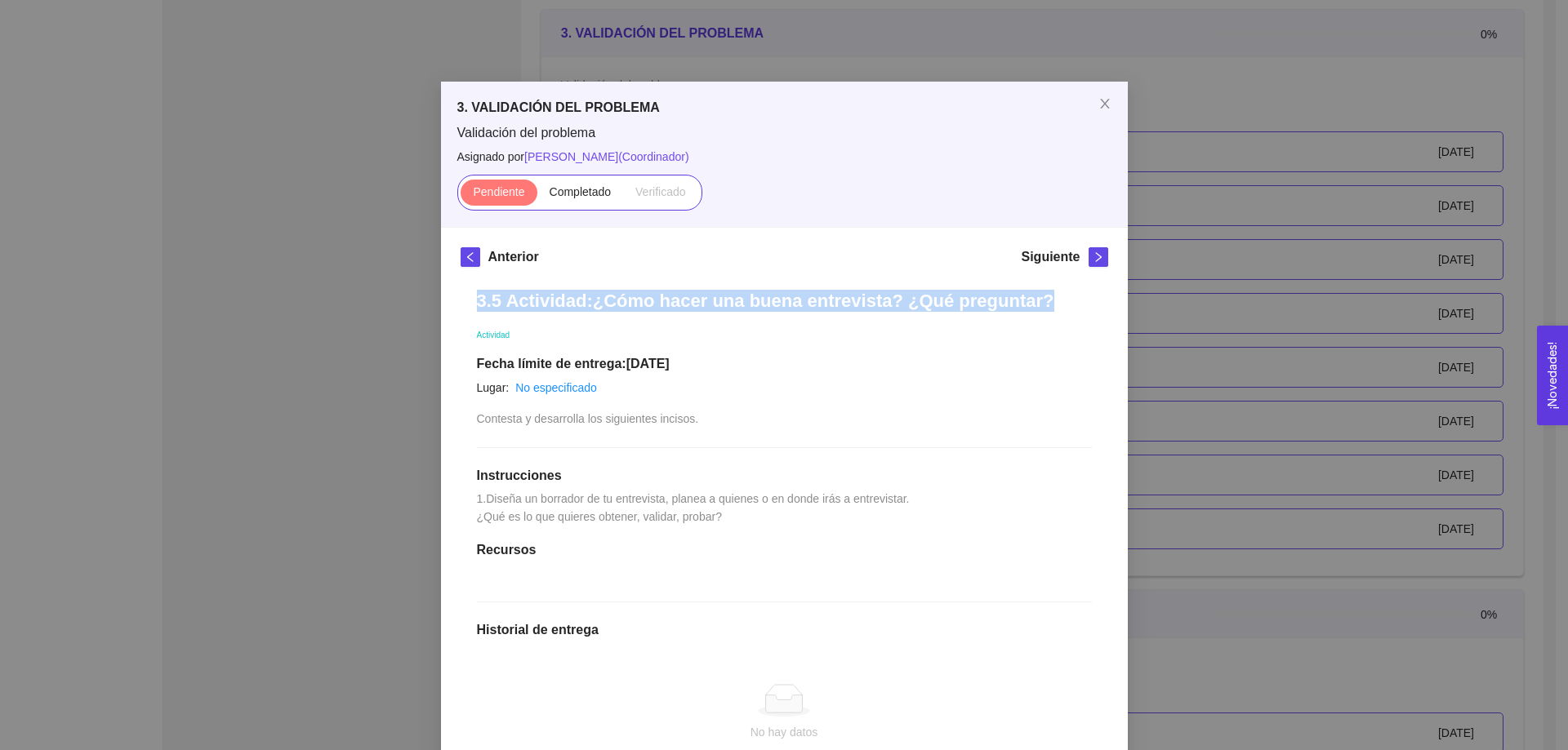
drag, startPoint x: 1014, startPoint y: 300, endPoint x: 475, endPoint y: 302, distance: 539.0
click at [477, 302] on h1 "3.5 Actividad:¿Cómo hacer una buena entrevista? ¿Qué preguntar?" at bounding box center [784, 300] width 615 height 22
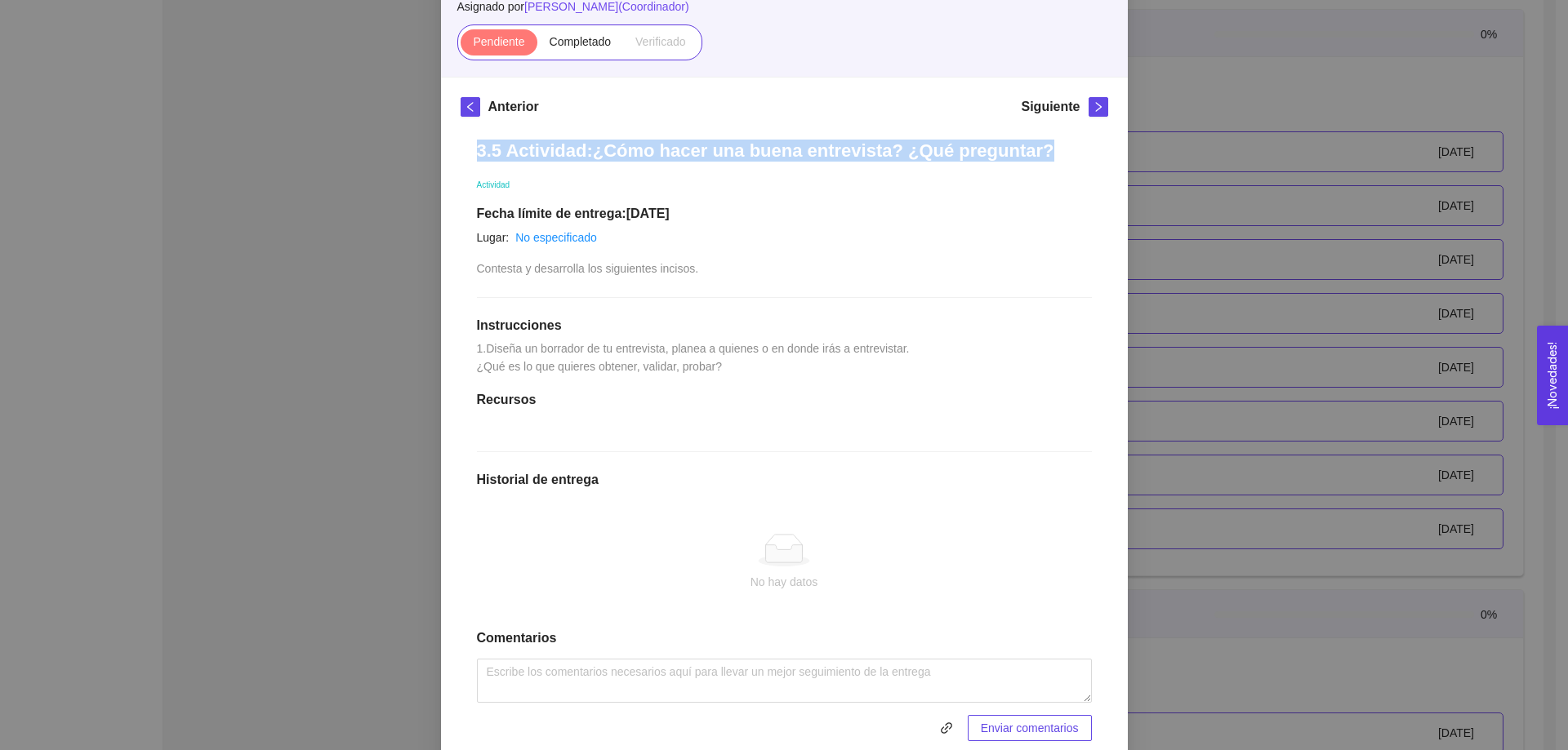
scroll to position [163, 0]
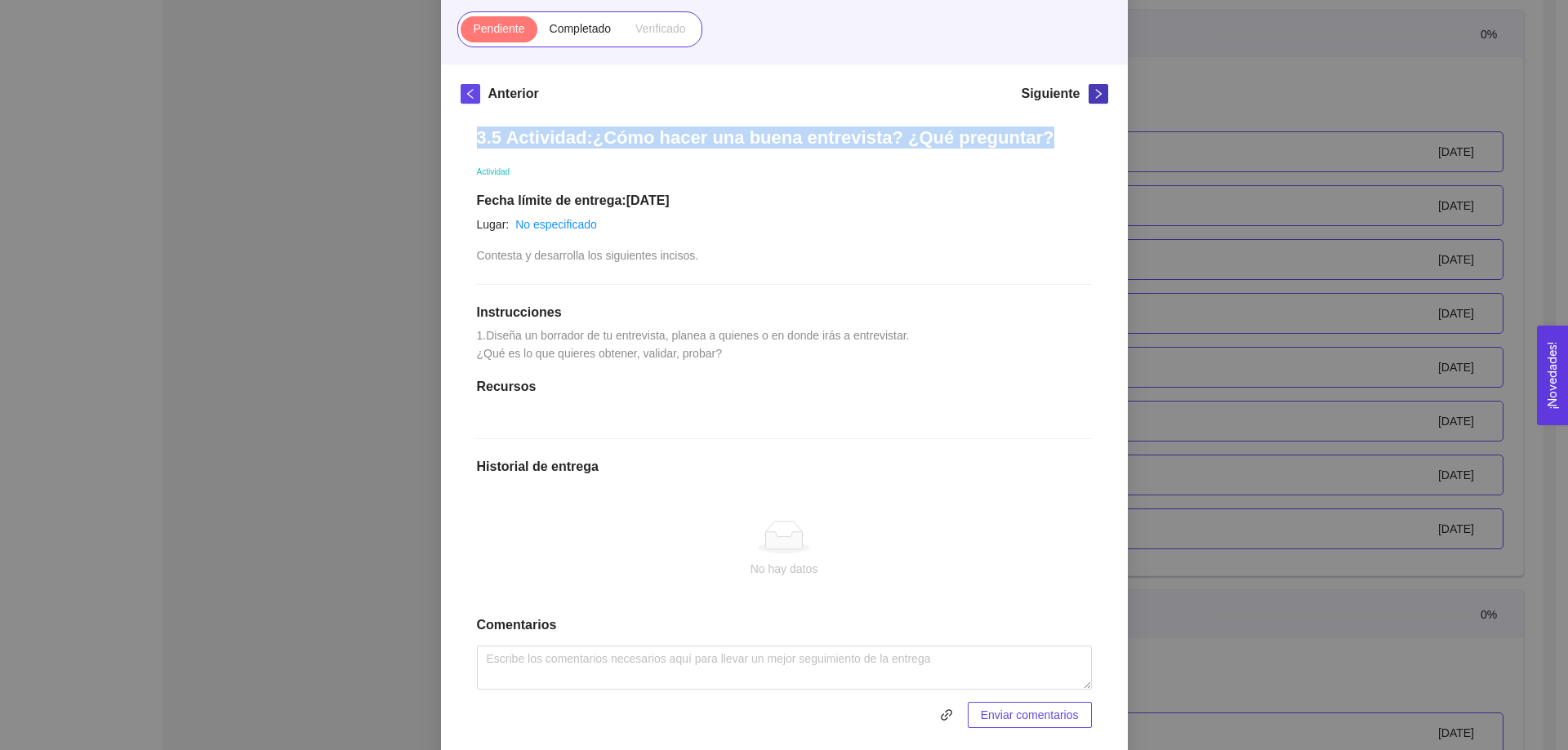
click at [1093, 96] on icon "right" at bounding box center [1099, 94] width 12 height 12
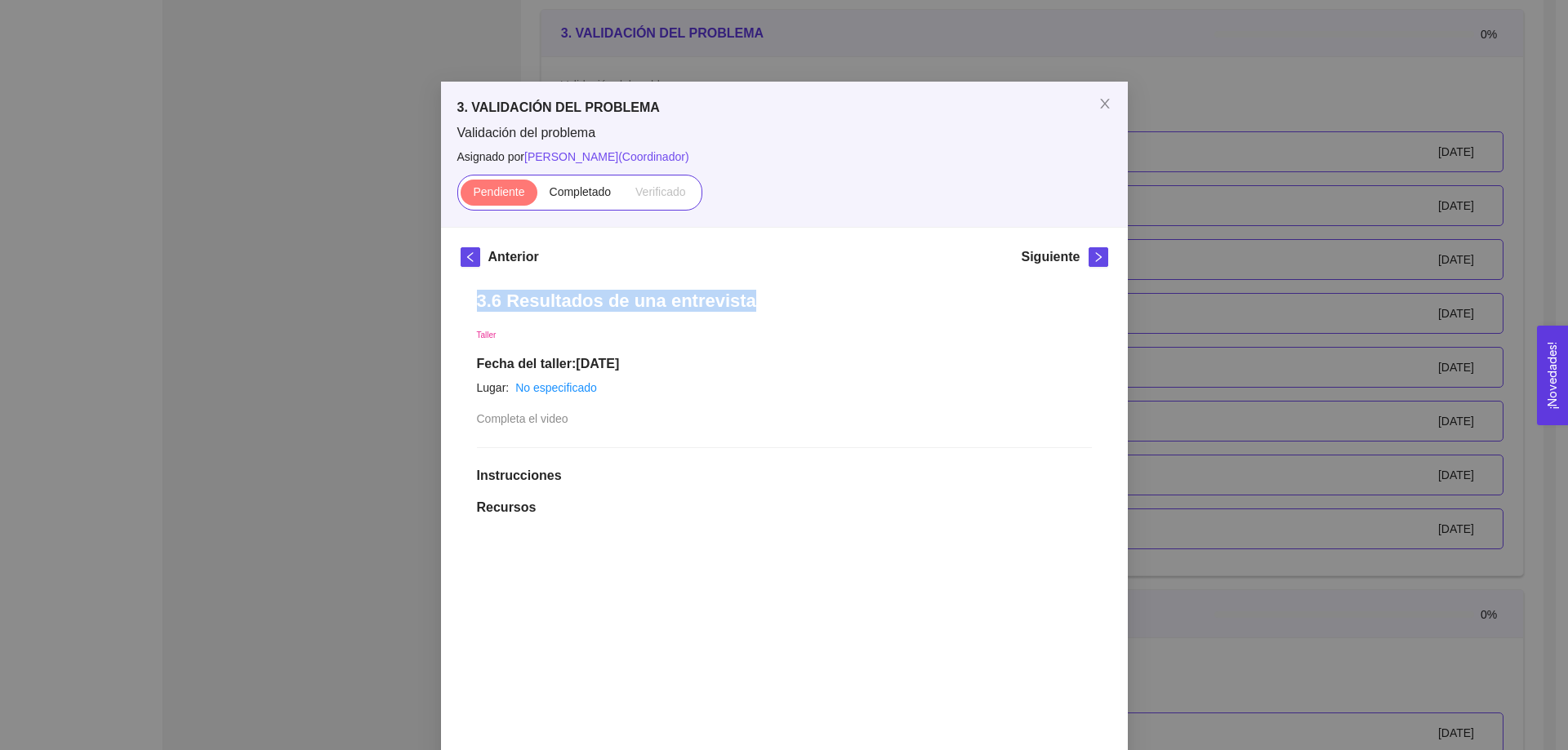
drag, startPoint x: 735, startPoint y: 306, endPoint x: 466, endPoint y: 302, distance: 269.0
click at [466, 302] on div "3.6 Resultados de una entrevista Taller Fecha del taller: 01/enero/2024 Lugar: …" at bounding box center [784, 740] width 647 height 933
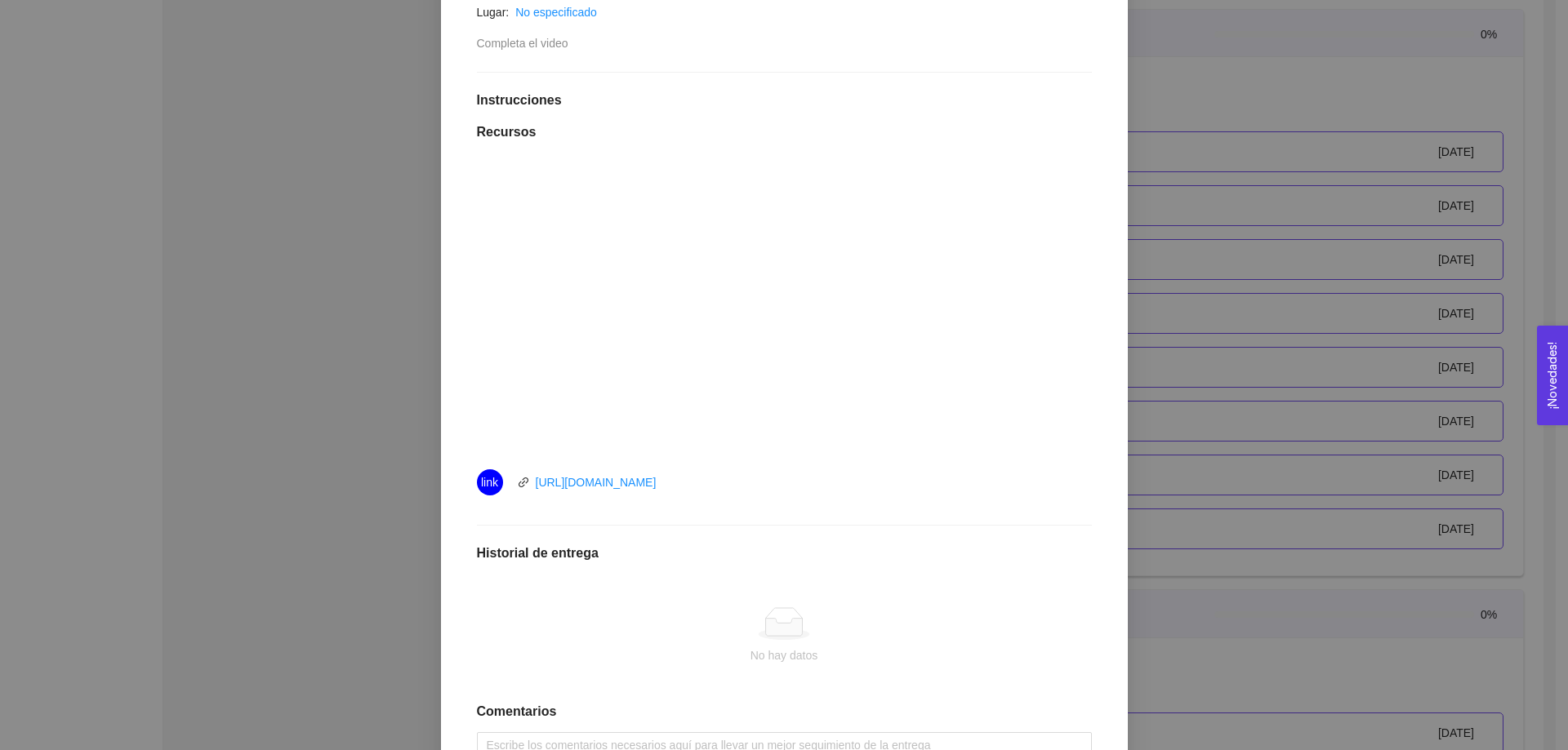
scroll to position [408, 0]
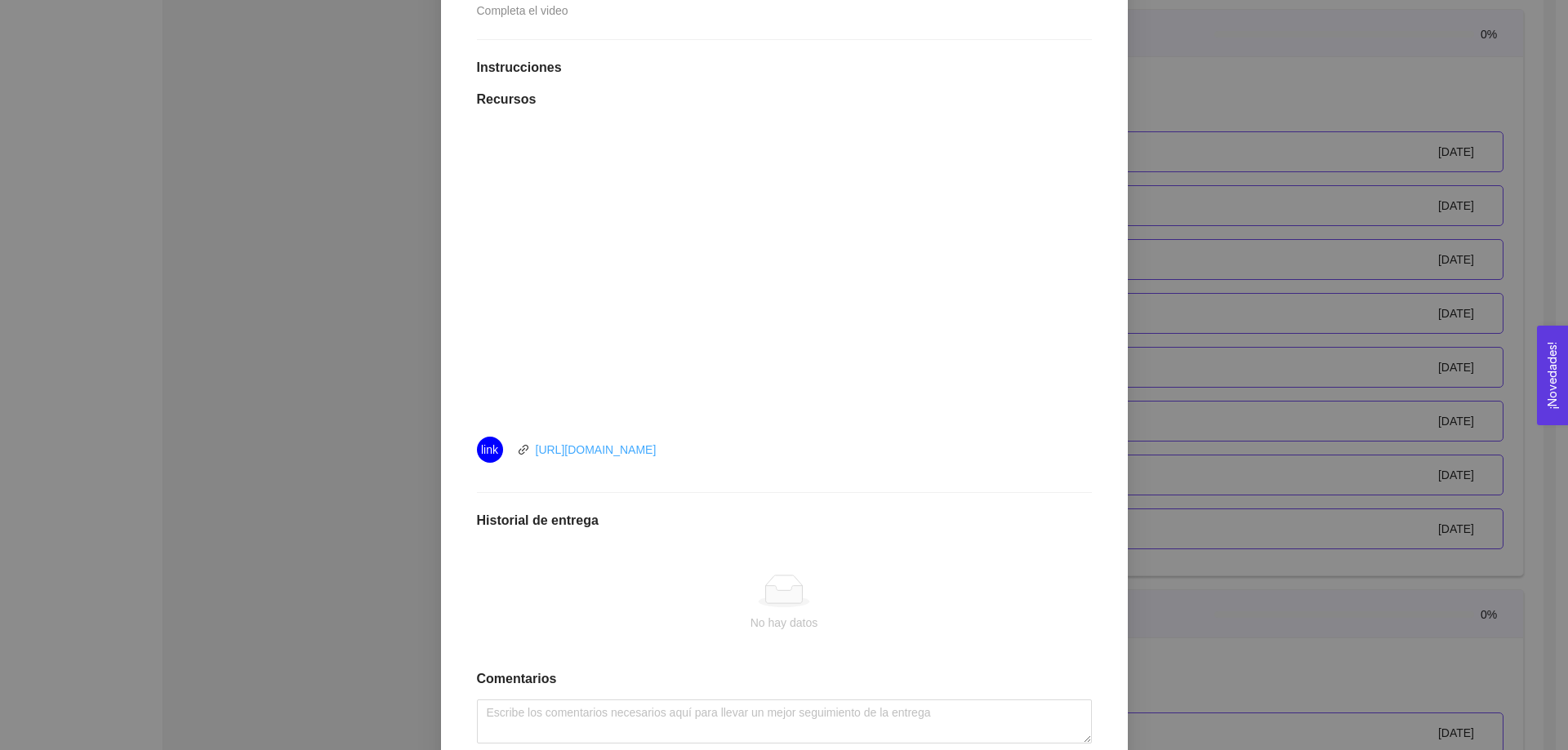
drag, startPoint x: 689, startPoint y: 450, endPoint x: 531, endPoint y: 449, distance: 158.0
click at [531, 449] on div "link https://youtu.be/4agZPh8bz6Q" at bounding box center [661, 449] width 368 height 26
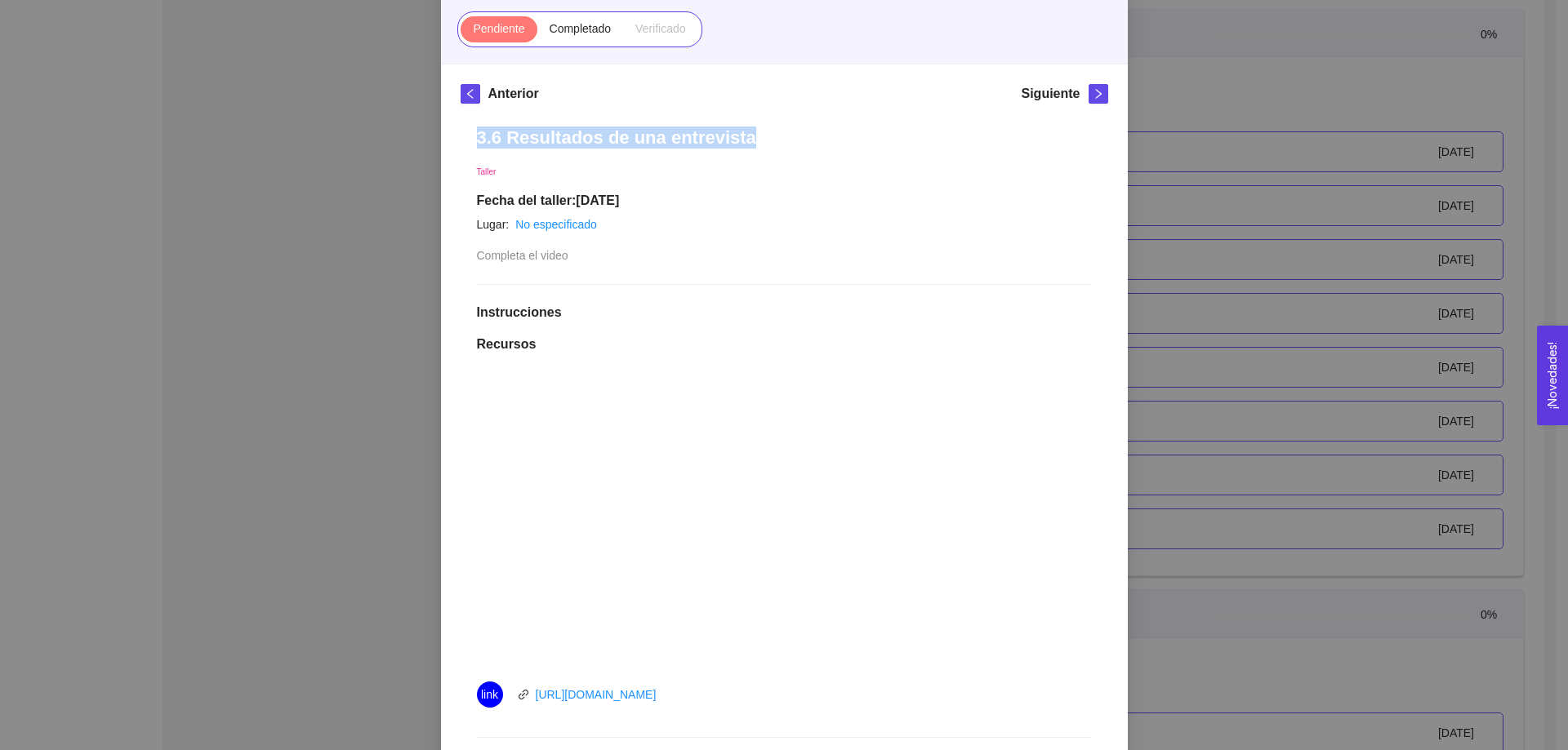
scroll to position [81, 0]
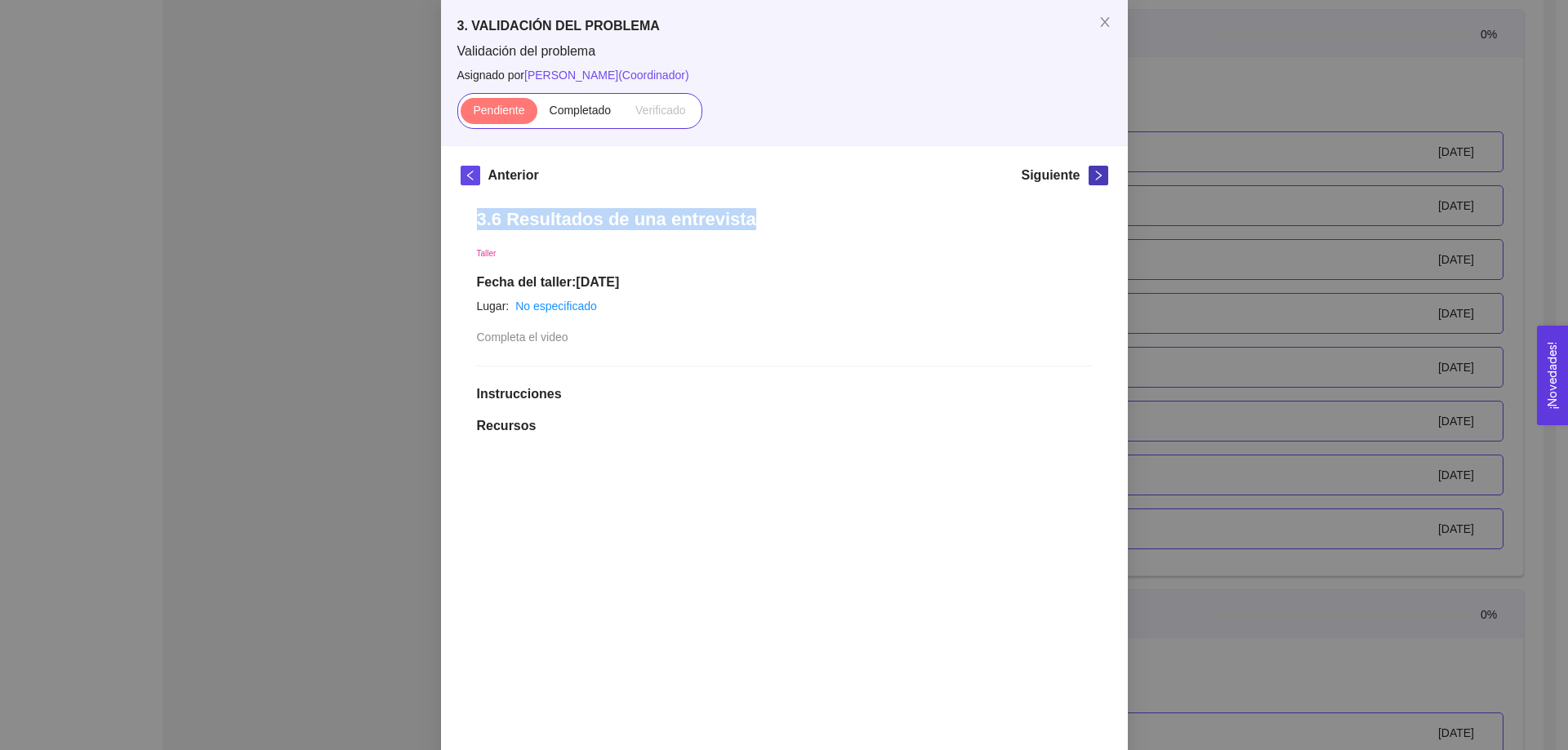
click at [1093, 174] on icon "right" at bounding box center [1099, 176] width 12 height 12
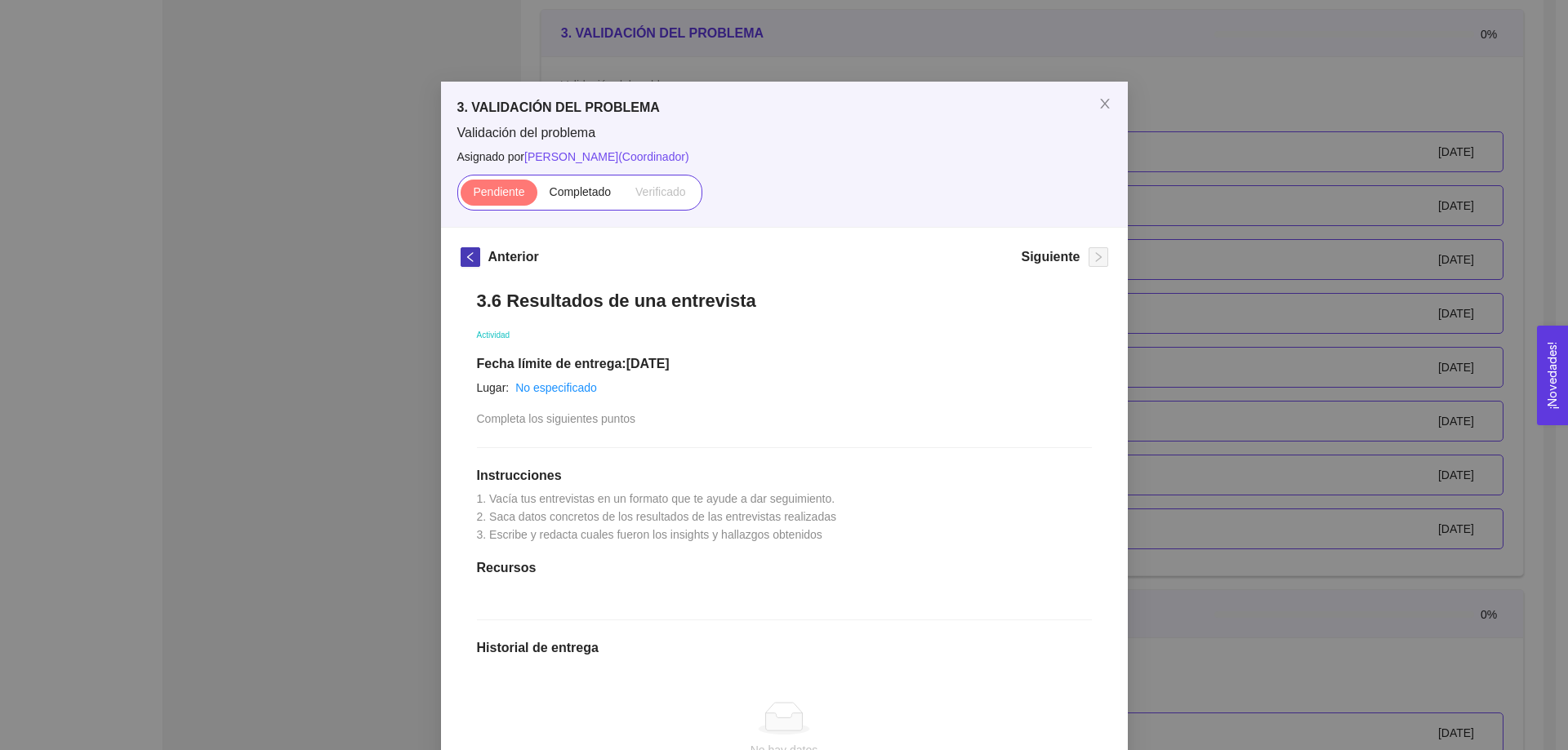
click at [465, 251] on icon "left" at bounding box center [471, 257] width 12 height 12
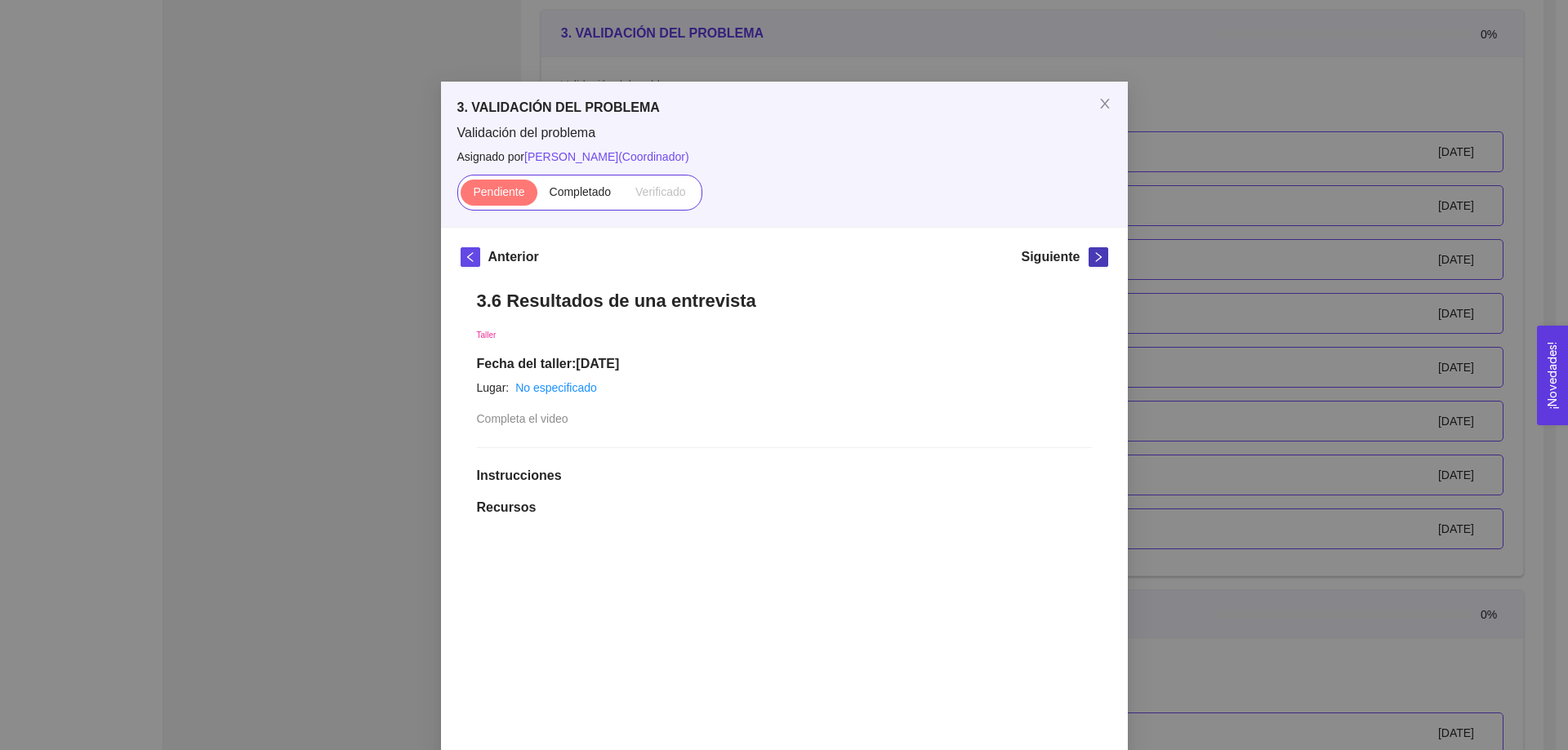
click at [1094, 260] on icon "right" at bounding box center [1099, 257] width 12 height 12
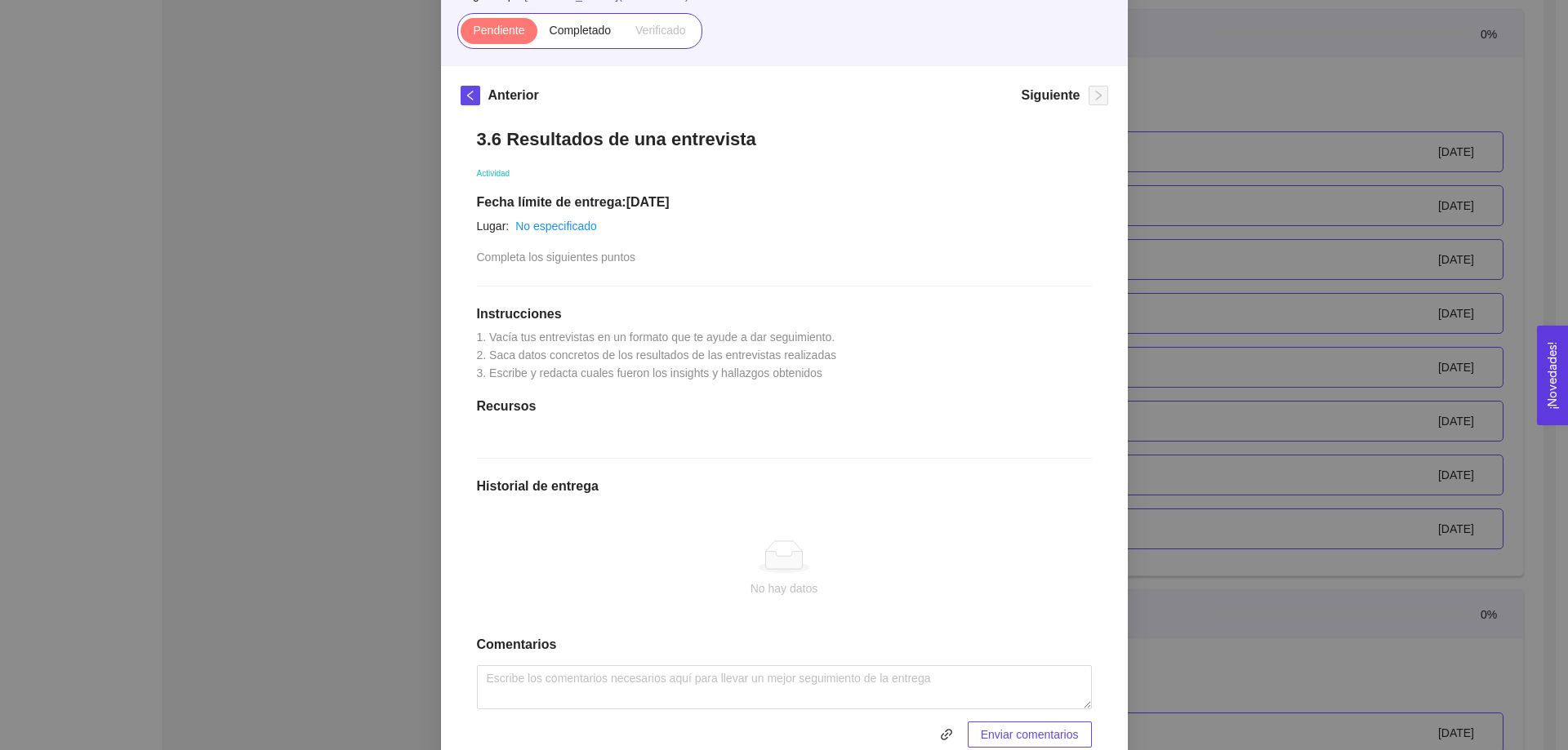
scroll to position [231, 0]
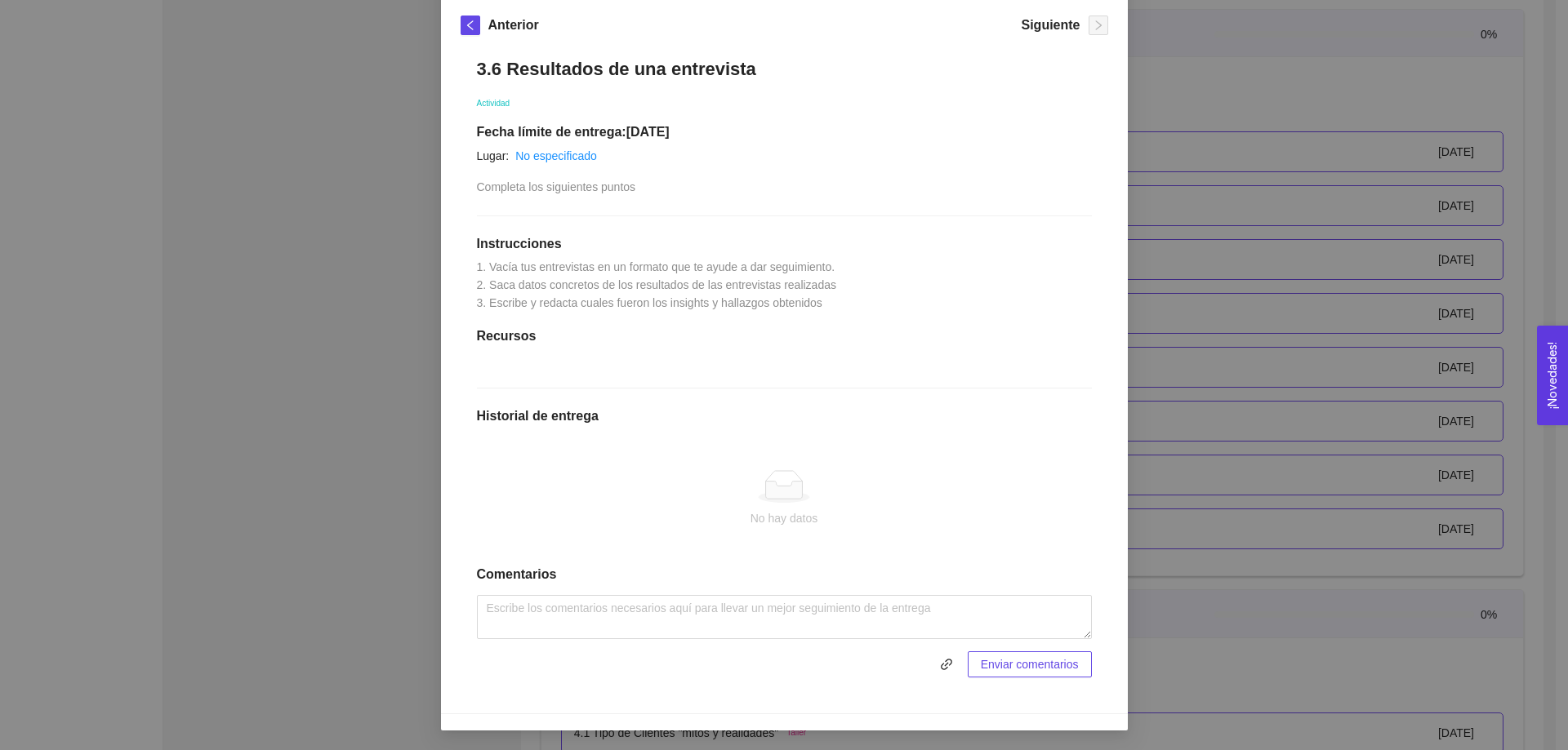
click at [1176, 48] on div "3. VALIDACIÓN DEL PROBLEMA Validación del problema Asignado por Ana Sofia Contr…" at bounding box center [784, 375] width 1568 height 750
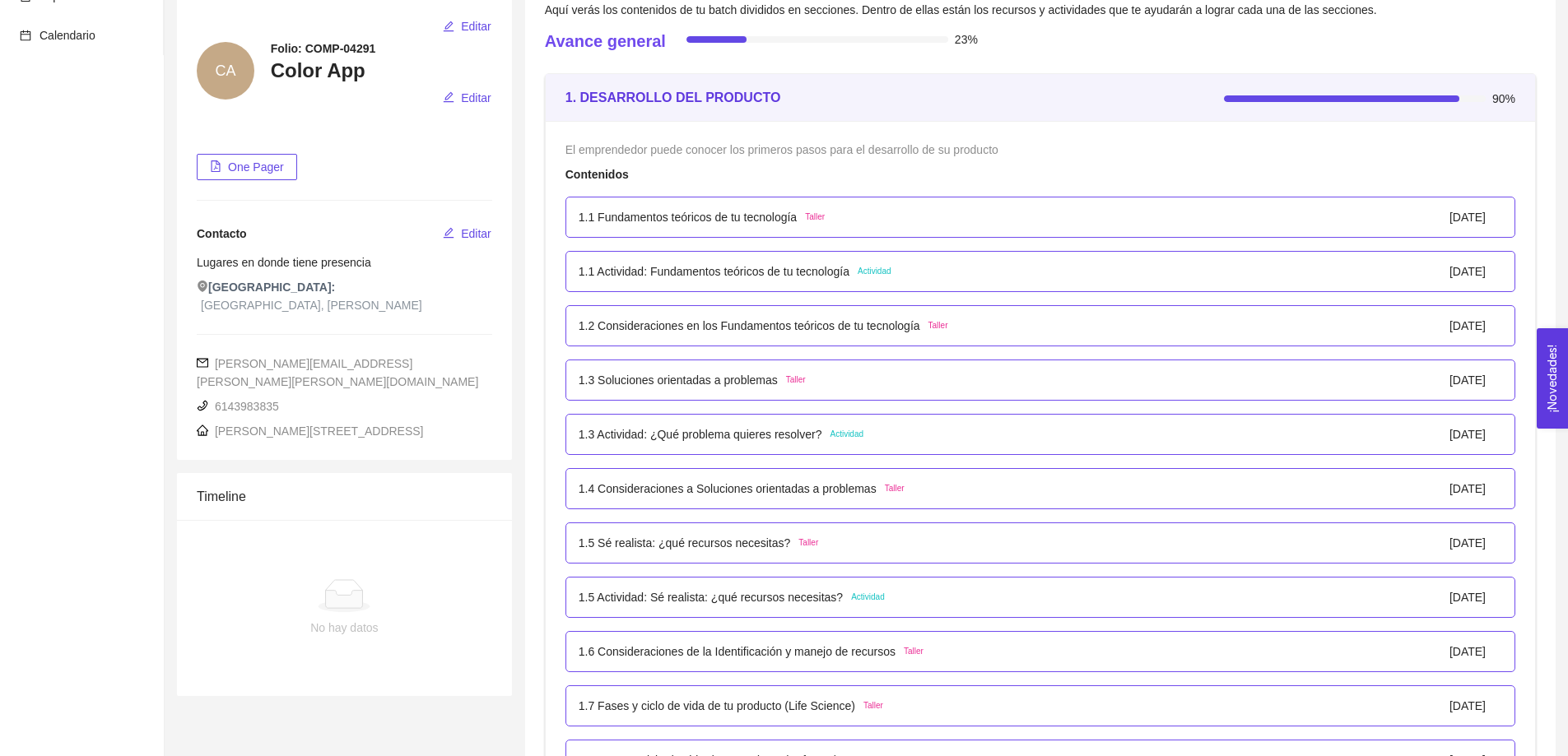
scroll to position [0, 0]
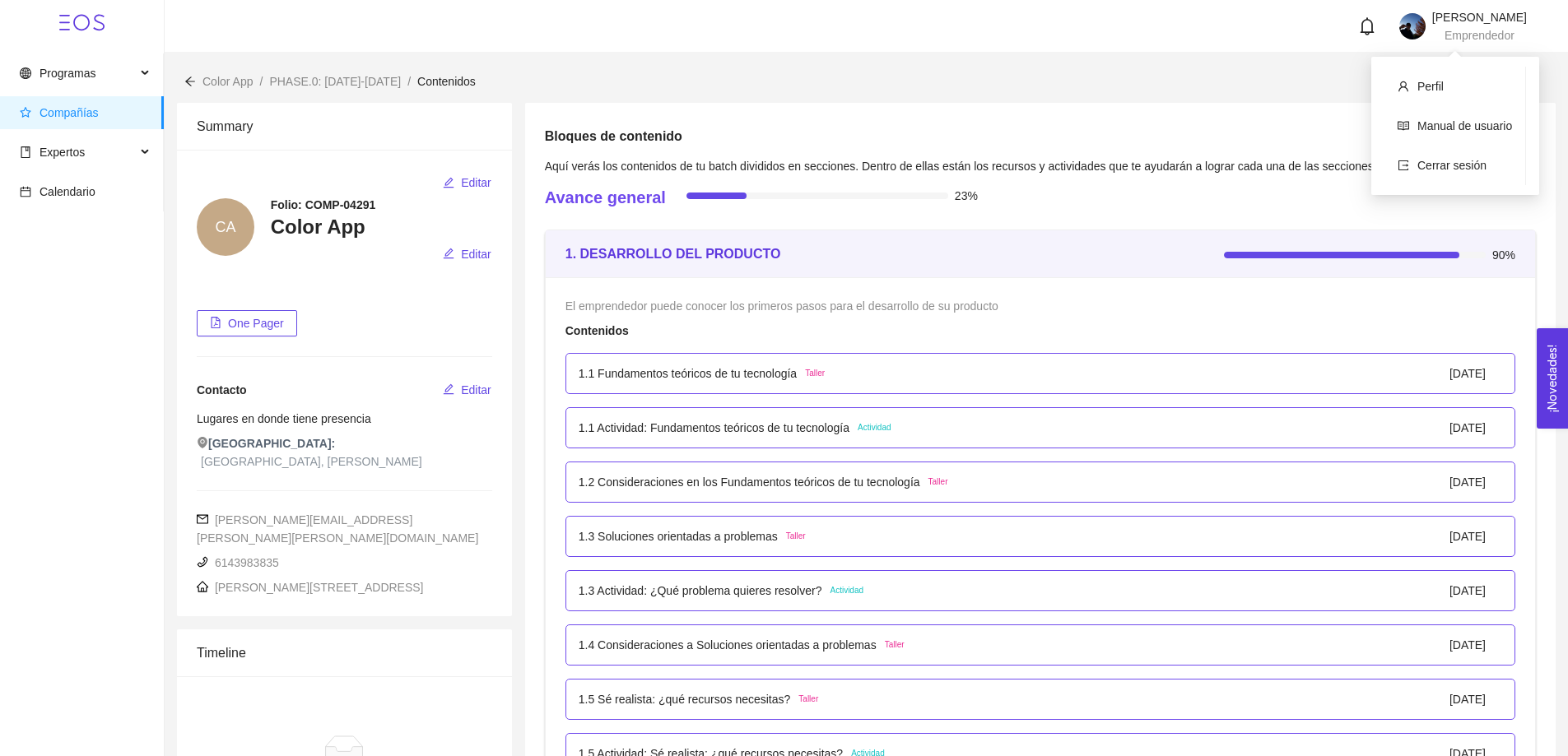
click at [1445, 33] on span "Emprendedor" at bounding box center [1479, 35] width 70 height 13
click at [1434, 169] on span "Cerrar sesión" at bounding box center [1452, 166] width 69 height 13
